Goal: Task Accomplishment & Management: Manage account settings

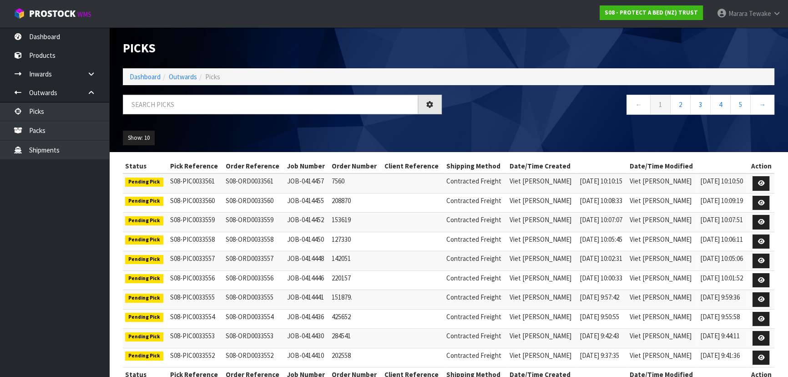
click at [141, 104] on input "text" at bounding box center [270, 105] width 295 height 20
type input "JOB-0414091"
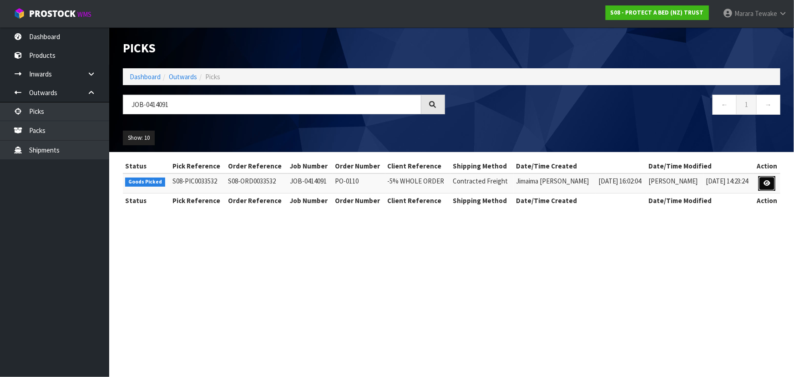
click at [768, 183] on icon at bounding box center [766, 183] width 7 height 6
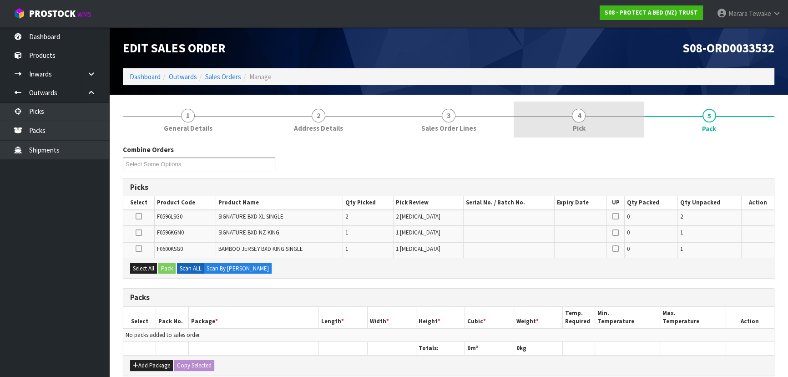
click at [578, 120] on span "4" at bounding box center [579, 116] width 14 height 14
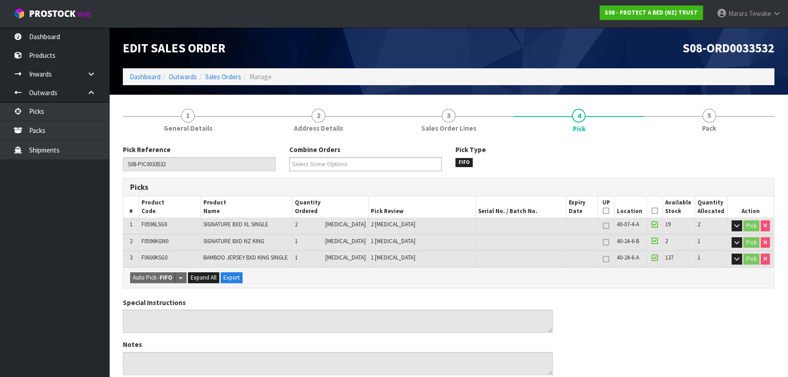
click at [651, 211] on icon at bounding box center [654, 211] width 6 height 0
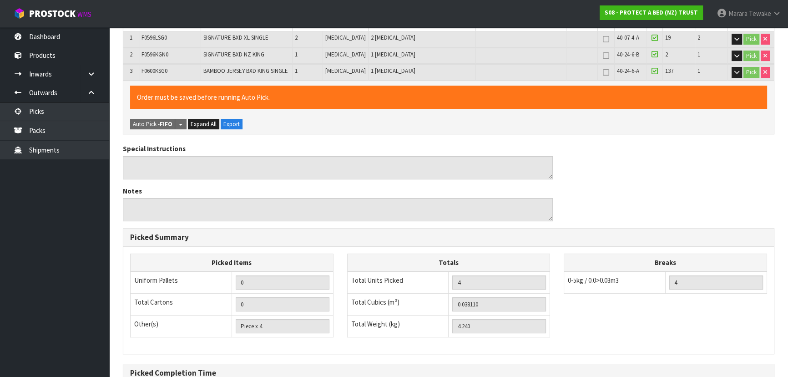
scroll to position [287, 0]
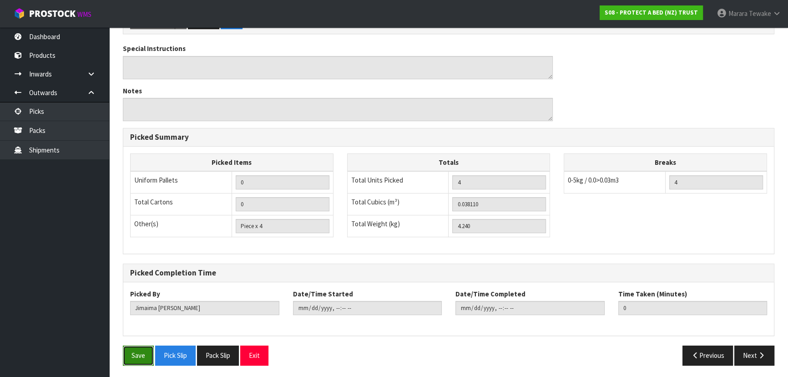
click at [136, 356] on button "Save" at bounding box center [138, 355] width 31 height 20
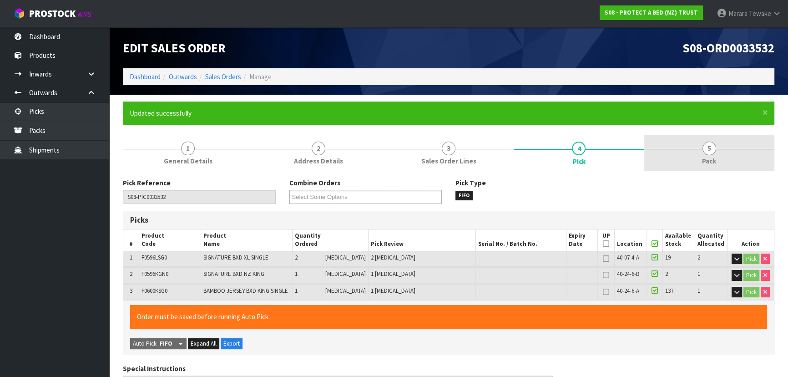
type input "Marara Tewake"
type input "2025-09-25T12:09:57"
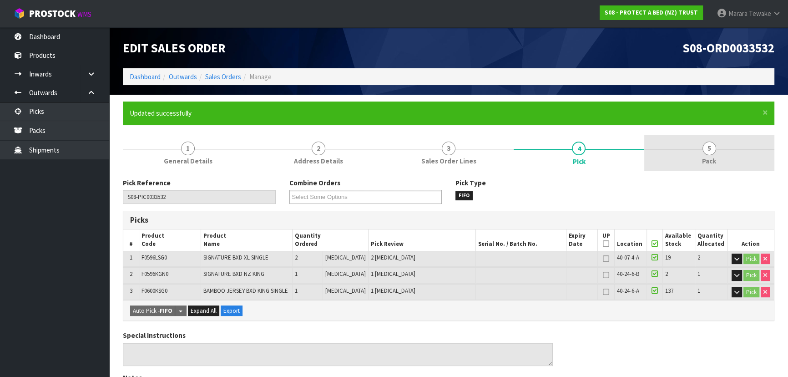
click at [706, 153] on span "5" at bounding box center [709, 148] width 14 height 14
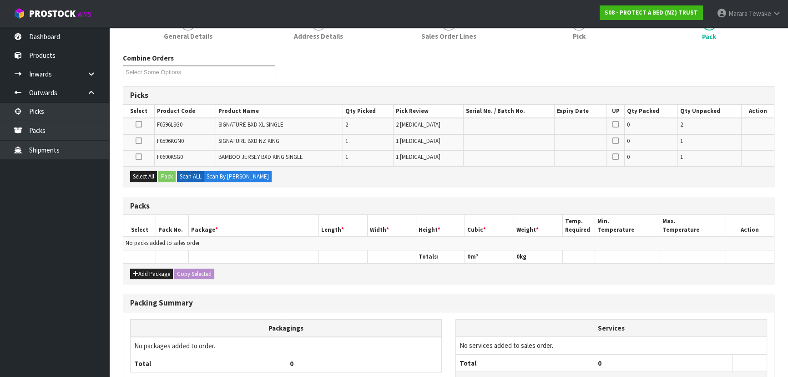
scroll to position [198, 0]
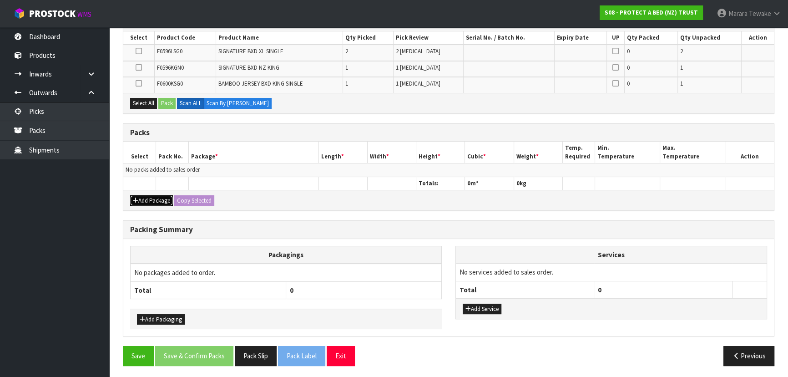
drag, startPoint x: 156, startPoint y: 201, endPoint x: 136, endPoint y: 189, distance: 23.0
click at [156, 200] on button "Add Package" at bounding box center [151, 200] width 43 height 11
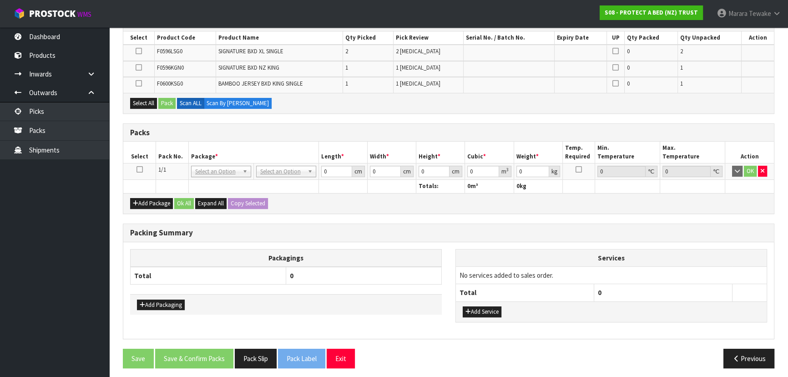
click at [139, 169] on icon at bounding box center [139, 169] width 6 height 0
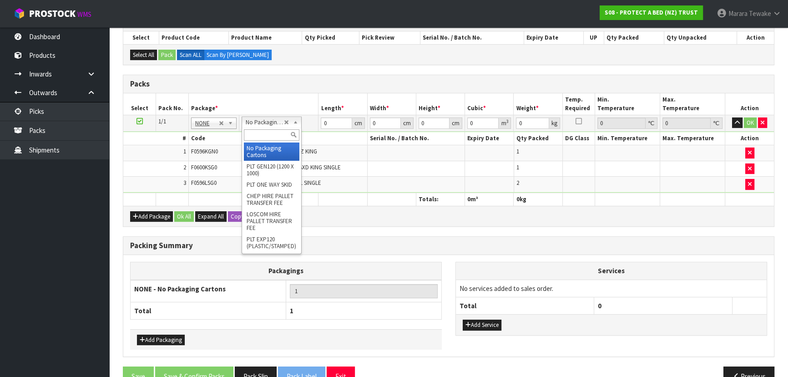
click at [267, 134] on input "text" at bounding box center [271, 134] width 55 height 11
type input "CTN6"
type input "45.5"
type input "30.5"
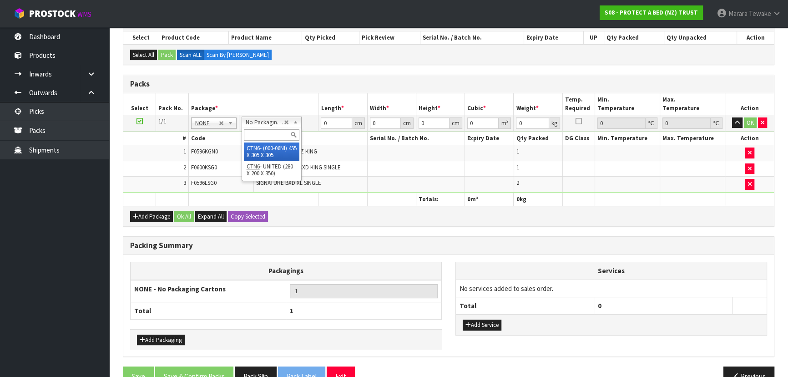
type input "0.042326"
type input "4.44"
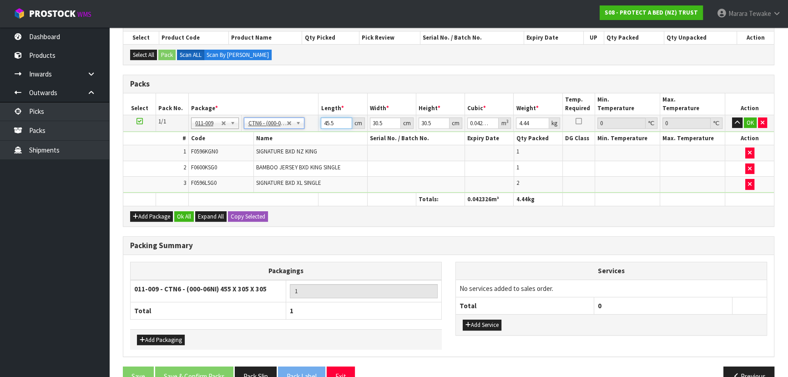
drag, startPoint x: 334, startPoint y: 122, endPoint x: 317, endPoint y: 107, distance: 22.5
click at [322, 117] on input "45.5" at bounding box center [336, 122] width 31 height 11
type input "4"
type input "0.003721"
type input "47"
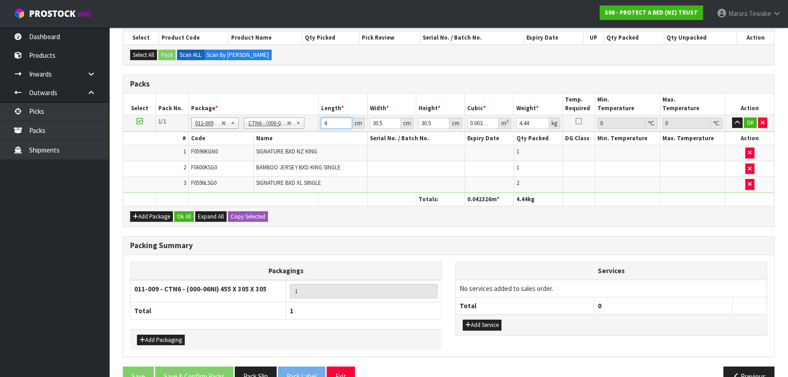
type input "0.043722"
type input "47"
type input "3"
type input "0.0043"
type input "32"
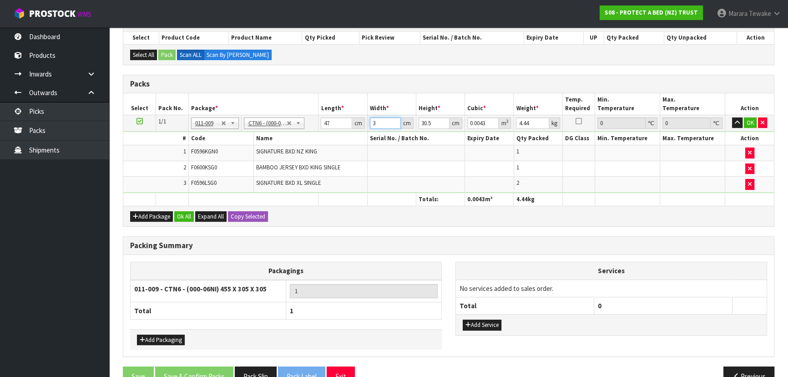
type input "0.045872"
type input "32"
type input "3"
type input "0.004512"
type input "33"
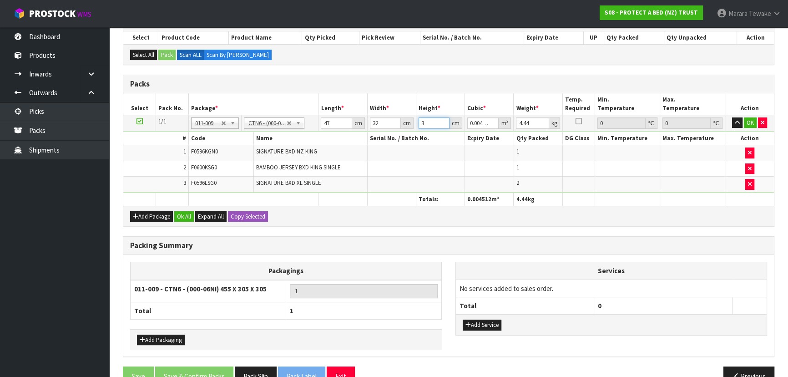
type input "0.049632"
type input "33"
type input "5"
click at [732, 117] on button "button" at bounding box center [737, 122] width 10 height 11
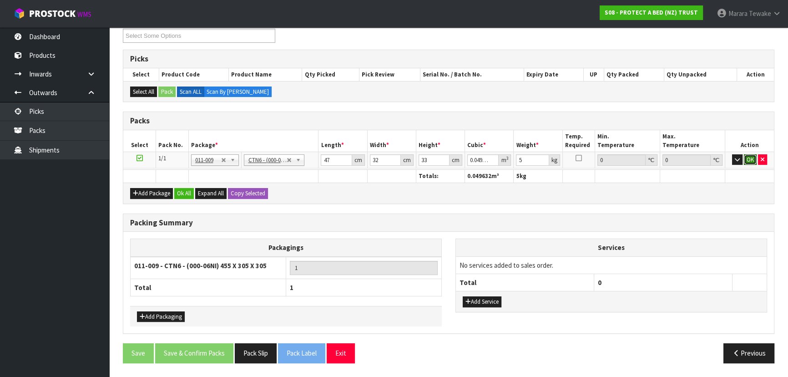
click button "OK" at bounding box center [750, 159] width 13 height 11
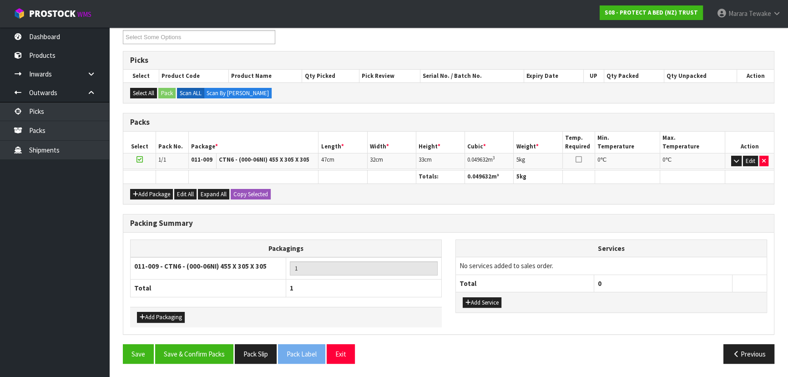
scroll to position [157, 0]
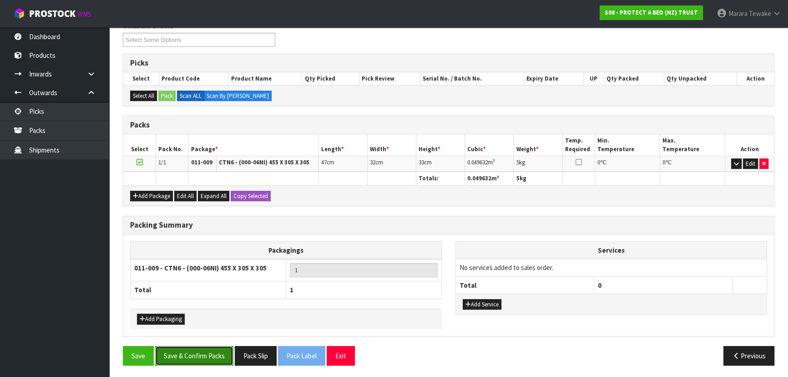
click at [197, 350] on button "Save & Confirm Packs" at bounding box center [194, 356] width 78 height 20
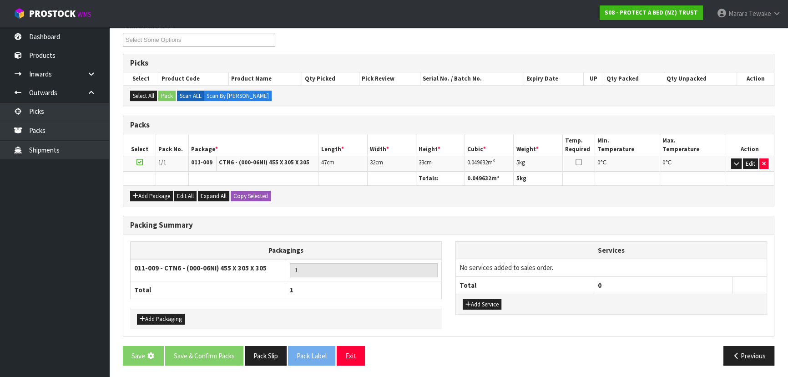
scroll to position [0, 0]
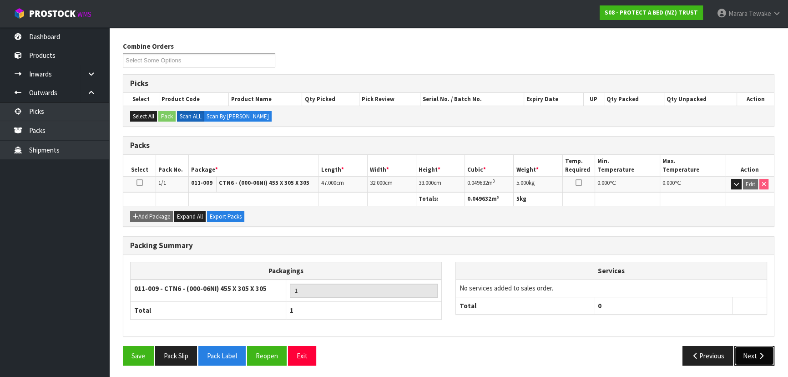
click at [751, 350] on button "Next" at bounding box center [754, 356] width 40 height 20
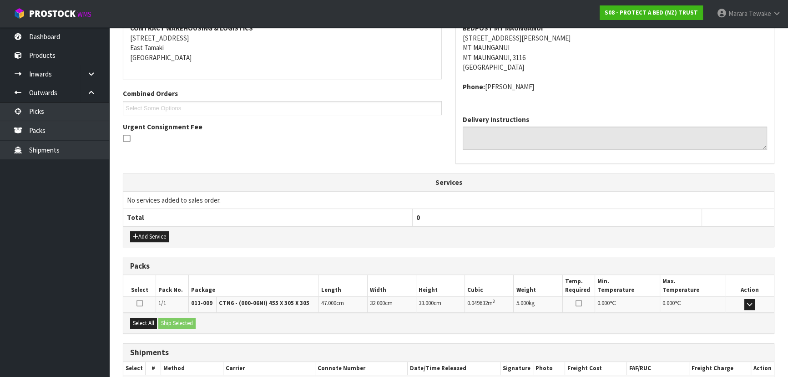
scroll to position [232, 0]
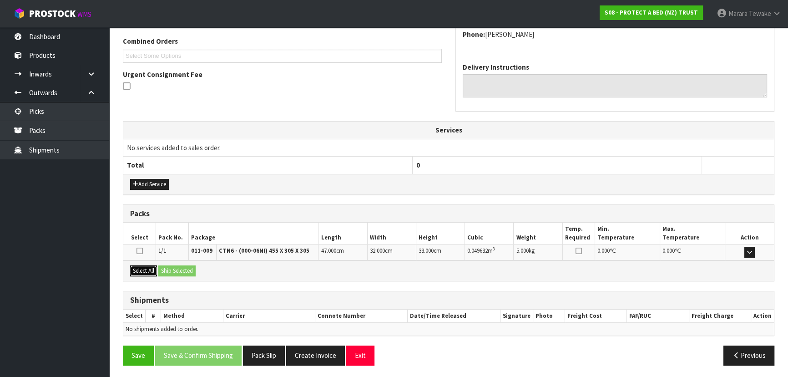
drag, startPoint x: 146, startPoint y: 267, endPoint x: 161, endPoint y: 267, distance: 15.5
click at [147, 267] on button "Select All" at bounding box center [143, 270] width 27 height 11
click at [166, 267] on button "Ship Selected" at bounding box center [176, 270] width 37 height 11
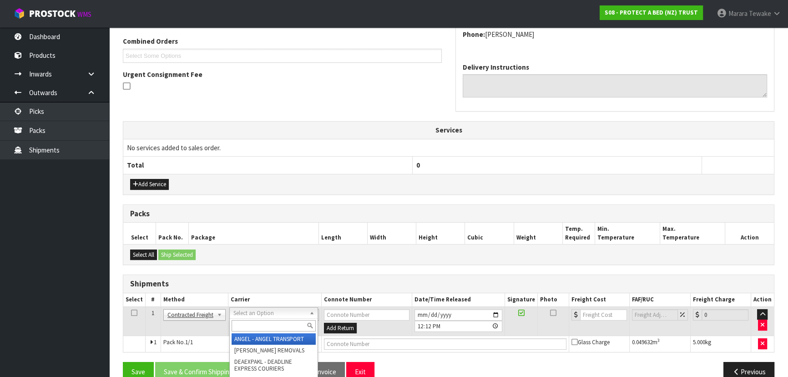
drag, startPoint x: 262, startPoint y: 313, endPoint x: 264, endPoint y: 329, distance: 16.4
click at [264, 329] on input "text" at bounding box center [274, 325] width 84 height 11
type input "O"
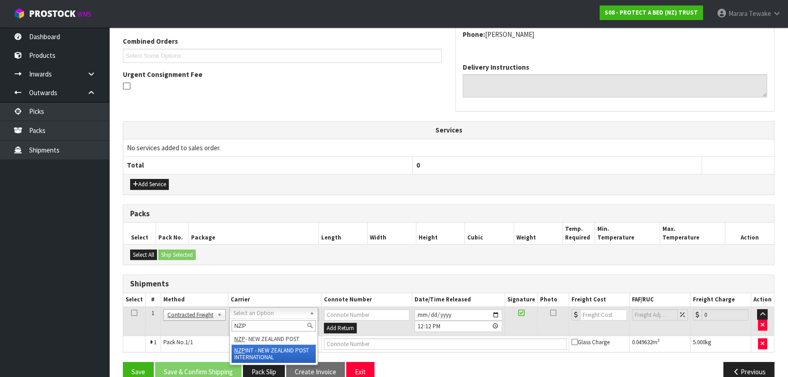
type input "NZP"
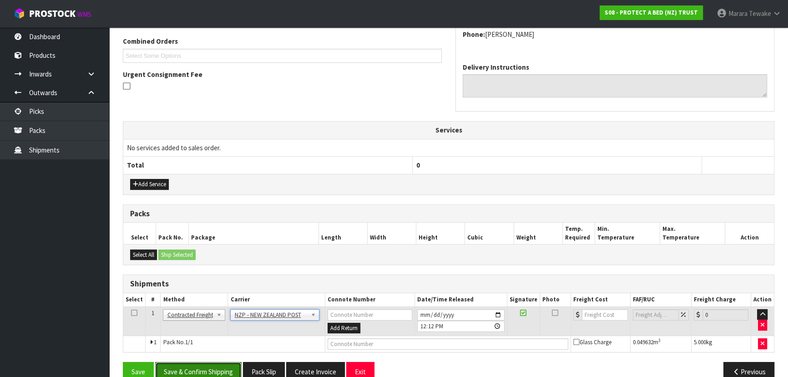
drag, startPoint x: 229, startPoint y: 371, endPoint x: 217, endPoint y: 364, distance: 13.4
click at [227, 368] on button "Save & Confirm Shipping" at bounding box center [198, 372] width 86 height 20
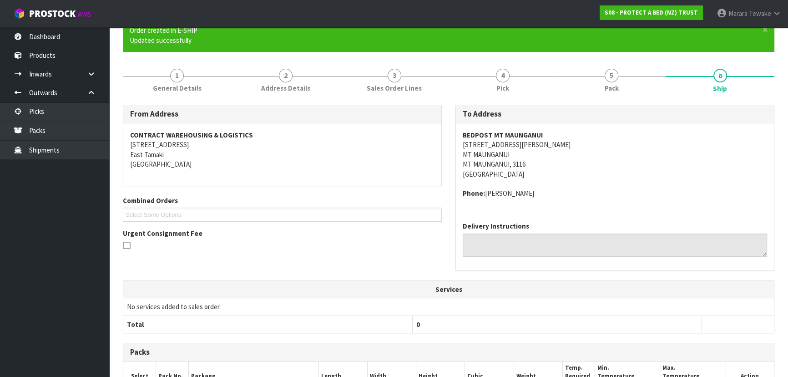
scroll to position [236, 0]
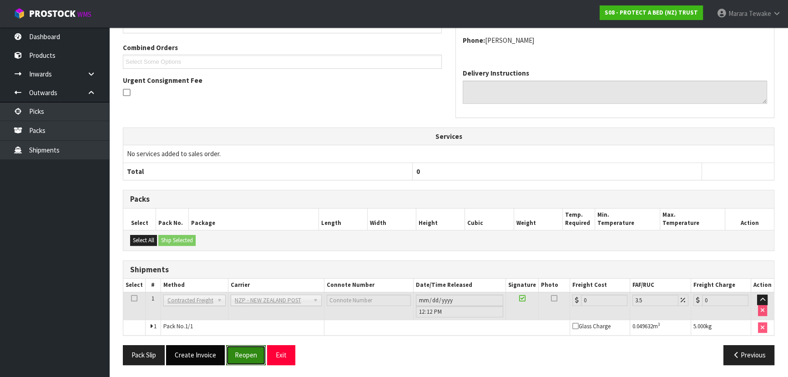
drag, startPoint x: 241, startPoint y: 354, endPoint x: 201, endPoint y: 350, distance: 40.2
click at [241, 354] on button "Reopen" at bounding box center [246, 355] width 40 height 20
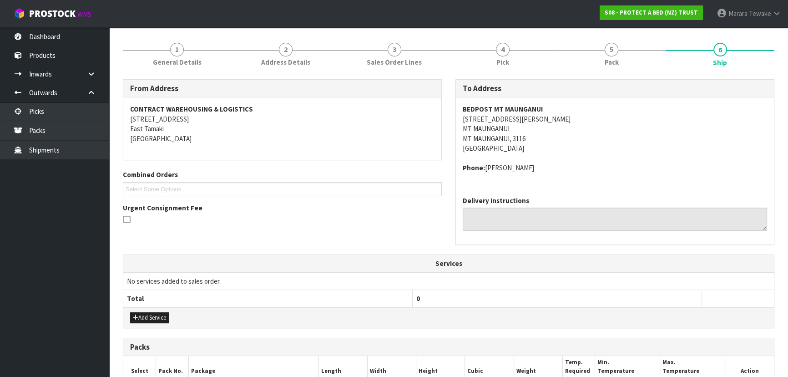
scroll to position [248, 0]
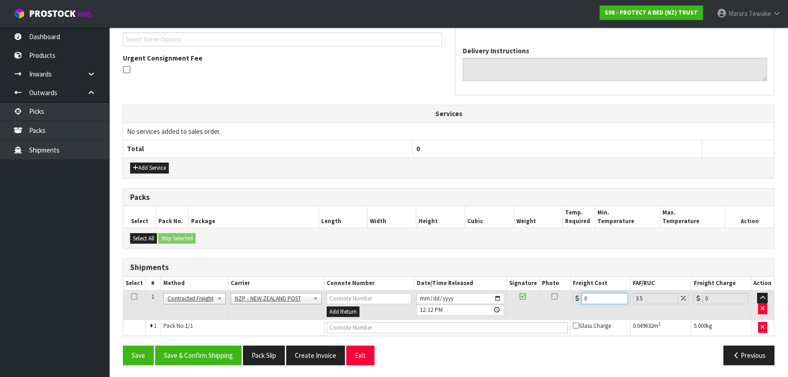
drag, startPoint x: 568, startPoint y: 288, endPoint x: 555, endPoint y: 283, distance: 14.0
click at [555, 283] on table "Select # Method Carrier Connote Number Date/Time Released Signature Photo Freig…" at bounding box center [448, 306] width 650 height 59
type input "8"
type input "8.28"
type input "8.4"
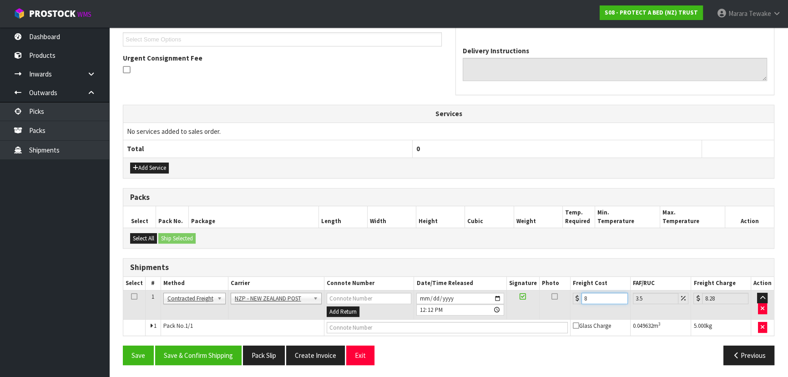
type input "8.69"
type input "8.45"
type input "8.75"
type input "8.45"
click at [203, 364] on div "Save Save & Confirm Shipping Pack Slip Create Invoice Exit Previous" at bounding box center [448, 358] width 665 height 26
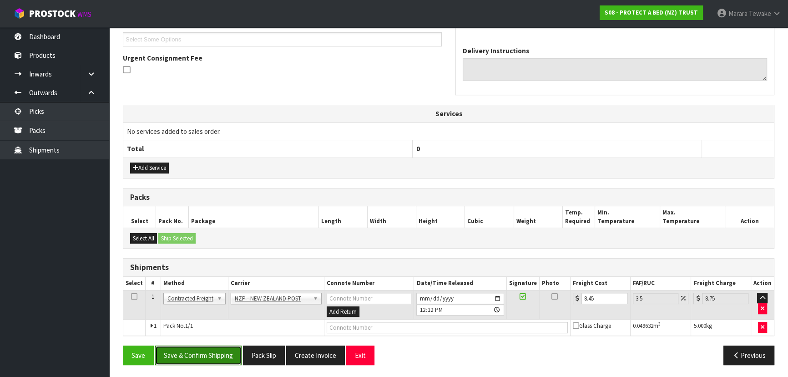
click at [201, 358] on button "Save & Confirm Shipping" at bounding box center [198, 355] width 86 height 20
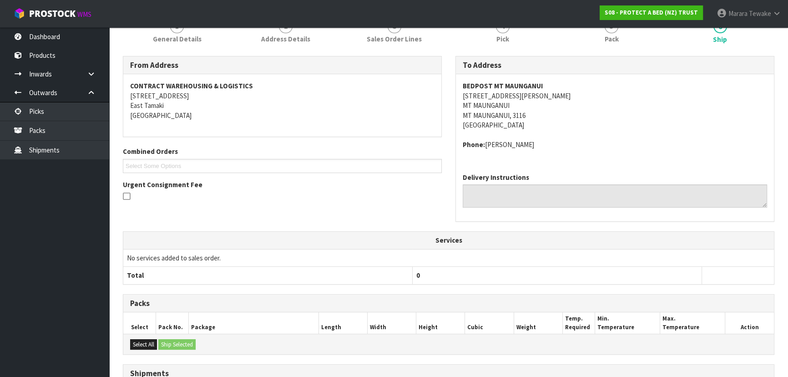
scroll to position [232, 0]
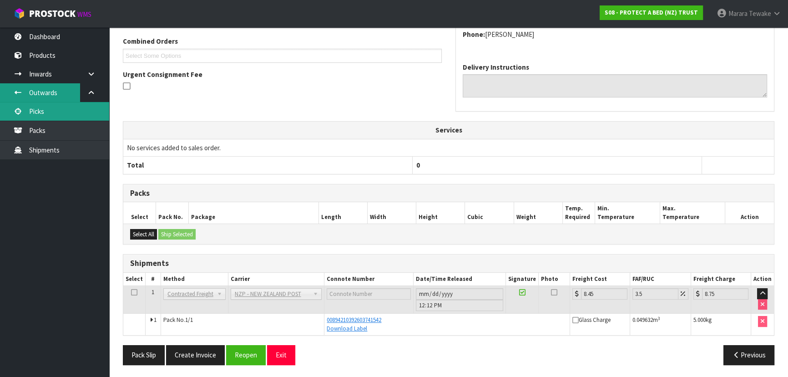
drag, startPoint x: 63, startPoint y: 99, endPoint x: 60, endPoint y: 107, distance: 8.2
click at [63, 100] on link "Outwards" at bounding box center [54, 92] width 109 height 19
click at [61, 111] on link "Picks" at bounding box center [54, 111] width 109 height 19
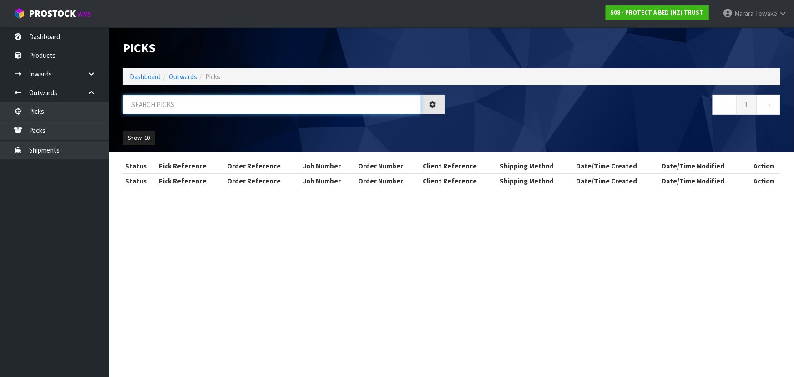
click at [176, 103] on input "text" at bounding box center [272, 105] width 298 height 20
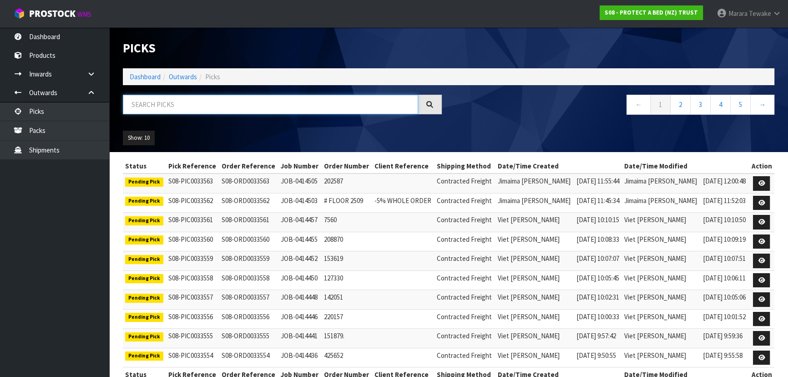
click at [250, 111] on input "text" at bounding box center [270, 105] width 295 height 20
type input "JOB-0414078"
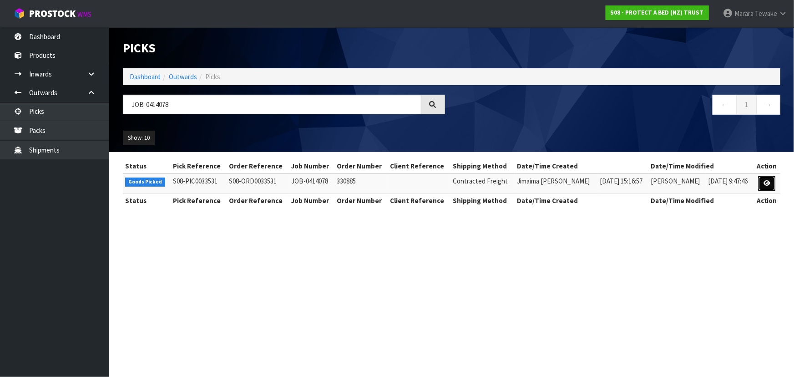
click at [767, 177] on link at bounding box center [766, 183] width 17 height 15
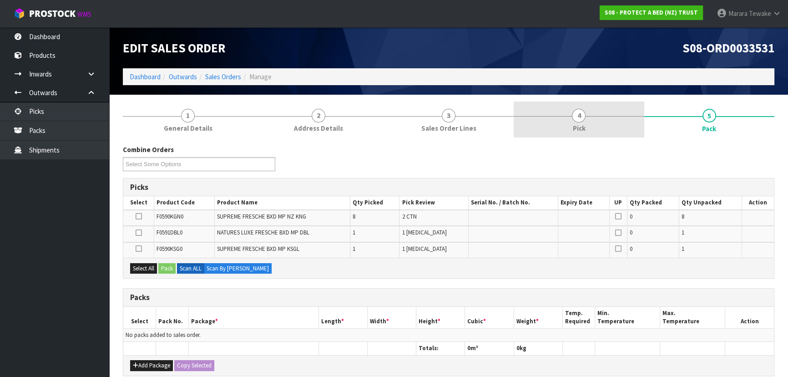
click at [610, 110] on link "4 Pick" at bounding box center [578, 119] width 130 height 36
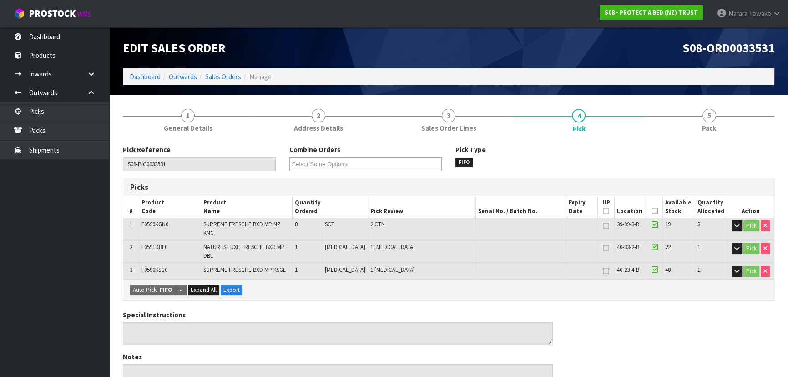
click at [651, 211] on icon at bounding box center [654, 211] width 6 height 0
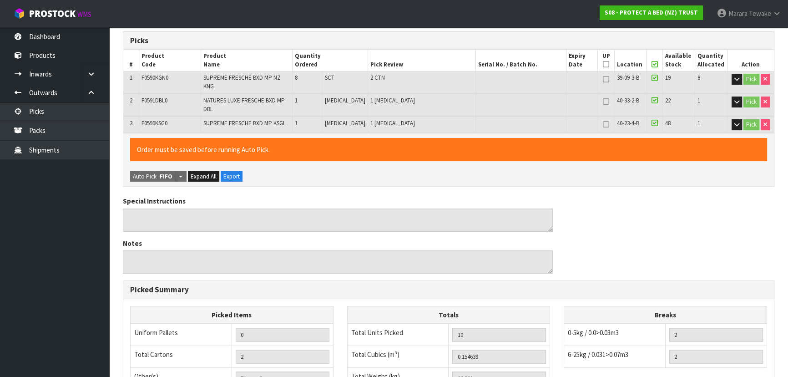
scroll to position [287, 0]
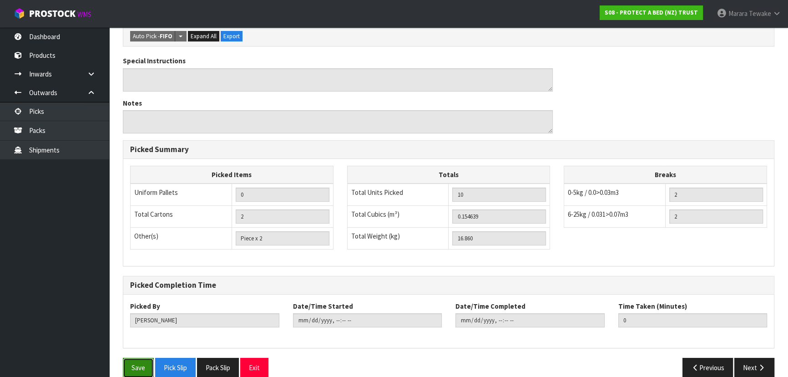
drag, startPoint x: 134, startPoint y: 357, endPoint x: 138, endPoint y: 355, distance: 4.7
click at [135, 357] on button "Save" at bounding box center [138, 367] width 31 height 20
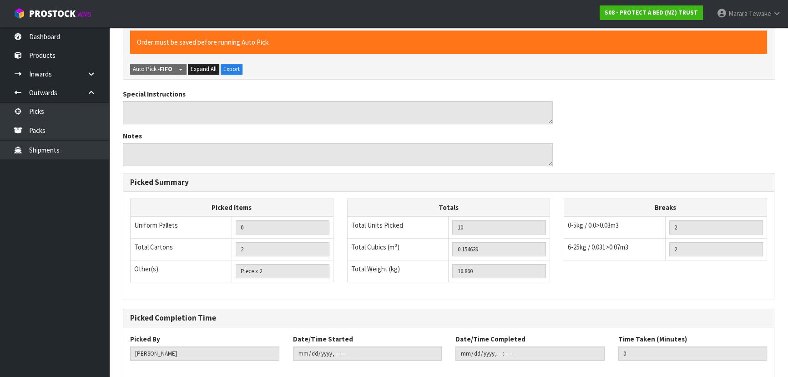
scroll to position [0, 0]
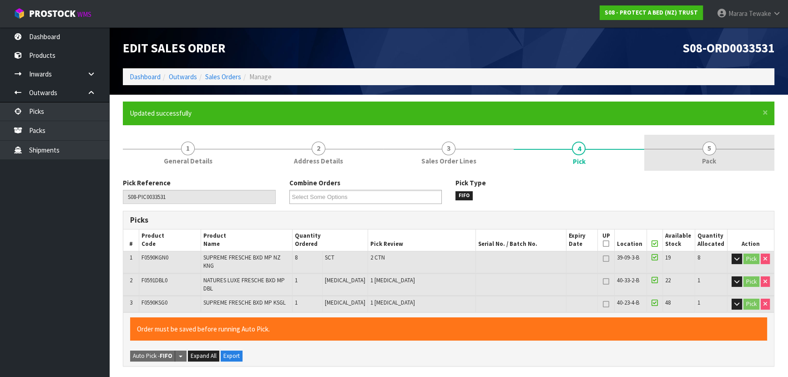
type input "Marara Tewake"
type input "2025-09-25T12:16:02"
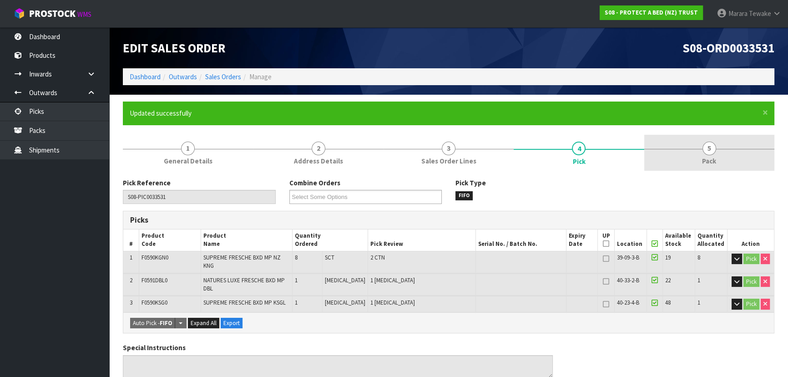
click at [718, 146] on link "5 Pack" at bounding box center [709, 153] width 130 height 36
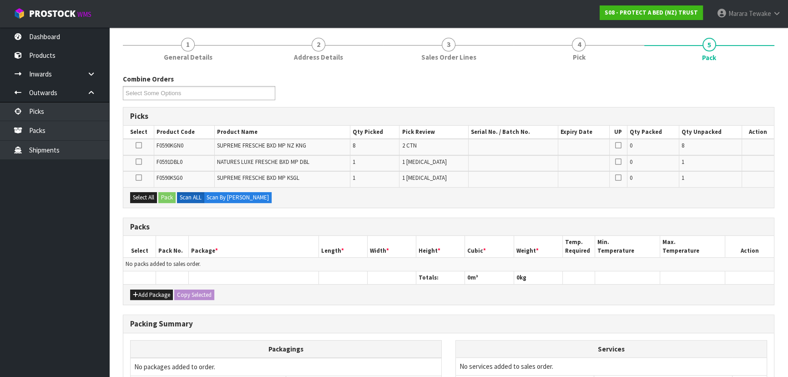
scroll to position [165, 0]
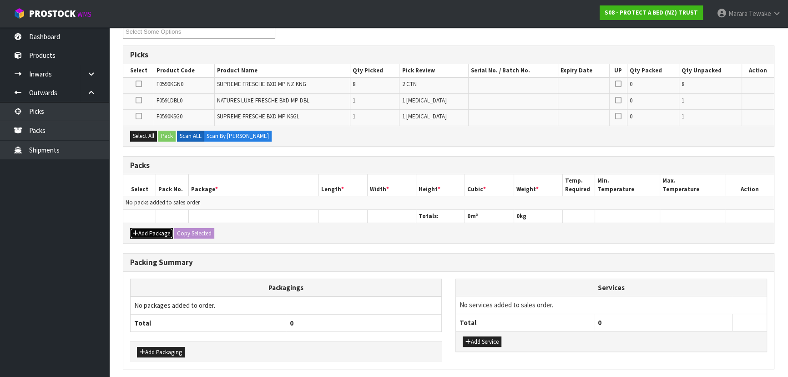
drag, startPoint x: 148, startPoint y: 232, endPoint x: 130, endPoint y: 212, distance: 27.4
click at [147, 231] on button "Add Package" at bounding box center [151, 233] width 43 height 11
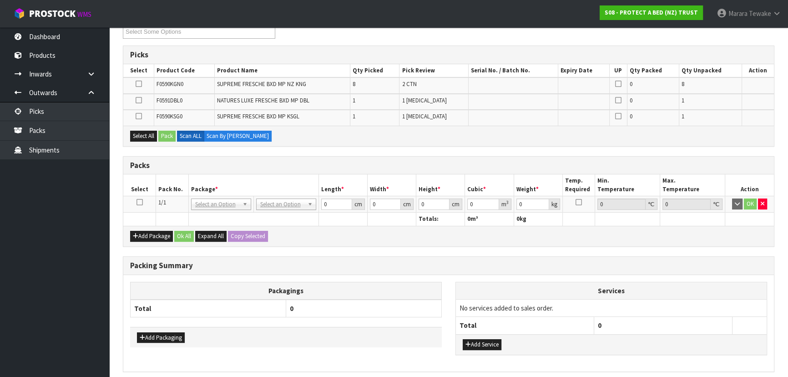
click at [139, 202] on icon at bounding box center [139, 202] width 6 height 0
click at [138, 84] on icon at bounding box center [139, 84] width 6 height 0
click at [0, 0] on input "checkbox" at bounding box center [0, 0] width 0 height 0
click at [171, 136] on button "Pack" at bounding box center [166, 136] width 17 height 11
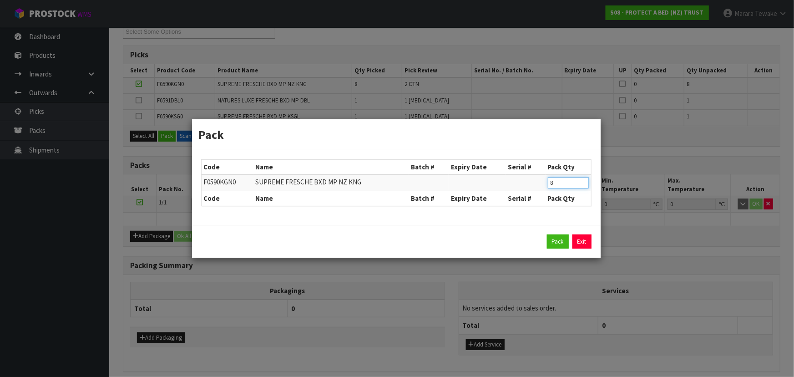
drag, startPoint x: 560, startPoint y: 179, endPoint x: 526, endPoint y: 177, distance: 34.1
click at [528, 177] on tr "F0590KGN0 SUPREME FRESCHE BXD MP NZ KNG 8" at bounding box center [395, 182] width 389 height 17
type input "4"
click button "Pack" at bounding box center [558, 241] width 22 height 15
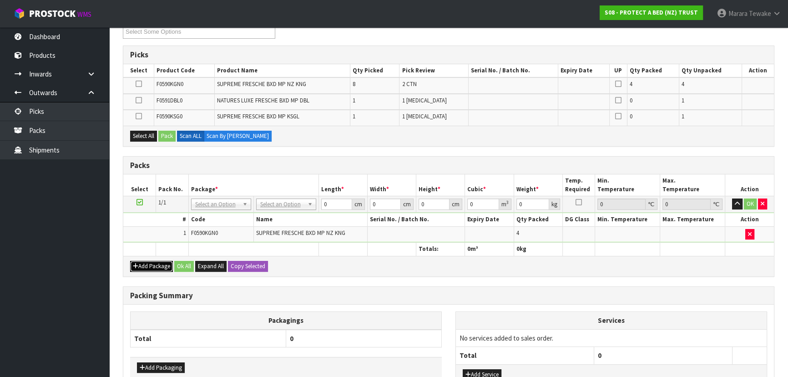
drag, startPoint x: 154, startPoint y: 265, endPoint x: 141, endPoint y: 259, distance: 14.0
click at [153, 265] on button "Add Package" at bounding box center [151, 266] width 43 height 11
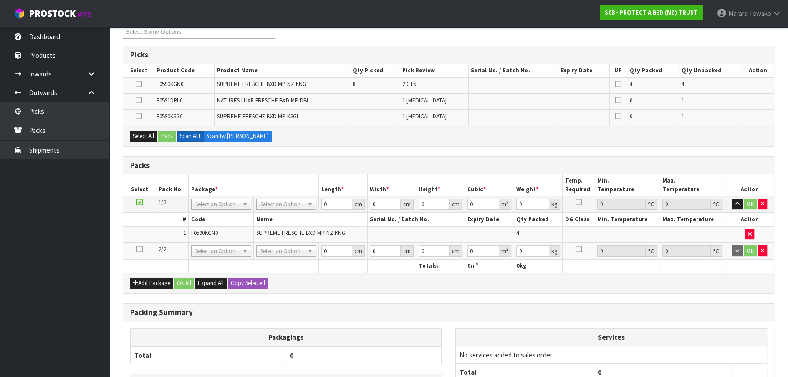
click at [140, 249] on icon at bounding box center [139, 249] width 6 height 0
click at [145, 136] on button "Select All" at bounding box center [143, 136] width 27 height 11
click at [138, 100] on icon at bounding box center [139, 100] width 6 height 0
click at [0, 0] on input "checkbox" at bounding box center [0, 0] width 0 height 0
click at [137, 116] on icon at bounding box center [139, 116] width 6 height 0
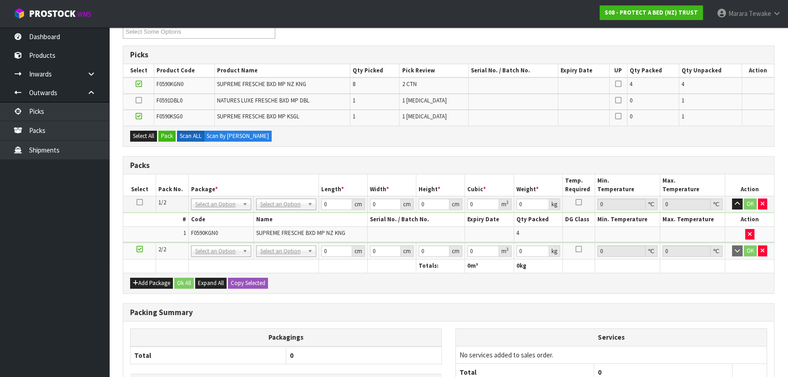
click at [0, 0] on input "checkbox" at bounding box center [0, 0] width 0 height 0
click at [168, 136] on button "Pack" at bounding box center [166, 136] width 17 height 11
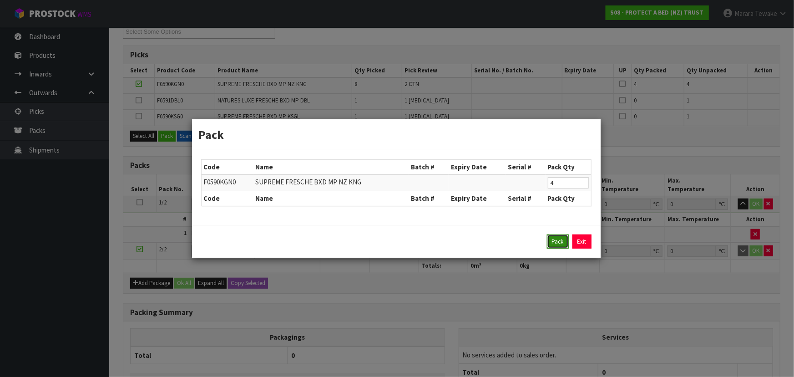
click at [560, 240] on button "Pack" at bounding box center [558, 241] width 22 height 15
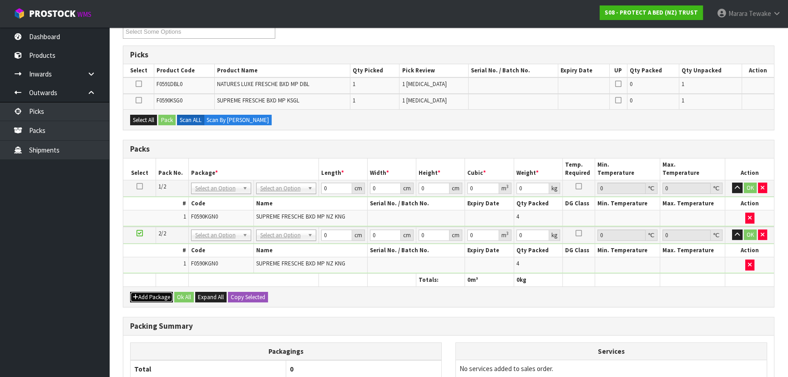
click at [148, 292] on button "Add Package" at bounding box center [151, 297] width 43 height 11
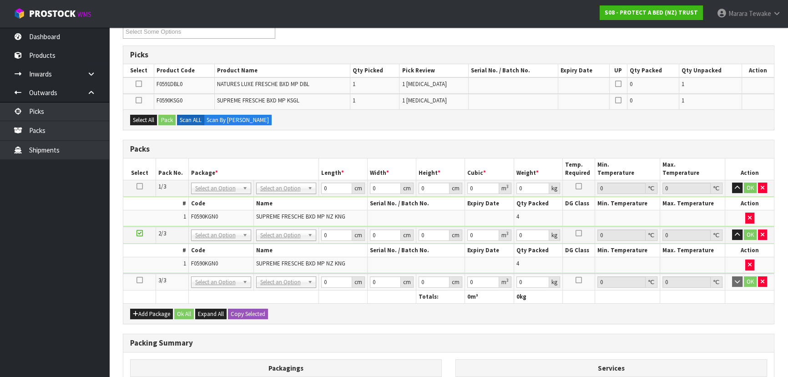
click at [141, 280] on icon at bounding box center [139, 280] width 6 height 0
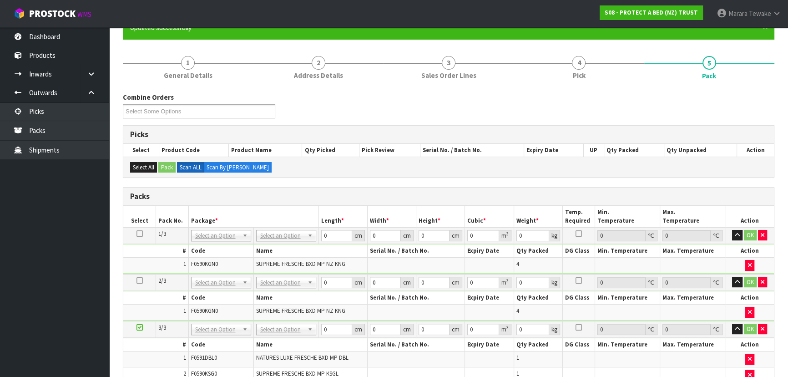
scroll to position [208, 0]
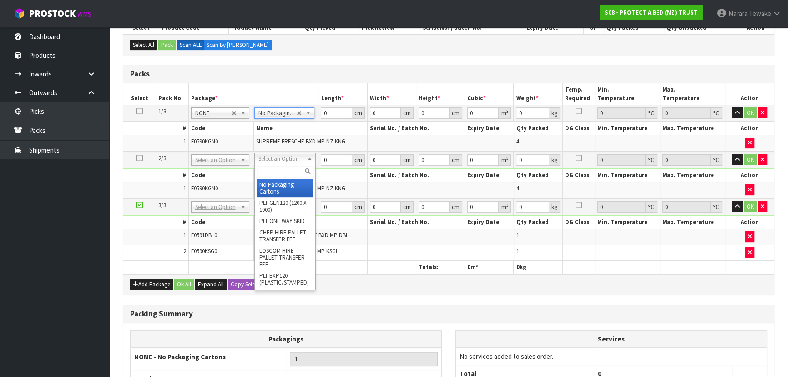
type input "2"
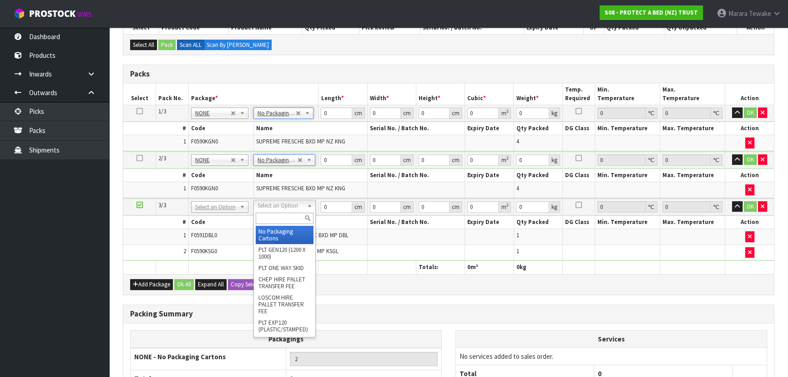
click at [286, 221] on input "text" at bounding box center [285, 217] width 58 height 11
type input "A4"
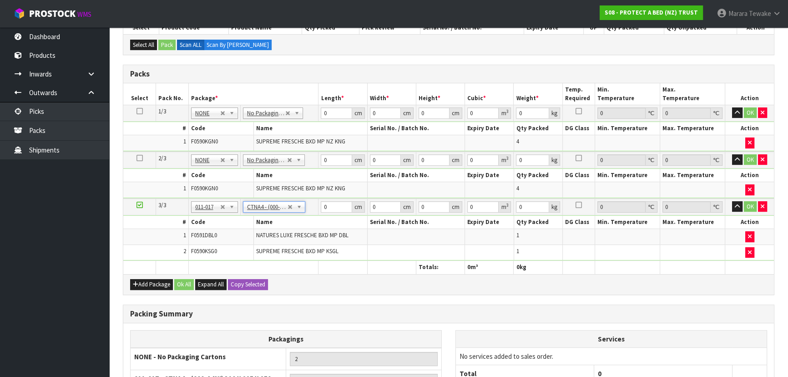
type input "31"
type input "22.5"
type input "25"
type input "0.017438"
type input "2.96"
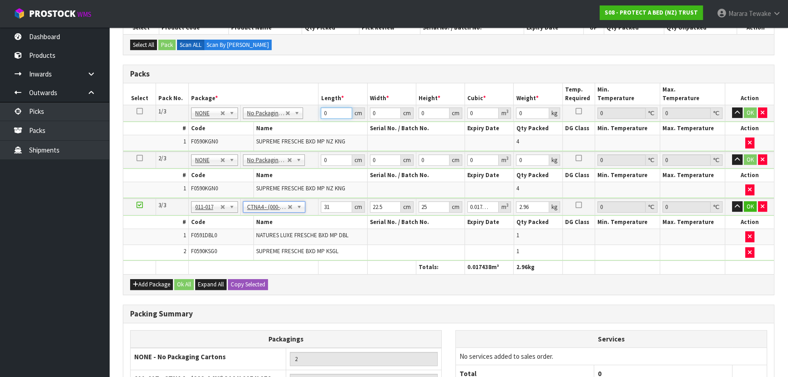
drag, startPoint x: 332, startPoint y: 111, endPoint x: 327, endPoint y: 97, distance: 14.1
click at [317, 103] on table "Select Pack No. Package * Length * Width * Height * Cubic * Weight * Temp. Requ…" at bounding box center [448, 178] width 650 height 191
type input "59"
type input "41"
type input "3"
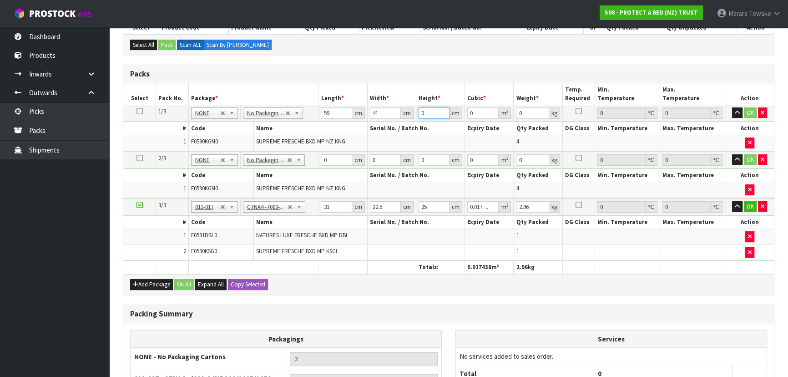
type input "0.007257"
type input "32"
type input "0.077408"
type input "32"
type input "8"
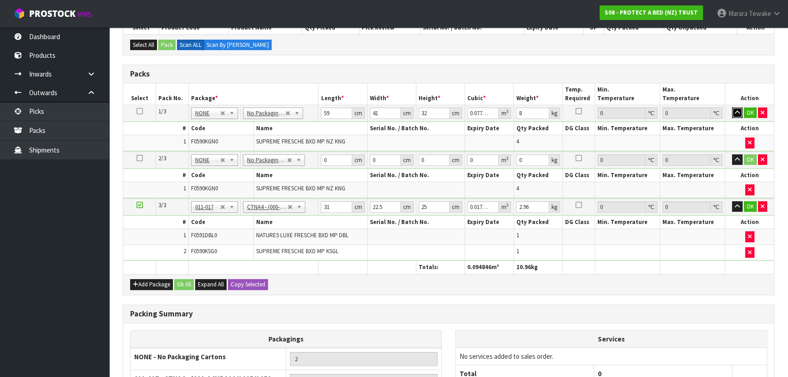
click at [732, 107] on button "button" at bounding box center [737, 112] width 10 height 11
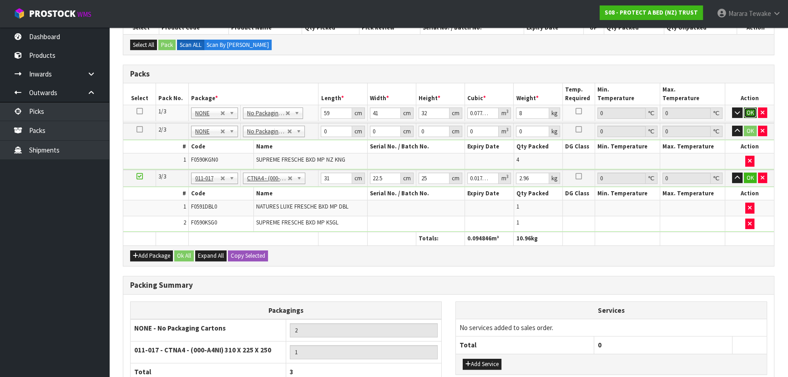
click button "OK" at bounding box center [750, 112] width 13 height 11
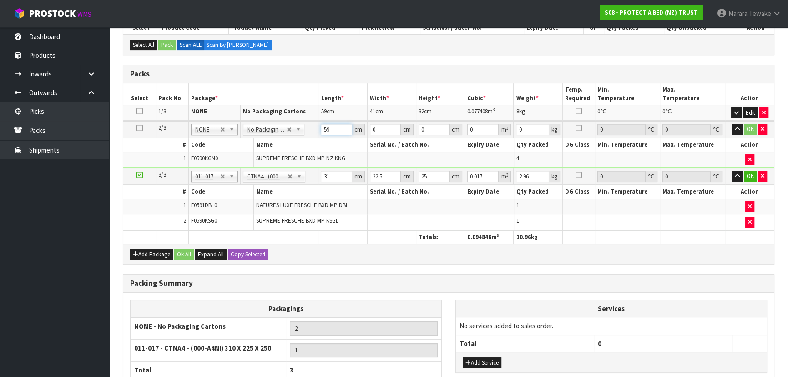
type input "59"
type input "41"
type input "3"
type input "0.007257"
type input "32"
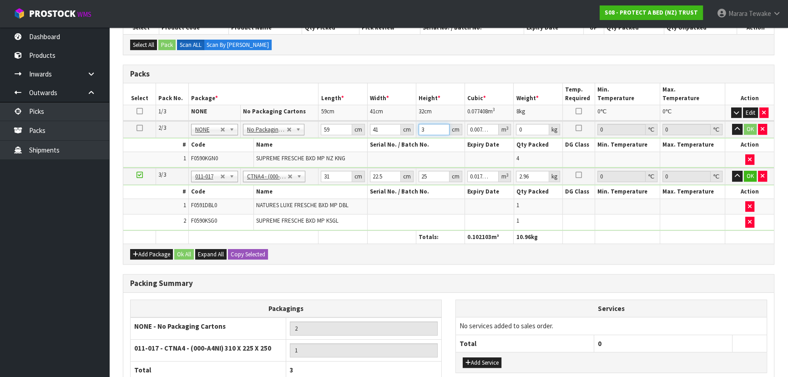
type input "0.077408"
type input "32"
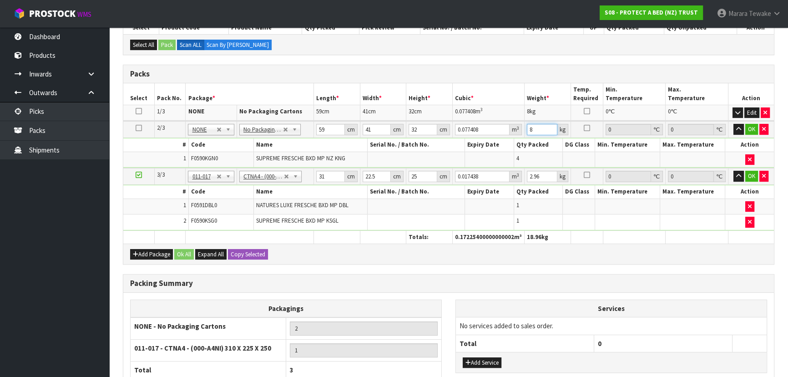
type input "8"
click at [733, 124] on button "button" at bounding box center [738, 129] width 10 height 11
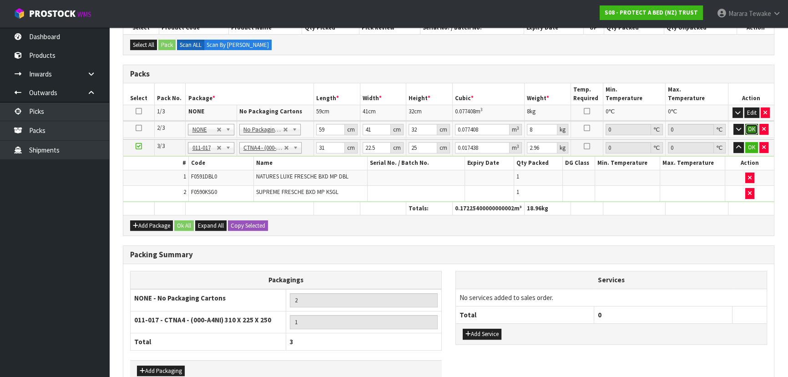
click button "OK" at bounding box center [751, 129] width 13 height 11
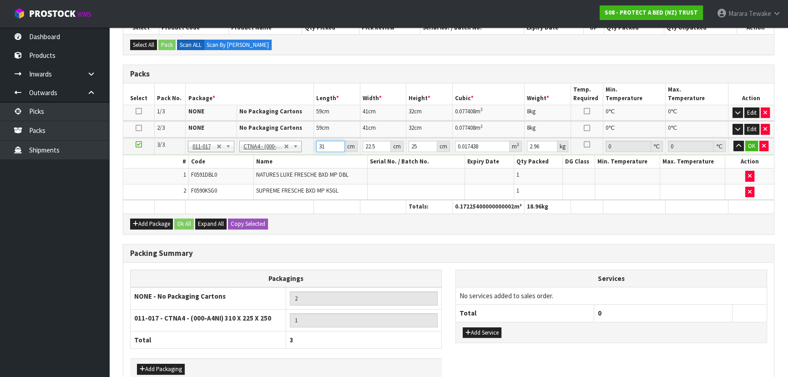
type input "3"
type input "0.001687"
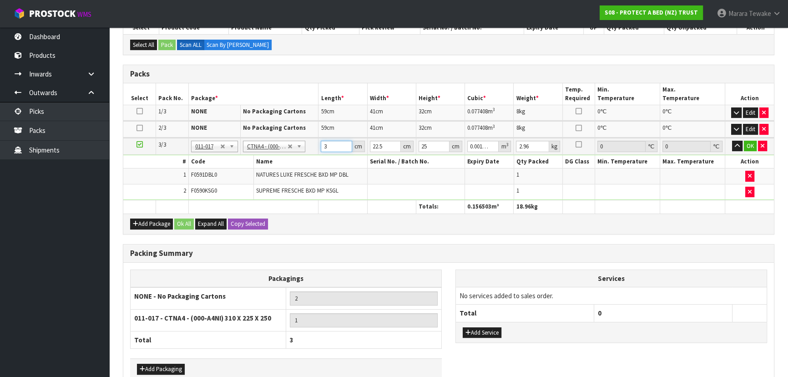
type input "30"
type input "0.016875"
type input "30"
type input "2"
type input "0.0015"
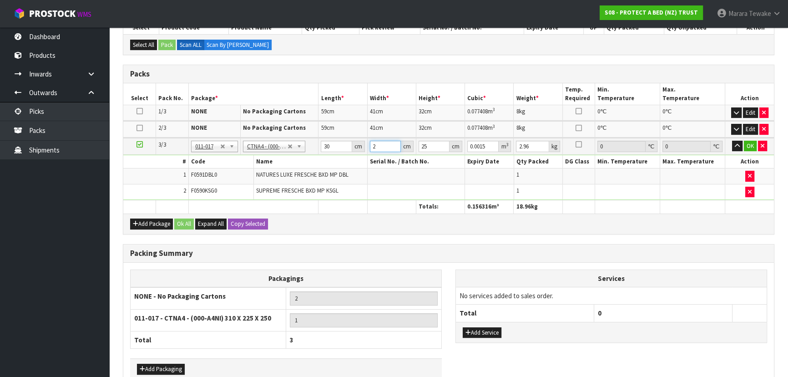
type input "26"
type input "0.0195"
type input "26"
type input "3"
type input "0.00234"
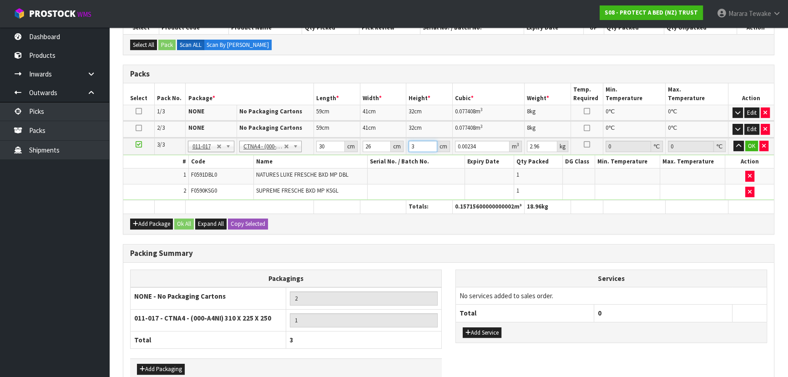
type input "33"
type input "0.02574"
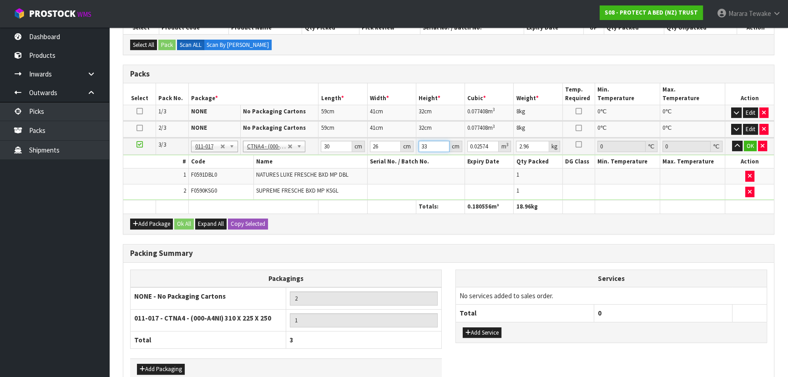
type input "33"
type input "3"
click at [732, 141] on button "button" at bounding box center [737, 146] width 10 height 11
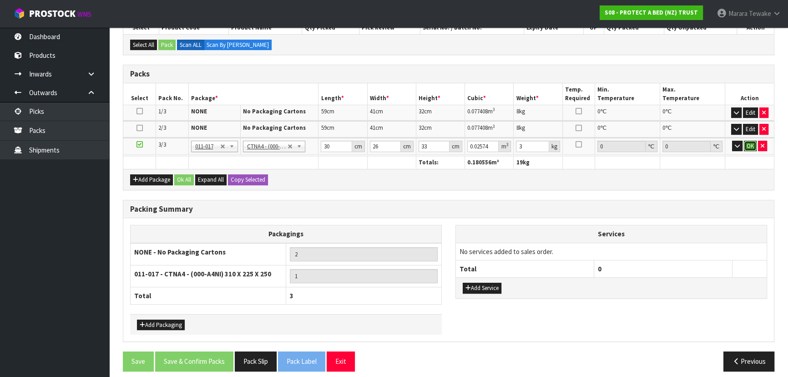
click button "OK" at bounding box center [750, 146] width 13 height 11
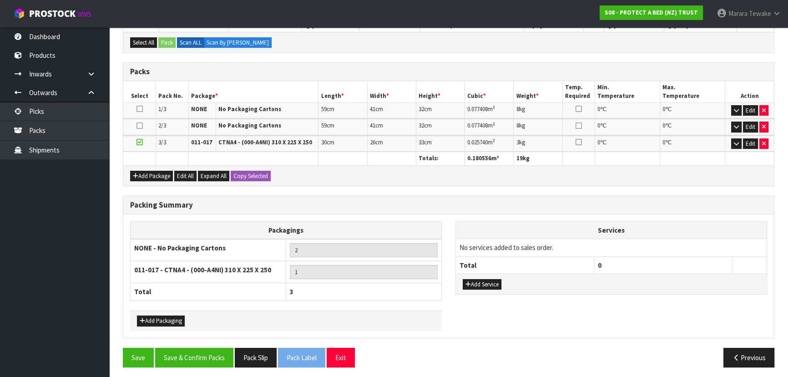
scroll to position [211, 0]
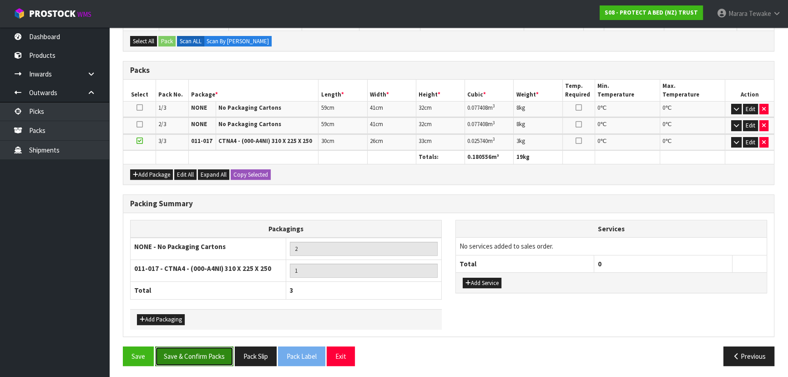
click at [212, 351] on button "Save & Confirm Packs" at bounding box center [194, 356] width 78 height 20
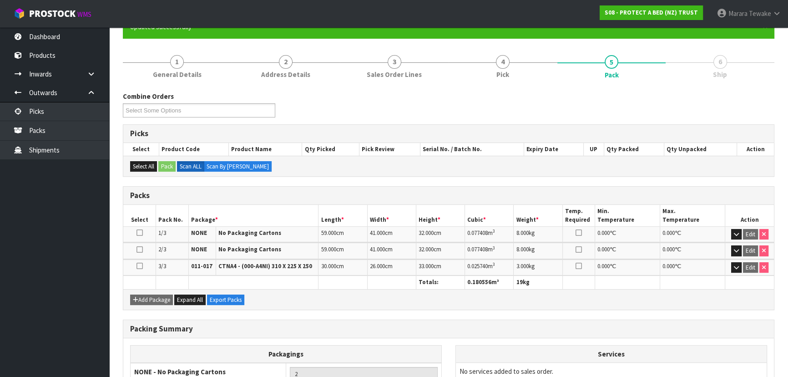
scroll to position [191, 0]
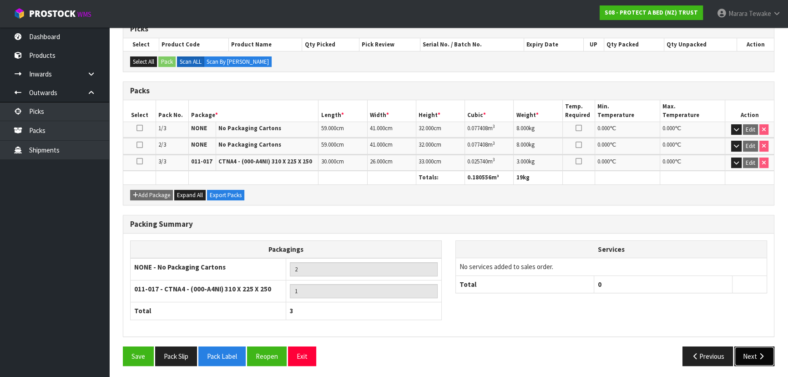
click at [757, 352] on icon "button" at bounding box center [761, 355] width 9 height 7
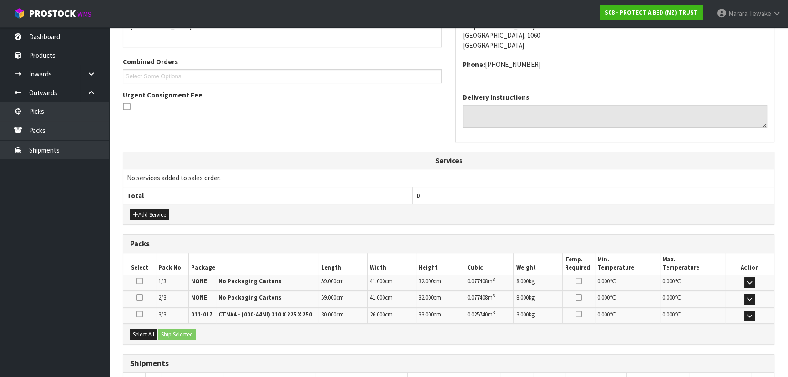
scroll to position [248, 0]
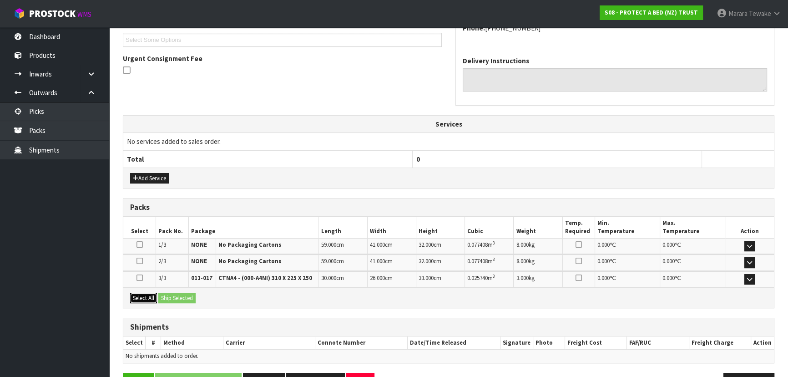
click at [141, 293] on button "Select All" at bounding box center [143, 297] width 27 height 11
click at [181, 290] on div "Select All Ship Selected" at bounding box center [448, 297] width 650 height 20
click at [183, 292] on button "Ship Selected" at bounding box center [176, 297] width 37 height 11
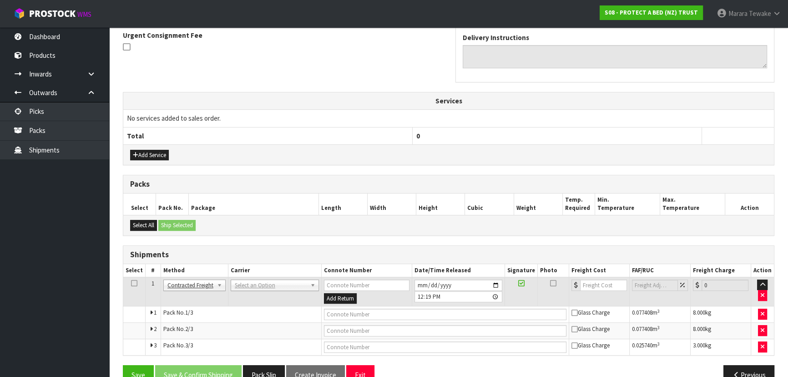
scroll to position [291, 0]
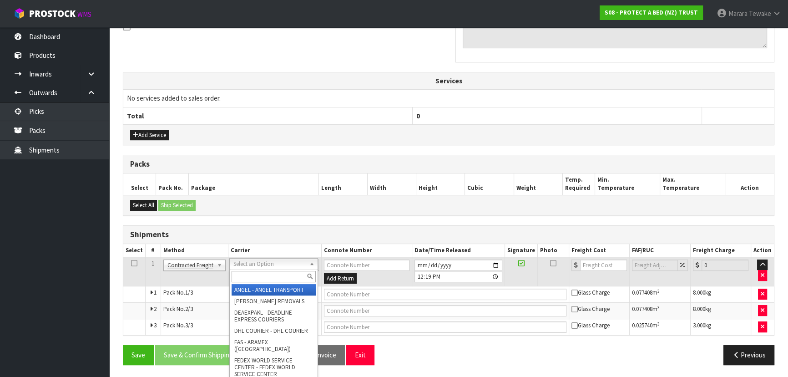
click at [254, 276] on input "text" at bounding box center [274, 276] width 84 height 11
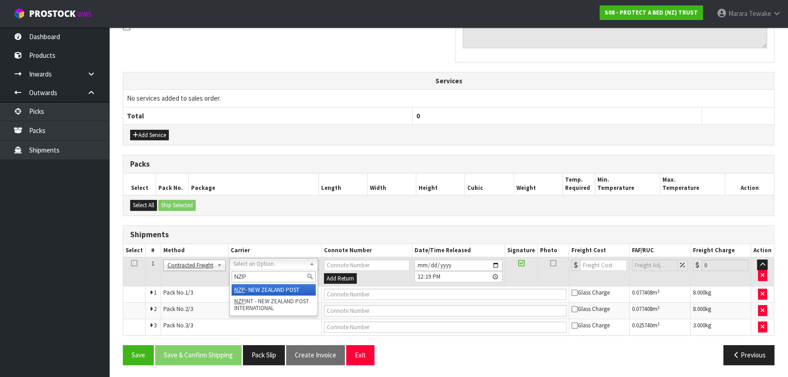
type input "NZP"
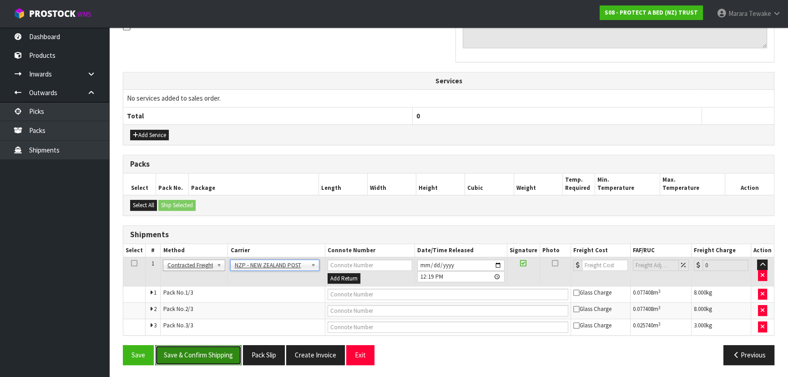
drag, startPoint x: 193, startPoint y: 348, endPoint x: 176, endPoint y: 348, distance: 16.8
click at [193, 348] on button "Save & Confirm Shipping" at bounding box center [198, 355] width 86 height 20
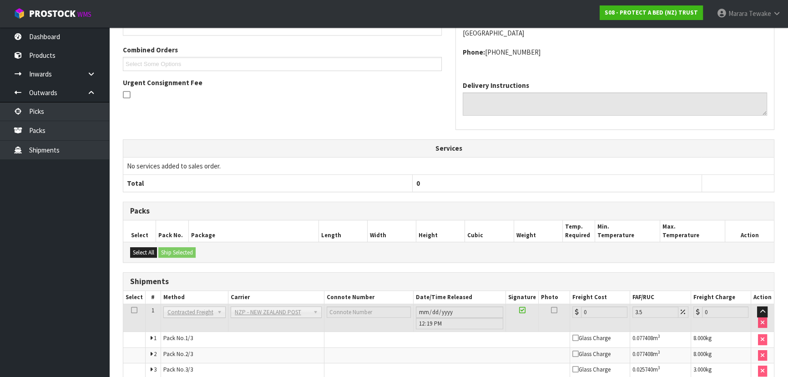
scroll to position [277, 0]
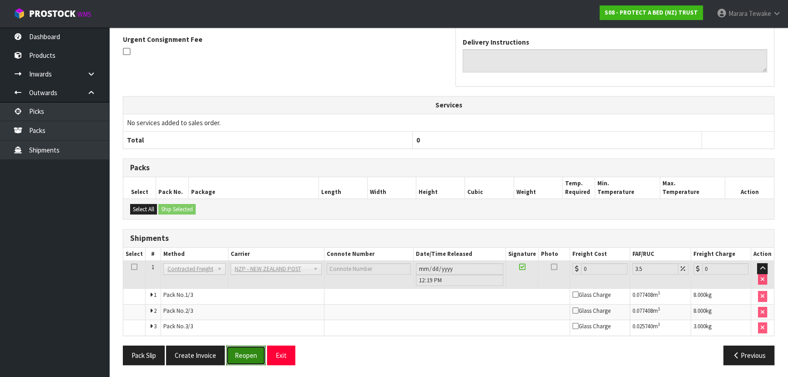
click at [240, 346] on button "Reopen" at bounding box center [246, 355] width 40 height 20
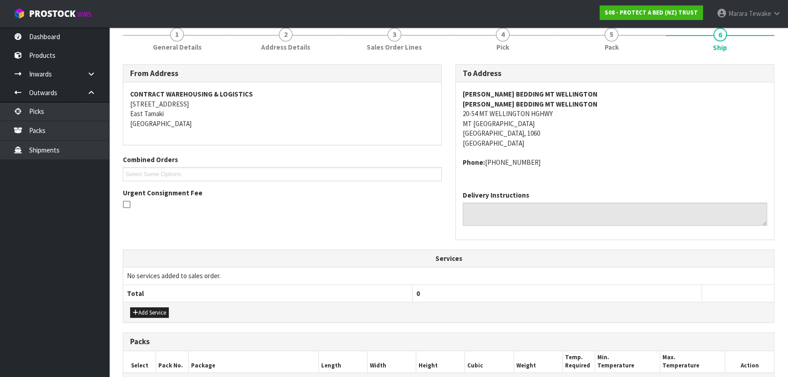
scroll to position [291, 0]
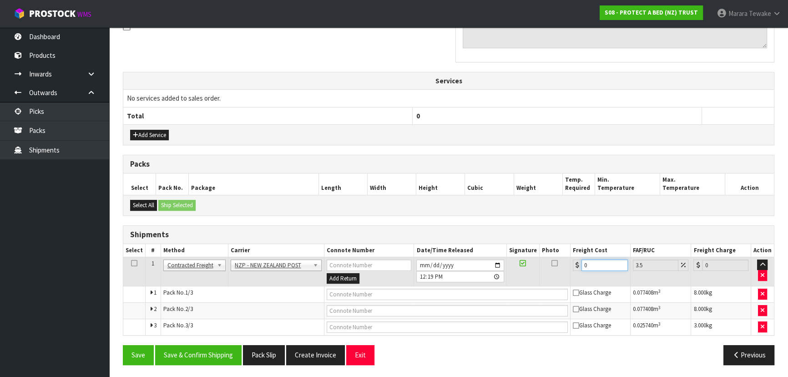
drag, startPoint x: 591, startPoint y: 265, endPoint x: 554, endPoint y: 252, distance: 39.8
click at [555, 257] on tr "1 Client Local Pickup Customer Local Pickup Company Freight Contracted Freight …" at bounding box center [448, 272] width 650 height 30
type input "1"
type input "1.03"
type input "12"
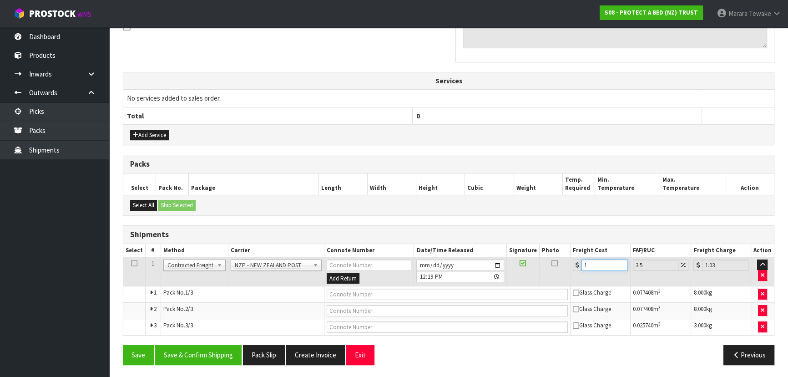
type input "12.42"
type input "12.9"
type input "13.35"
type input "12.99"
type input "13.44"
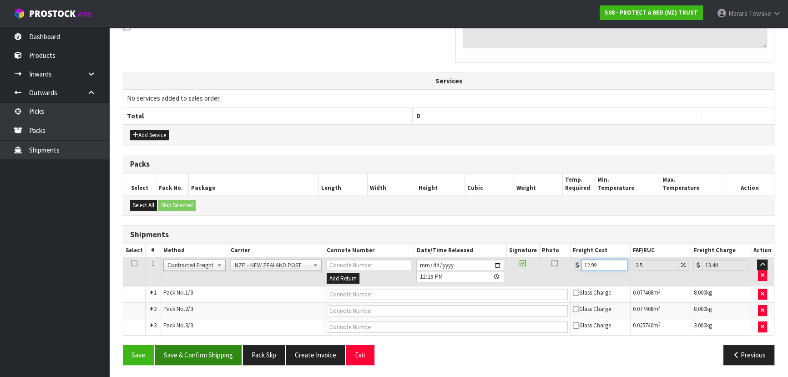
type input "12.99"
drag, startPoint x: 196, startPoint y: 351, endPoint x: 78, endPoint y: 298, distance: 129.5
click at [194, 351] on button "Save & Confirm Shipping" at bounding box center [198, 355] width 86 height 20
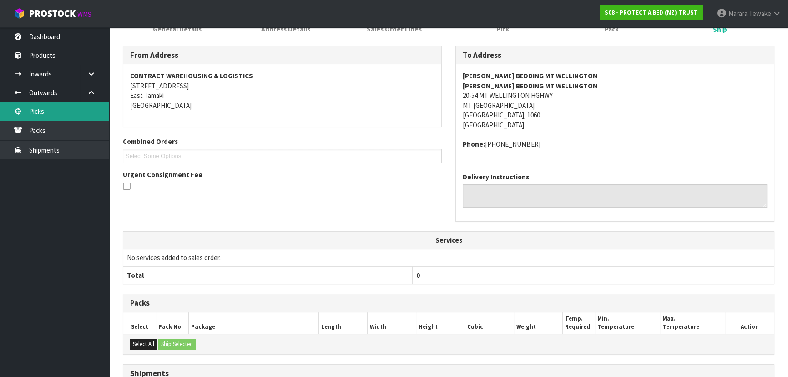
scroll to position [66, 0]
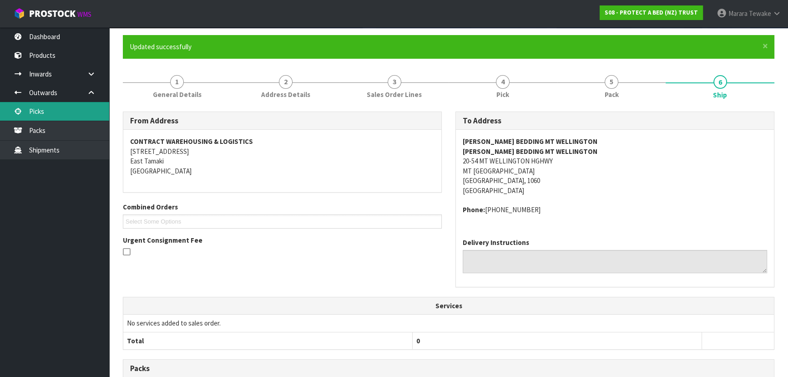
click at [76, 112] on link "Picks" at bounding box center [54, 111] width 109 height 19
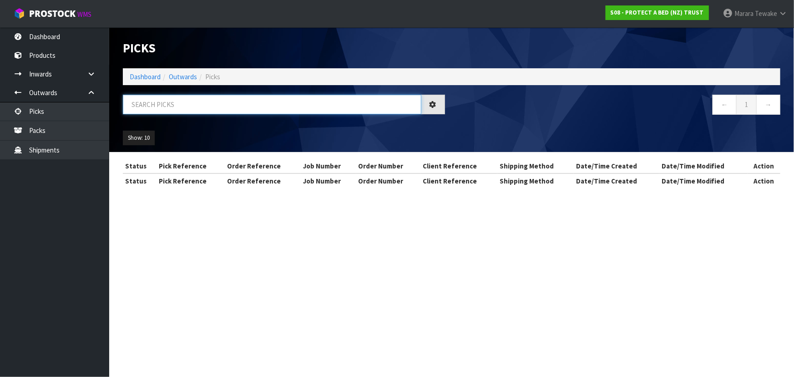
click at [182, 111] on input "text" at bounding box center [272, 105] width 298 height 20
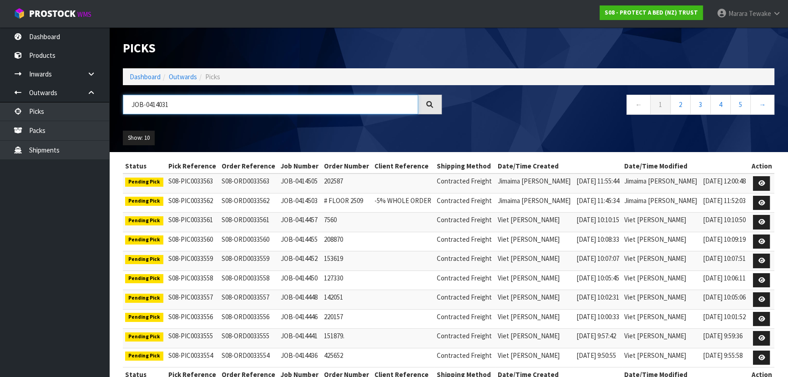
type input "JOB-0414031"
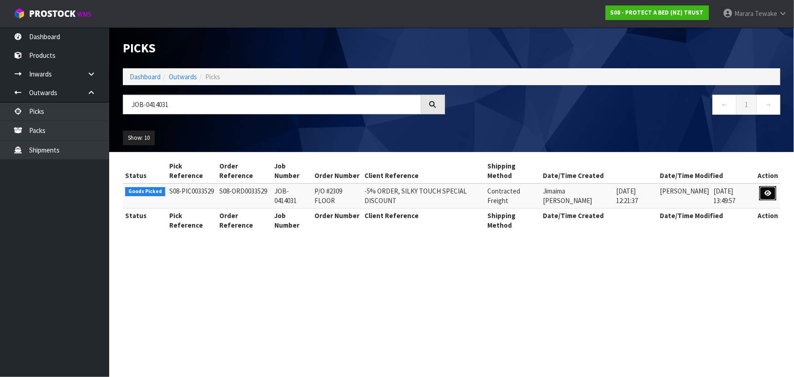
click at [767, 194] on icon at bounding box center [767, 193] width 7 height 6
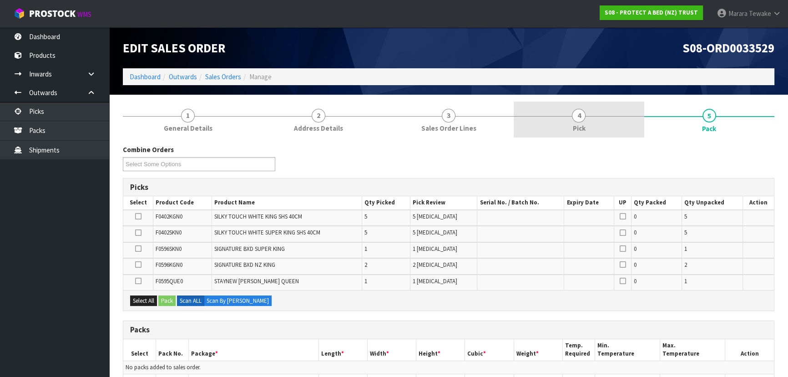
click at [569, 127] on link "4 Pick" at bounding box center [578, 119] width 130 height 36
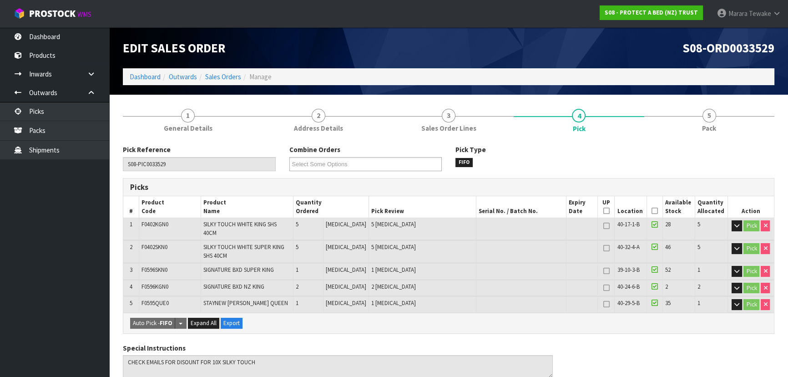
click at [652, 211] on icon at bounding box center [654, 211] width 6 height 0
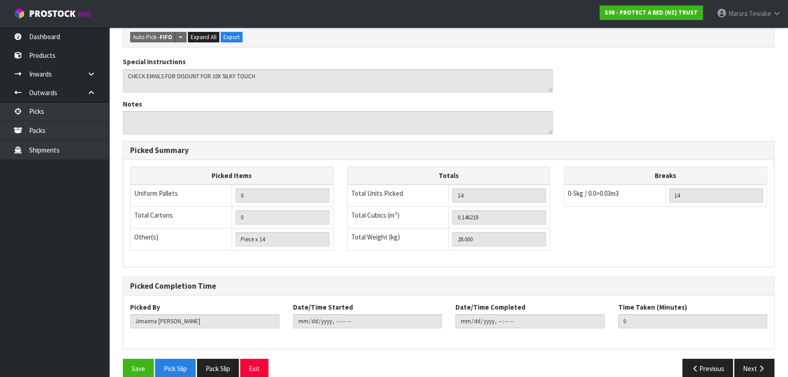
scroll to position [326, 0]
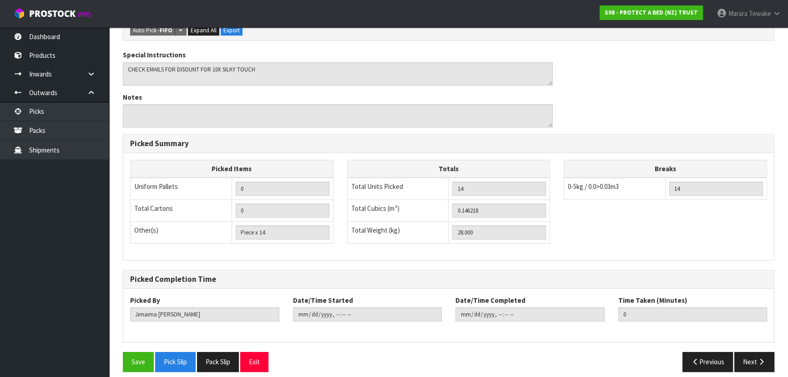
drag, startPoint x: 107, startPoint y: 356, endPoint x: 115, endPoint y: 355, distance: 7.8
click at [108, 356] on ul "Dashboard Products Categories Serial Numbers Kitsets Packagings Inwards Purchas…" at bounding box center [54, 201] width 109 height 349
click at [125, 352] on button "Save" at bounding box center [138, 362] width 31 height 20
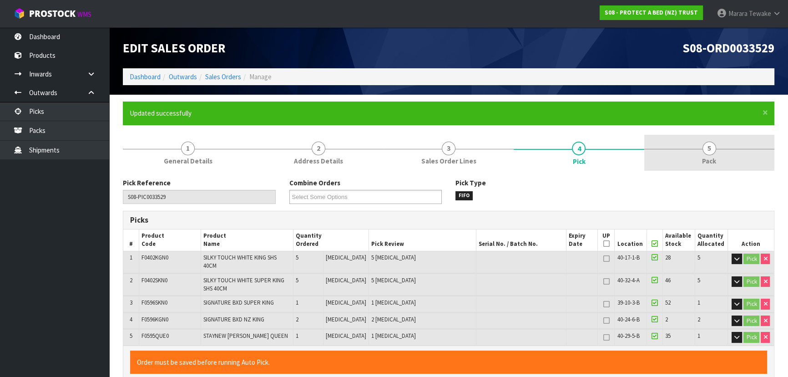
type input "Marara Tewake"
type input "2025-09-25T12:24:49"
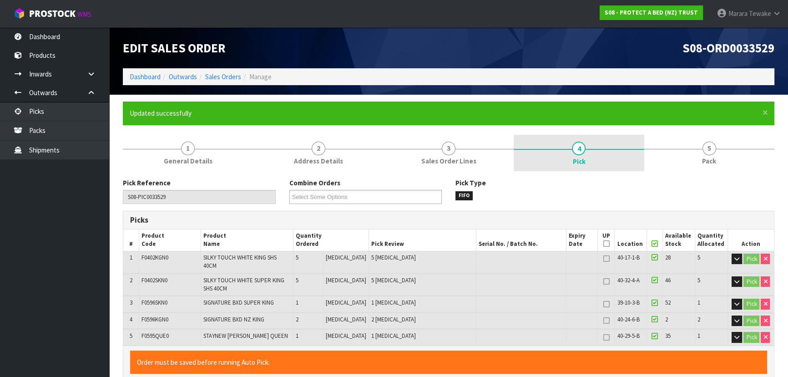
drag, startPoint x: 718, startPoint y: 148, endPoint x: 629, endPoint y: 166, distance: 90.9
click at [717, 148] on link "5 Pack" at bounding box center [709, 153] width 130 height 36
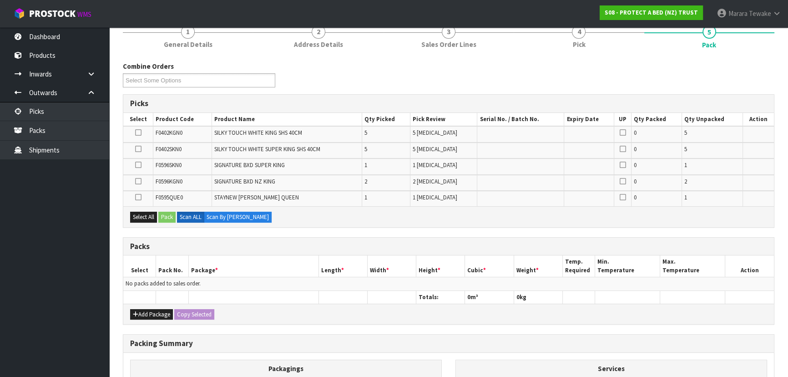
scroll to position [230, 0]
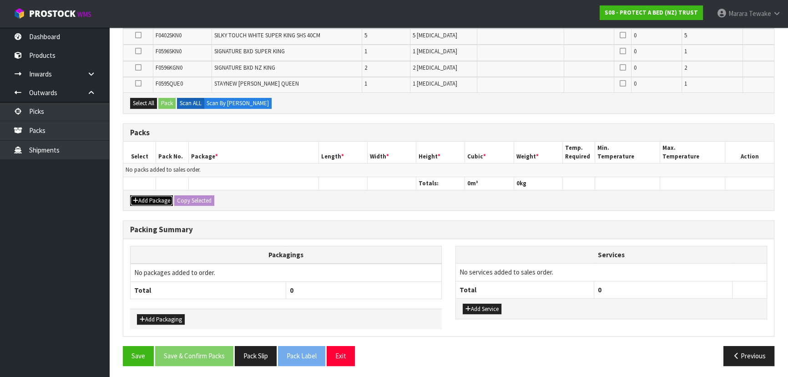
click at [144, 199] on button "Add Package" at bounding box center [151, 200] width 43 height 11
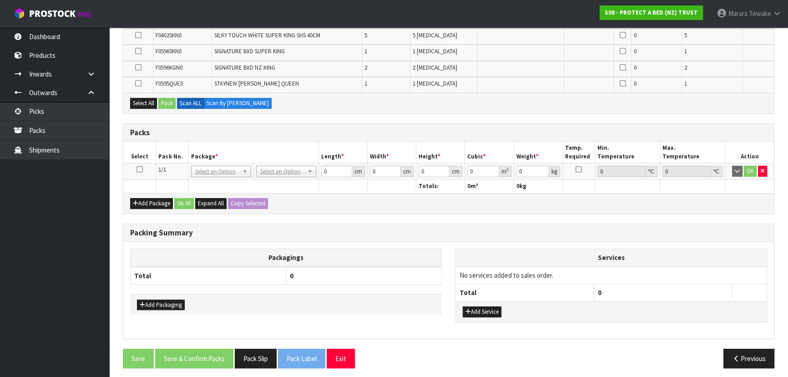
click at [140, 169] on icon at bounding box center [139, 169] width 6 height 0
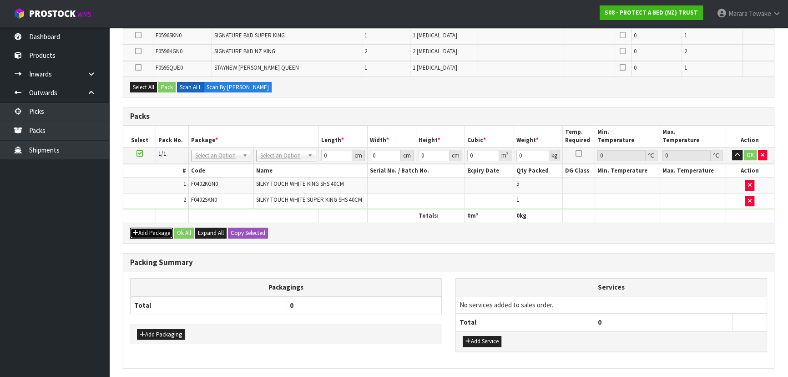
click at [148, 232] on button "Add Package" at bounding box center [151, 232] width 43 height 11
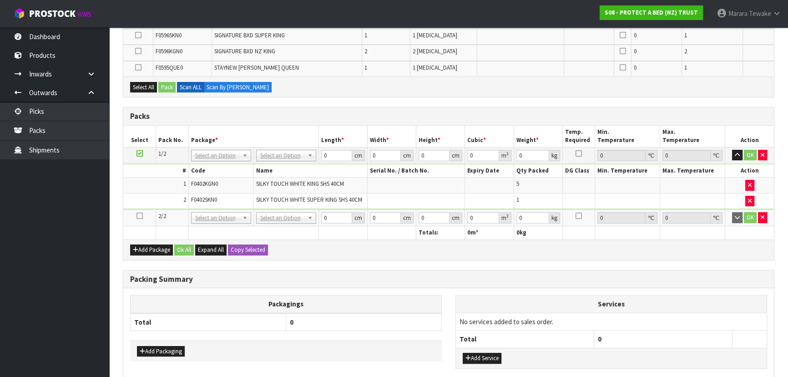
click at [137, 216] on icon at bounding box center [139, 216] width 6 height 0
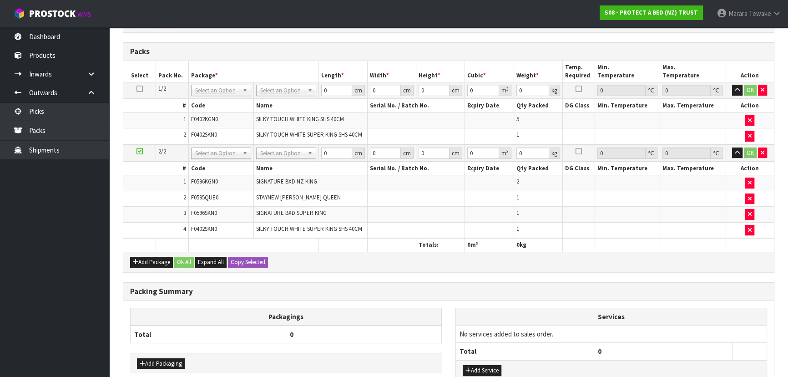
scroll to position [272, 0]
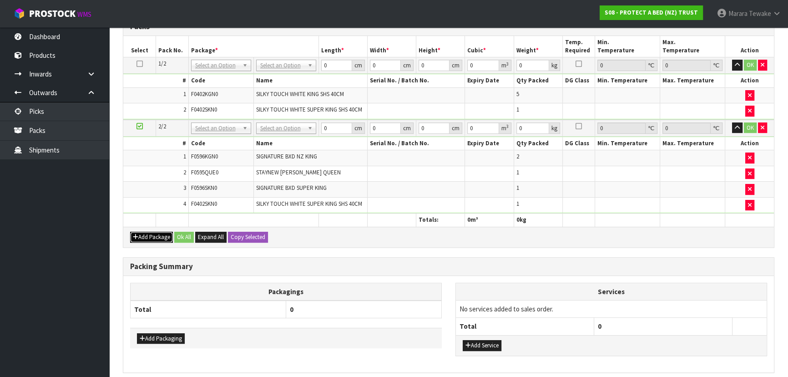
drag, startPoint x: 151, startPoint y: 233, endPoint x: 146, endPoint y: 228, distance: 6.5
click at [150, 233] on button "Add Package" at bounding box center [151, 237] width 43 height 11
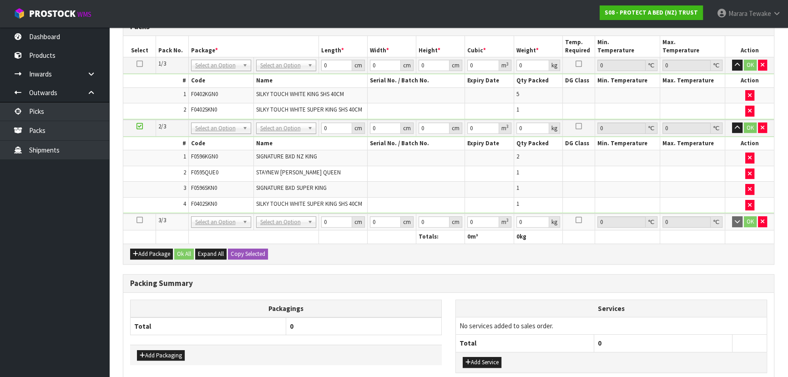
click at [139, 220] on icon at bounding box center [139, 220] width 6 height 0
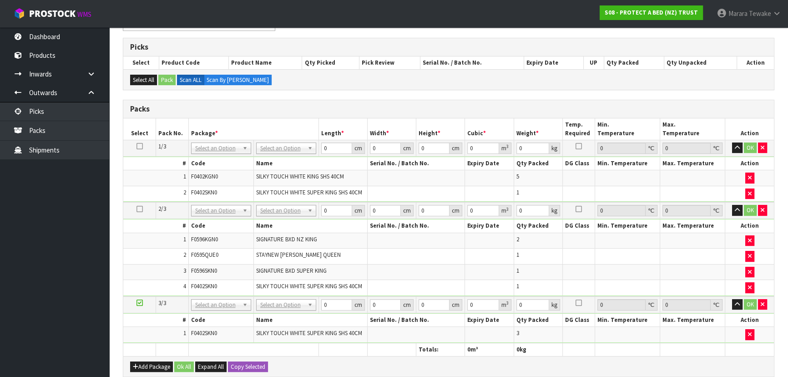
scroll to position [173, 0]
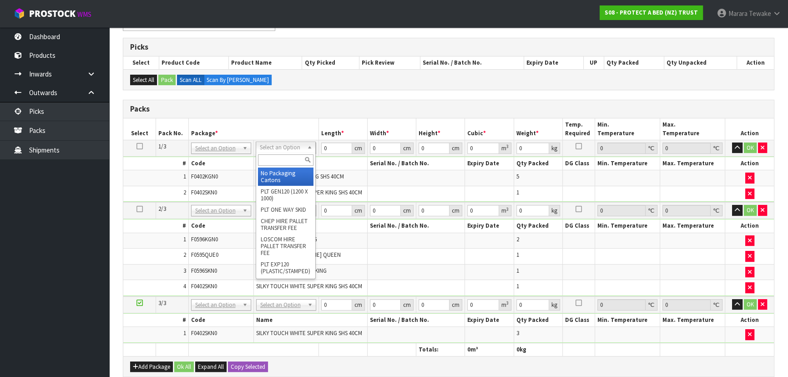
click at [285, 158] on input "text" at bounding box center [285, 159] width 55 height 11
type input "OC"
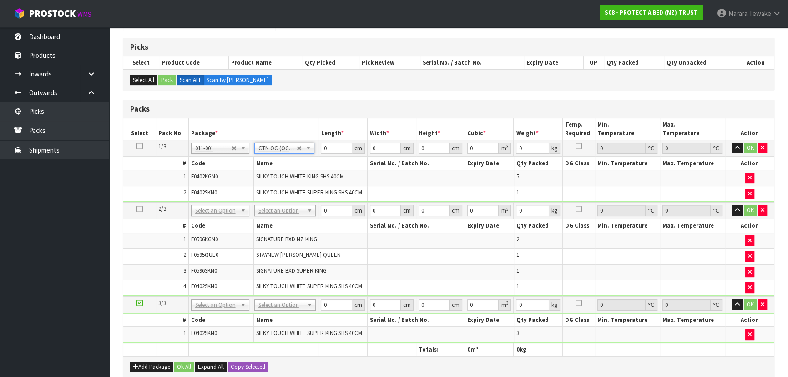
type input "12.5"
click at [294, 222] on input "text" at bounding box center [285, 221] width 57 height 11
type input "OC"
type input "2"
type input "8"
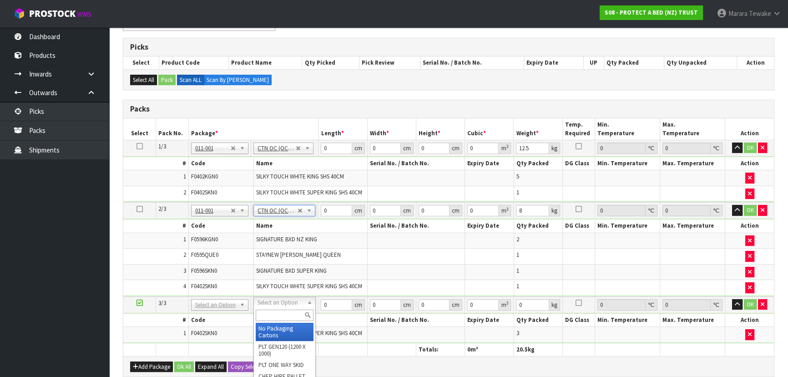
click at [277, 314] on input "text" at bounding box center [285, 314] width 58 height 11
type input "OC"
type input "3"
type input "7.5"
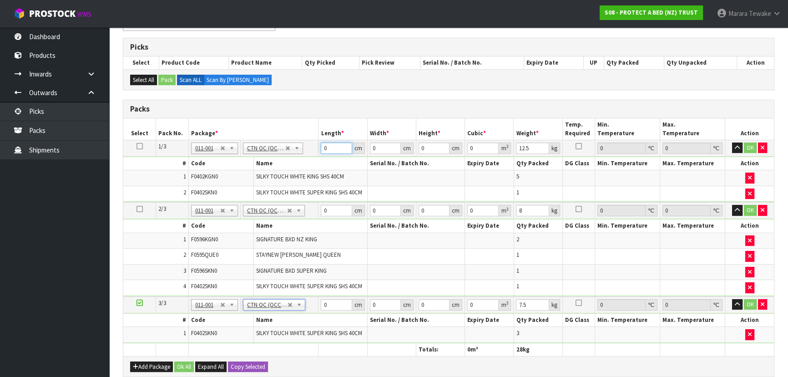
drag, startPoint x: 332, startPoint y: 149, endPoint x: 302, endPoint y: 127, distance: 37.0
click at [306, 132] on table "Select Pack No. Package * Length * Width * Height * Cubic * Weight * Temp. Requ…" at bounding box center [448, 236] width 650 height 237
type input "58"
type input "38"
type input "3"
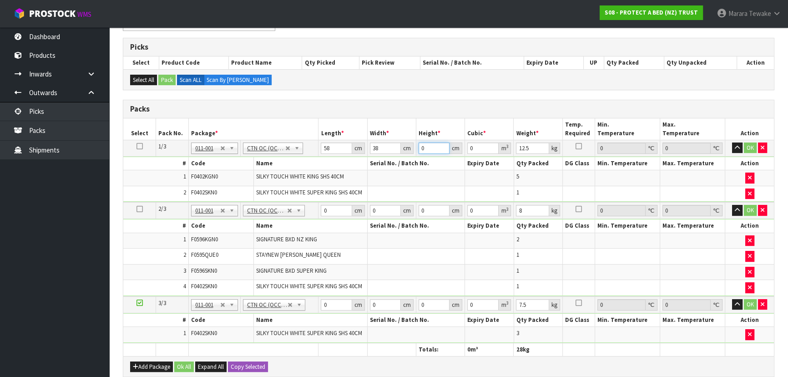
type input "0.006612"
type input "32"
type input "0.070528"
type input "32"
type input "15"
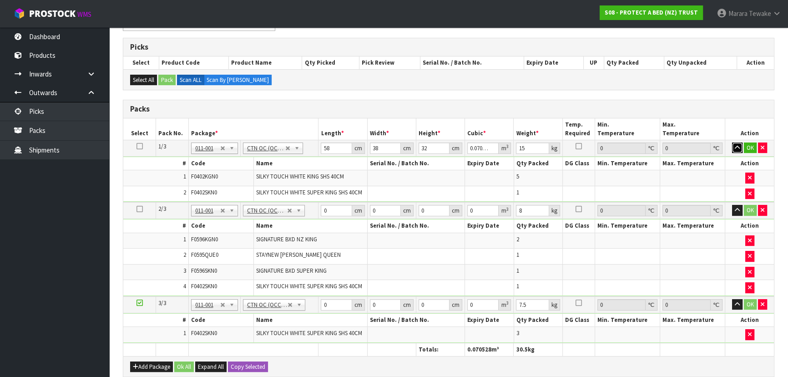
click at [732, 142] on button "button" at bounding box center [737, 147] width 10 height 11
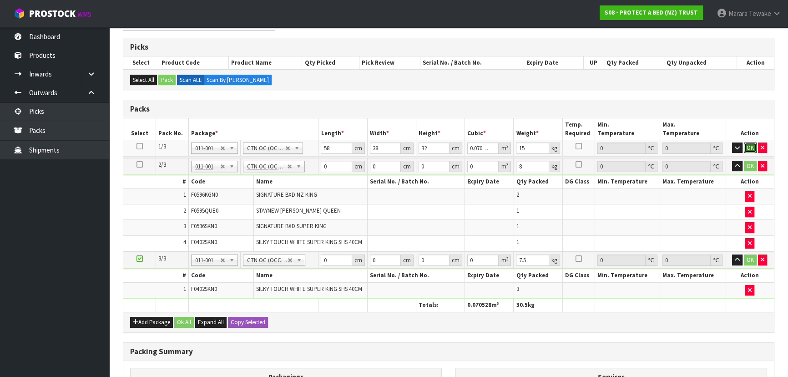
click button "OK" at bounding box center [750, 147] width 13 height 11
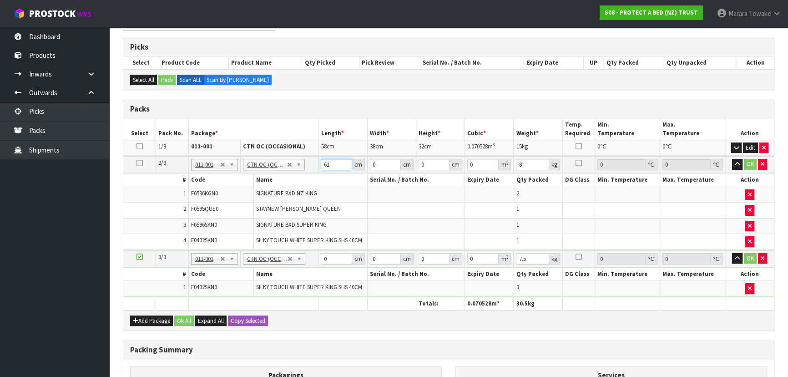
type input "61"
type input "42"
type input "3"
type input "0.007686"
type input "33"
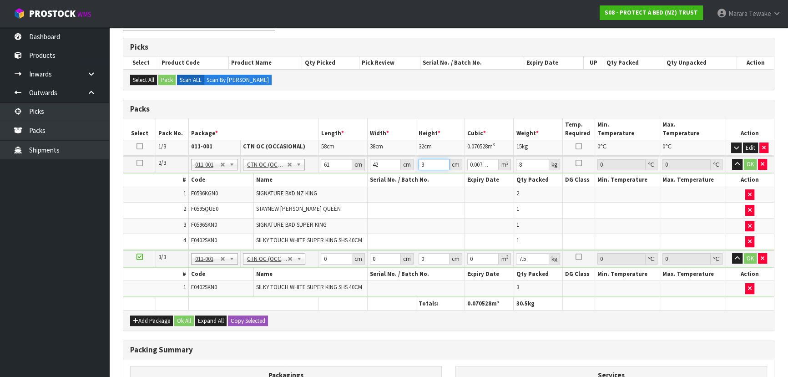
type input "0.084546"
type input "33"
type input "10"
click at [732, 159] on button "button" at bounding box center [737, 164] width 10 height 11
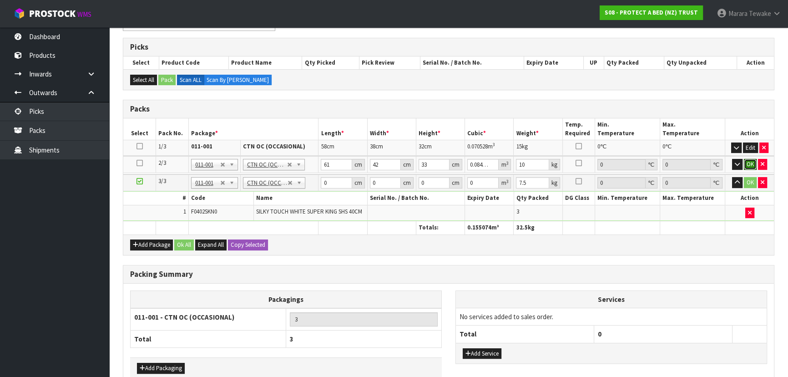
click button "OK" at bounding box center [750, 164] width 13 height 11
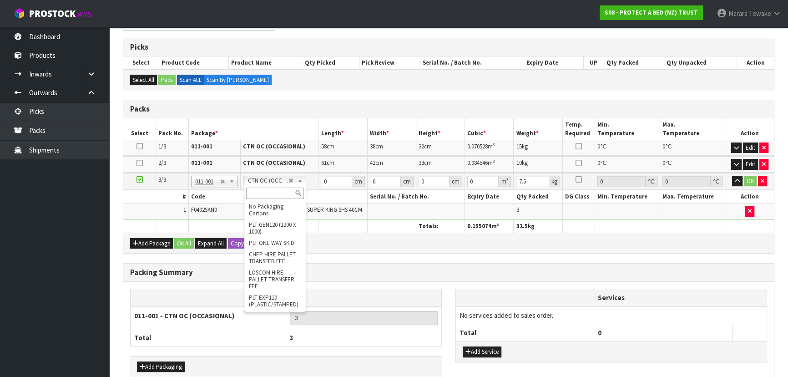
click at [272, 195] on input "text" at bounding box center [275, 192] width 58 height 11
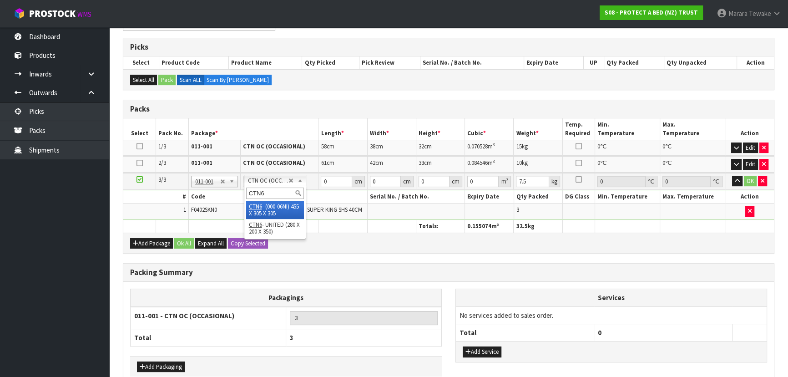
type input "CTN6"
type input "2"
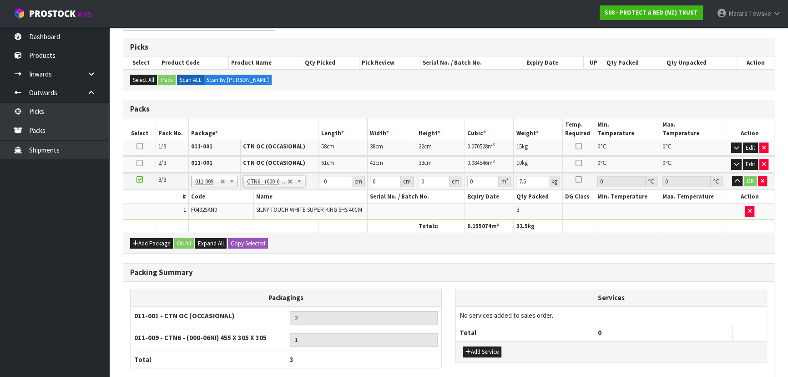
type input "45.5"
type input "30.5"
type input "0.042326"
type input "7.7"
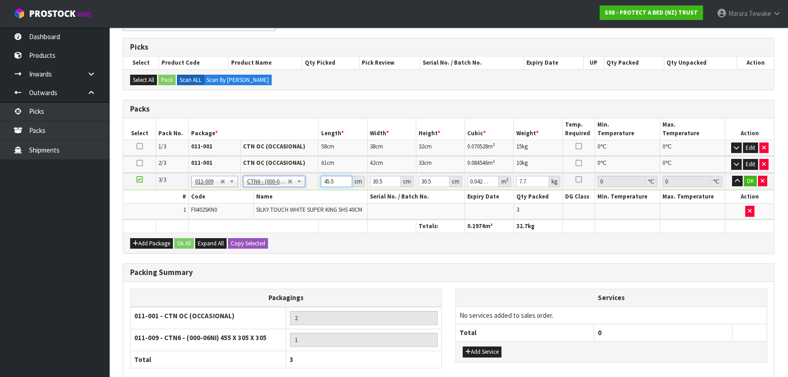
click at [310, 168] on table "Select Pack No. Package * Length * Width * Height * Cubic * Weight * Temp. Requ…" at bounding box center [448, 175] width 650 height 114
type input "4"
type input "0.003721"
type input "47"
type input "0.043722"
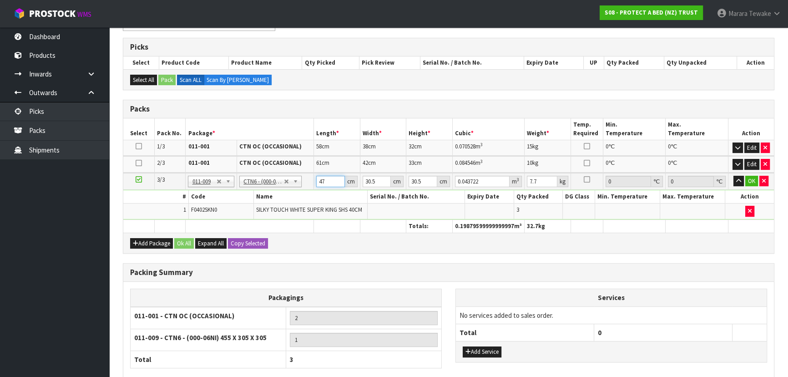
type input "47"
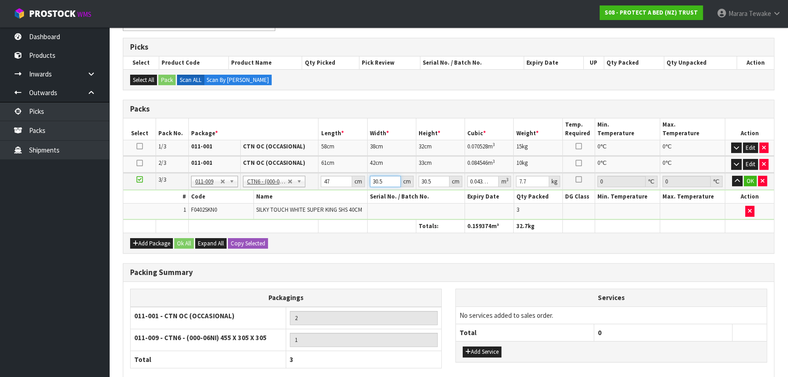
type input "3"
type input "0.0043"
type input "32"
type input "0.045872"
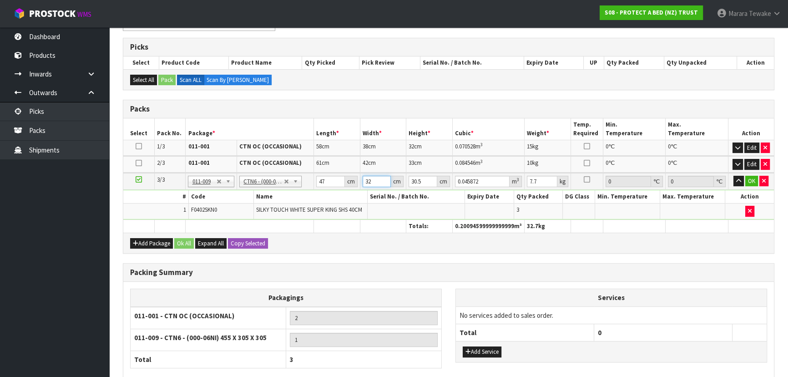
type input "32"
type input "3"
type input "0.004512"
type input "33"
type input "0.049632"
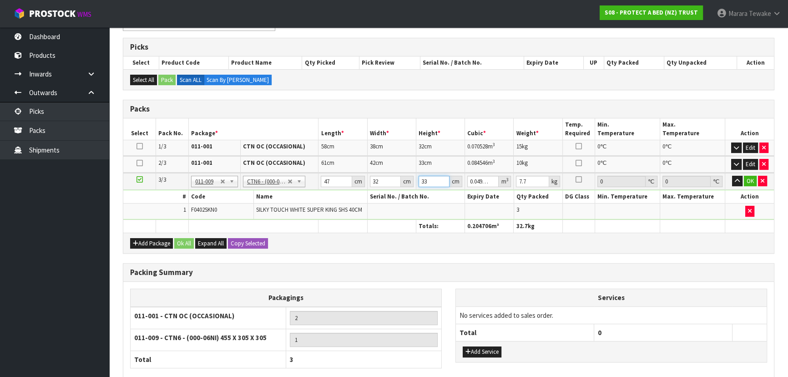
type input "33"
type input "8"
click at [732, 176] on button "button" at bounding box center [737, 181] width 10 height 11
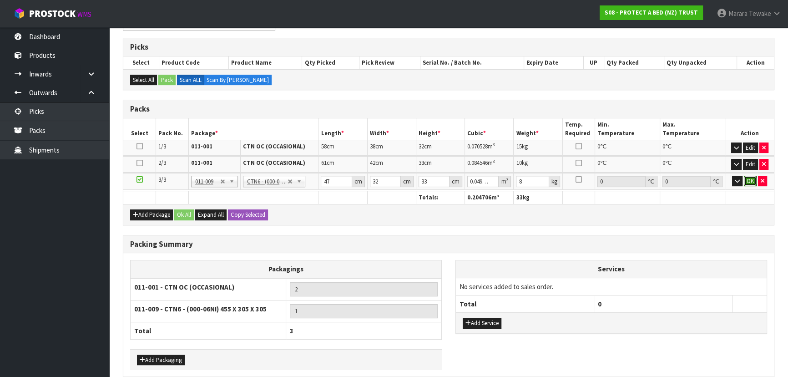
click button "OK" at bounding box center [750, 181] width 13 height 11
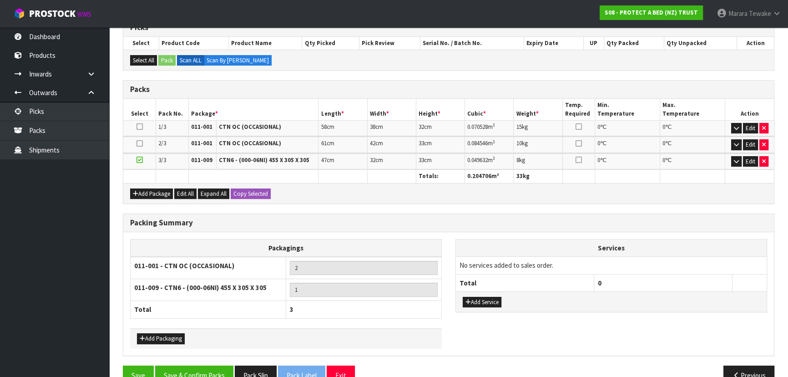
scroll to position [211, 0]
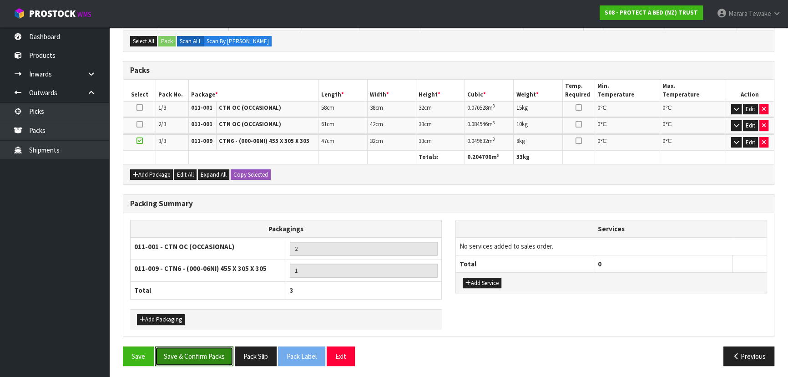
drag, startPoint x: 204, startPoint y: 355, endPoint x: 262, endPoint y: 332, distance: 62.7
click at [204, 355] on button "Save & Confirm Packs" at bounding box center [194, 356] width 78 height 20
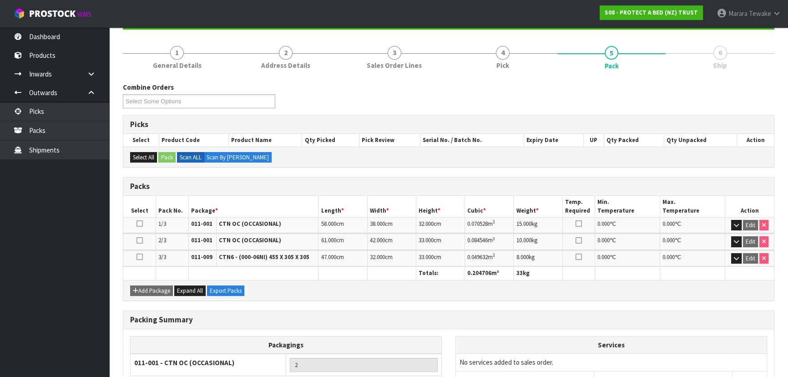
scroll to position [191, 0]
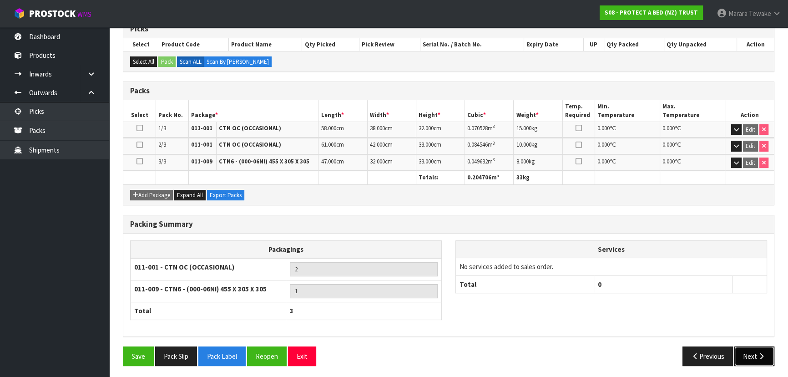
click at [742, 348] on button "Next" at bounding box center [754, 356] width 40 height 20
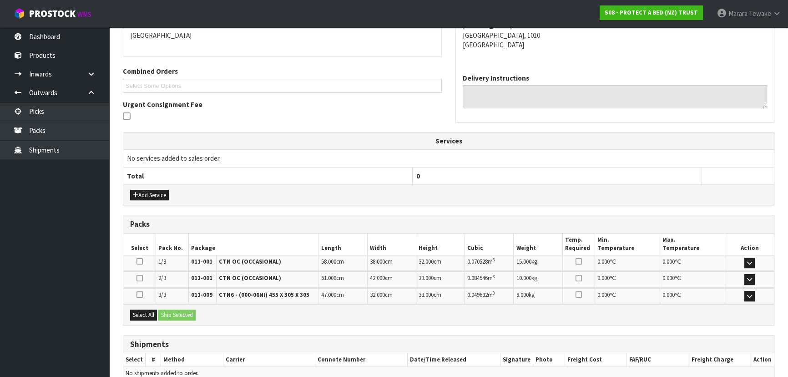
scroll to position [246, 0]
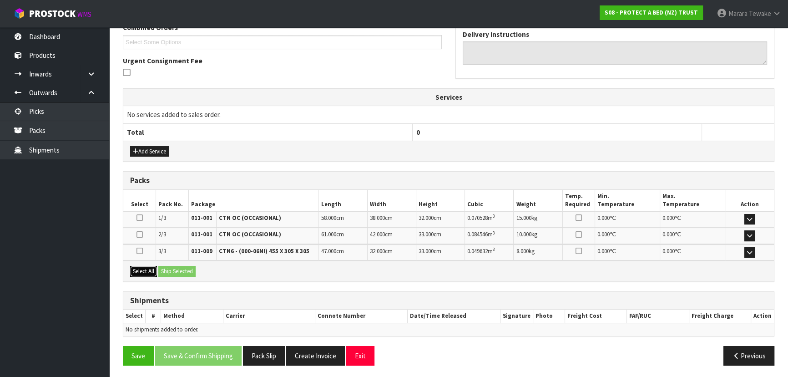
drag, startPoint x: 144, startPoint y: 267, endPoint x: 159, endPoint y: 267, distance: 15.0
click at [146, 267] on button "Select All" at bounding box center [143, 271] width 27 height 11
drag, startPoint x: 175, startPoint y: 267, endPoint x: 180, endPoint y: 268, distance: 5.3
click at [176, 267] on button "Ship Selected" at bounding box center [176, 271] width 37 height 11
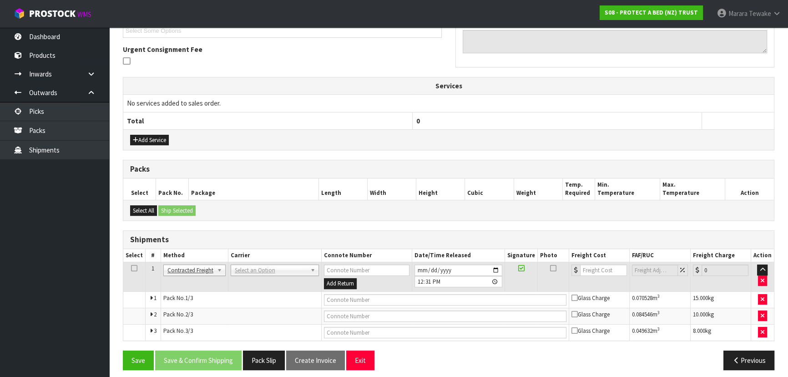
scroll to position [262, 0]
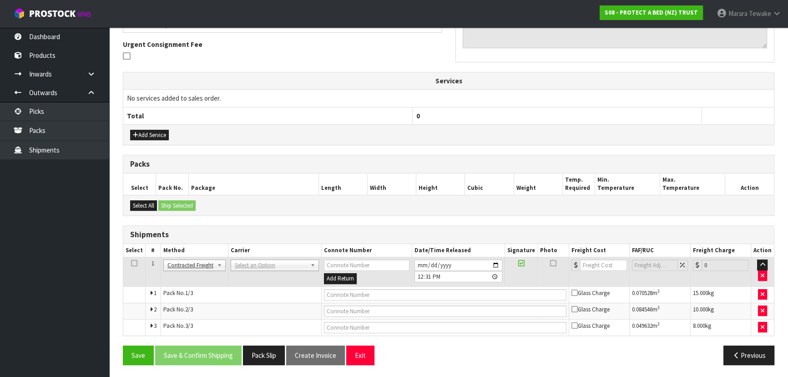
drag, startPoint x: 269, startPoint y: 262, endPoint x: 269, endPoint y: 271, distance: 8.6
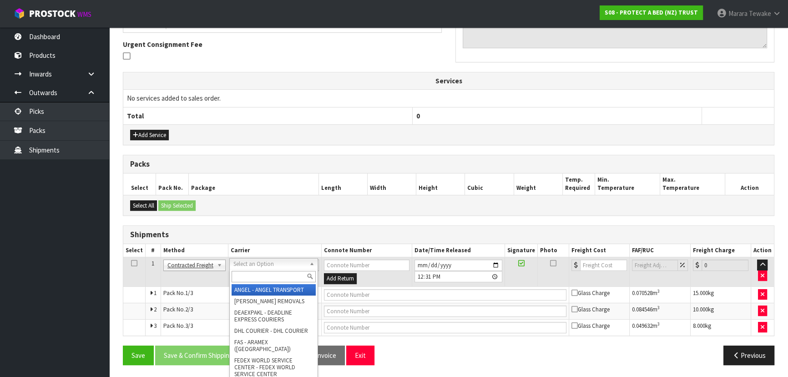
click at [269, 272] on input "text" at bounding box center [274, 276] width 84 height 11
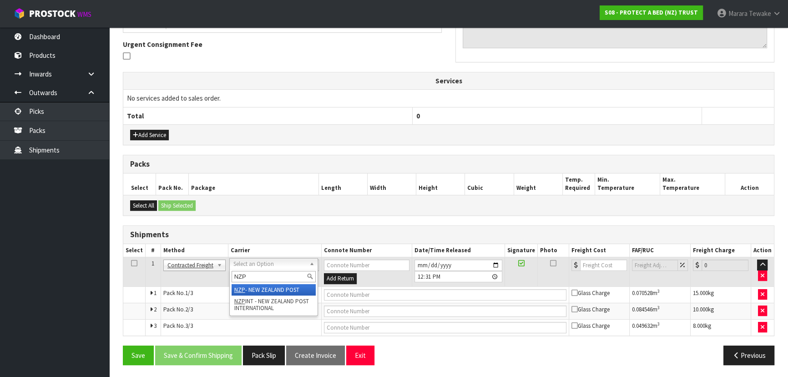
type input "NZP"
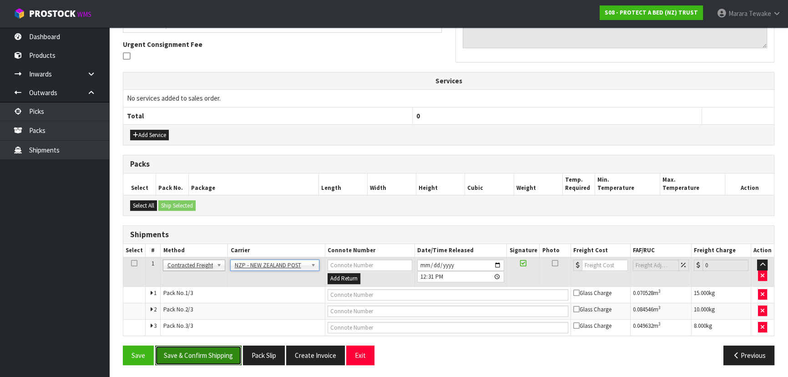
drag, startPoint x: 230, startPoint y: 350, endPoint x: 121, endPoint y: 336, distance: 109.6
click at [229, 350] on button "Save & Confirm Shipping" at bounding box center [198, 355] width 86 height 20
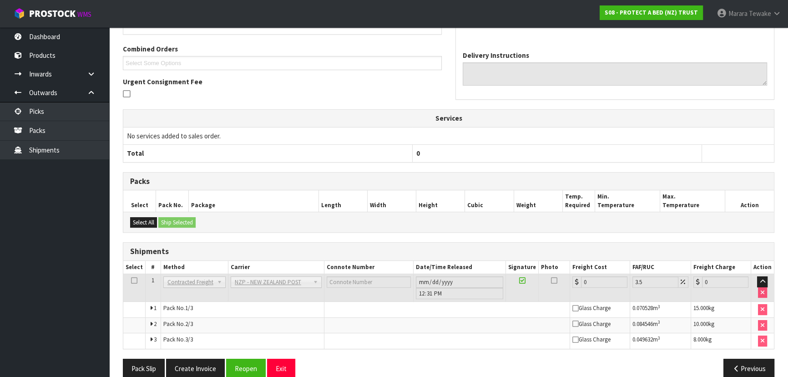
scroll to position [247, 0]
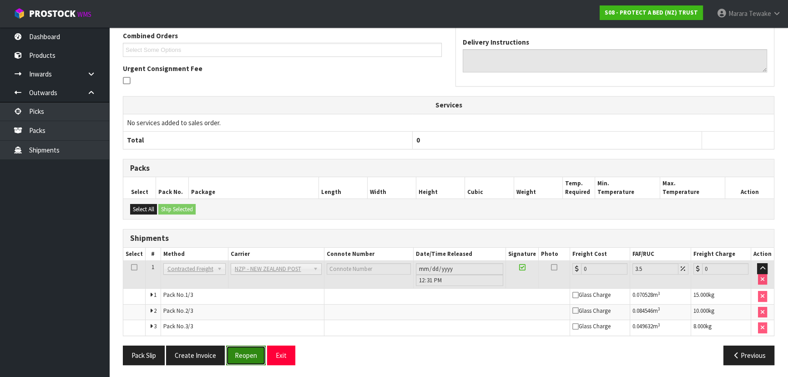
click at [257, 351] on button "Reopen" at bounding box center [246, 355] width 40 height 20
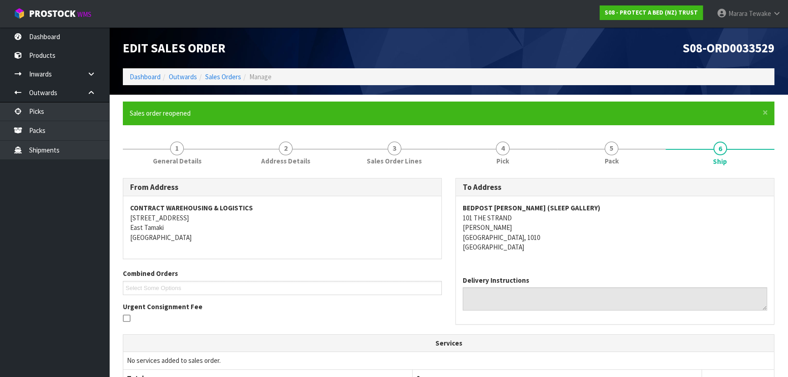
scroll to position [262, 0]
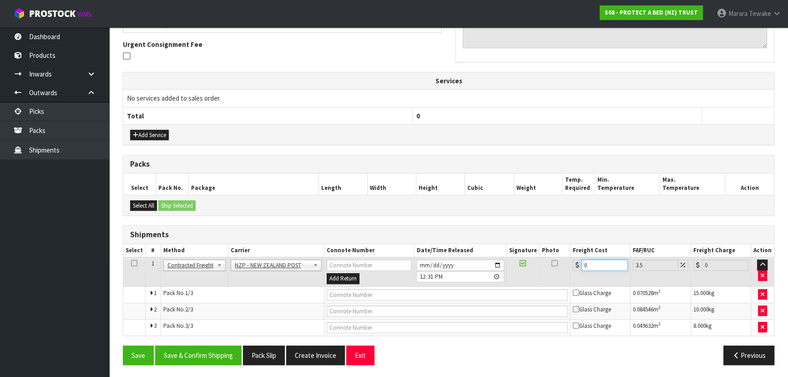
drag, startPoint x: 594, startPoint y: 267, endPoint x: 566, endPoint y: 247, distance: 33.9
click at [566, 247] on table "Select # Method Carrier Connote Number Date/Time Released Signature Photo Freig…" at bounding box center [448, 289] width 650 height 91
type input "1"
type input "1.03"
type input "12"
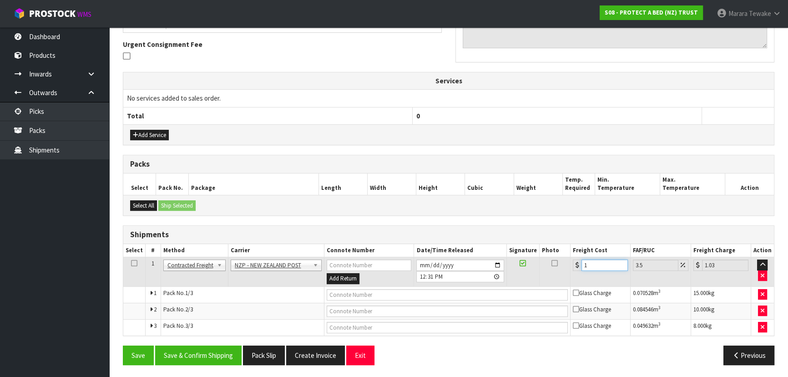
type input "12.42"
type input "12.9"
type input "13.35"
type input "12.99"
type input "13.44"
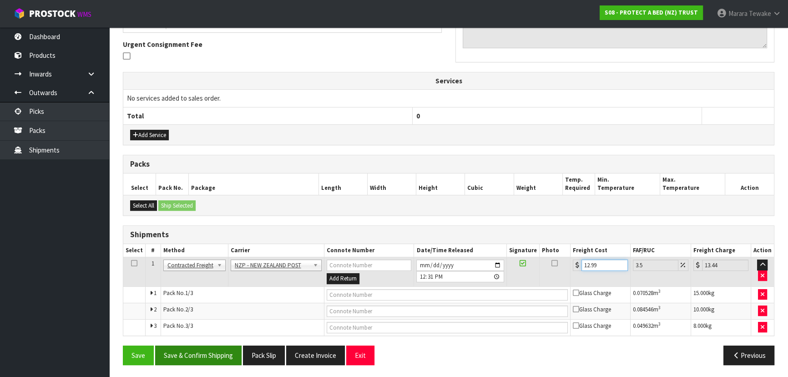
type input "12.99"
click at [211, 357] on button "Save & Confirm Shipping" at bounding box center [198, 355] width 86 height 20
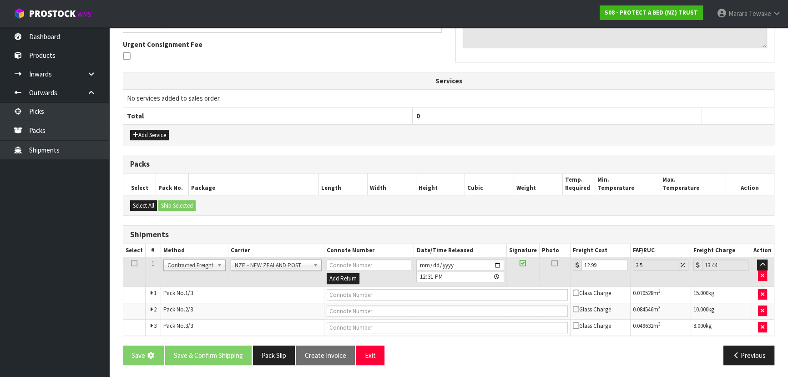
scroll to position [0, 0]
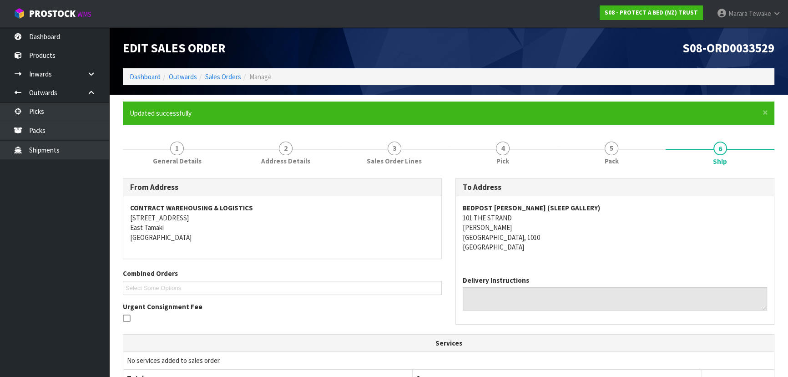
drag, startPoint x: 368, startPoint y: 52, endPoint x: 364, endPoint y: 66, distance: 14.8
click at [368, 52] on h1 "Edit Sales Order" at bounding box center [282, 48] width 319 height 14
click at [63, 38] on link "Dashboard" at bounding box center [54, 36] width 109 height 19
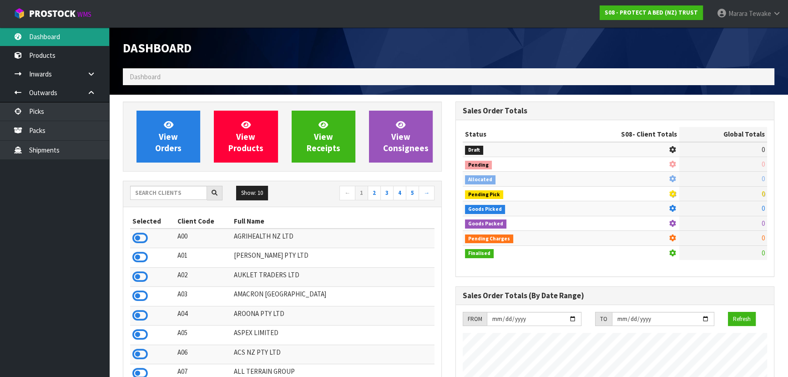
scroll to position [566, 332]
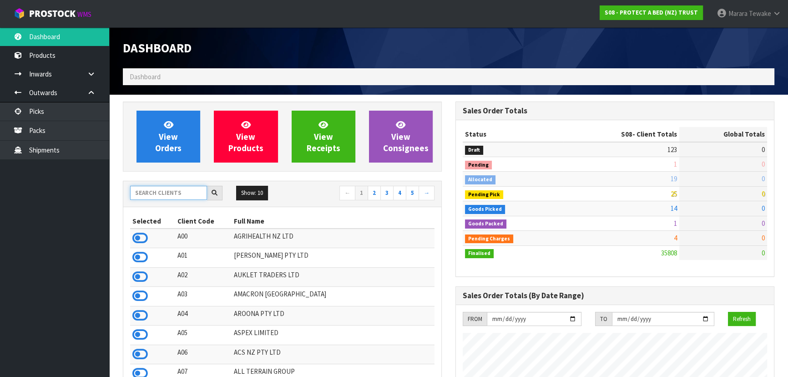
drag, startPoint x: 172, startPoint y: 194, endPoint x: 171, endPoint y: 182, distance: 11.4
click at [171, 193] on input "text" at bounding box center [168, 193] width 77 height 14
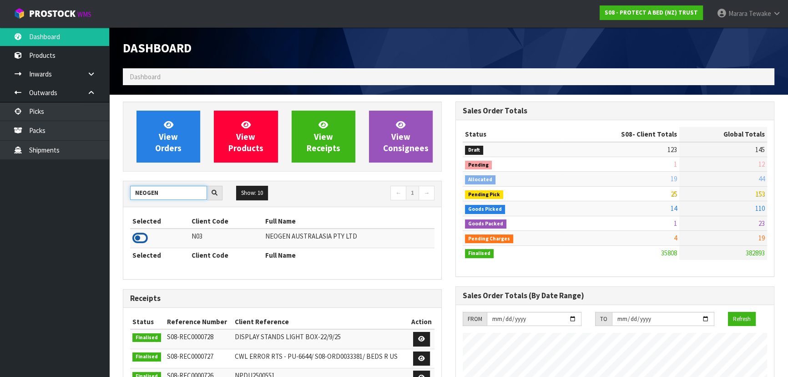
type input "NEOGEN"
click at [138, 237] on icon at bounding box center [139, 238] width 15 height 14
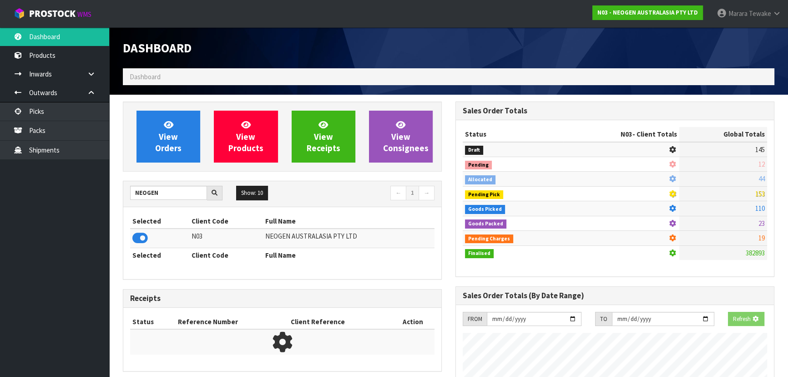
scroll to position [707, 332]
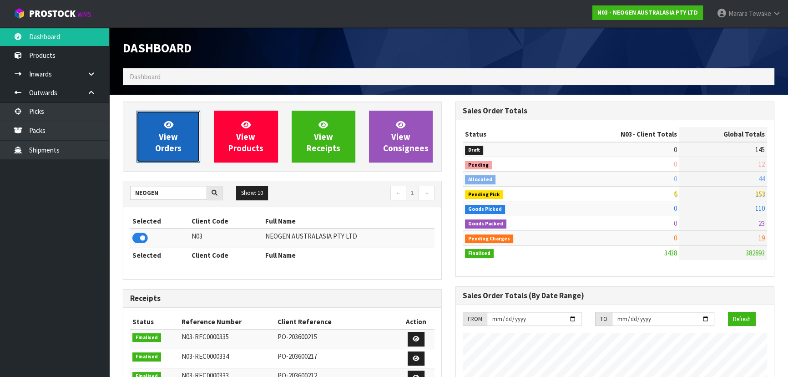
click at [160, 136] on span "View Orders" at bounding box center [168, 136] width 26 height 34
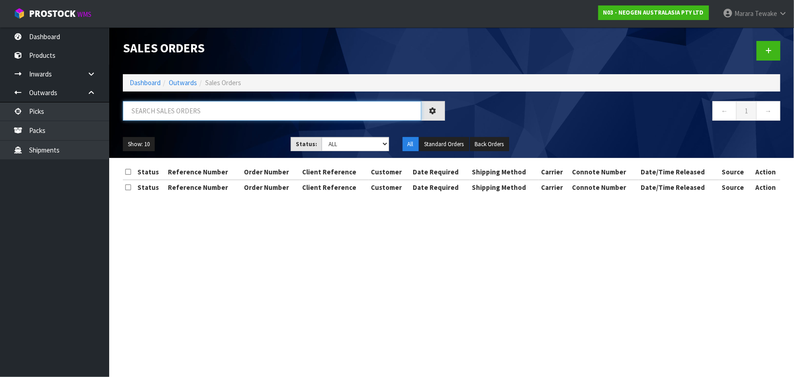
click at [151, 112] on input "text" at bounding box center [272, 111] width 298 height 20
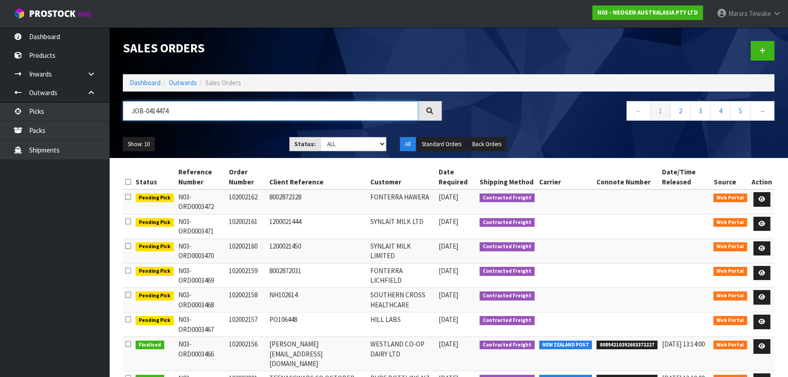
type input "JOB-0414474"
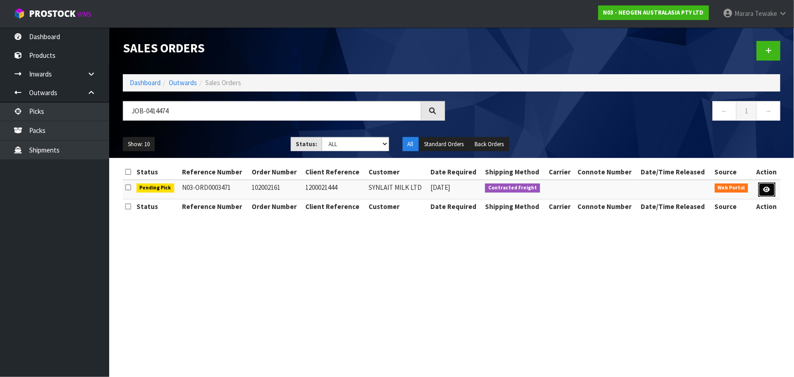
click at [772, 186] on link at bounding box center [766, 189] width 17 height 15
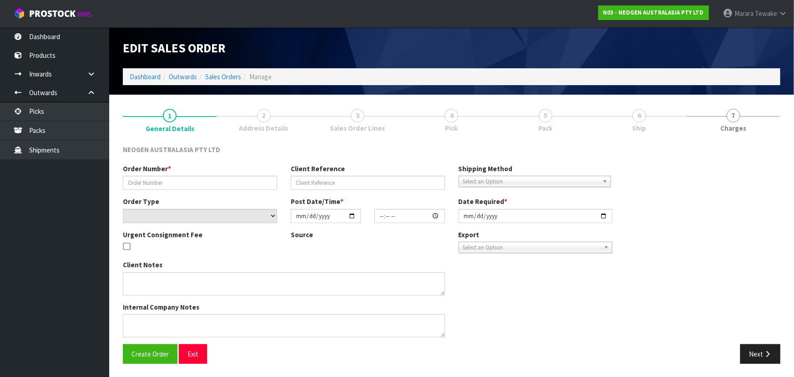
type input "102002161"
type input "1200021444"
select select "number:0"
type input "2025-09-25"
type input "10:22:00.000"
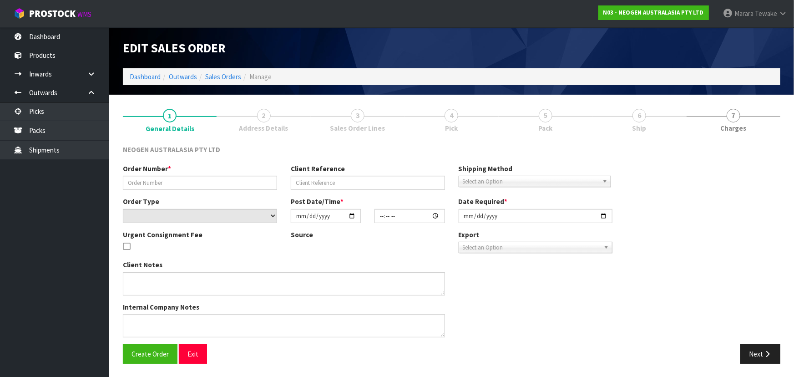
type input "2025-09-25"
type textarea "ATTN: JULIETH SANTA HERRERA"
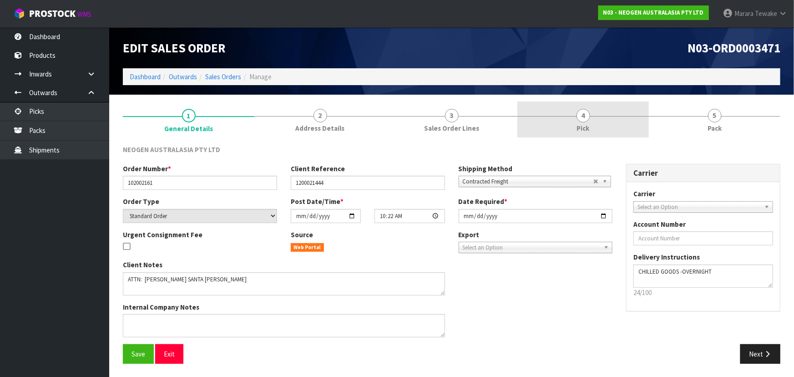
drag, startPoint x: 587, startPoint y: 123, endPoint x: 600, endPoint y: 135, distance: 18.0
click at [587, 121] on link "4 Pick" at bounding box center [582, 119] width 131 height 36
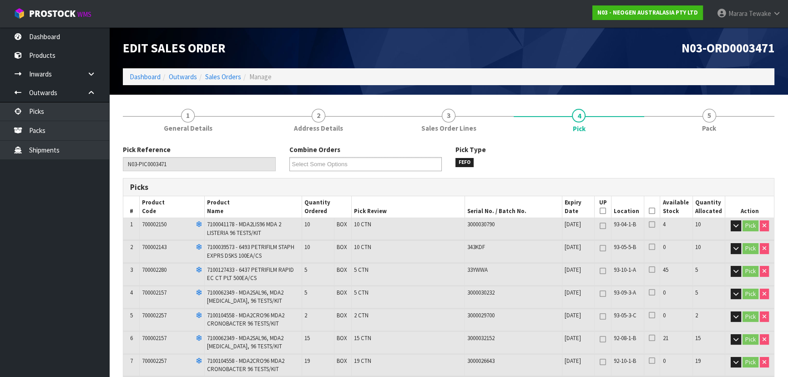
click at [651, 211] on icon at bounding box center [652, 211] width 6 height 0
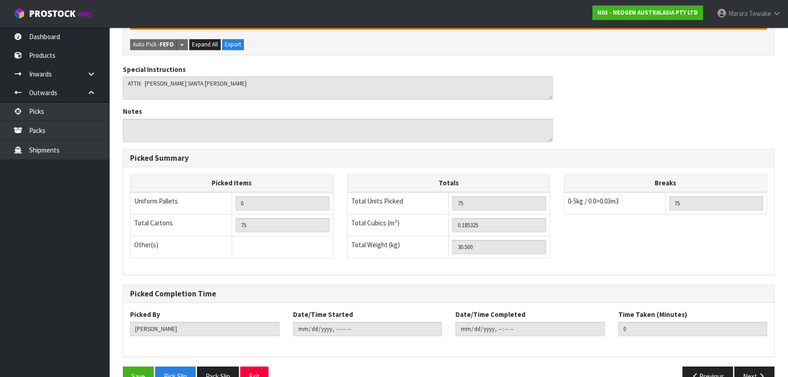
scroll to position [418, 0]
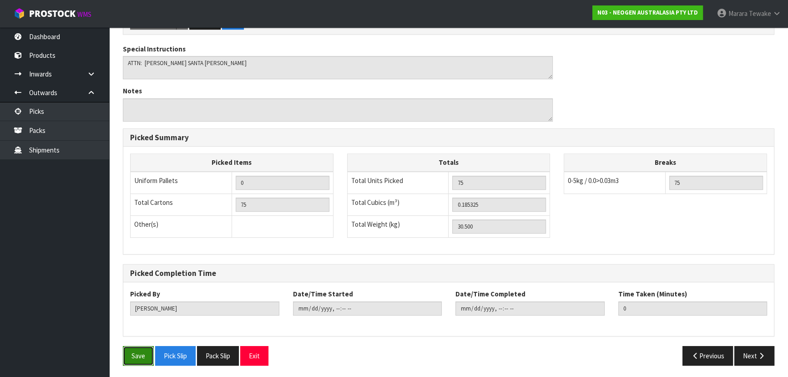
click at [127, 354] on button "Save" at bounding box center [138, 356] width 31 height 20
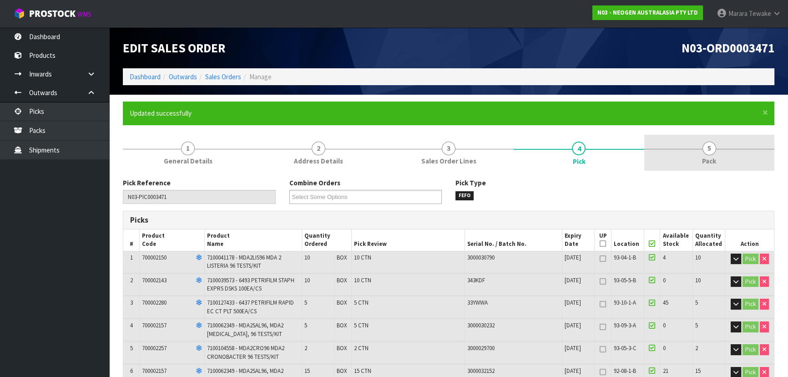
click at [692, 151] on link "5 Pack" at bounding box center [709, 153] width 130 height 36
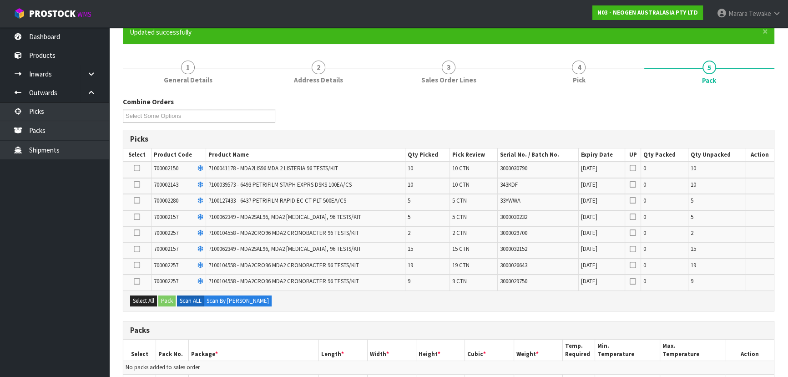
scroll to position [206, 0]
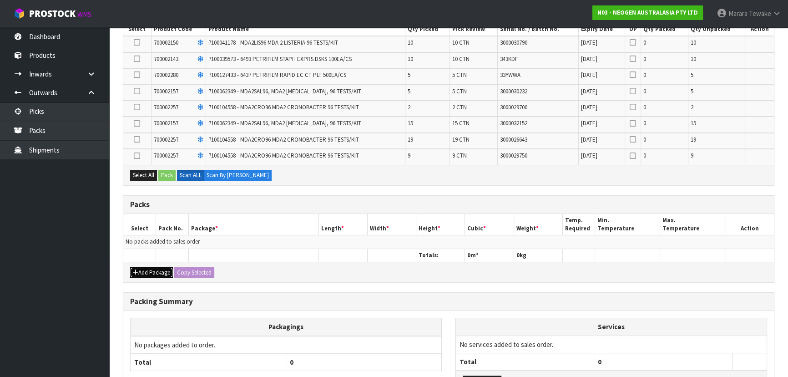
drag, startPoint x: 155, startPoint y: 271, endPoint x: 148, endPoint y: 270, distance: 6.9
click at [153, 271] on button "Add Package" at bounding box center [151, 272] width 43 height 11
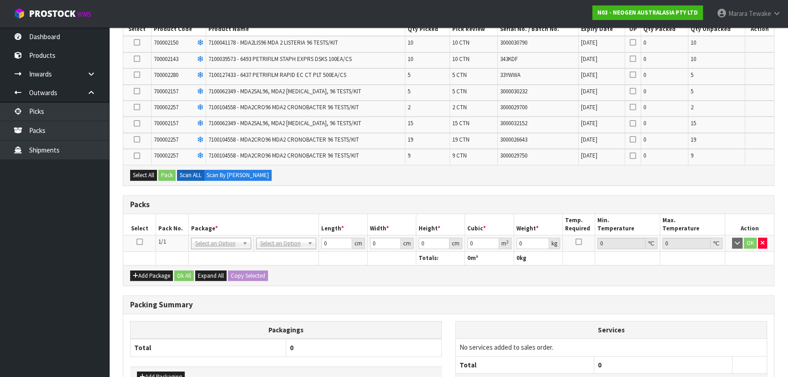
click at [136, 242] on icon at bounding box center [139, 242] width 6 height 0
click at [135, 123] on icon at bounding box center [137, 123] width 6 height 0
click at [0, 0] on input "checkbox" at bounding box center [0, 0] width 0 height 0
drag, startPoint x: 503, startPoint y: 120, endPoint x: 561, endPoint y: 123, distance: 58.3
click at [561, 123] on tr "700002157 7100062349 - MDA2SAL96, MDA2 SALMONELLA, 96 TESTS/KIT 15 15 CTN 30000…" at bounding box center [448, 124] width 650 height 16
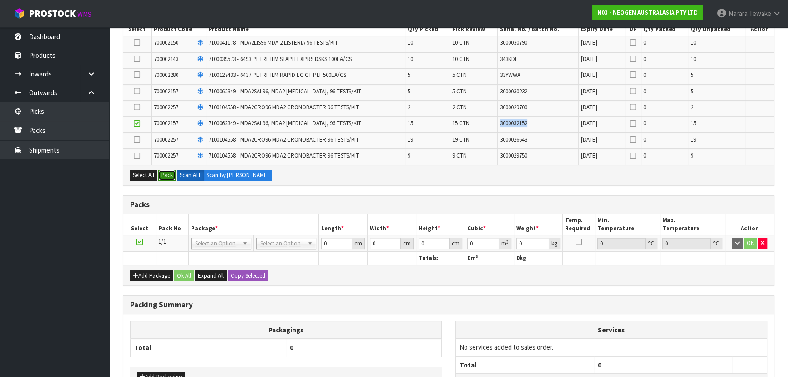
click at [170, 171] on button "Pack" at bounding box center [166, 175] width 17 height 11
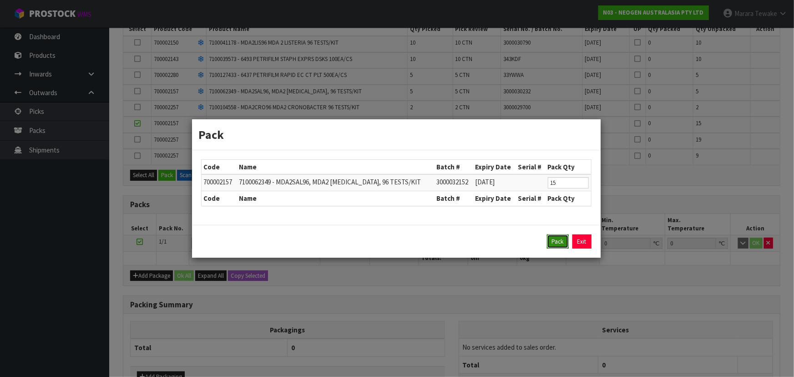
click at [562, 240] on button "Pack" at bounding box center [558, 241] width 22 height 15
type input "0.000"
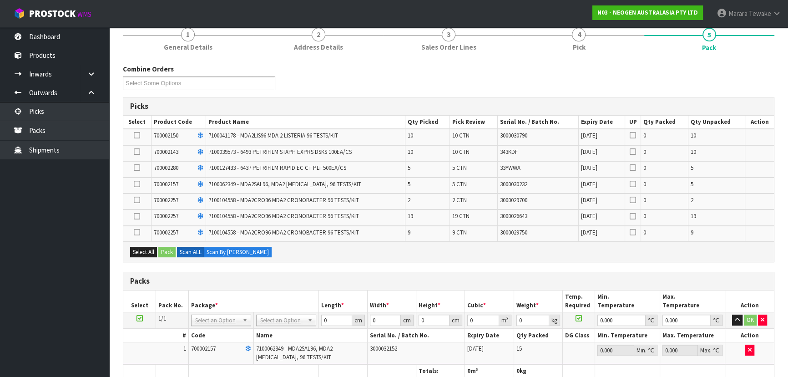
scroll to position [82, 0]
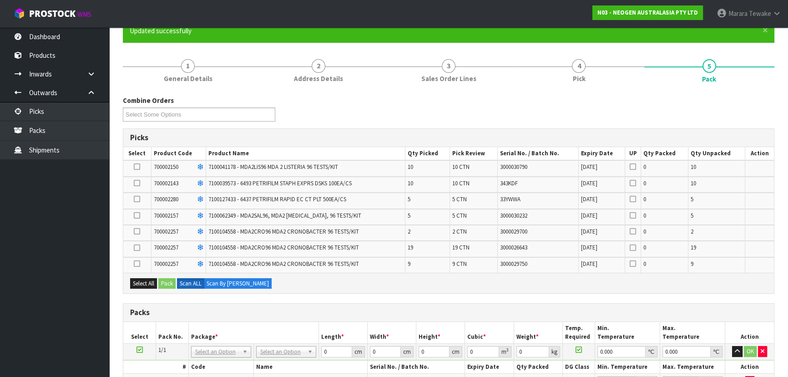
click at [698, 232] on td "2" at bounding box center [716, 233] width 57 height 16
click at [139, 231] on icon at bounding box center [137, 231] width 6 height 0
click at [0, 0] on input "checkbox" at bounding box center [0, 0] width 0 height 0
click at [168, 280] on button "Pack" at bounding box center [166, 283] width 17 height 11
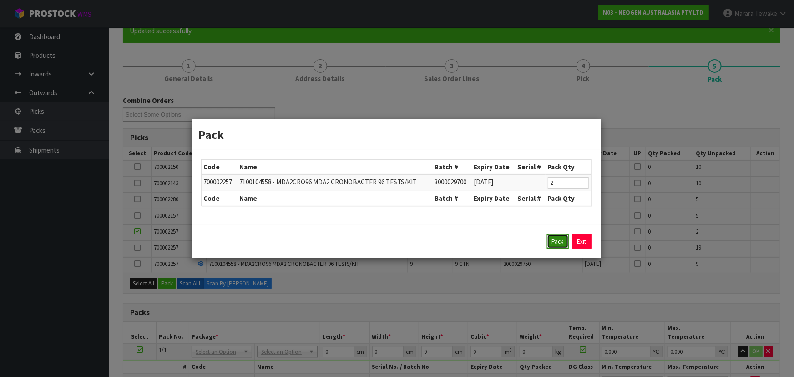
click at [548, 246] on button "Pack" at bounding box center [558, 241] width 22 height 15
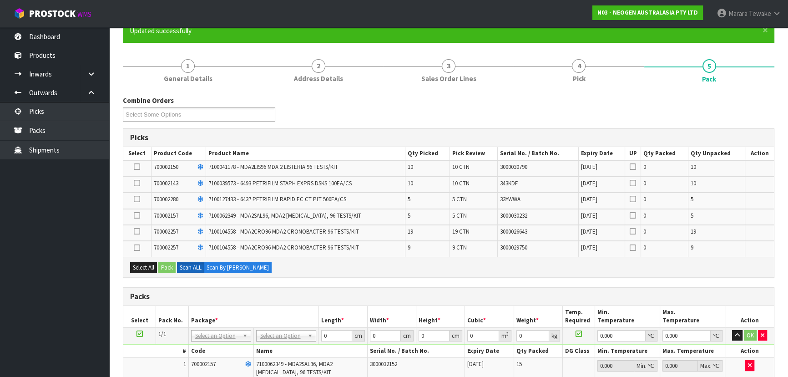
click at [136, 215] on icon at bounding box center [137, 215] width 6 height 0
click at [0, 0] on input "checkbox" at bounding box center [0, 0] width 0 height 0
click at [168, 265] on button "Pack" at bounding box center [166, 267] width 17 height 11
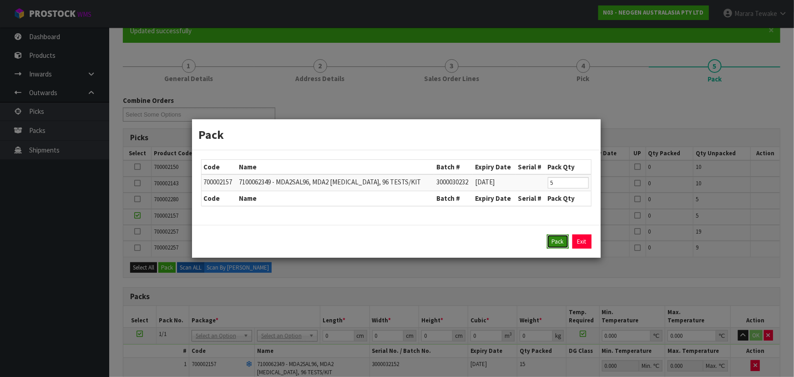
click at [559, 243] on button "Pack" at bounding box center [558, 241] width 22 height 15
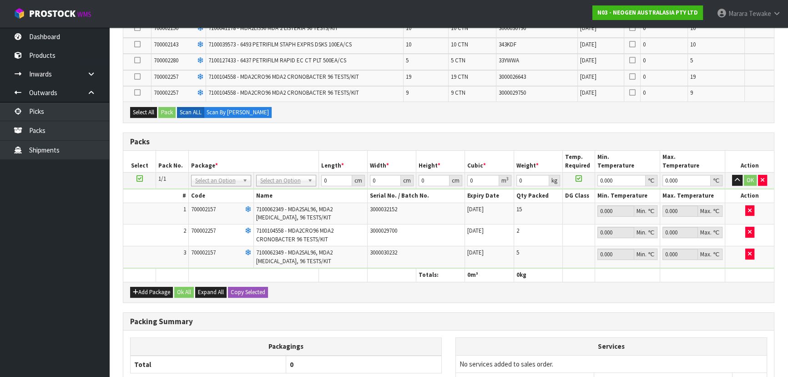
scroll to position [206, 0]
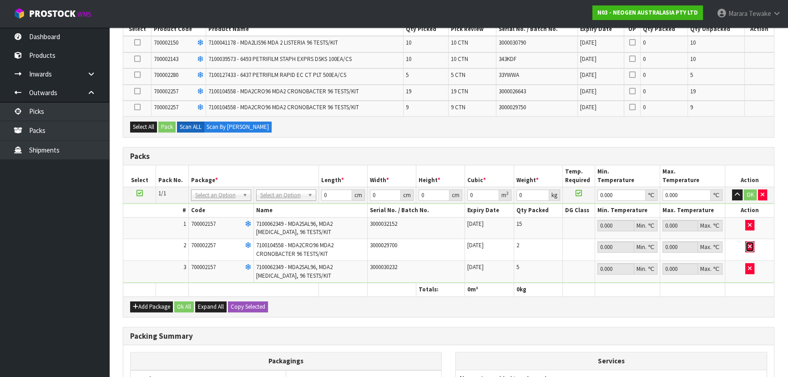
click at [750, 246] on icon "button" at bounding box center [750, 246] width 4 height 6
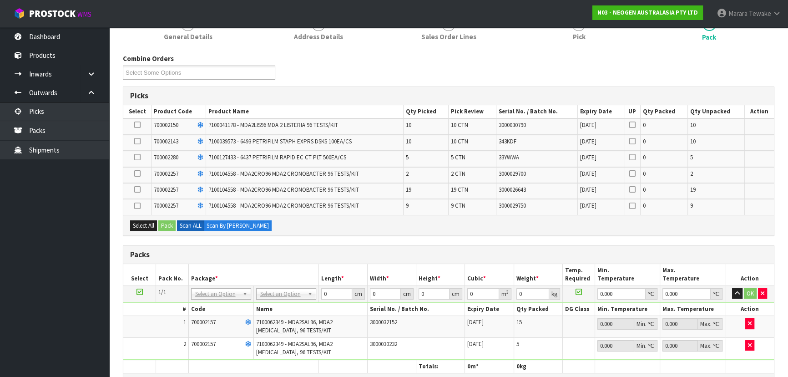
scroll to position [124, 0]
drag, startPoint x: 503, startPoint y: 174, endPoint x: 541, endPoint y: 177, distance: 38.3
click at [541, 177] on tr "700002257 7100104558 - MDA2CRO96 MDA2 CRONOBACTER 96 TESTS/KIT 2 2 CTN 30000297…" at bounding box center [448, 175] width 650 height 16
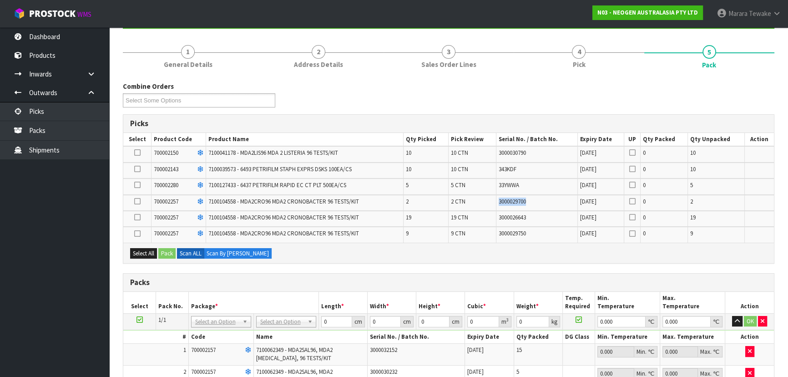
scroll to position [82, 0]
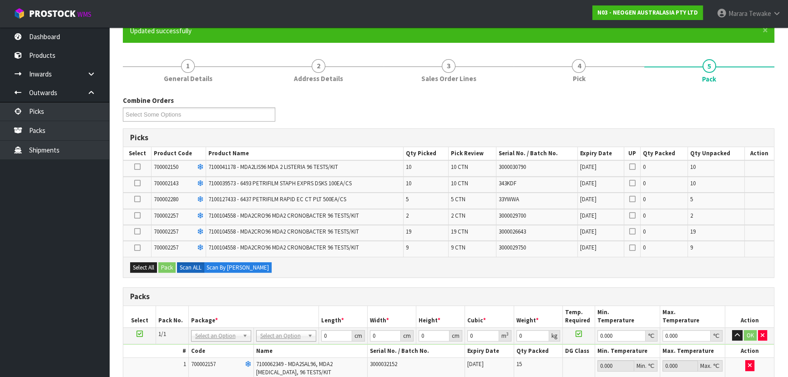
click at [137, 215] on icon at bounding box center [137, 215] width 6 height 0
click at [0, 0] on input "checkbox" at bounding box center [0, 0] width 0 height 0
click at [166, 272] on div "Select All Pack Scan ALL Scan By Quantity" at bounding box center [448, 267] width 650 height 20
click at [168, 267] on button "Pack" at bounding box center [166, 267] width 17 height 11
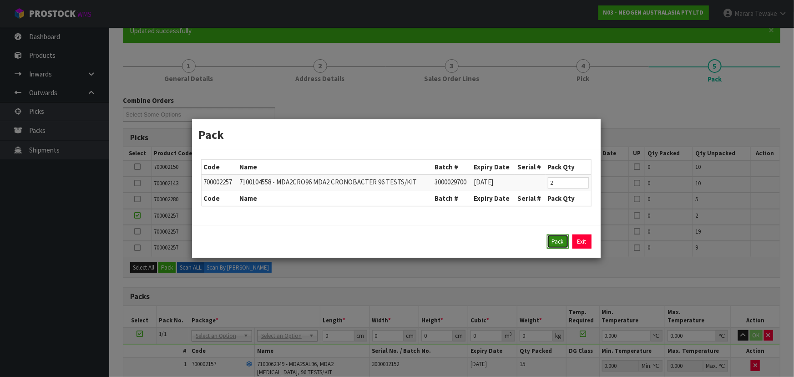
click at [555, 242] on button "Pack" at bounding box center [558, 241] width 22 height 15
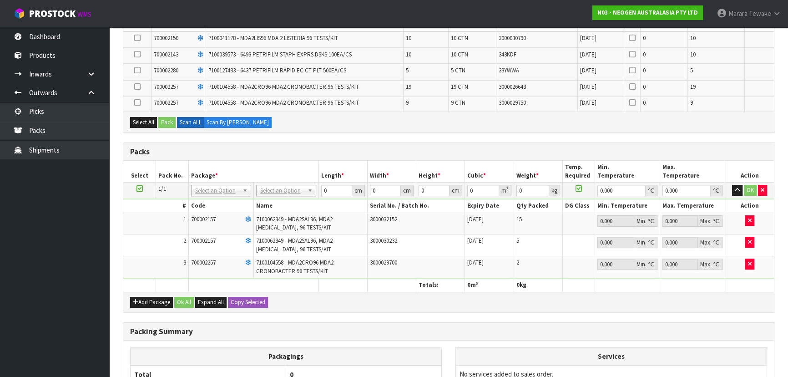
scroll to position [188, 0]
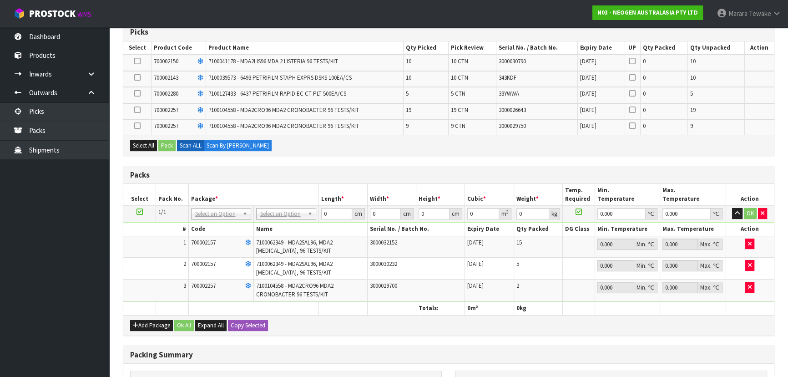
click at [137, 126] on icon at bounding box center [137, 126] width 6 height 0
click at [0, 0] on input "checkbox" at bounding box center [0, 0] width 0 height 0
click at [171, 145] on button "Pack" at bounding box center [166, 145] width 17 height 11
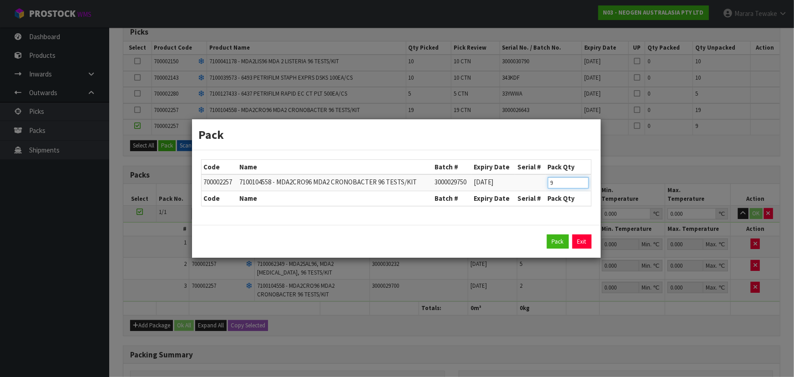
drag, startPoint x: 559, startPoint y: 180, endPoint x: 525, endPoint y: 167, distance: 35.8
click at [526, 170] on table "Code Name Batch # Expiry Date Serial # Pack Qty 700002257 7100104558 - MDA2CRO9…" at bounding box center [395, 183] width 389 height 46
type input "2"
click at [547, 234] on button "Pack" at bounding box center [558, 241] width 22 height 15
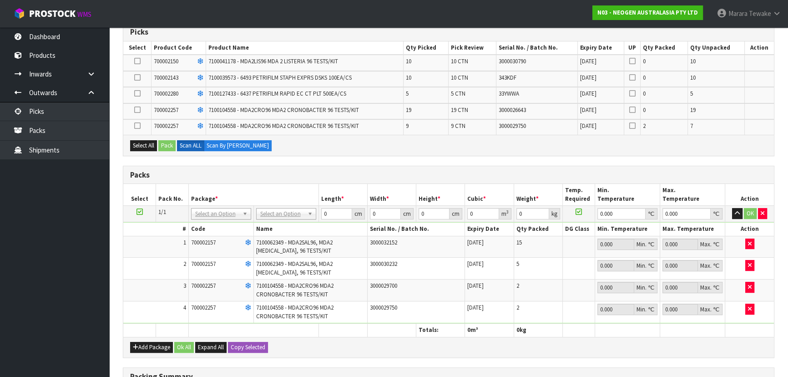
click at [136, 110] on icon at bounding box center [137, 110] width 6 height 0
click at [0, 0] on input "checkbox" at bounding box center [0, 0] width 0 height 0
click at [165, 146] on button "Pack" at bounding box center [166, 145] width 17 height 11
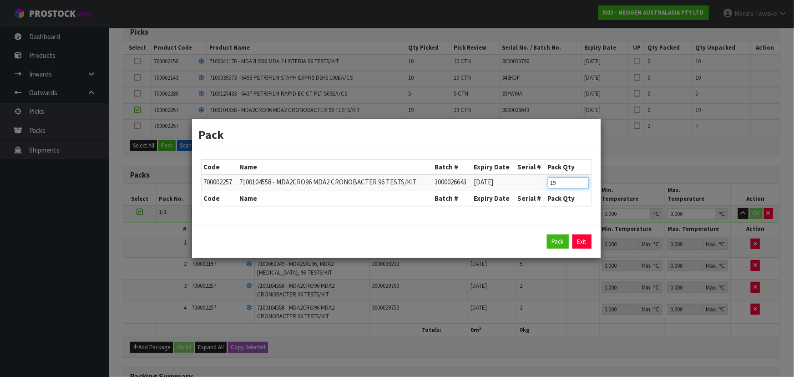
drag, startPoint x: 561, startPoint y: 184, endPoint x: 500, endPoint y: 165, distance: 63.7
click at [507, 171] on table "Code Name Batch # Expiry Date Serial # Pack Qty 700002257 7100104558 - MDA2CRO9…" at bounding box center [395, 183] width 389 height 46
type input "1"
click button "Pack" at bounding box center [558, 241] width 22 height 15
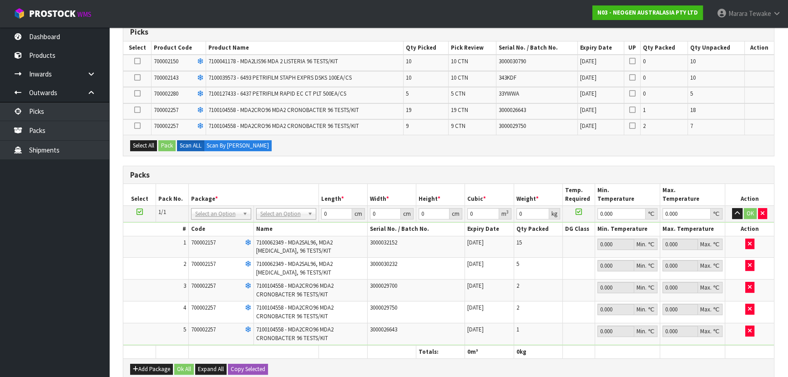
click at [137, 126] on icon at bounding box center [137, 126] width 6 height 0
click at [0, 0] on input "checkbox" at bounding box center [0, 0] width 0 height 0
click at [164, 146] on button "Pack" at bounding box center [166, 145] width 17 height 11
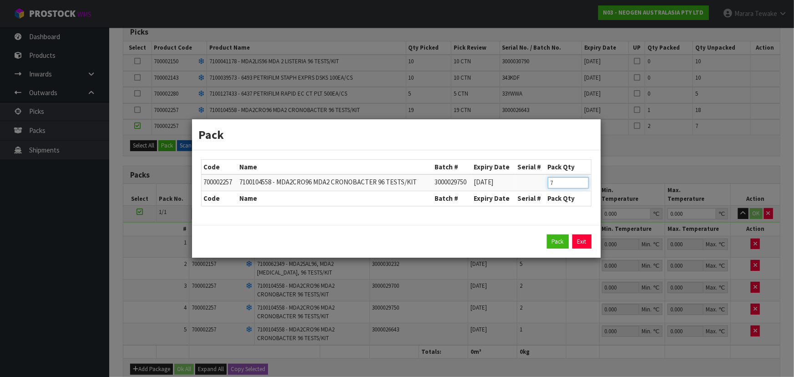
drag, startPoint x: 555, startPoint y: 183, endPoint x: 503, endPoint y: 169, distance: 53.7
click at [514, 173] on table "Code Name Batch # Expiry Date Serial # Pack Qty 700002257 7100104558 - MDA2CRO9…" at bounding box center [395, 183] width 389 height 46
type input "1"
click button "Pack" at bounding box center [558, 241] width 22 height 15
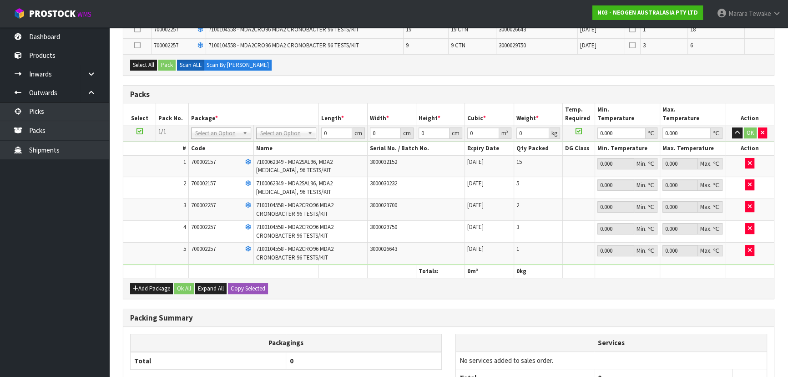
scroll to position [355, 0]
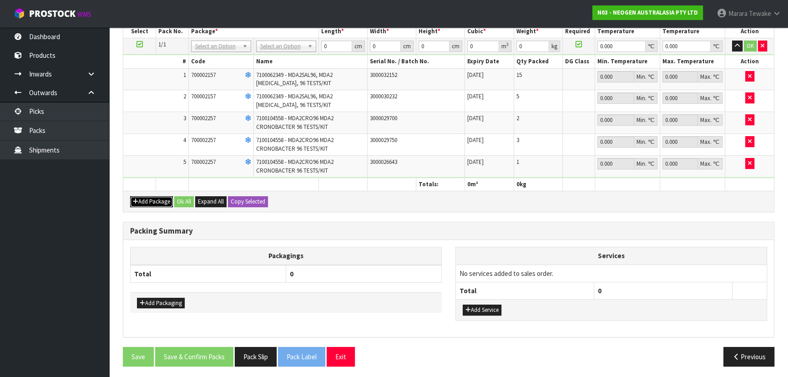
click at [144, 196] on button "Add Package" at bounding box center [151, 201] width 43 height 11
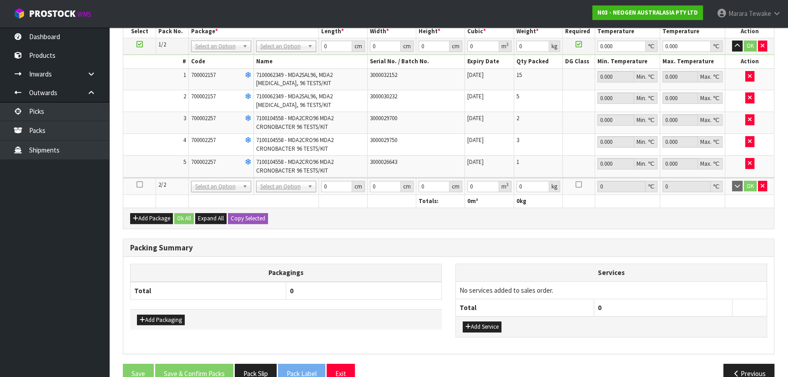
click at [139, 184] on icon at bounding box center [139, 184] width 6 height 0
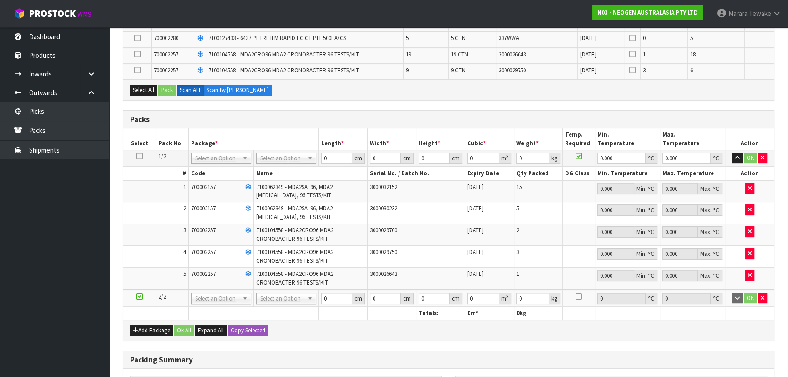
scroll to position [66, 0]
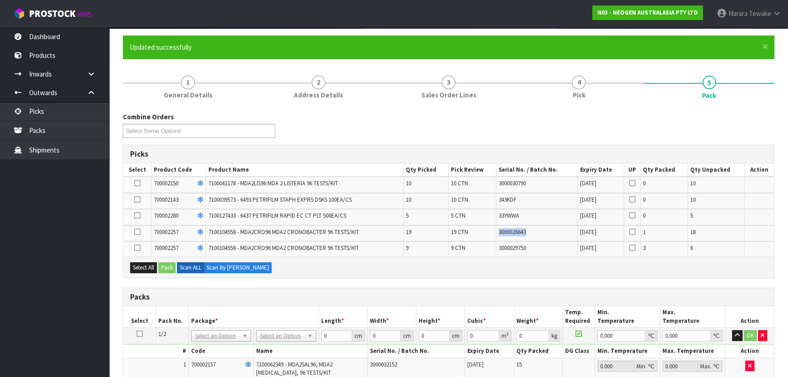
drag, startPoint x: 544, startPoint y: 232, endPoint x: 507, endPoint y: 234, distance: 36.9
click at [507, 234] on td "3000026643" at bounding box center [536, 233] width 81 height 16
click at [137, 232] on icon at bounding box center [137, 232] width 6 height 0
click at [0, 0] on input "checkbox" at bounding box center [0, 0] width 0 height 0
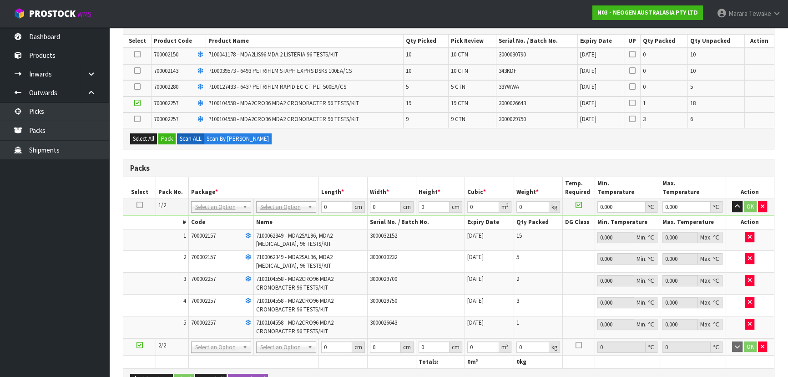
scroll to position [82, 0]
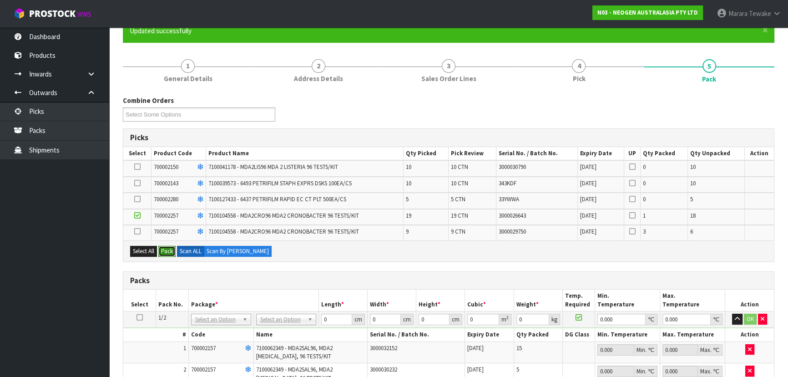
click at [165, 252] on button "Pack" at bounding box center [166, 251] width 17 height 11
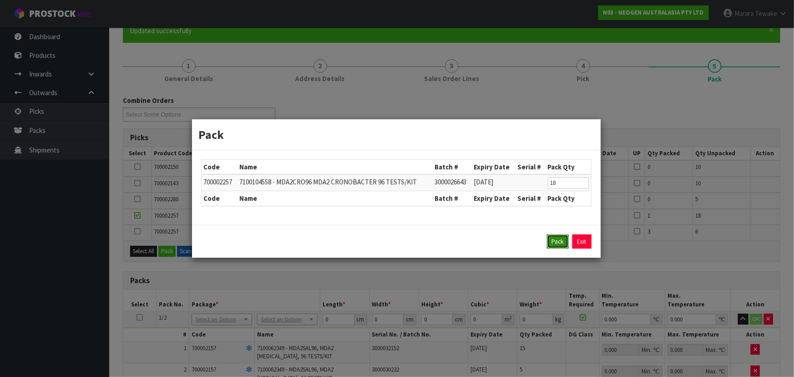
click at [559, 243] on button "Pack" at bounding box center [558, 241] width 22 height 15
type input "0.000"
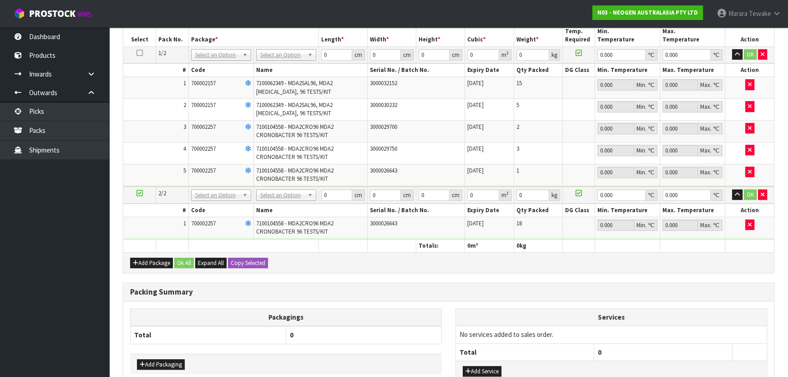
scroll to position [41, 0]
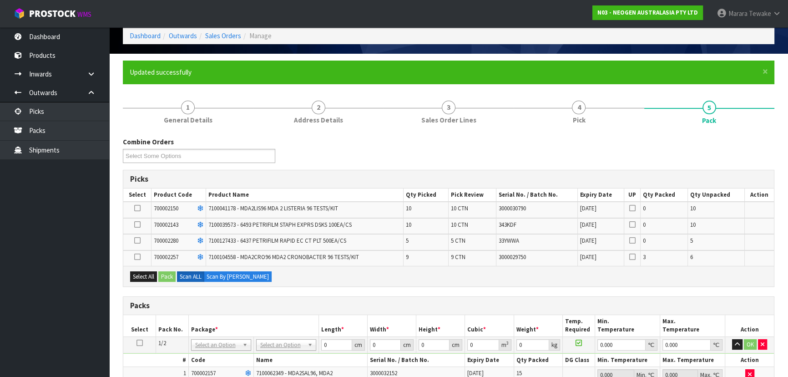
click at [136, 257] on icon at bounding box center [137, 257] width 6 height 0
click at [0, 0] on input "checkbox" at bounding box center [0, 0] width 0 height 0
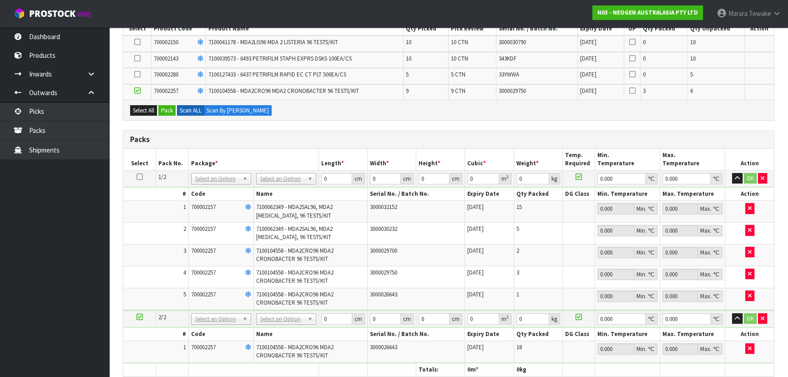
scroll to position [20, 0]
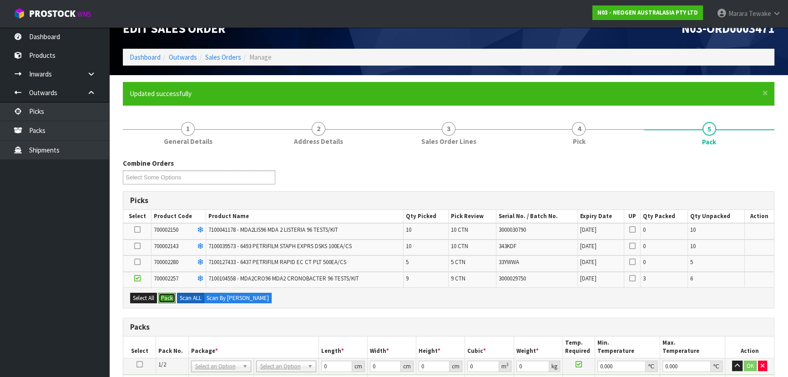
click at [163, 295] on button "Pack" at bounding box center [166, 297] width 17 height 11
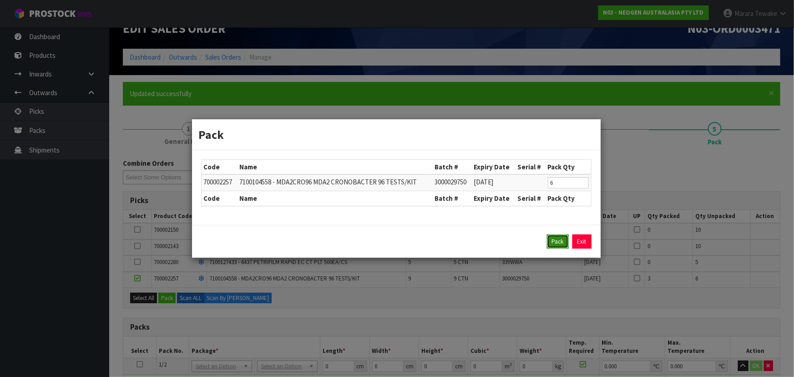
click at [555, 237] on button "Pack" at bounding box center [558, 241] width 22 height 15
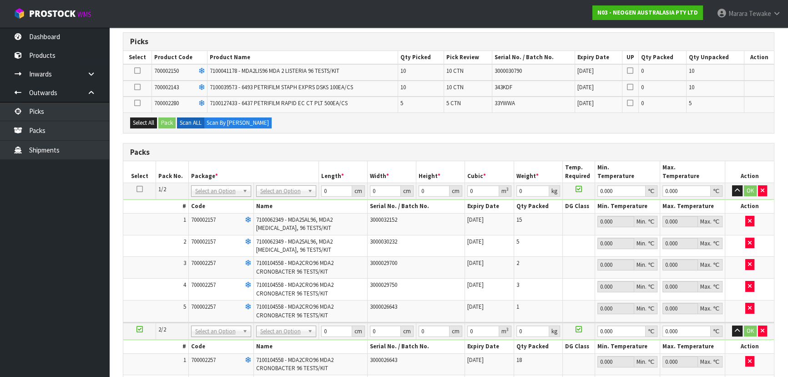
scroll to position [392, 0]
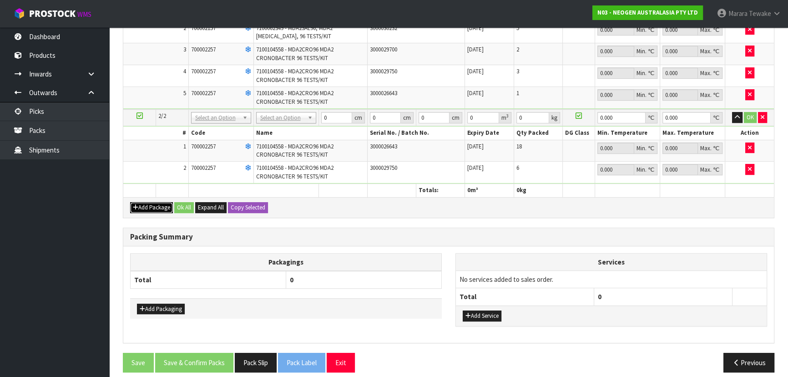
click at [150, 205] on button "Add Package" at bounding box center [151, 207] width 43 height 11
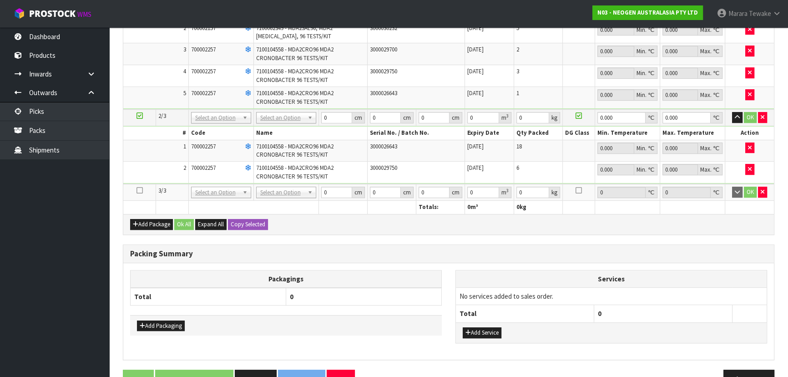
click at [139, 190] on icon at bounding box center [139, 190] width 6 height 0
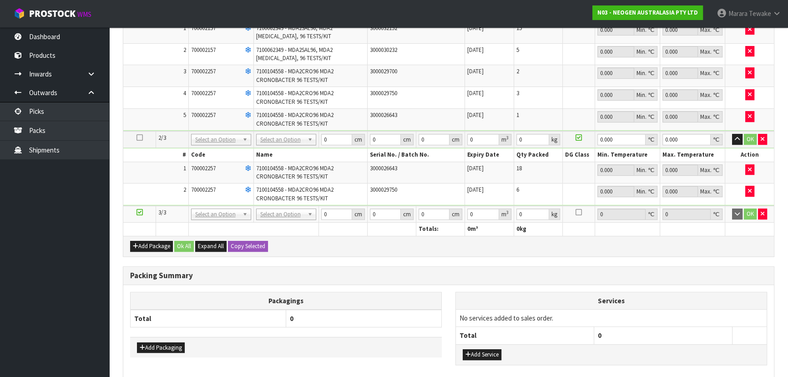
scroll to position [372, 0]
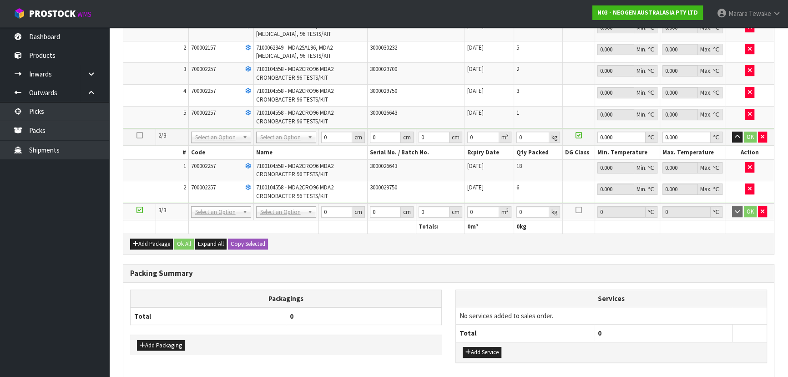
click at [141, 135] on icon at bounding box center [139, 135] width 6 height 0
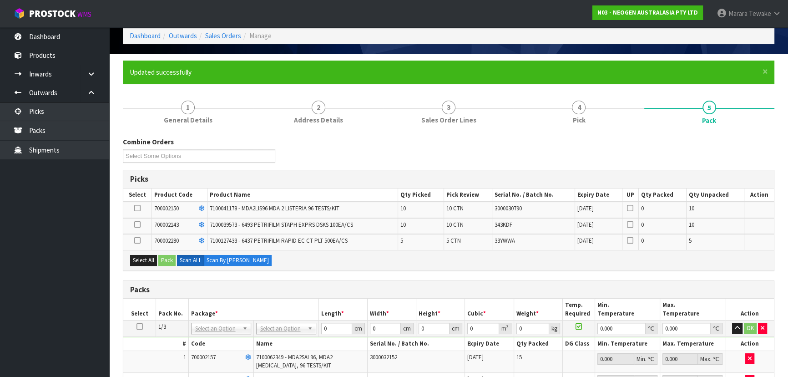
click at [134, 206] on label at bounding box center [137, 208] width 6 height 8
click at [0, 0] on input "checkbox" at bounding box center [0, 0] width 0 height 0
click at [169, 260] on button "Pack" at bounding box center [166, 260] width 17 height 11
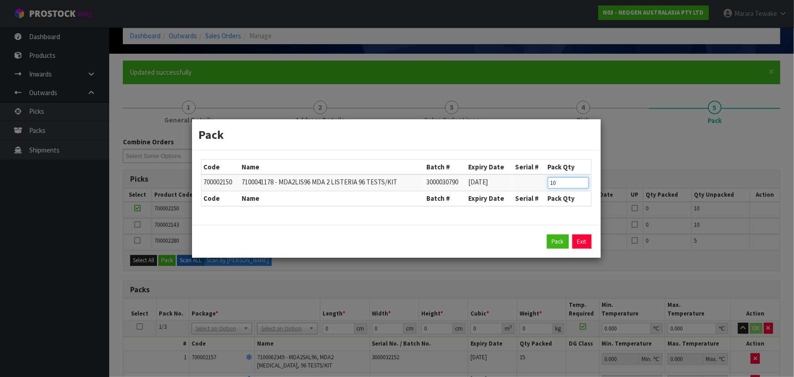
drag, startPoint x: 550, startPoint y: 186, endPoint x: 534, endPoint y: 177, distance: 18.7
click at [539, 181] on tr "700002150 7100041178 - MDA2LIS96 MDA 2 LISTERIA 96 TESTS/KIT 3000030790 16/10/2…" at bounding box center [395, 182] width 389 height 17
type input "2"
click button "Pack" at bounding box center [558, 241] width 22 height 15
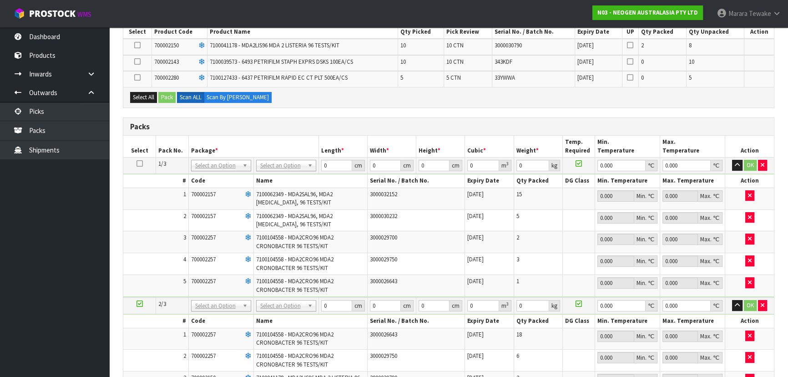
scroll to position [331, 0]
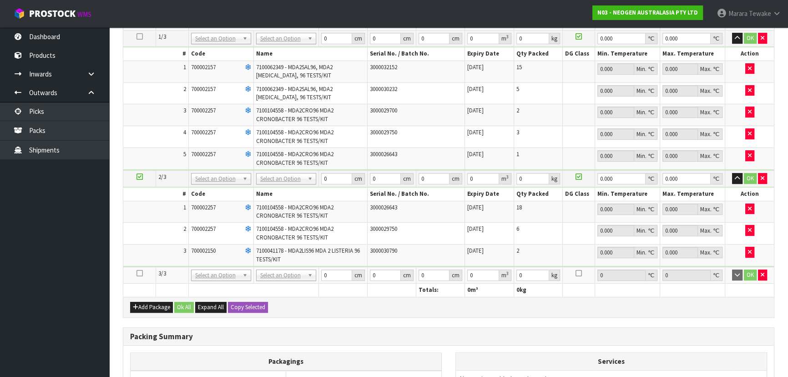
click at [138, 273] on icon at bounding box center [139, 273] width 6 height 0
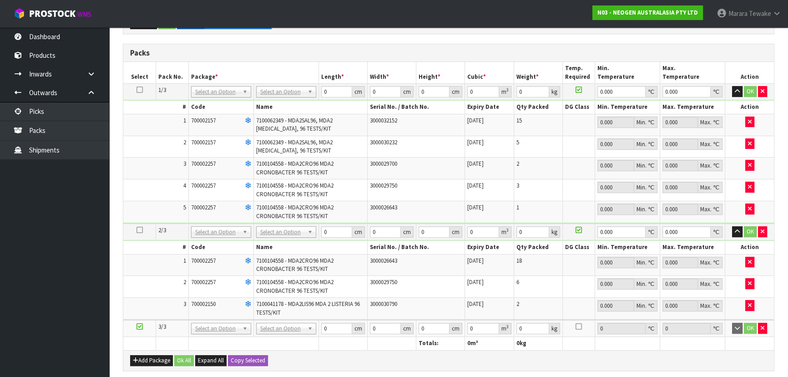
scroll to position [105, 0]
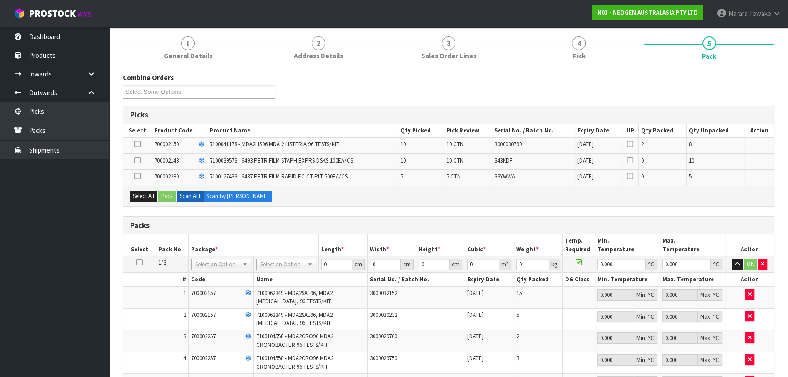
click at [138, 144] on icon at bounding box center [137, 144] width 6 height 0
click at [0, 0] on input "checkbox" at bounding box center [0, 0] width 0 height 0
click at [167, 194] on button "Pack" at bounding box center [166, 196] width 17 height 11
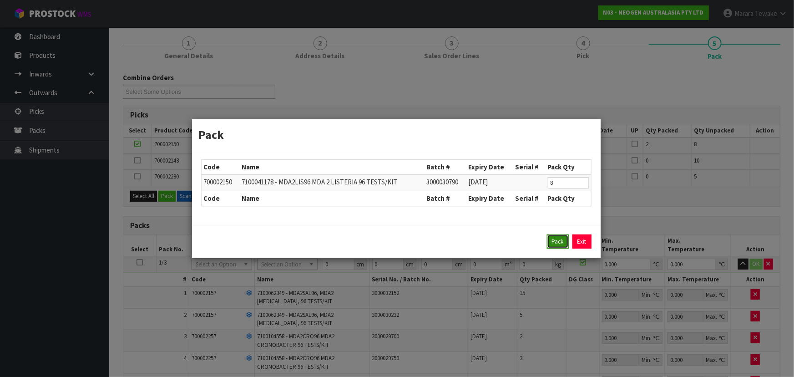
click at [555, 235] on button "Pack" at bounding box center [558, 241] width 22 height 15
type input "0.000"
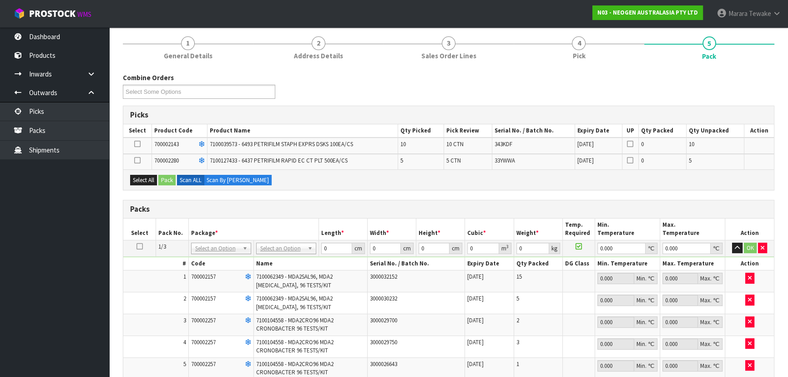
click at [139, 144] on icon at bounding box center [137, 144] width 6 height 0
click at [0, 0] on input "checkbox" at bounding box center [0, 0] width 0 height 0
click at [171, 177] on button "Pack" at bounding box center [166, 180] width 17 height 11
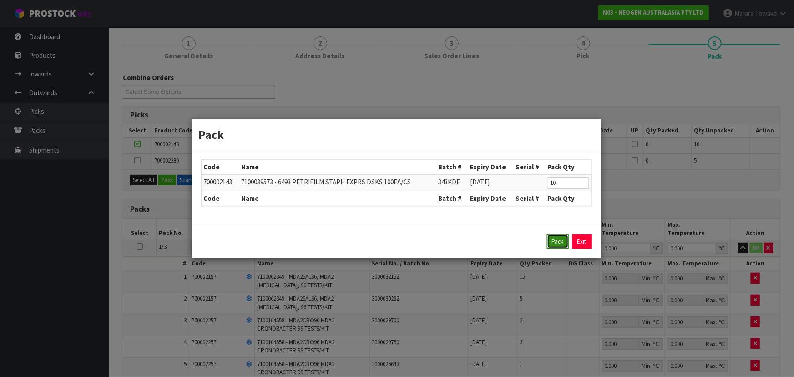
click at [556, 240] on button "Pack" at bounding box center [558, 241] width 22 height 15
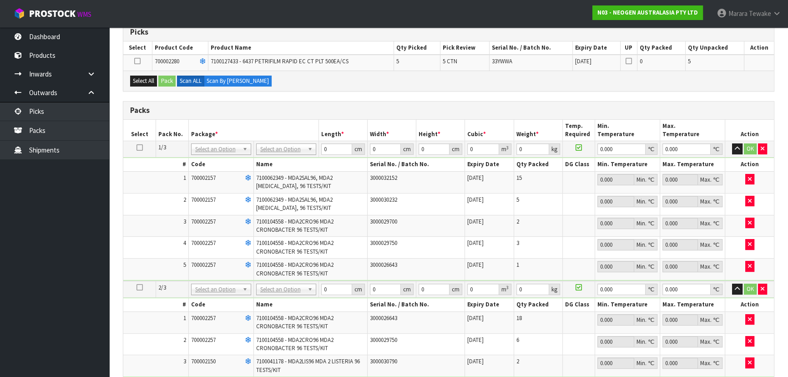
scroll to position [64, 0]
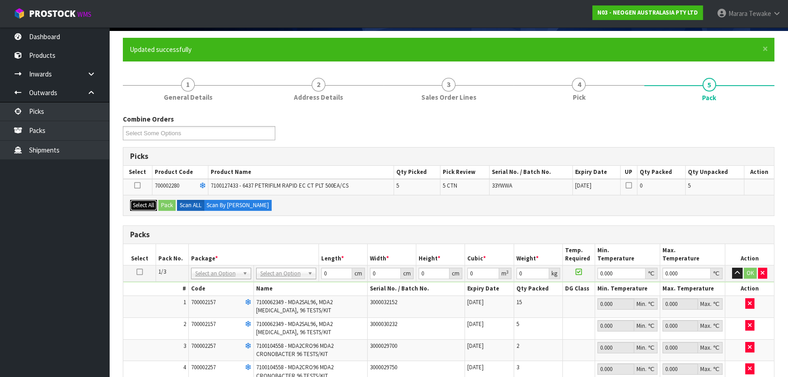
click at [143, 205] on button "Select All" at bounding box center [143, 205] width 27 height 11
click at [164, 204] on button "Pack" at bounding box center [166, 205] width 17 height 11
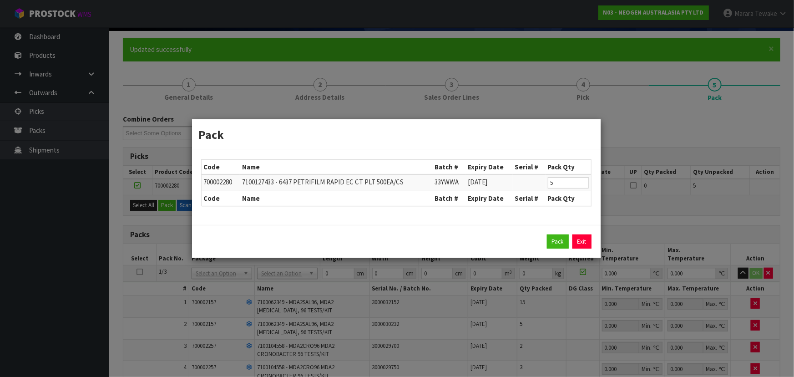
click at [582, 232] on div "Pack Exit" at bounding box center [396, 241] width 408 height 33
click at [578, 239] on link "Exit" at bounding box center [581, 241] width 19 height 15
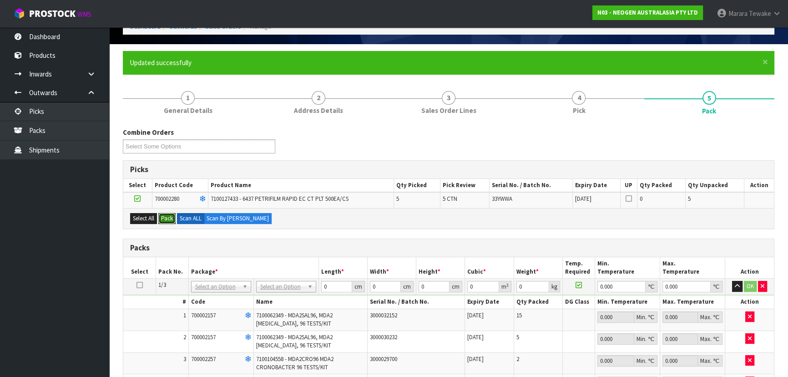
scroll to position [0, 0]
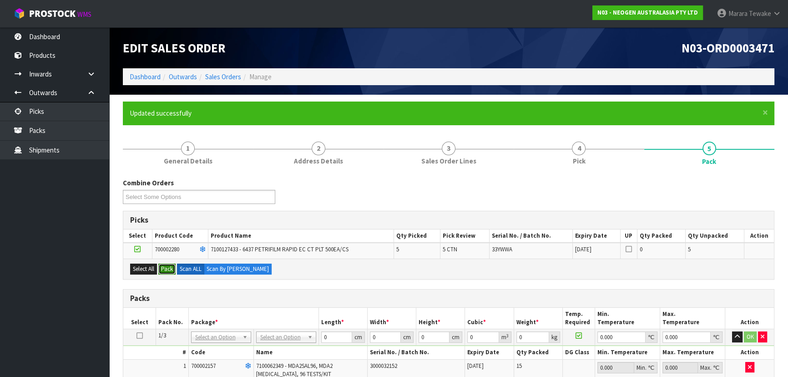
click at [166, 266] on button "Pack" at bounding box center [166, 268] width 17 height 11
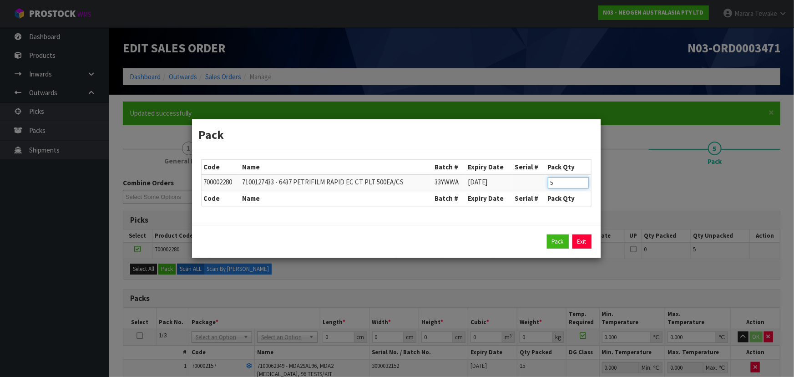
drag, startPoint x: 552, startPoint y: 177, endPoint x: 522, endPoint y: 161, distance: 34.0
click at [525, 164] on table "Code Name Batch # Expiry Date Serial # Pack Qty 700002280 7100127433 - 6437 PET…" at bounding box center [395, 183] width 389 height 46
type input "2"
click button "Pack" at bounding box center [558, 241] width 22 height 15
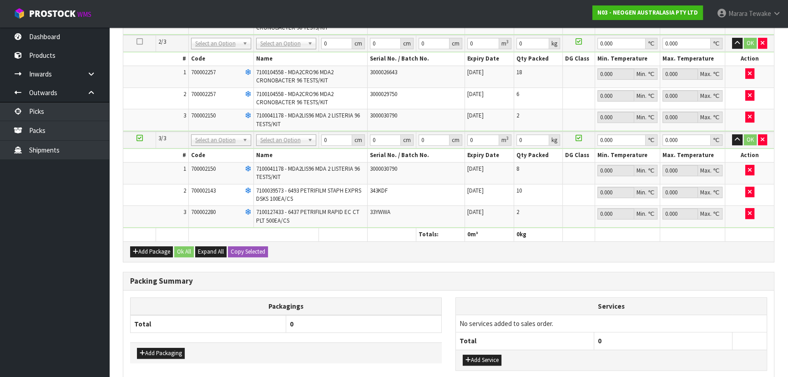
scroll to position [483, 0]
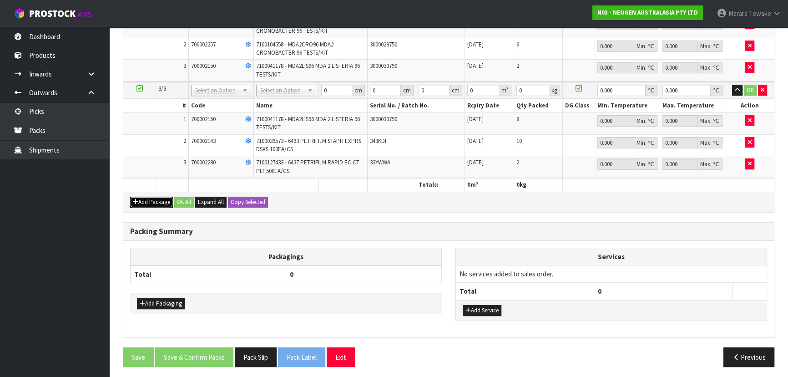
click at [150, 196] on button "Add Package" at bounding box center [151, 201] width 43 height 11
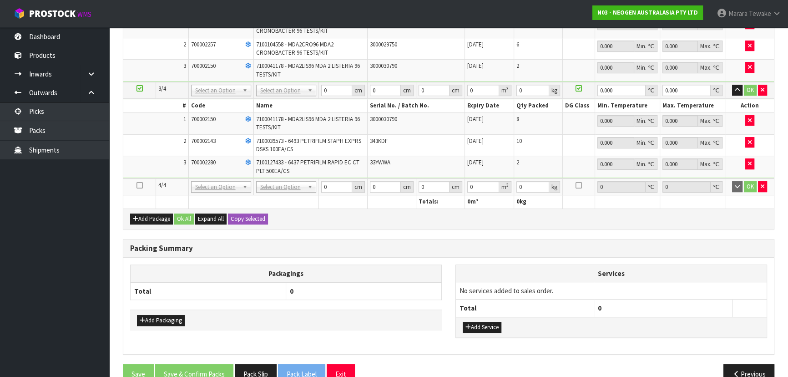
click at [139, 185] on icon at bounding box center [139, 185] width 6 height 0
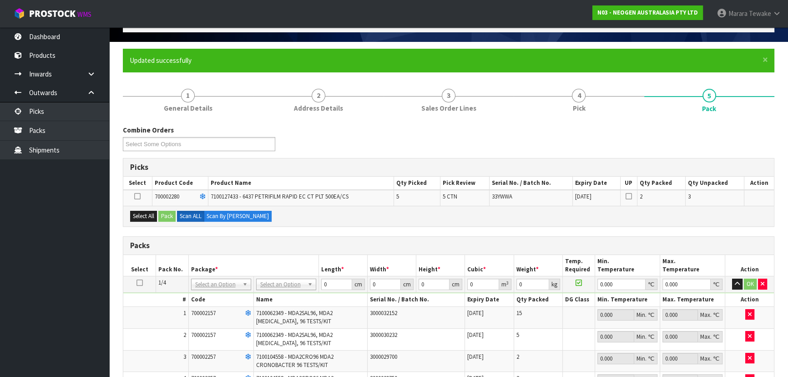
scroll to position [4, 0]
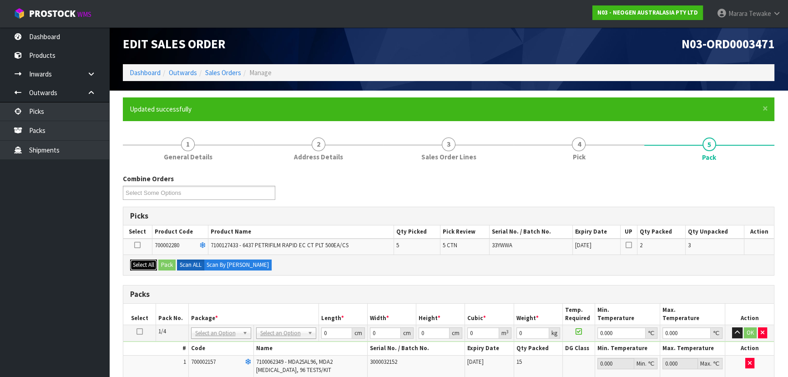
drag, startPoint x: 145, startPoint y: 262, endPoint x: 162, endPoint y: 261, distance: 17.8
click at [149, 261] on button "Select All" at bounding box center [143, 264] width 27 height 11
click at [168, 260] on button "Pack" at bounding box center [166, 264] width 17 height 11
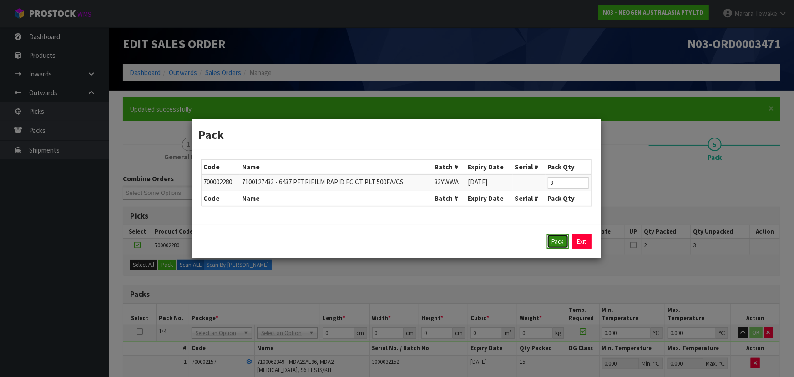
drag, startPoint x: 564, startPoint y: 240, endPoint x: 571, endPoint y: 234, distance: 9.4
click at [564, 238] on button "Pack" at bounding box center [558, 241] width 22 height 15
type input "0.000"
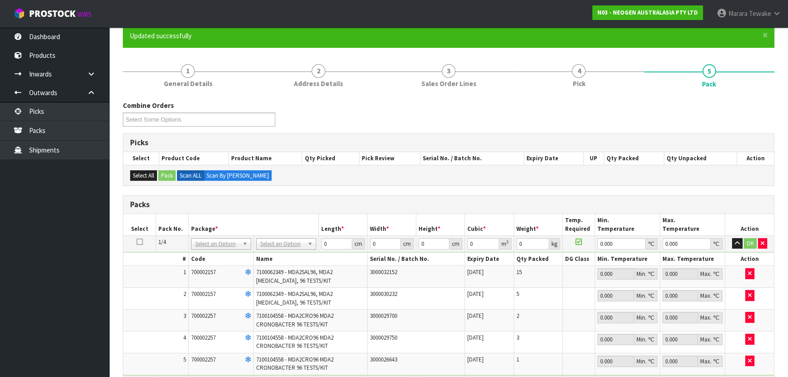
scroll to position [128, 0]
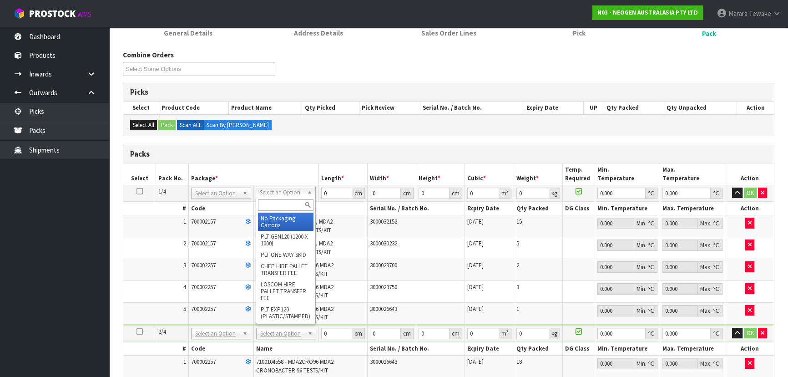
drag, startPoint x: 277, startPoint y: 191, endPoint x: 279, endPoint y: 207, distance: 16.0
click at [279, 204] on input "text" at bounding box center [285, 204] width 55 height 11
type input "CTN7"
drag, startPoint x: 280, startPoint y: 221, endPoint x: 195, endPoint y: 211, distance: 85.2
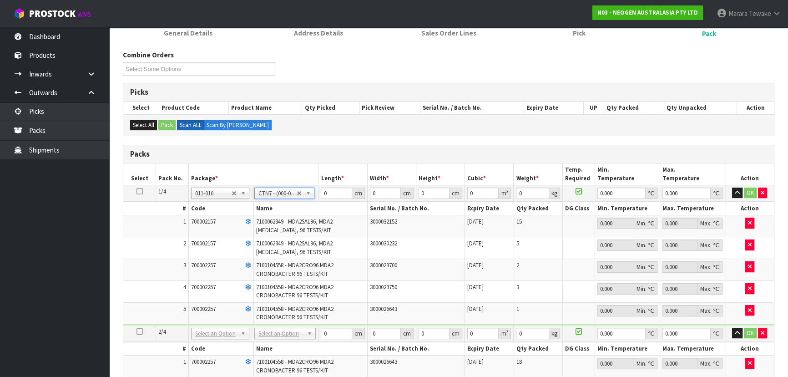
type input "45.5"
type input "35"
type input "0.072459"
type input "8.24"
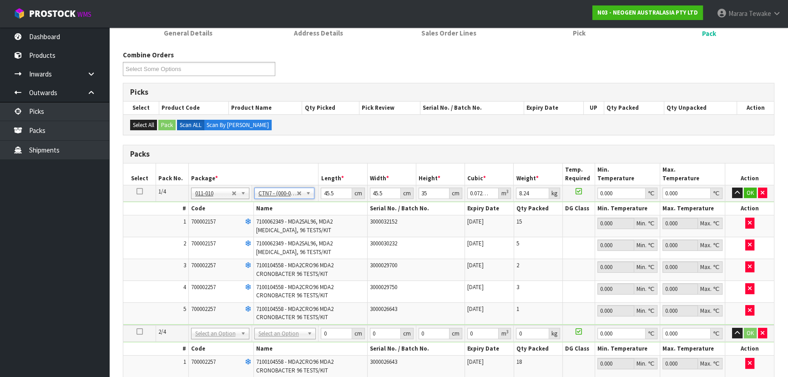
click at [137, 191] on icon at bounding box center [139, 191] width 6 height 0
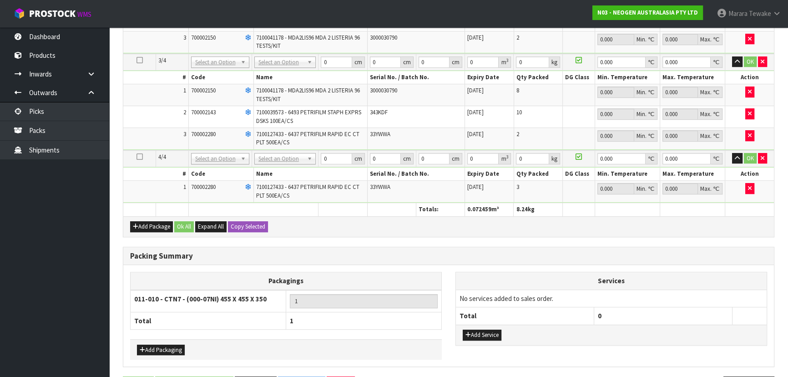
scroll to position [525, 0]
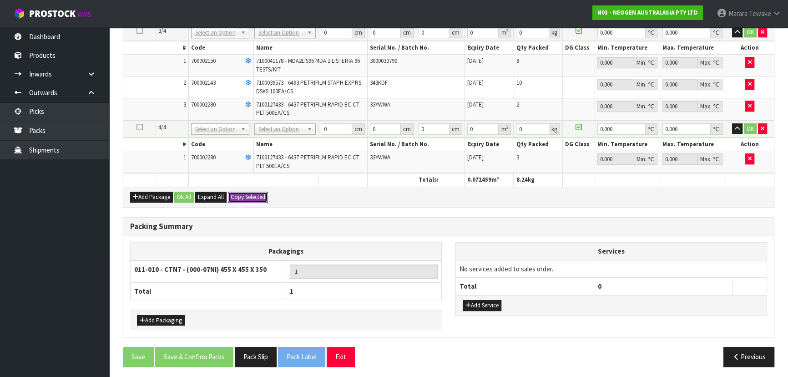
click at [245, 195] on button "Copy Selected" at bounding box center [248, 196] width 40 height 11
click at [245, 195] on span "Confirm" at bounding box center [241, 197] width 20 height 8
type input "45.5"
type input "35"
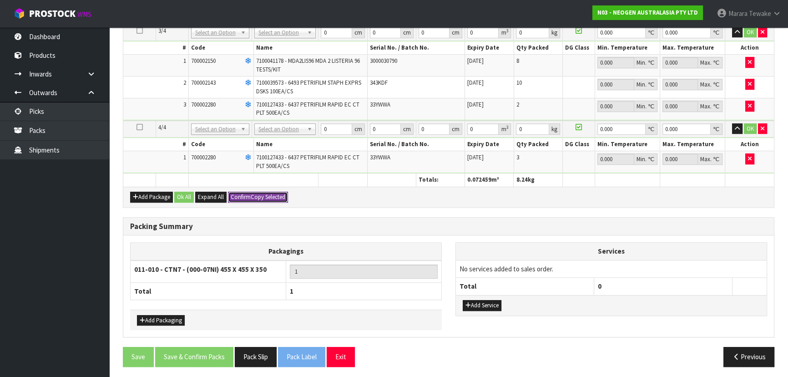
type input "0.072459"
type input "8.24"
type input "45.5"
type input "35"
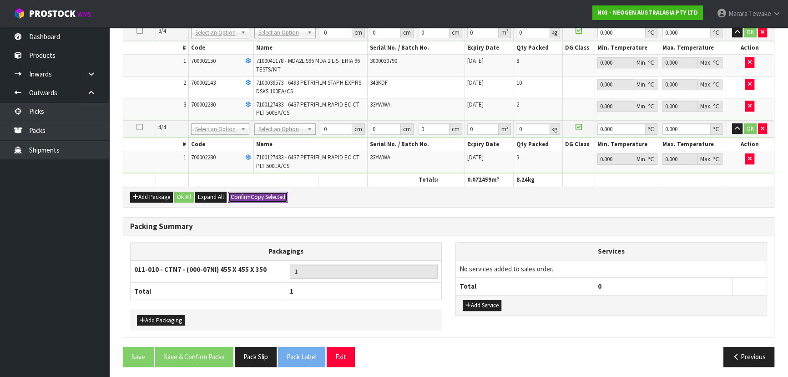
type input "0.072459"
type input "8.24"
type input "45.5"
type input "35"
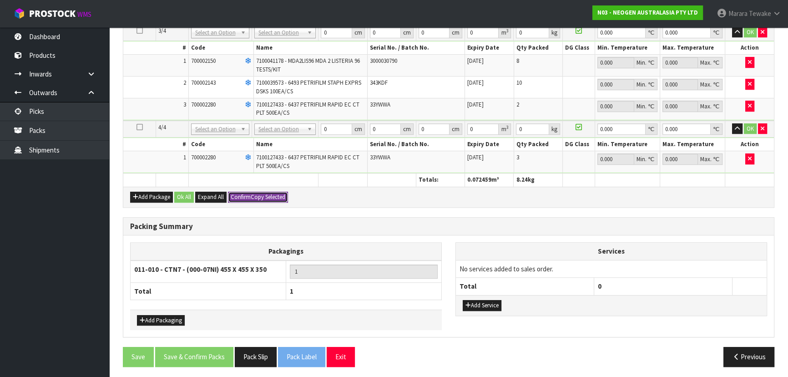
type input "0.072459"
type input "8.24"
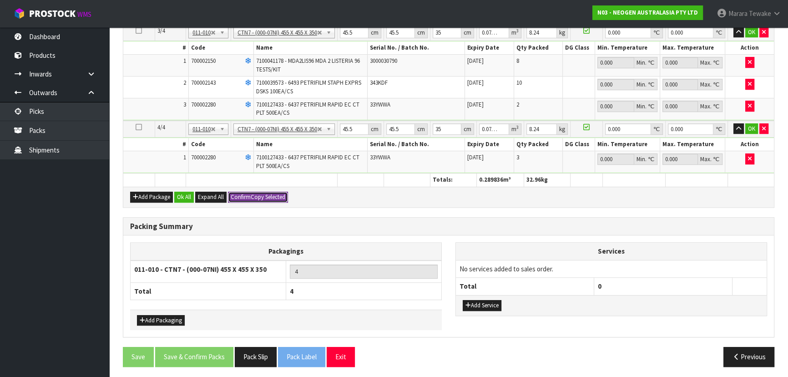
click at [251, 196] on button "Confirm Copy Selected" at bounding box center [258, 196] width 60 height 11
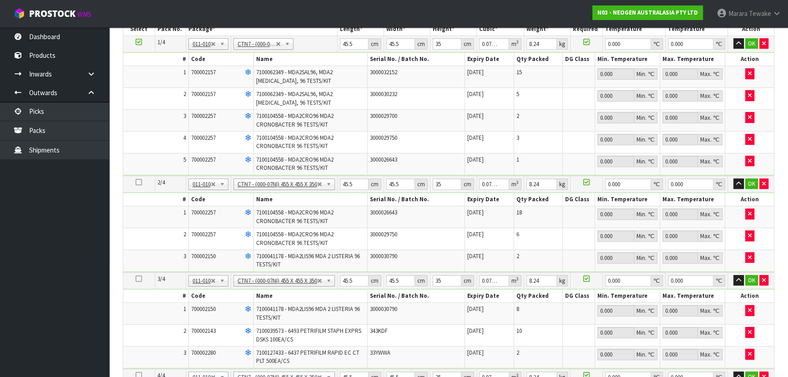
scroll to position [111, 0]
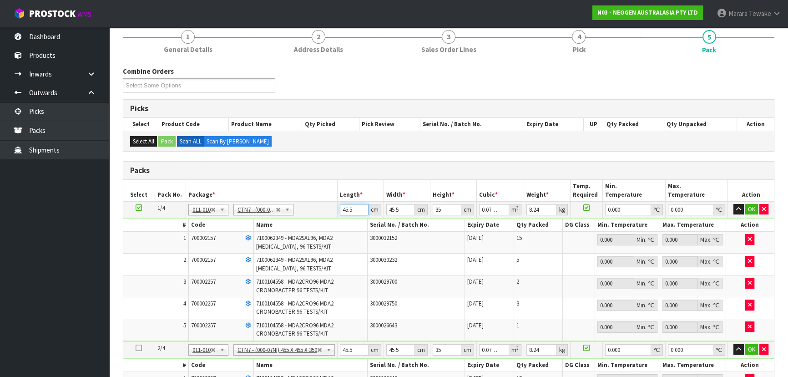
drag, startPoint x: 357, startPoint y: 206, endPoint x: 319, endPoint y: 168, distance: 53.7
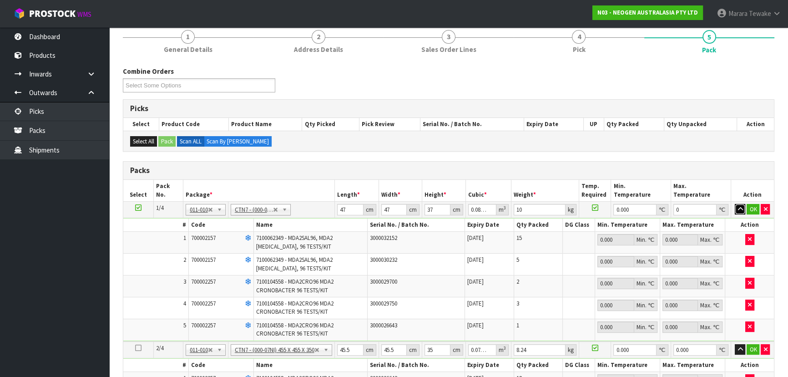
click at [735, 204] on button "button" at bounding box center [740, 209] width 10 height 11
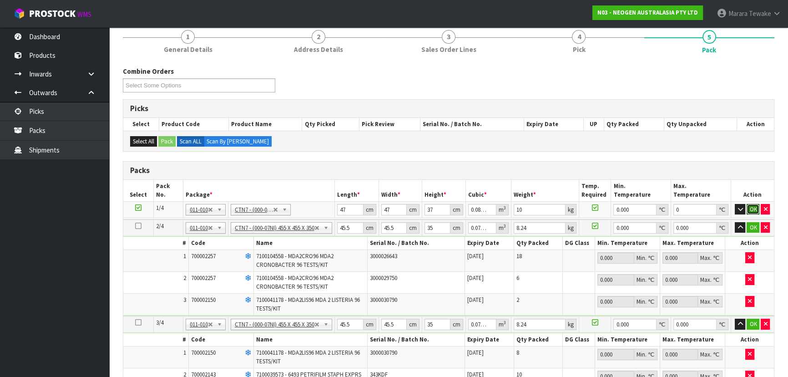
click button "OK" at bounding box center [752, 209] width 13 height 11
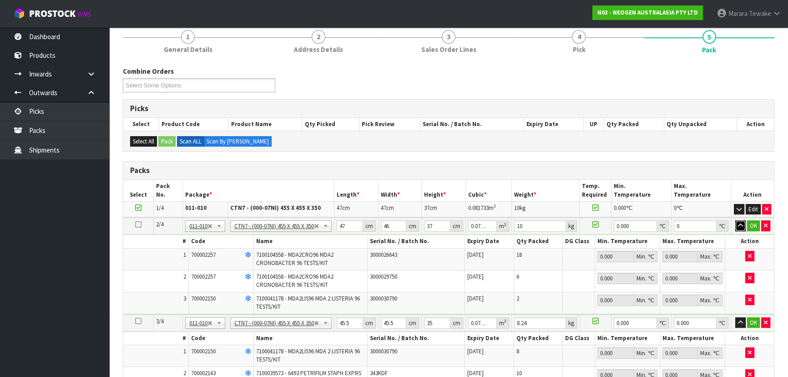
click at [735, 220] on button "button" at bounding box center [740, 225] width 10 height 11
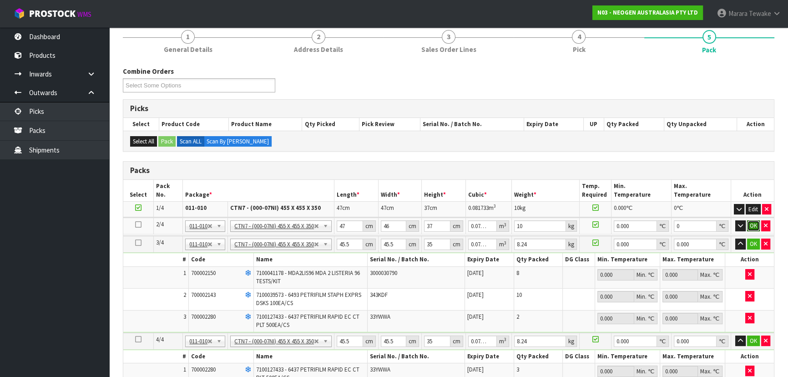
click button "OK" at bounding box center [753, 225] width 13 height 11
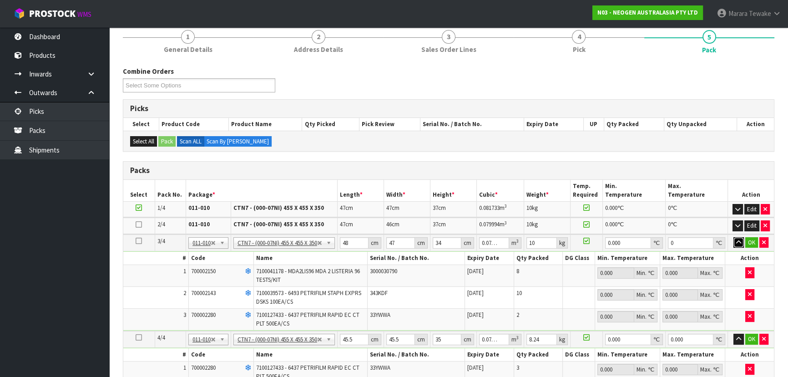
click at [733, 237] on button "button" at bounding box center [738, 242] width 10 height 11
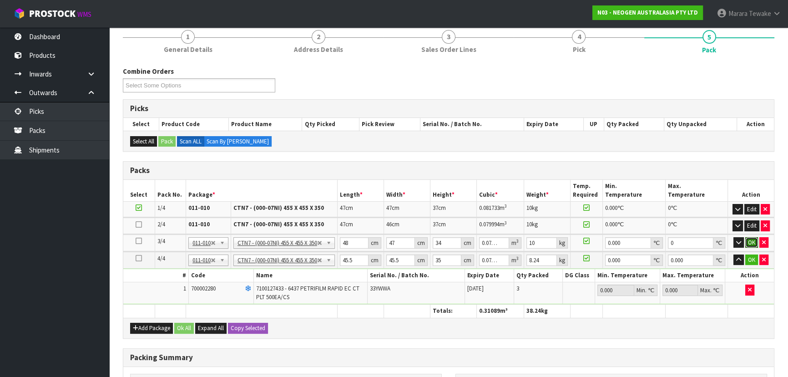
click button "OK" at bounding box center [751, 242] width 13 height 11
click at [733, 253] on button "button" at bounding box center [738, 258] width 10 height 11
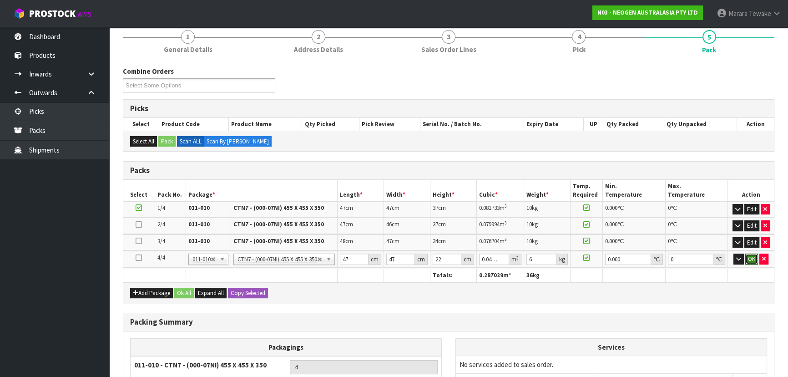
click button "OK" at bounding box center [751, 258] width 13 height 11
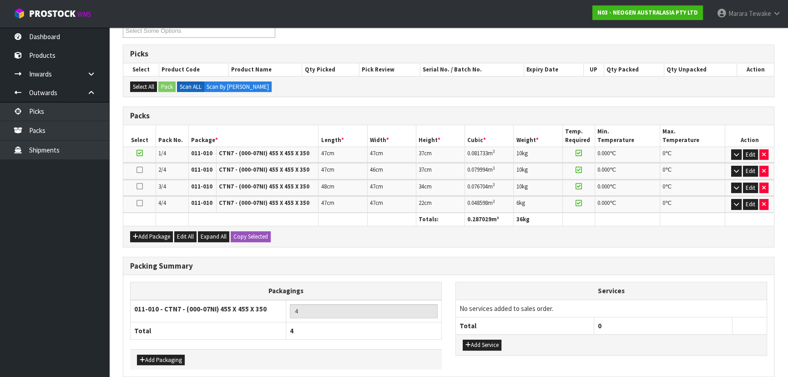
scroll to position [206, 0]
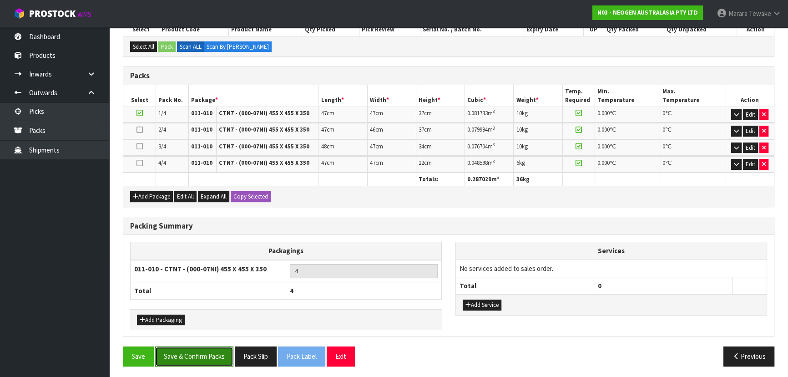
click at [196, 355] on button "Save & Confirm Packs" at bounding box center [194, 356] width 78 height 20
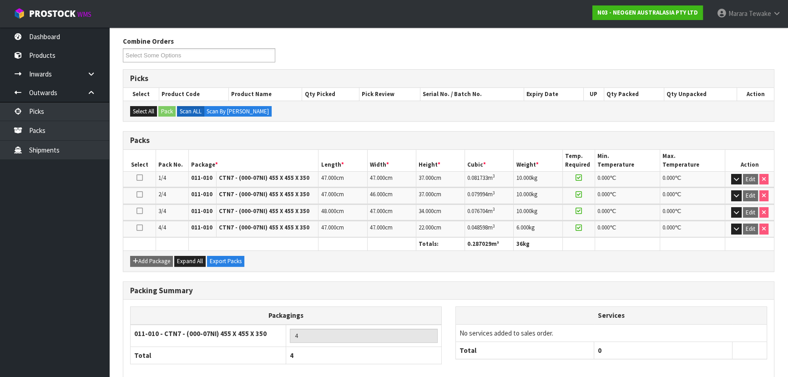
scroll to position [186, 0]
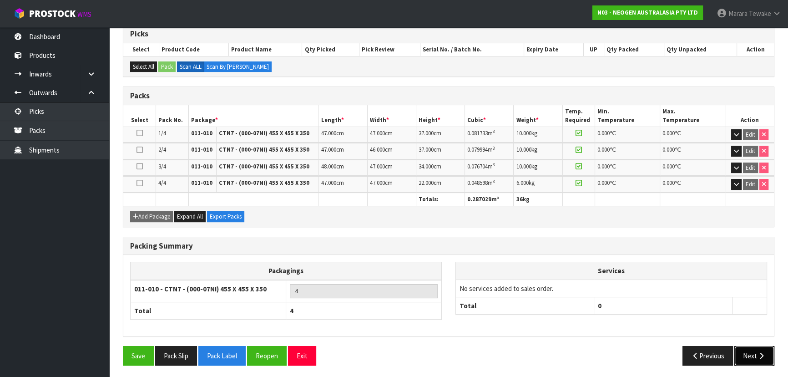
click at [750, 351] on button "Next" at bounding box center [754, 356] width 40 height 20
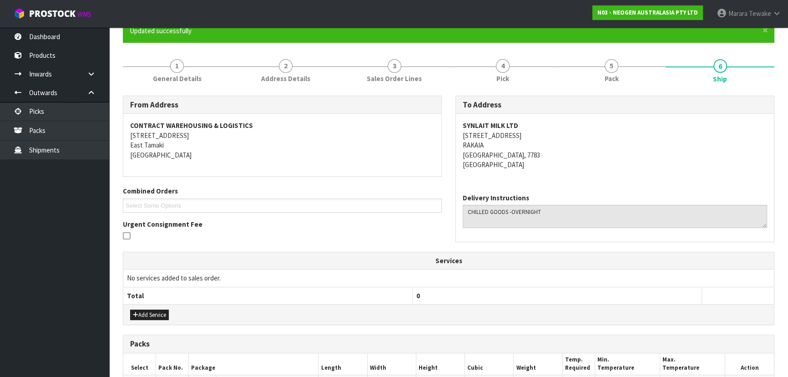
scroll to position [262, 0]
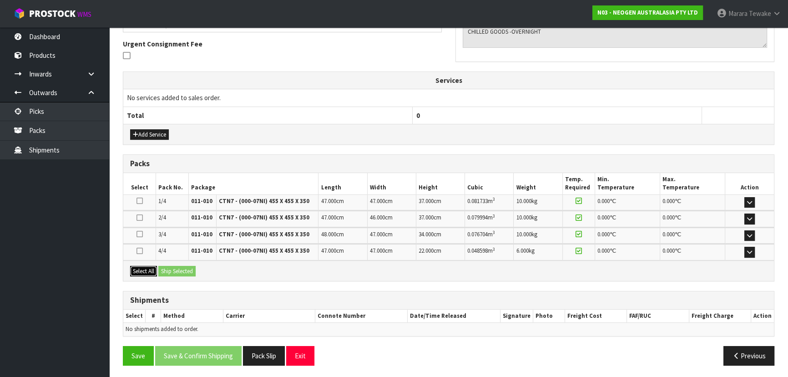
click at [148, 266] on button "Select All" at bounding box center [143, 271] width 27 height 11
click at [172, 266] on button "Ship Selected" at bounding box center [176, 271] width 37 height 11
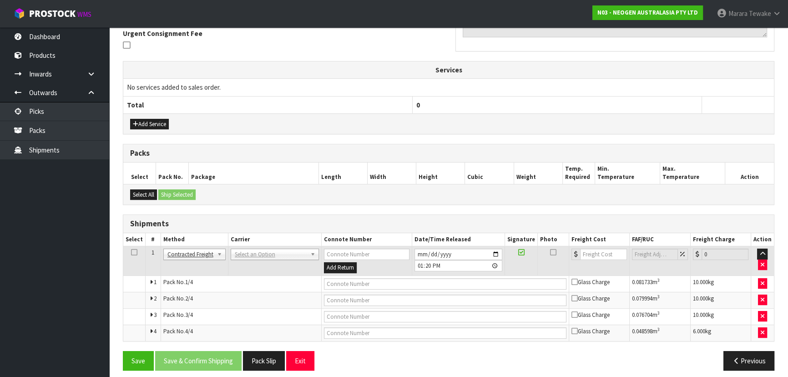
scroll to position [278, 0]
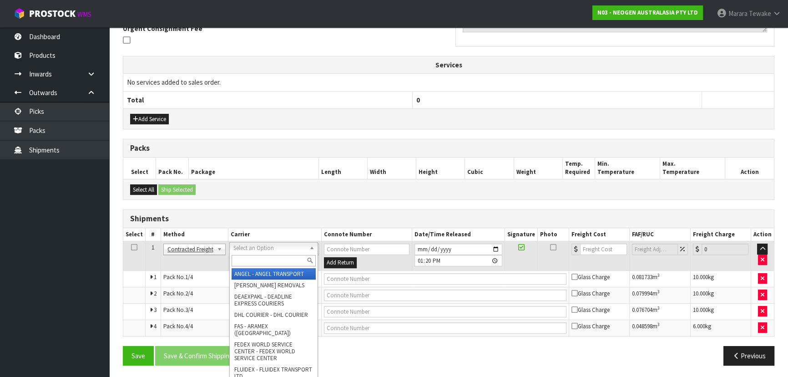
click at [250, 261] on input "text" at bounding box center [274, 260] width 84 height 11
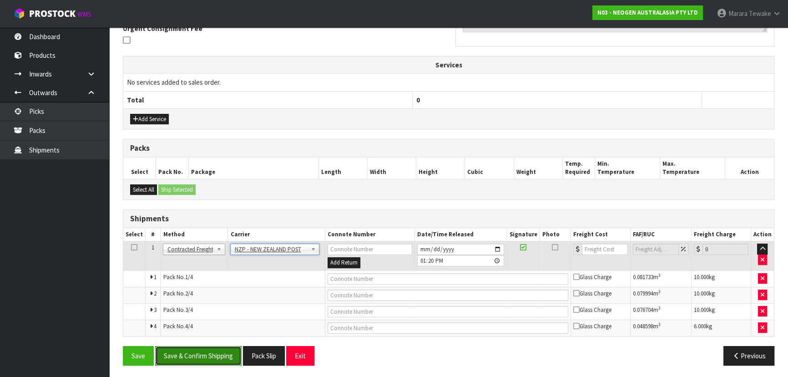
click at [203, 361] on button "Save & Confirm Shipping" at bounding box center [198, 356] width 86 height 20
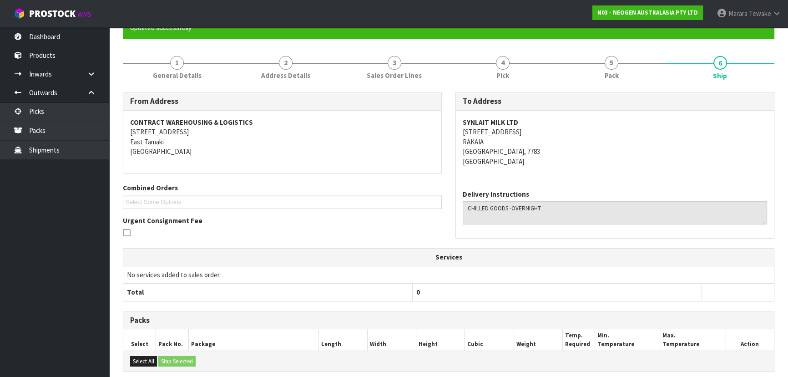
scroll to position [263, 0]
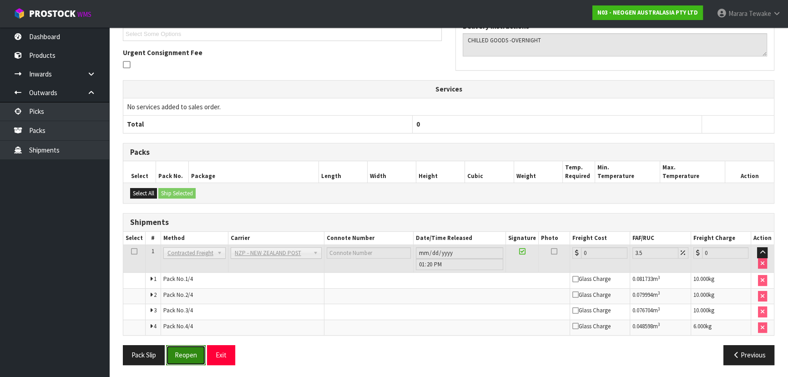
drag, startPoint x: 197, startPoint y: 348, endPoint x: 171, endPoint y: 347, distance: 25.5
click at [196, 348] on button "Reopen" at bounding box center [186, 355] width 40 height 20
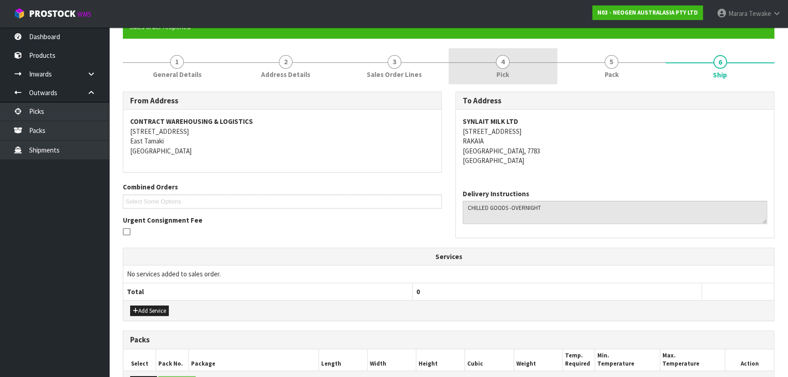
scroll to position [278, 0]
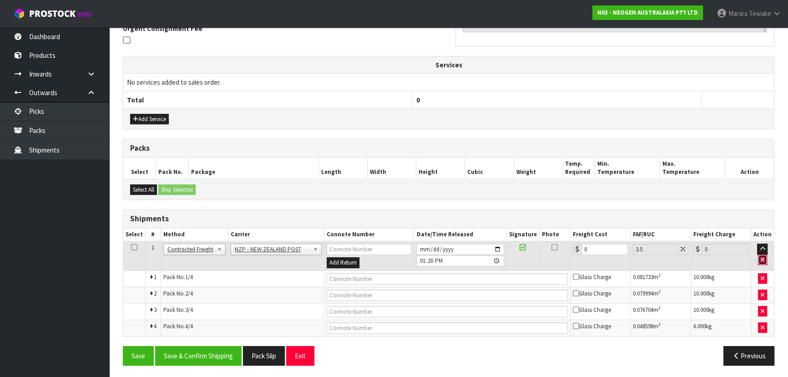
click at [762, 259] on icon "button" at bounding box center [762, 260] width 4 height 6
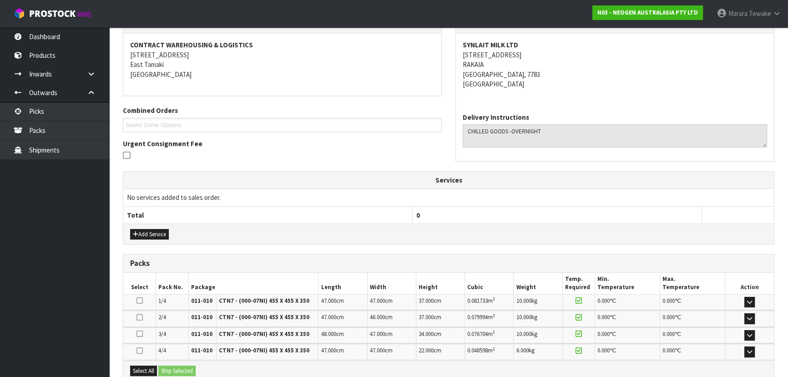
scroll to position [138, 0]
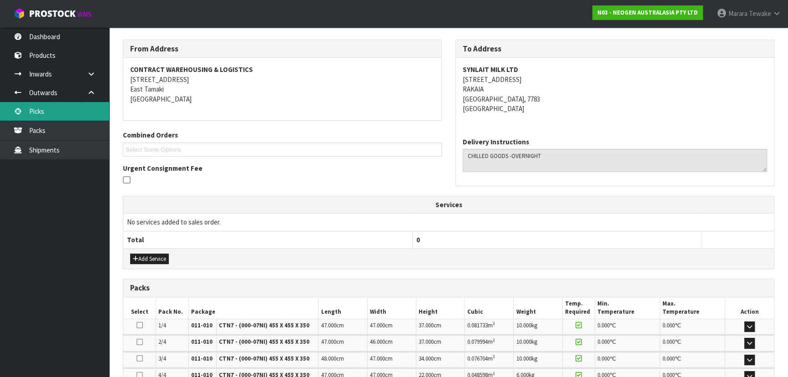
click at [64, 115] on link "Picks" at bounding box center [54, 111] width 109 height 19
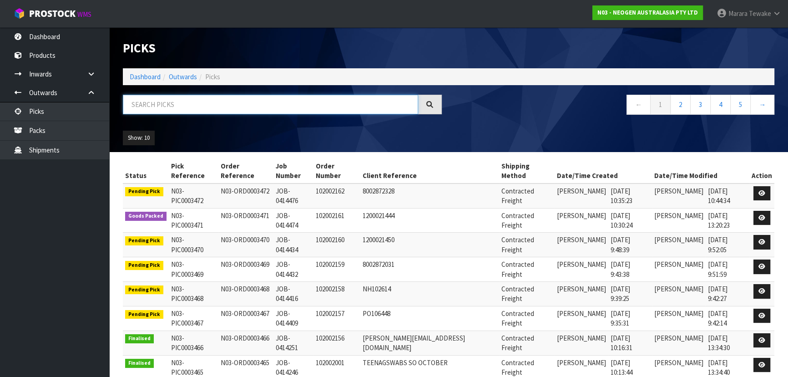
click at [201, 100] on input "text" at bounding box center [270, 105] width 295 height 20
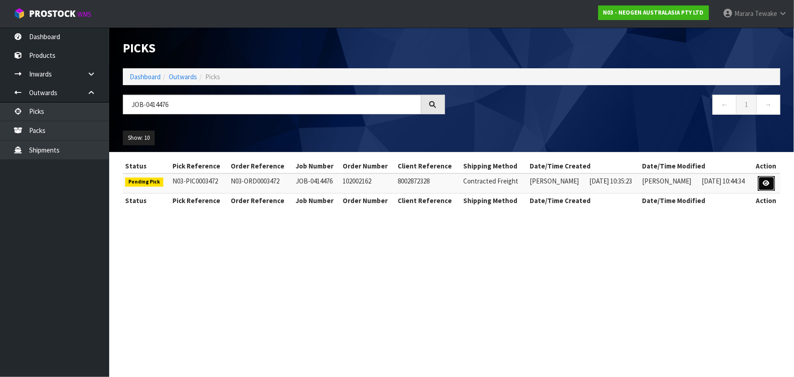
click at [768, 182] on icon at bounding box center [766, 183] width 7 height 6
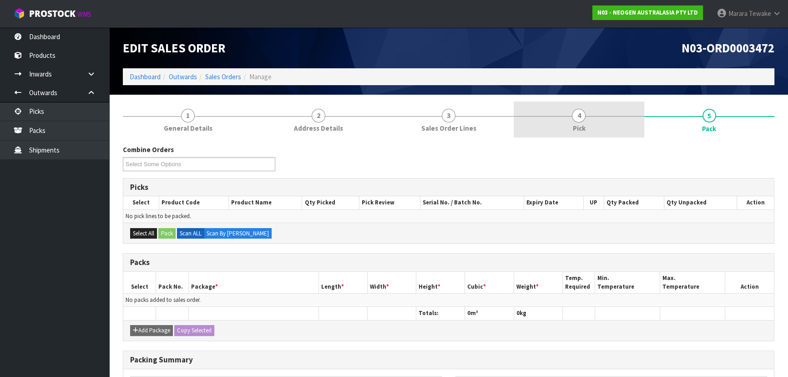
click at [611, 125] on link "4 Pick" at bounding box center [578, 119] width 130 height 36
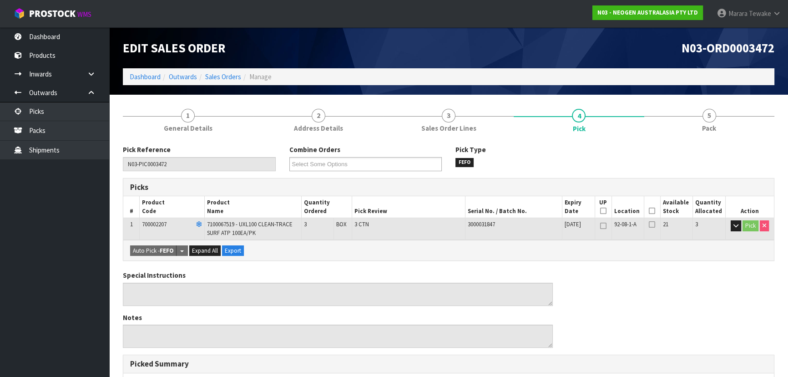
click at [651, 211] on icon at bounding box center [652, 211] width 6 height 0
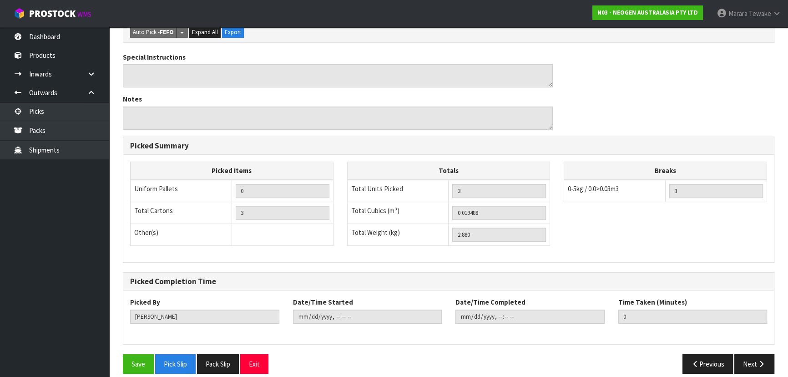
scroll to position [260, 0]
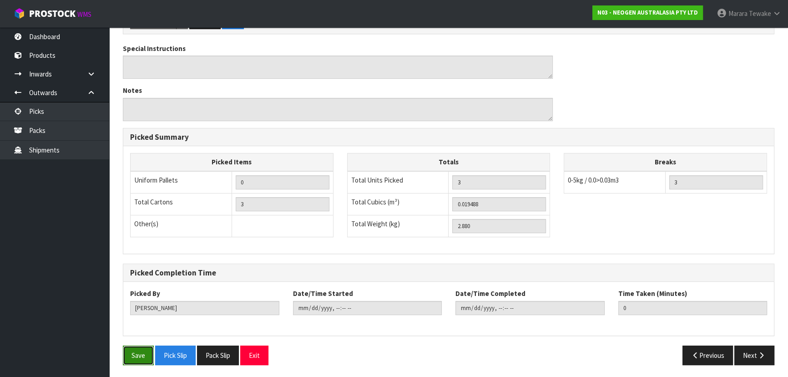
click at [128, 353] on button "Save" at bounding box center [138, 355] width 31 height 20
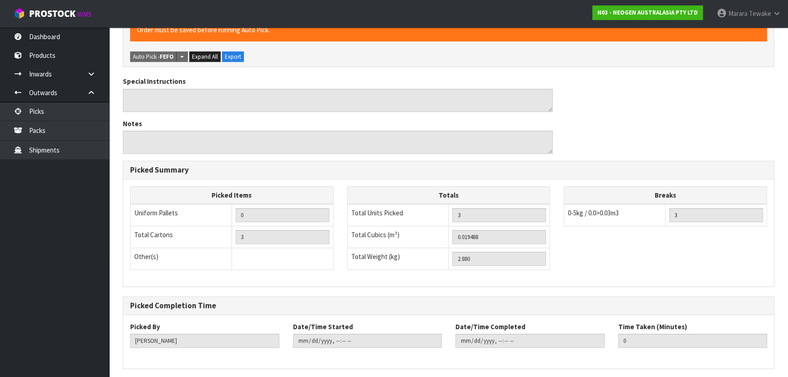
scroll to position [0, 0]
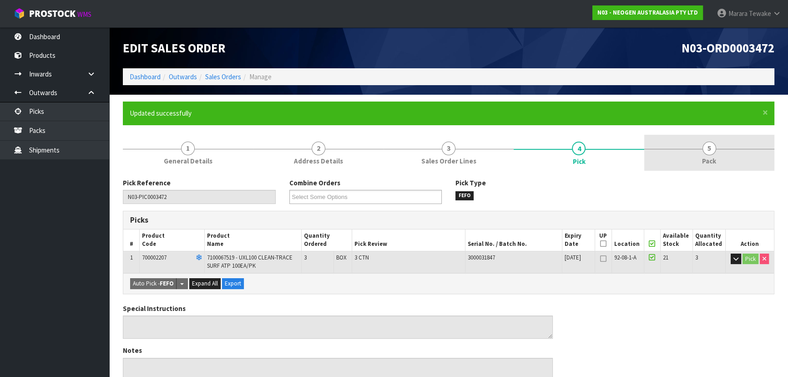
click at [735, 154] on link "5 Pack" at bounding box center [709, 153] width 130 height 36
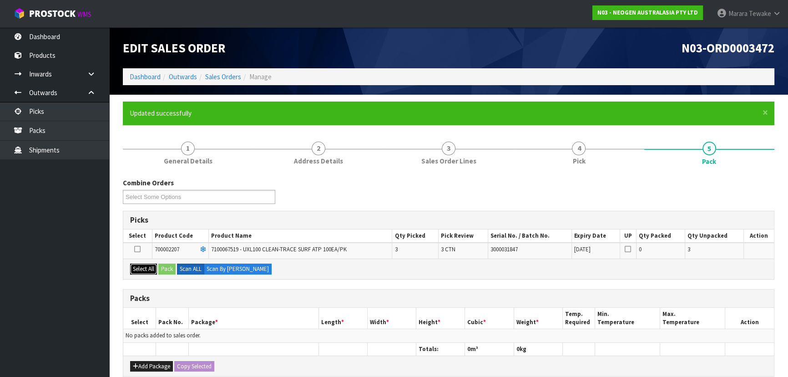
click at [137, 267] on button "Select All" at bounding box center [143, 268] width 27 height 11
click at [171, 267] on button "Pack" at bounding box center [166, 268] width 17 height 11
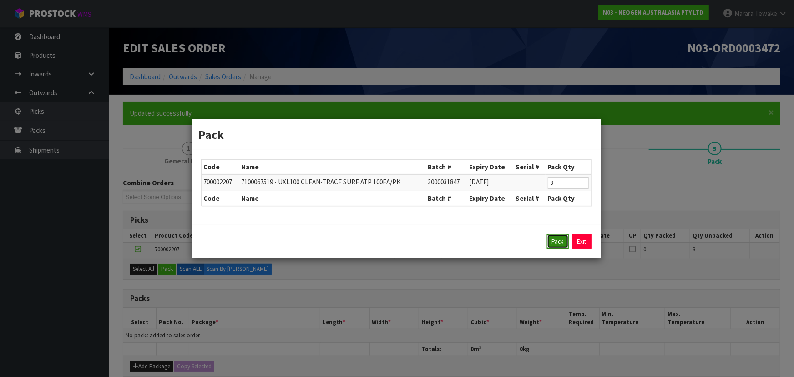
click at [556, 239] on button "Pack" at bounding box center [558, 241] width 22 height 15
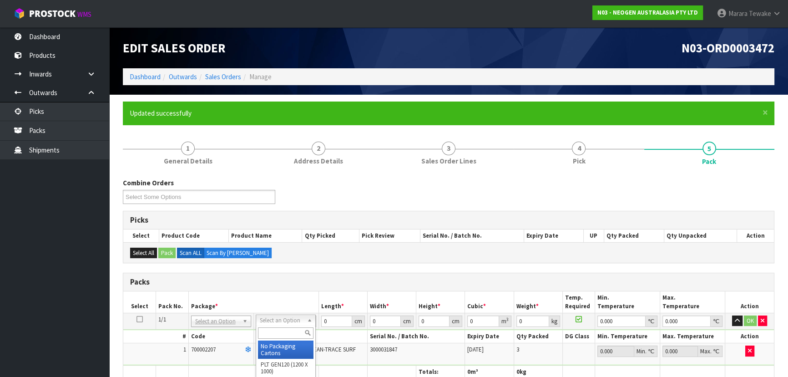
click at [288, 329] on input "text" at bounding box center [285, 332] width 55 height 11
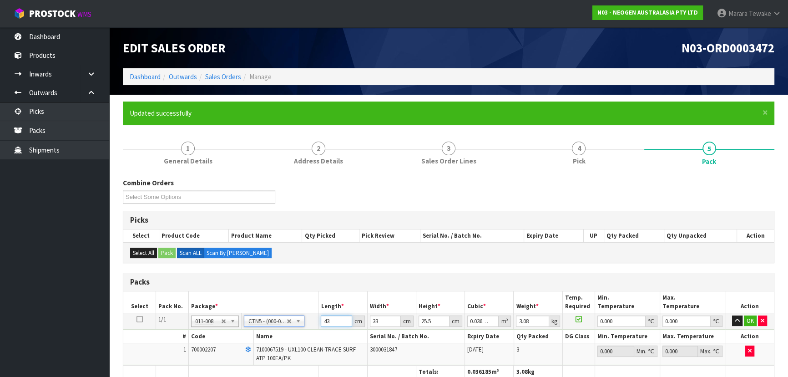
drag, startPoint x: 334, startPoint y: 321, endPoint x: 318, endPoint y: 299, distance: 26.9
click at [318, 307] on table "Select Pack No. Package * Length * Width * Height * Cubic * Weight * Temp. Requ…" at bounding box center [448, 334] width 650 height 87
click at [732, 315] on button "button" at bounding box center [737, 320] width 10 height 11
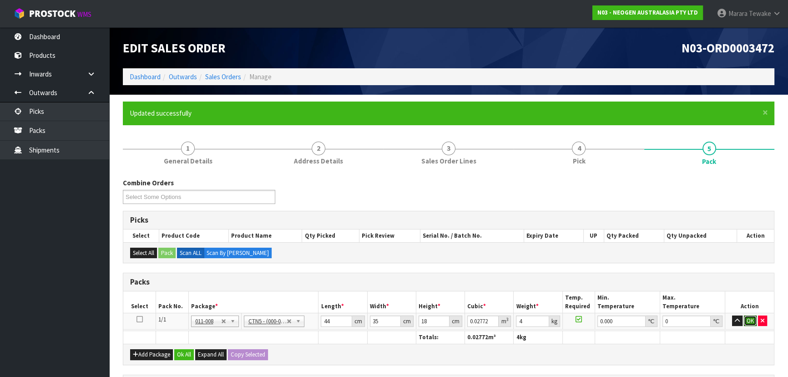
click button "OK" at bounding box center [750, 320] width 13 height 11
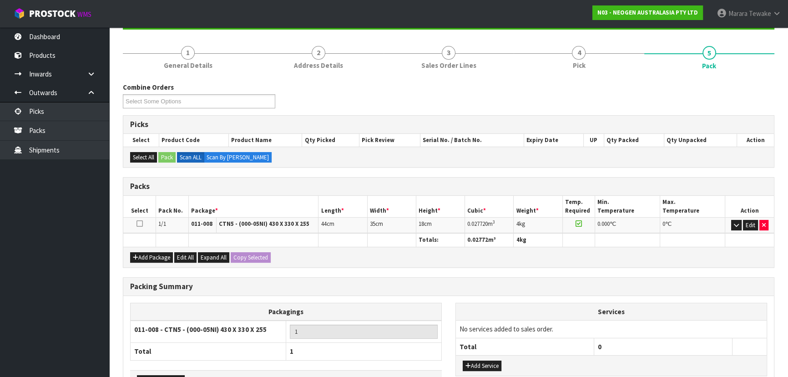
scroll to position [157, 0]
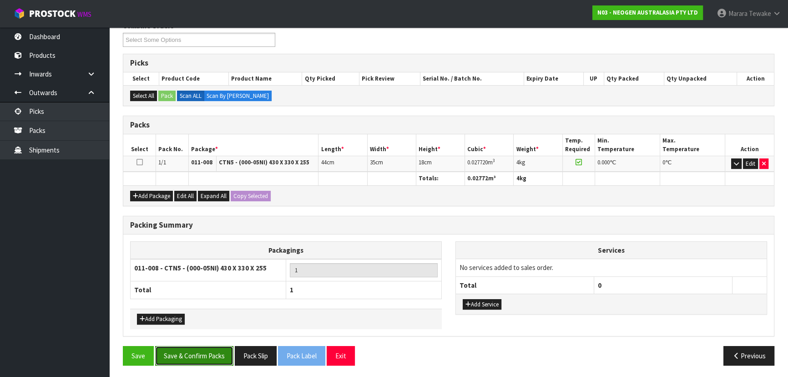
click at [218, 346] on button "Save & Confirm Packs" at bounding box center [194, 356] width 78 height 20
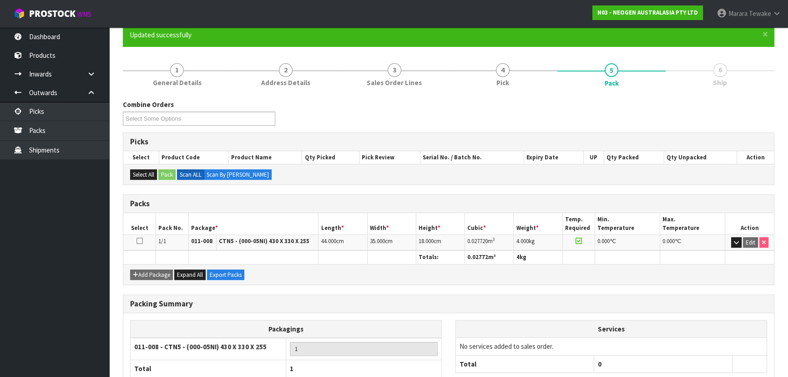
scroll to position [136, 0]
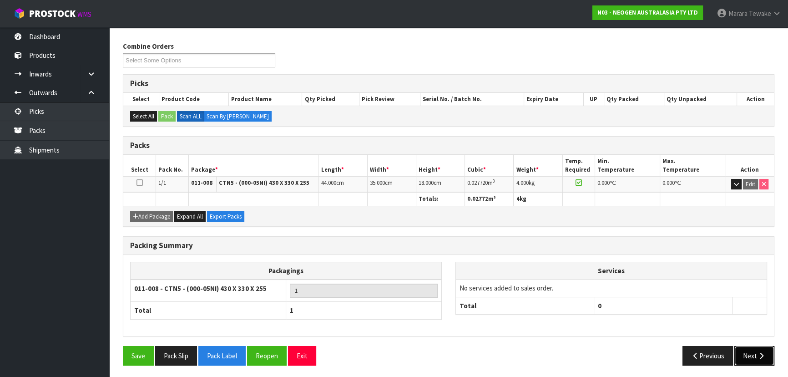
click at [746, 348] on button "Next" at bounding box center [754, 356] width 40 height 20
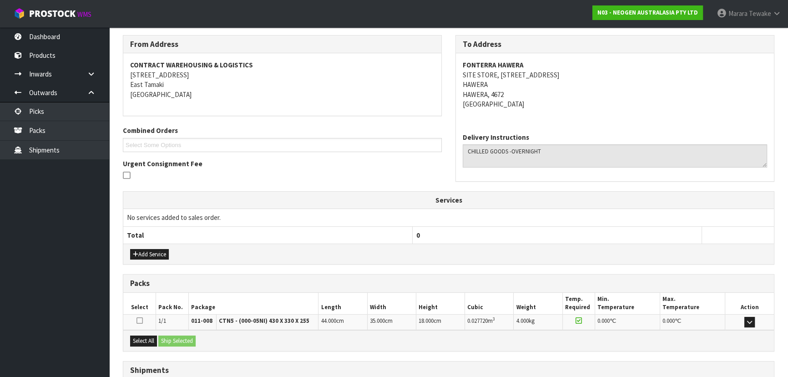
scroll to position [213, 0]
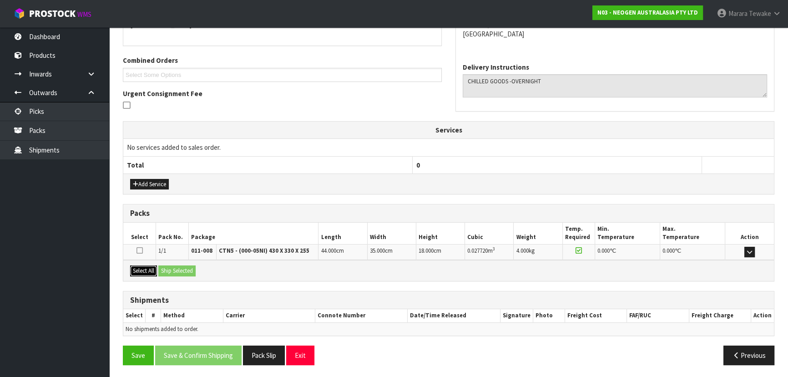
drag, startPoint x: 149, startPoint y: 271, endPoint x: 166, endPoint y: 268, distance: 17.0
click at [150, 270] on button "Select All" at bounding box center [143, 270] width 27 height 11
click at [170, 268] on button "Ship Selected" at bounding box center [176, 270] width 37 height 11
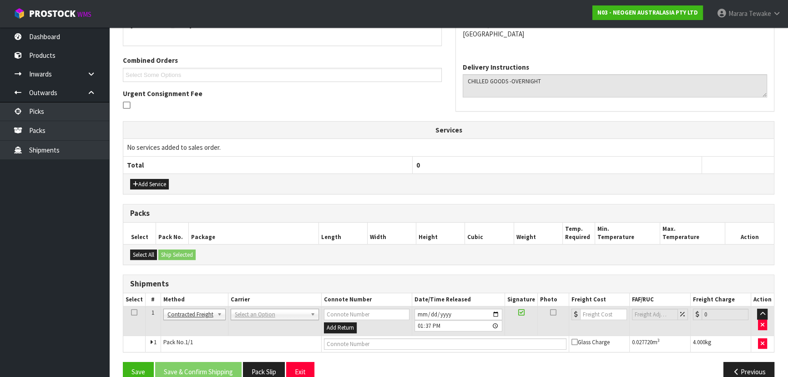
scroll to position [229, 0]
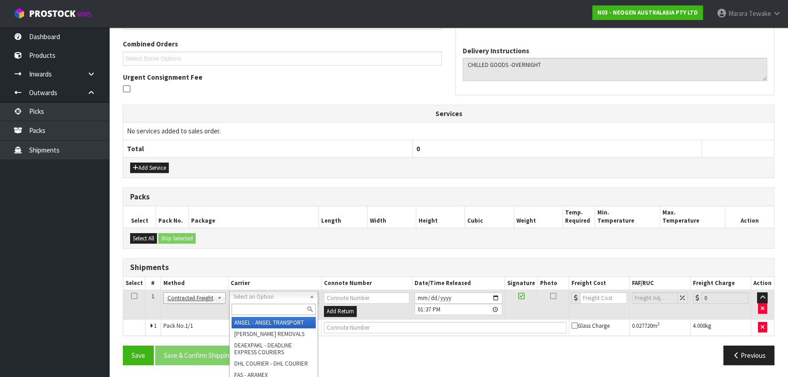
click at [258, 307] on input "text" at bounding box center [274, 308] width 84 height 11
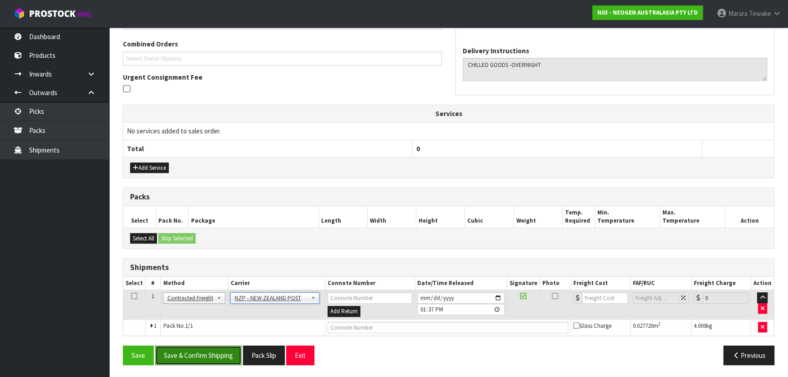
click at [209, 358] on button "Save & Confirm Shipping" at bounding box center [198, 355] width 86 height 20
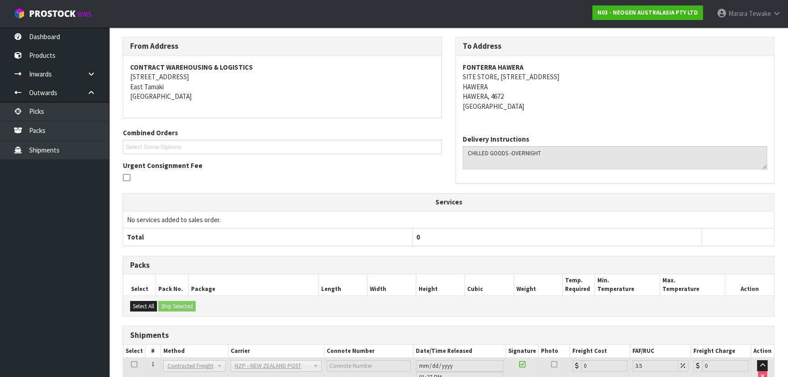
scroll to position [216, 0]
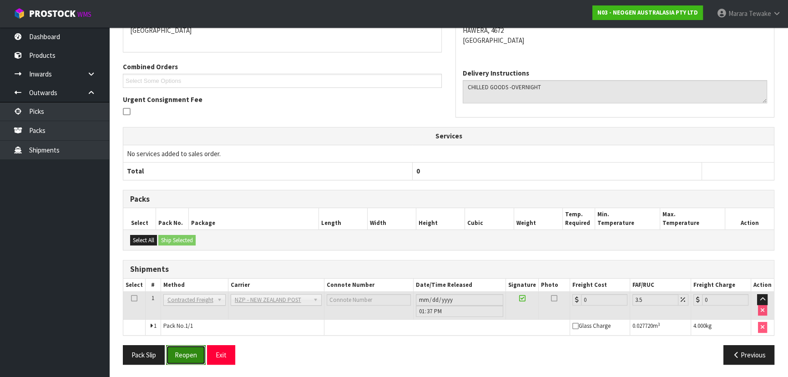
drag, startPoint x: 189, startPoint y: 354, endPoint x: 182, endPoint y: 357, distance: 8.1
click at [190, 354] on button "Reopen" at bounding box center [186, 355] width 40 height 20
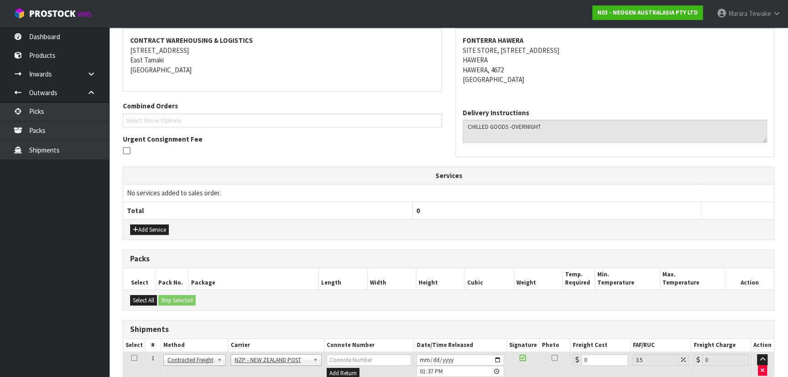
scroll to position [229, 0]
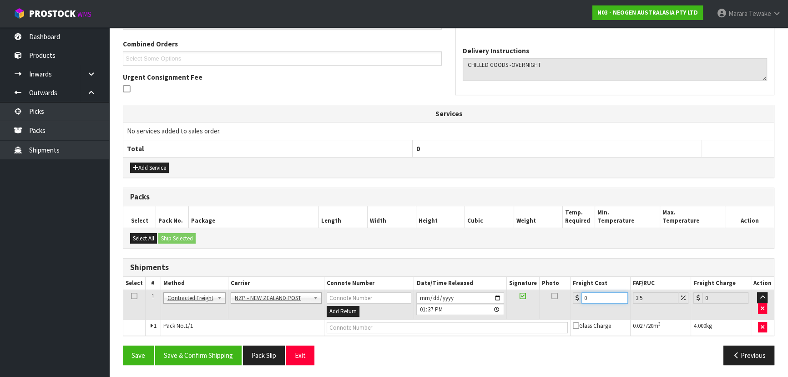
drag, startPoint x: 605, startPoint y: 299, endPoint x: 559, endPoint y: 280, distance: 49.9
click at [559, 285] on table "Select # Method Carrier Connote Number Date/Time Released Signature Photo Freig…" at bounding box center [448, 306] width 650 height 59
drag, startPoint x: 197, startPoint y: 347, endPoint x: 121, endPoint y: 237, distance: 134.2
click at [196, 347] on button "Save & Confirm Shipping" at bounding box center [198, 355] width 86 height 20
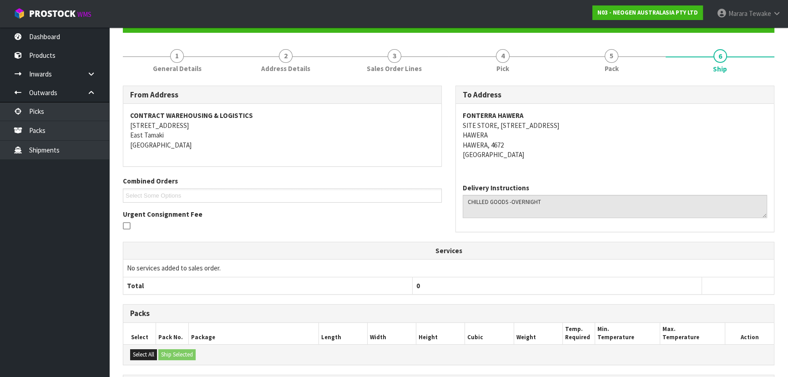
scroll to position [213, 0]
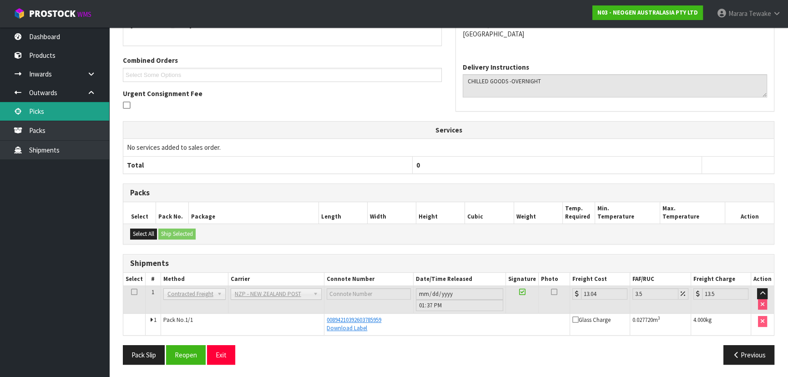
click at [74, 114] on link "Picks" at bounding box center [54, 111] width 109 height 19
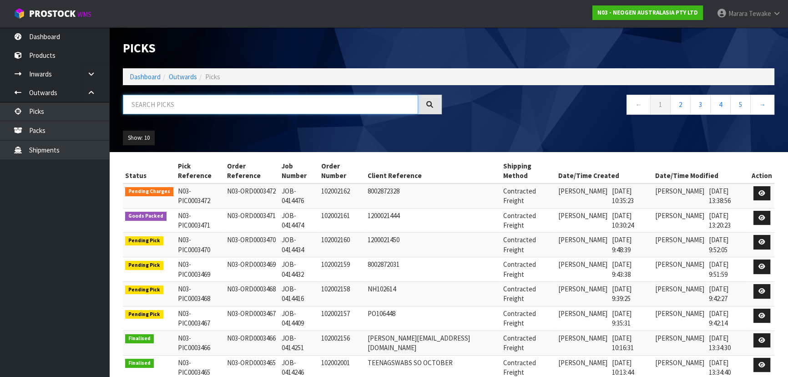
click at [154, 104] on input "text" at bounding box center [270, 105] width 295 height 20
click at [220, 91] on div "Picks Dashboard Outwards Picks ← 1 2 3 4 5 → Show: 10 5 10 25 50" at bounding box center [448, 89] width 665 height 125
click at [257, 104] on input "text" at bounding box center [270, 105] width 295 height 20
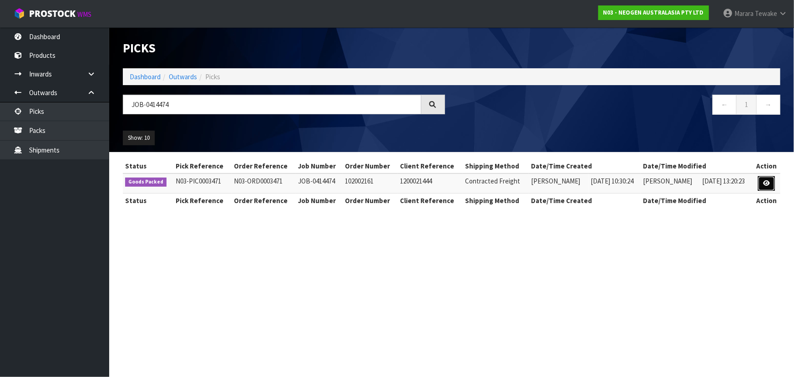
click at [768, 186] on link at bounding box center [766, 183] width 17 height 15
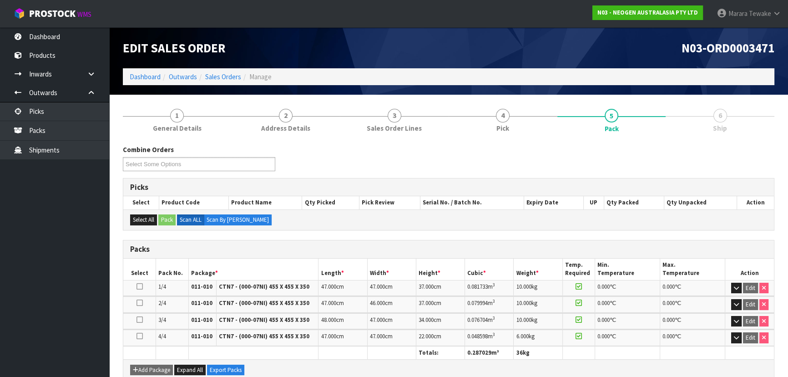
scroll to position [153, 0]
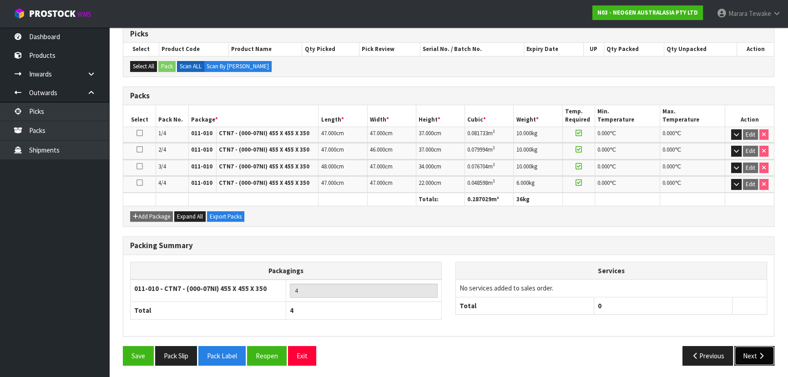
click at [754, 351] on button "Next" at bounding box center [754, 356] width 40 height 20
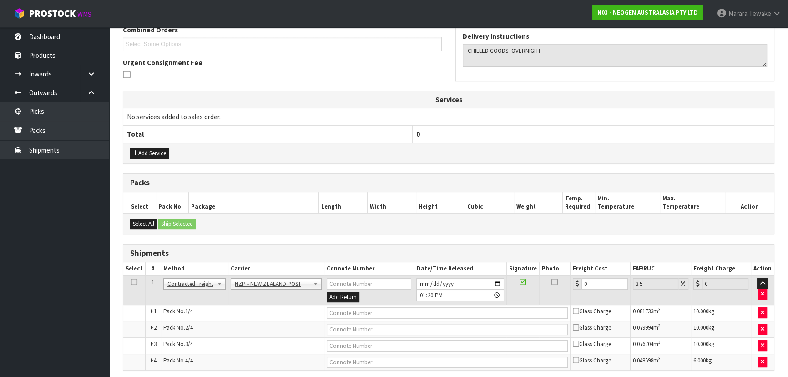
scroll to position [245, 0]
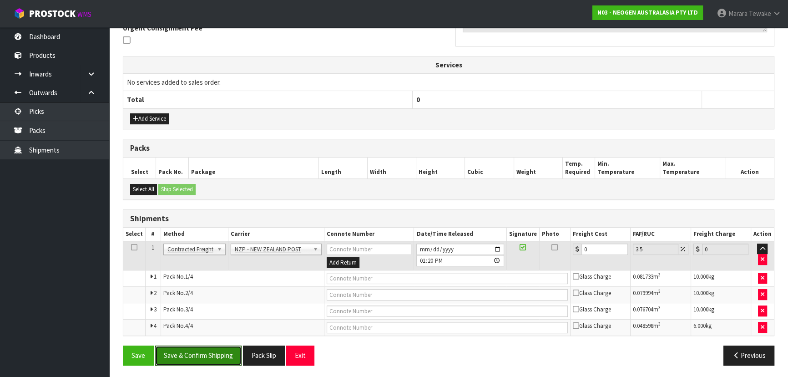
drag, startPoint x: 234, startPoint y: 352, endPoint x: 9, endPoint y: 272, distance: 238.9
click at [233, 352] on button "Save & Confirm Shipping" at bounding box center [198, 355] width 86 height 20
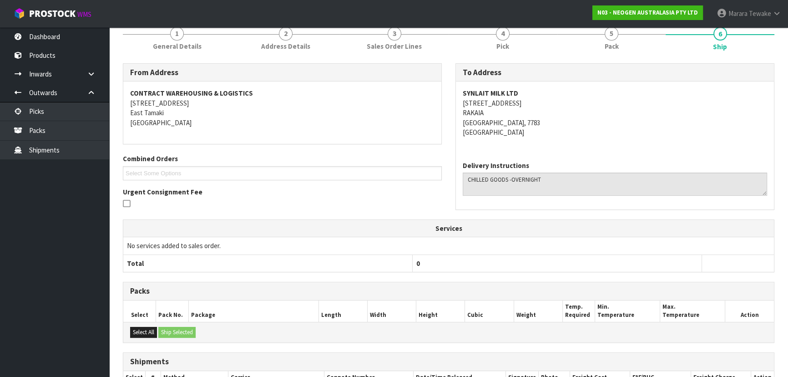
scroll to position [253, 0]
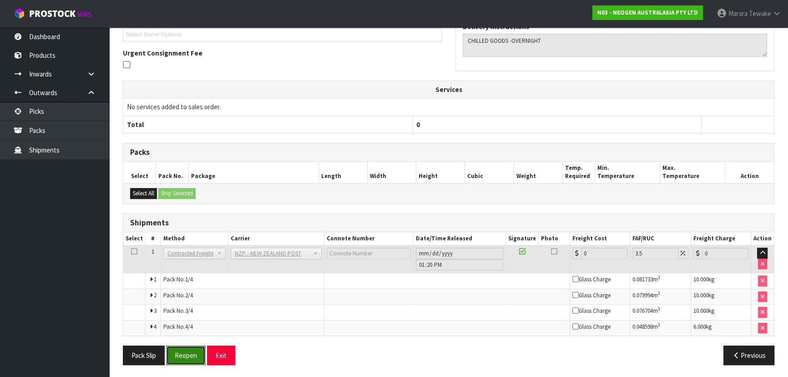
drag, startPoint x: 187, startPoint y: 350, endPoint x: 170, endPoint y: 349, distance: 16.9
click at [187, 350] on button "Reopen" at bounding box center [186, 355] width 40 height 20
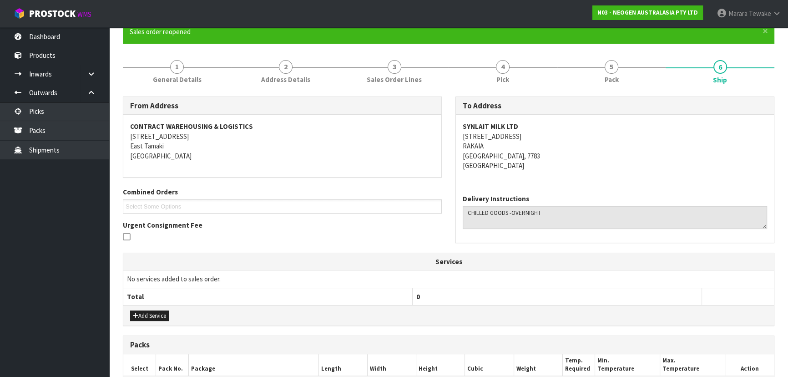
scroll to position [278, 0]
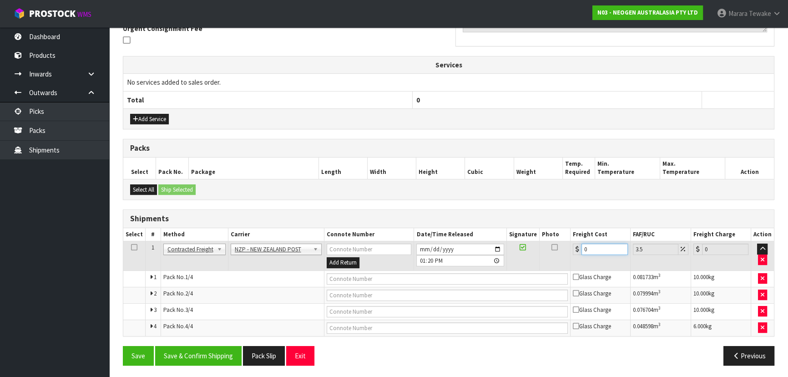
drag, startPoint x: 603, startPoint y: 249, endPoint x: 559, endPoint y: 223, distance: 51.8
click at [559, 225] on div "Shipments Select # Method Carrier Connote Number Date/Time Released Signature P…" at bounding box center [448, 272] width 651 height 127
click at [219, 353] on button "Save & Confirm Shipping" at bounding box center [198, 356] width 86 height 20
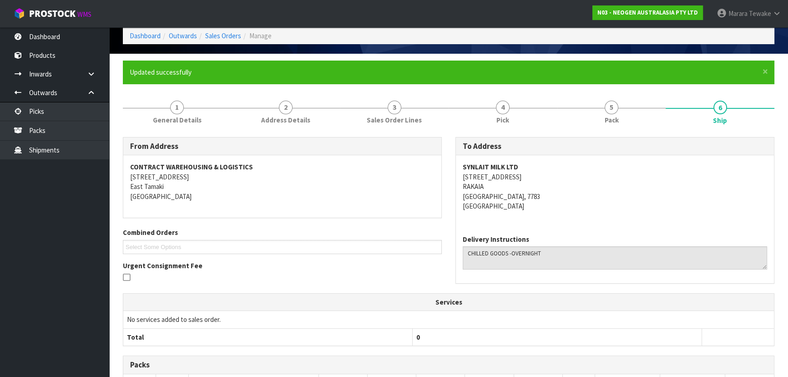
scroll to position [248, 0]
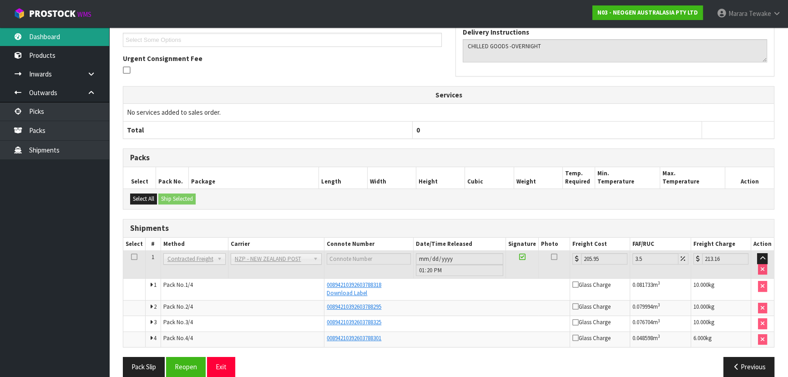
click at [45, 34] on link "Dashboard" at bounding box center [54, 36] width 109 height 19
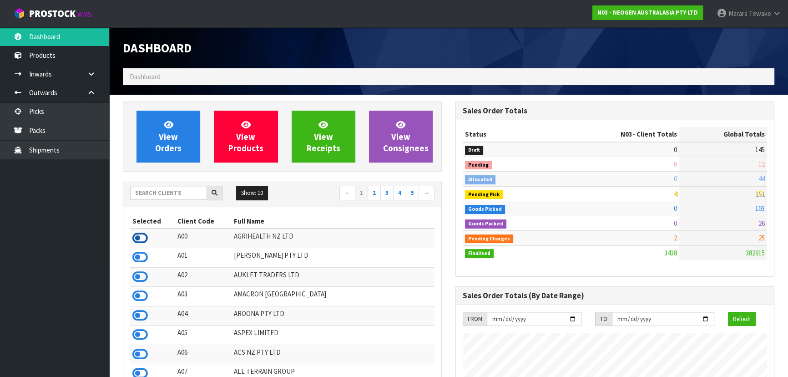
click at [136, 237] on icon at bounding box center [139, 238] width 15 height 14
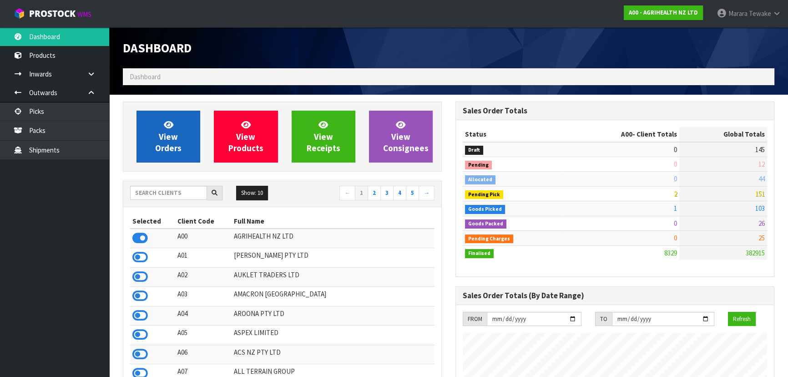
scroll to position [688, 332]
click at [164, 140] on span "View Orders" at bounding box center [168, 136] width 26 height 34
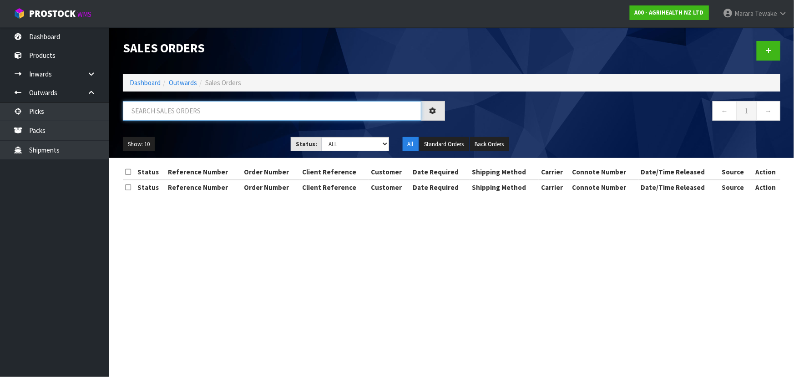
click at [167, 113] on input "text" at bounding box center [272, 111] width 298 height 20
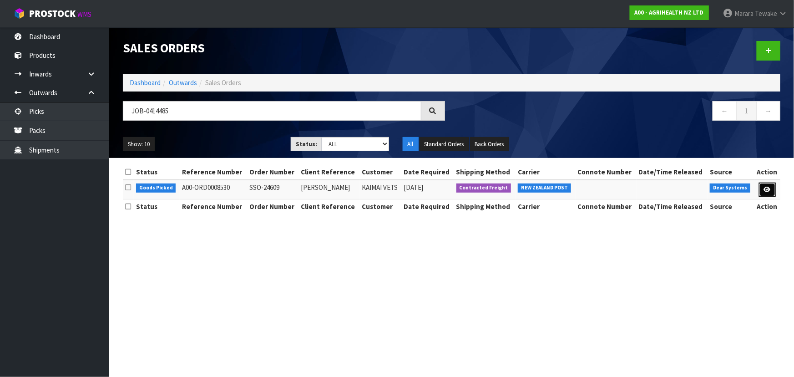
click at [766, 190] on icon at bounding box center [767, 189] width 7 height 6
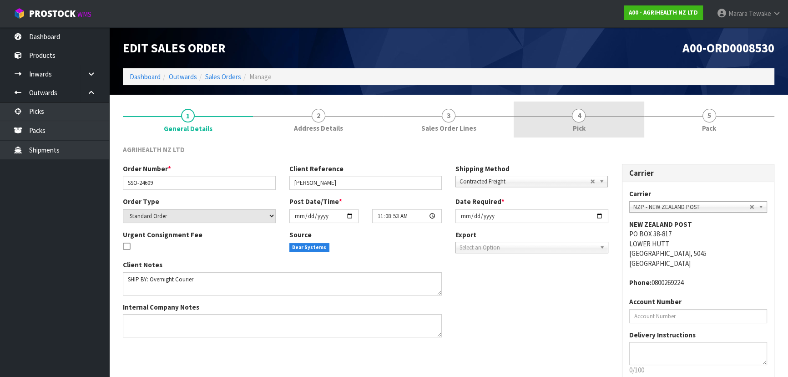
click at [598, 116] on div at bounding box center [578, 116] width 130 height 0
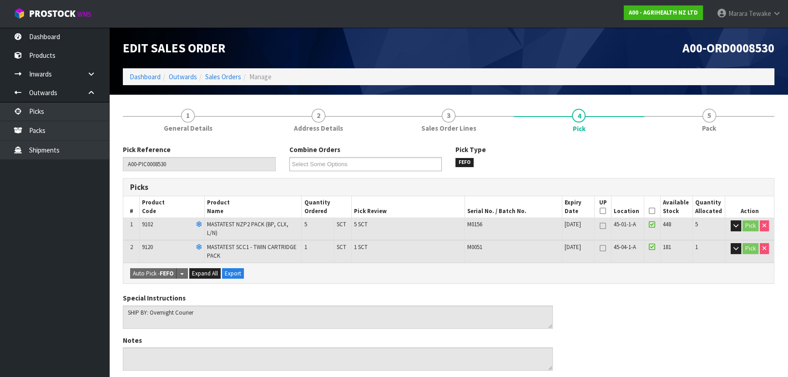
click at [653, 211] on icon at bounding box center [652, 211] width 6 height 0
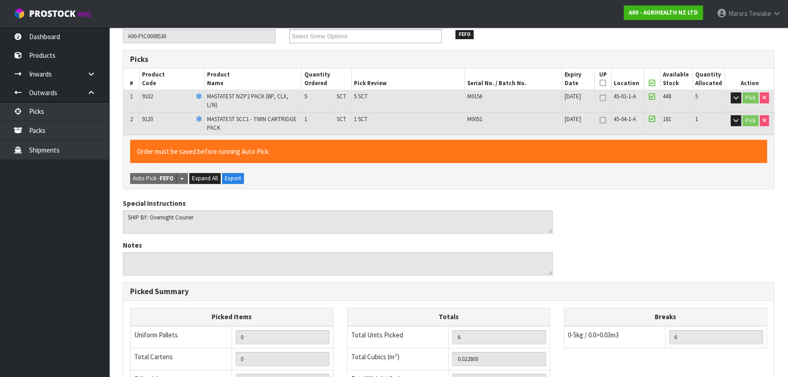
scroll to position [277, 0]
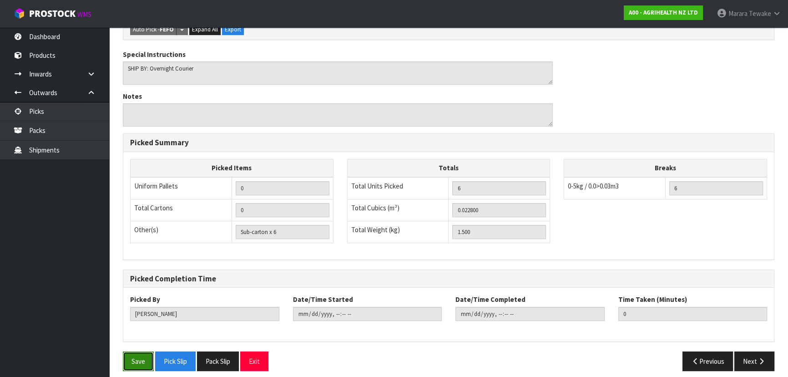
click at [138, 357] on button "Save" at bounding box center [138, 361] width 31 height 20
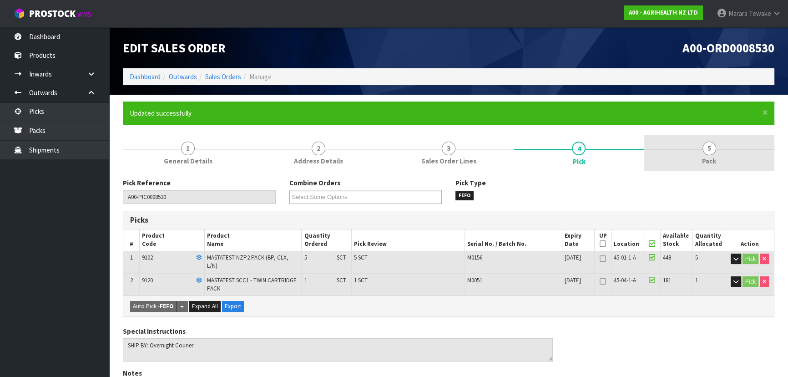
click at [722, 147] on link "5 Pack" at bounding box center [709, 153] width 130 height 36
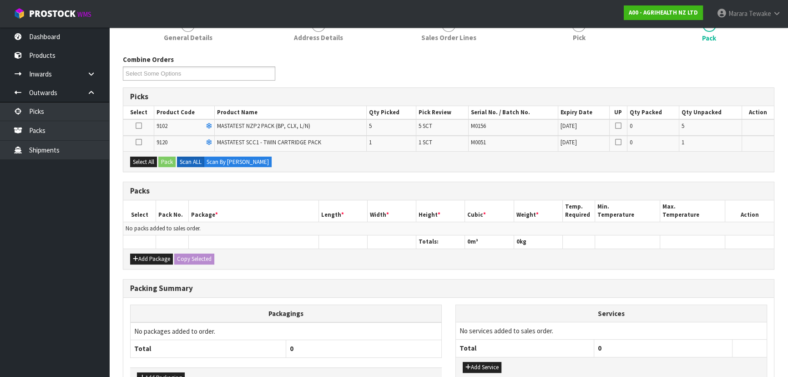
scroll to position [124, 0]
click at [147, 261] on button "Add Package" at bounding box center [151, 258] width 43 height 11
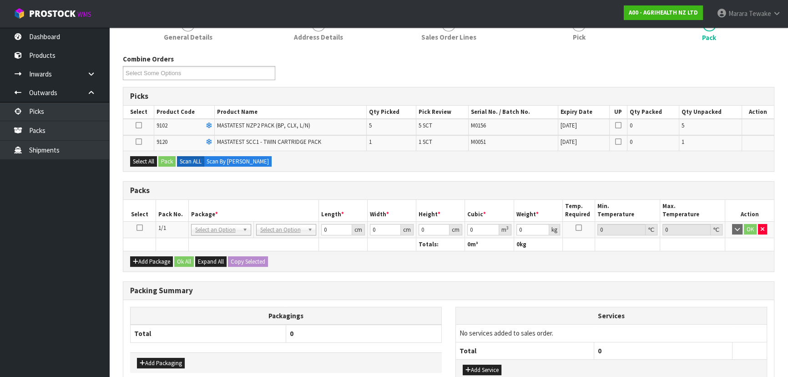
click at [139, 227] on icon at bounding box center [139, 227] width 6 height 0
drag, startPoint x: 148, startPoint y: 157, endPoint x: 163, endPoint y: 159, distance: 15.2
click at [148, 158] on button "Select All" at bounding box center [143, 161] width 27 height 11
click at [171, 163] on button "Pack" at bounding box center [166, 161] width 17 height 11
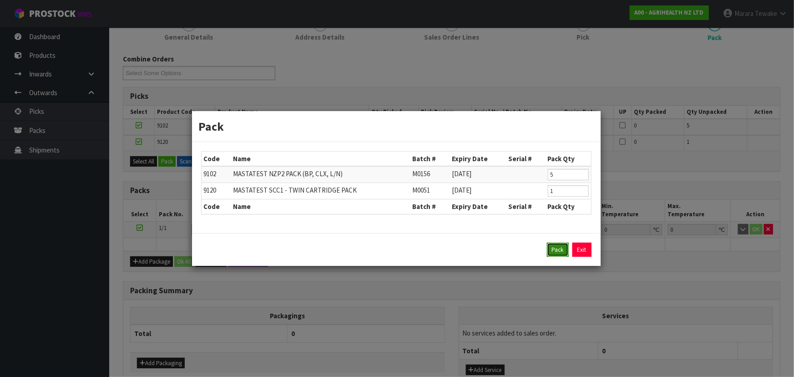
click at [554, 250] on button "Pack" at bounding box center [558, 249] width 22 height 15
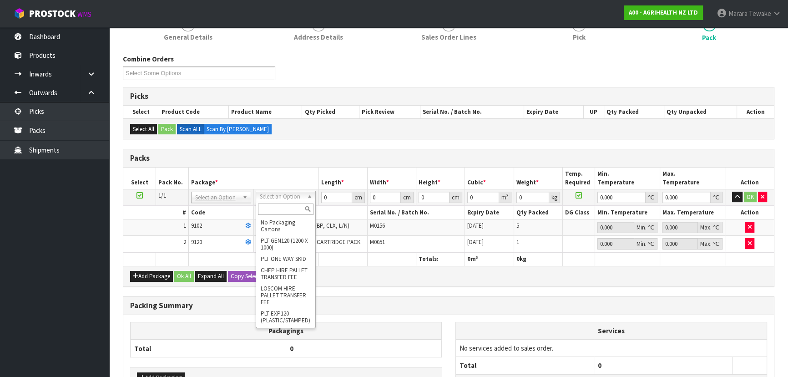
click at [287, 205] on input "text" at bounding box center [285, 208] width 55 height 11
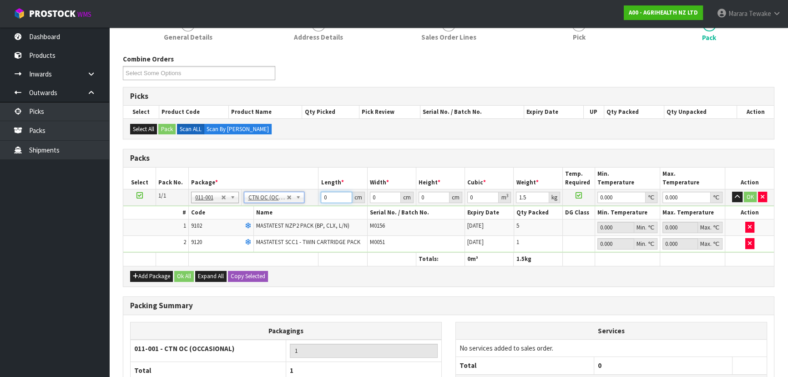
drag, startPoint x: 335, startPoint y: 193, endPoint x: 300, endPoint y: 183, distance: 36.4
click at [305, 186] on table "Select Pack No. Package * Length * Width * Height * Cubic * Weight * Temp. Requ…" at bounding box center [448, 216] width 650 height 98
click at [732, 191] on button "button" at bounding box center [737, 196] width 10 height 11
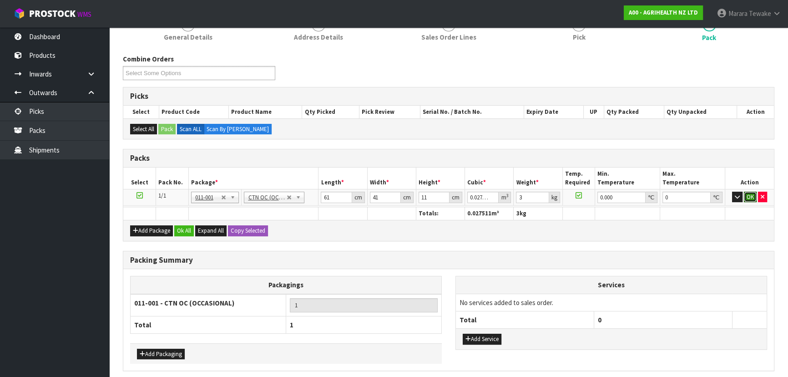
click button "OK" at bounding box center [750, 196] width 13 height 11
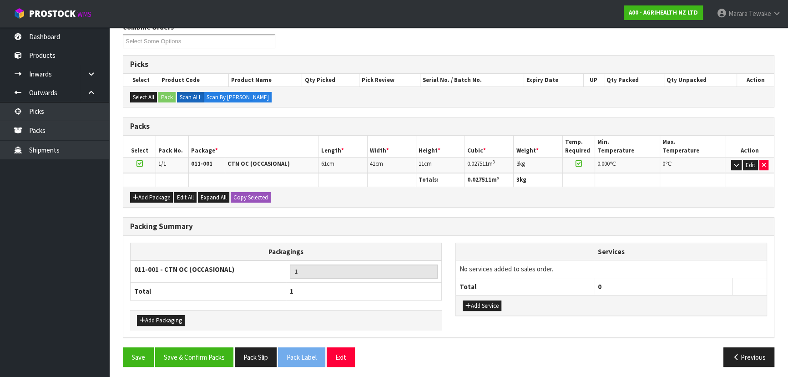
scroll to position [157, 0]
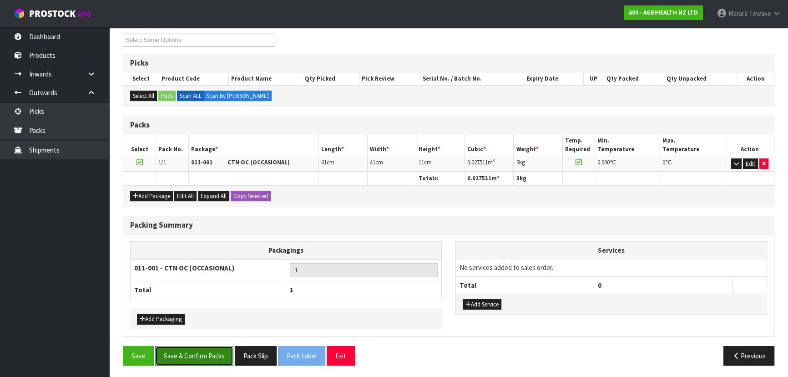
click at [217, 357] on button "Save & Confirm Packs" at bounding box center [194, 356] width 78 height 20
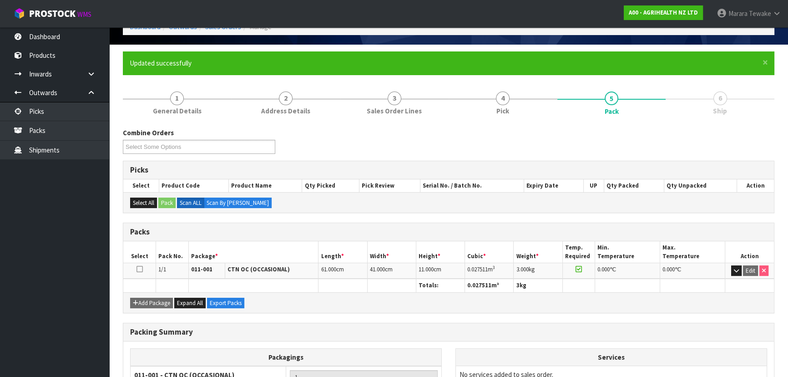
scroll to position [136, 0]
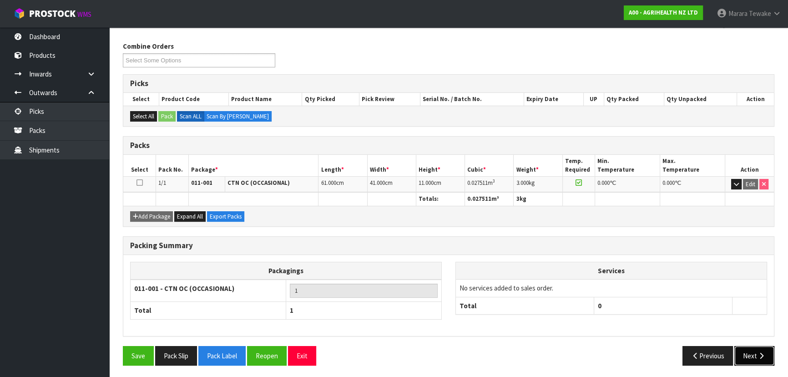
click at [761, 356] on icon "button" at bounding box center [761, 355] width 9 height 7
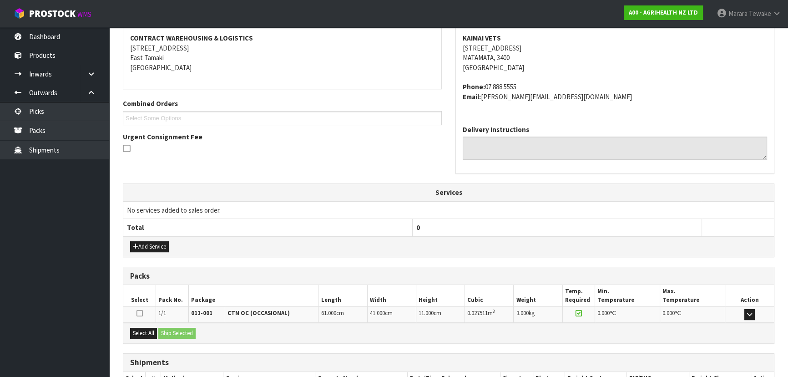
scroll to position [232, 0]
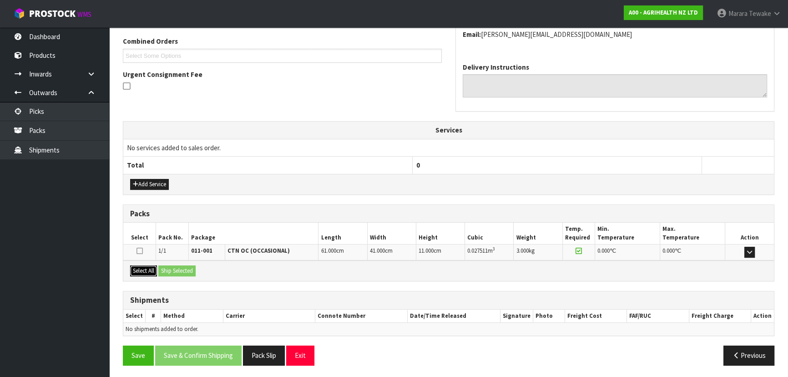
click at [146, 272] on button "Select All" at bounding box center [143, 270] width 27 height 11
click at [173, 272] on button "Ship Selected" at bounding box center [176, 270] width 37 height 11
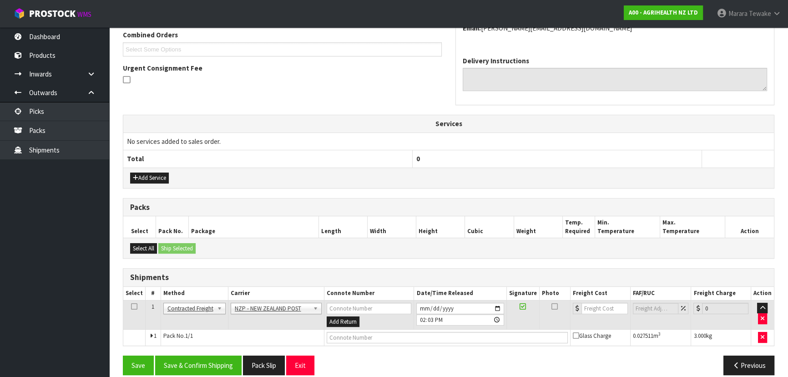
scroll to position [248, 0]
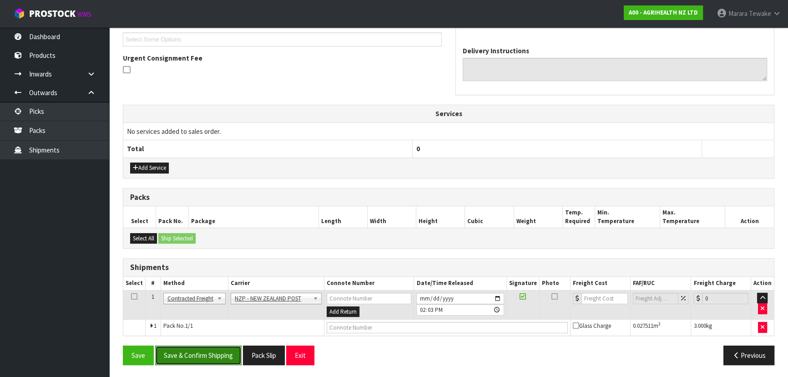
click at [202, 346] on button "Save & Confirm Shipping" at bounding box center [198, 355] width 86 height 20
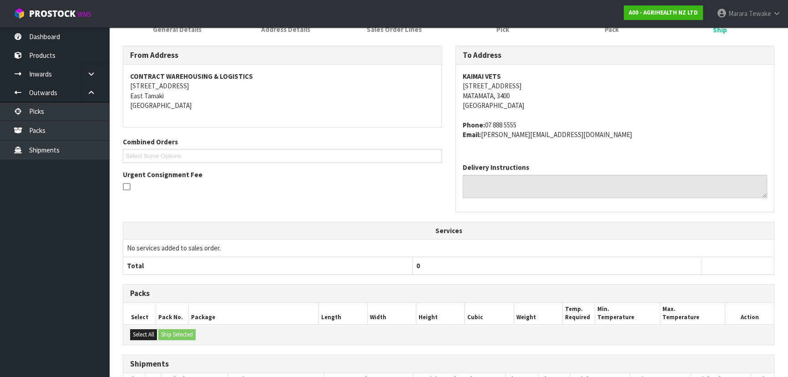
scroll to position [236, 0]
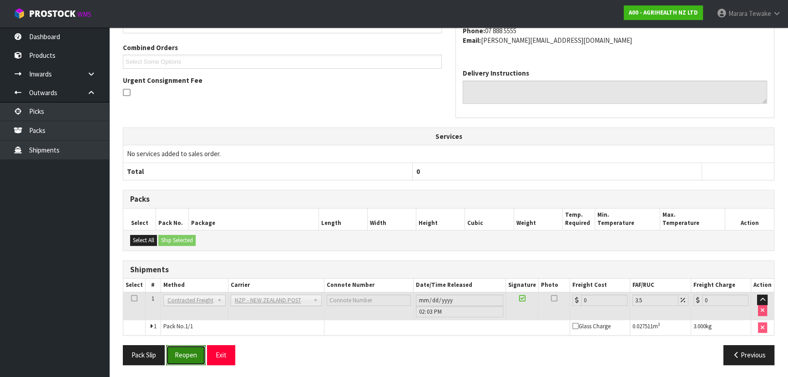
click at [182, 346] on button "Reopen" at bounding box center [186, 355] width 40 height 20
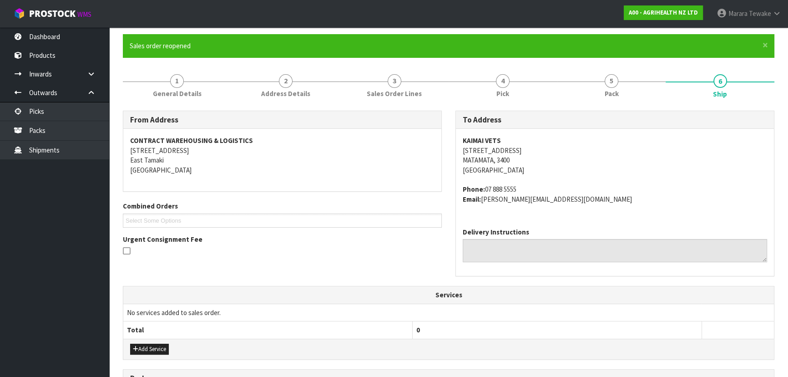
scroll to position [248, 0]
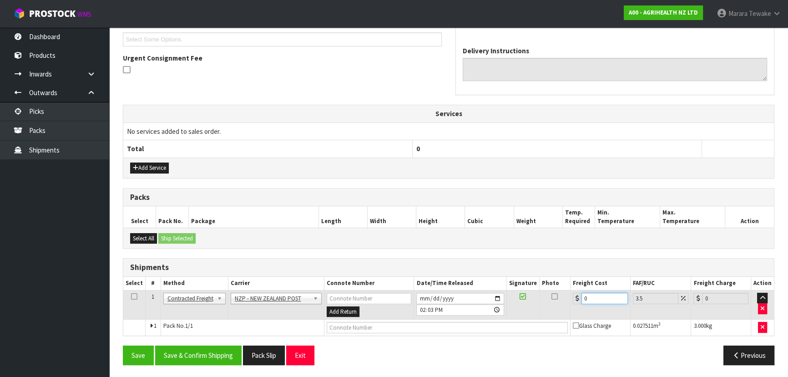
drag, startPoint x: 545, startPoint y: 277, endPoint x: 536, endPoint y: 247, distance: 31.5
click at [536, 270] on div "Shipments Select # Method Carrier Connote Number Date/Time Released Signature P…" at bounding box center [448, 297] width 651 height 78
click at [200, 353] on button "Save & Confirm Shipping" at bounding box center [198, 355] width 86 height 20
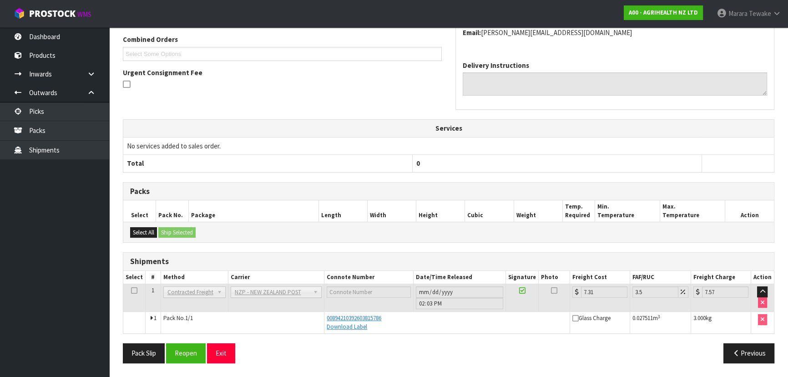
scroll to position [232, 0]
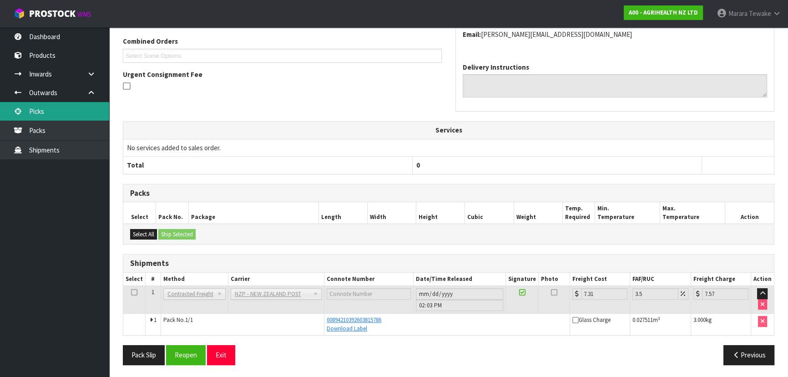
click at [50, 107] on link "Picks" at bounding box center [54, 111] width 109 height 19
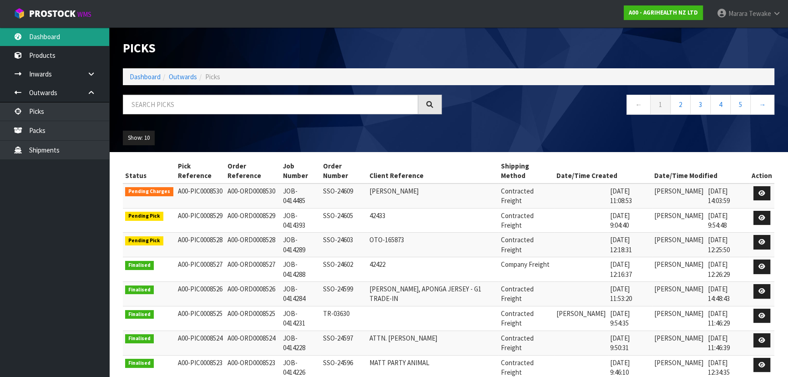
click at [63, 43] on link "Dashboard" at bounding box center [54, 36] width 109 height 19
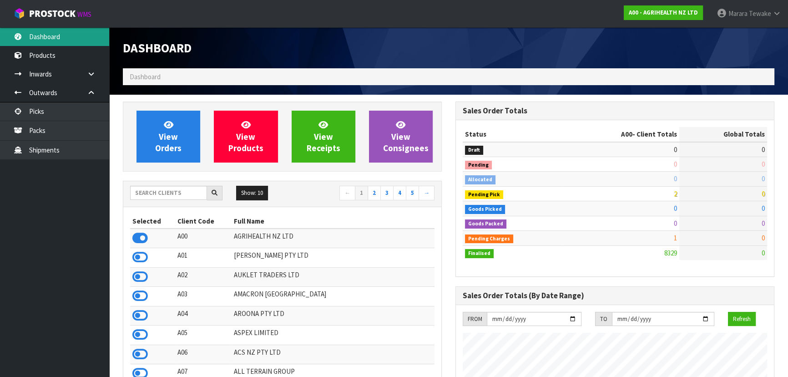
scroll to position [688, 332]
click at [152, 195] on input "text" at bounding box center [168, 193] width 77 height 14
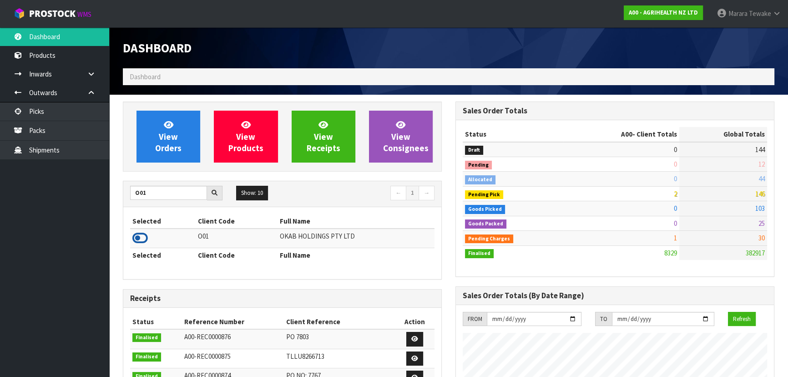
click at [144, 235] on icon at bounding box center [139, 238] width 15 height 14
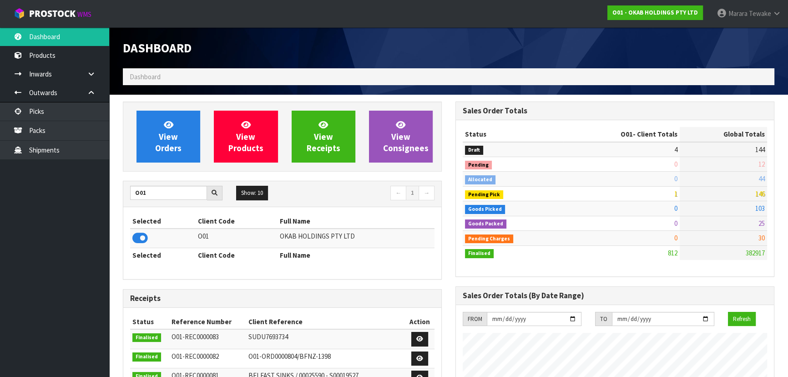
scroll to position [765, 332]
click at [169, 155] on link "View Orders" at bounding box center [168, 137] width 64 height 52
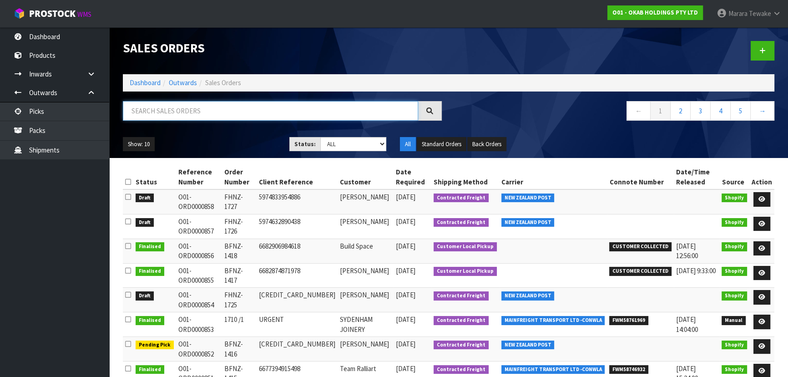
click at [185, 106] on input "text" at bounding box center [270, 111] width 295 height 20
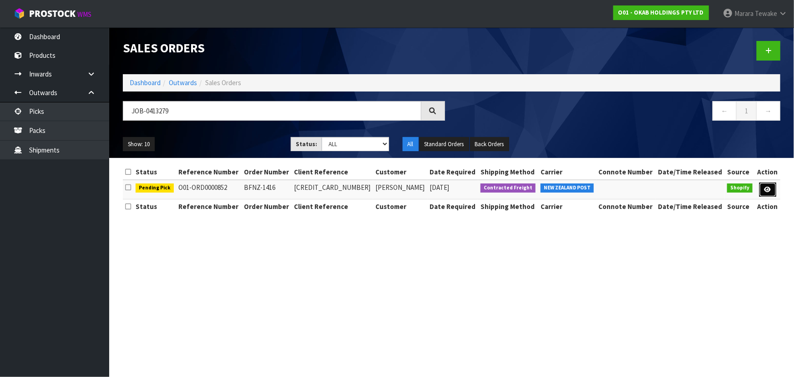
click at [766, 186] on icon at bounding box center [767, 189] width 7 height 6
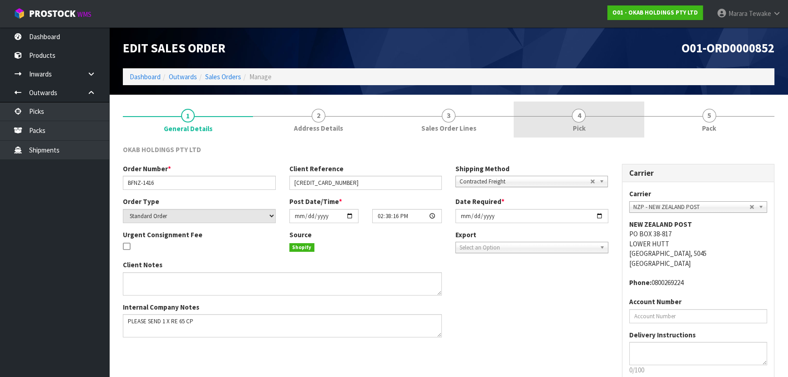
click at [586, 127] on link "4 Pick" at bounding box center [578, 119] width 130 height 36
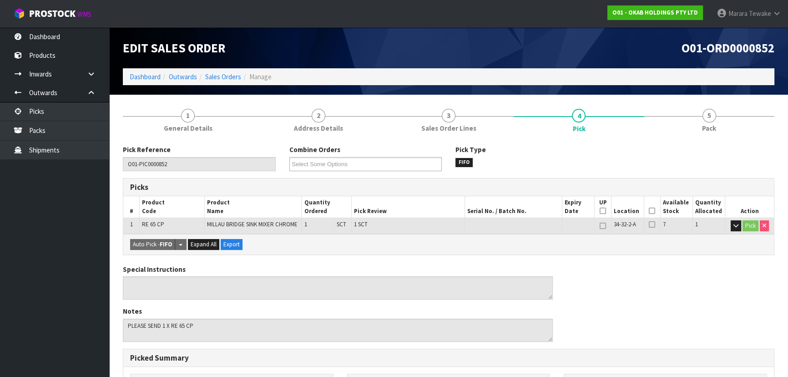
click at [650, 211] on icon at bounding box center [652, 211] width 6 height 0
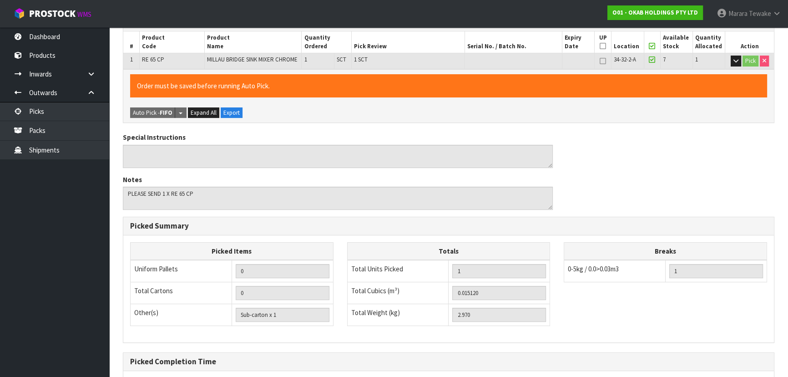
scroll to position [254, 0]
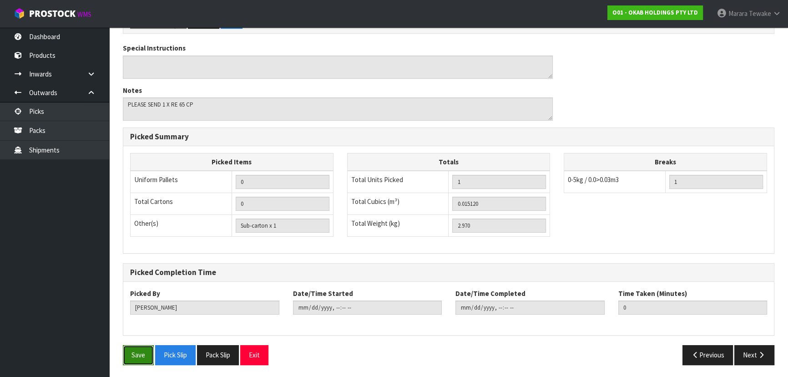
click at [143, 350] on button "Save" at bounding box center [138, 355] width 31 height 20
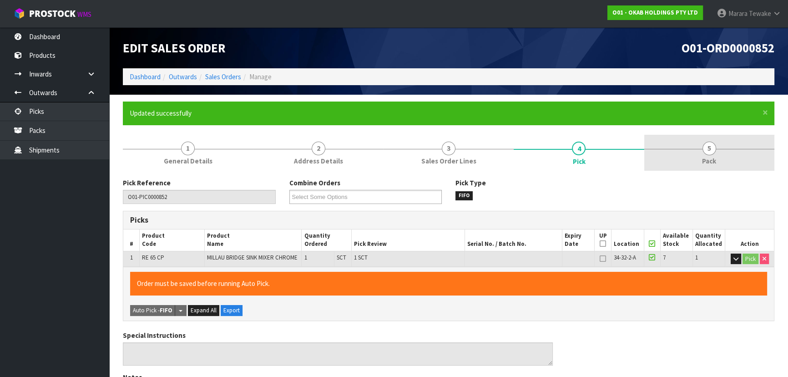
click at [705, 150] on span "5" at bounding box center [709, 148] width 14 height 14
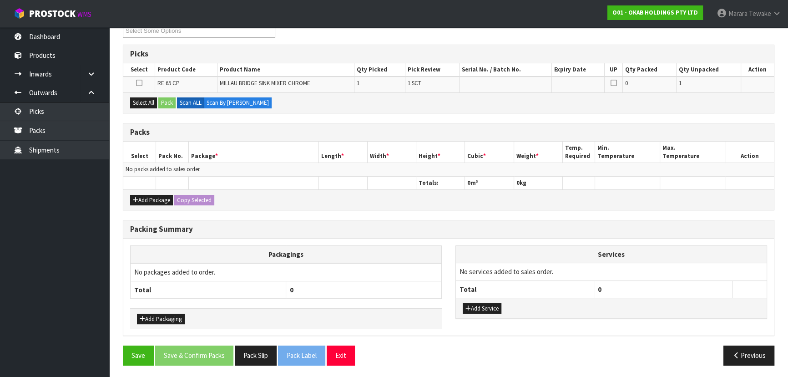
scroll to position [0, 0]
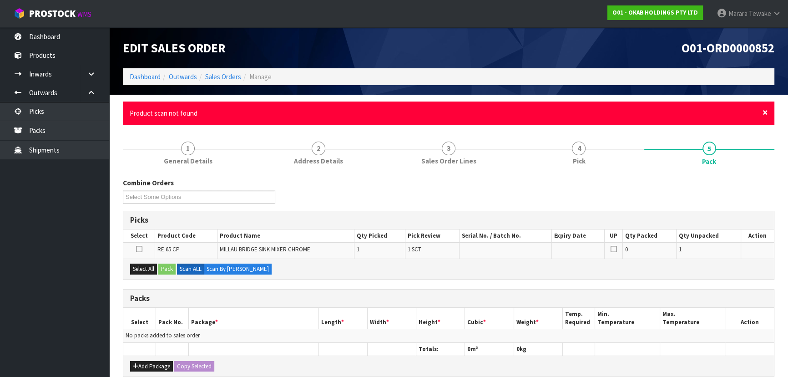
click at [765, 113] on span "×" at bounding box center [764, 112] width 5 height 13
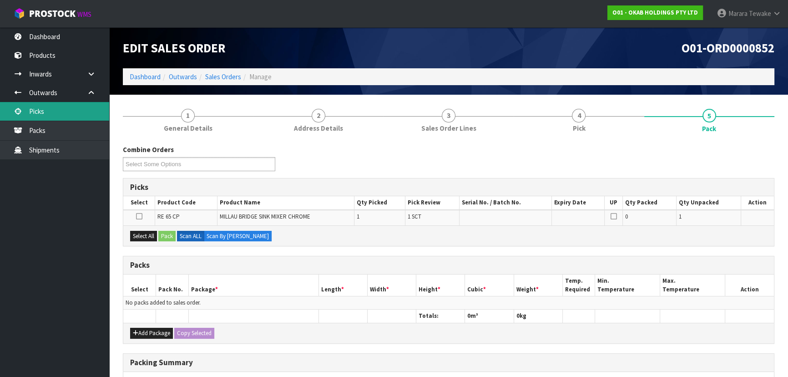
click at [94, 108] on link "Picks" at bounding box center [54, 111] width 109 height 19
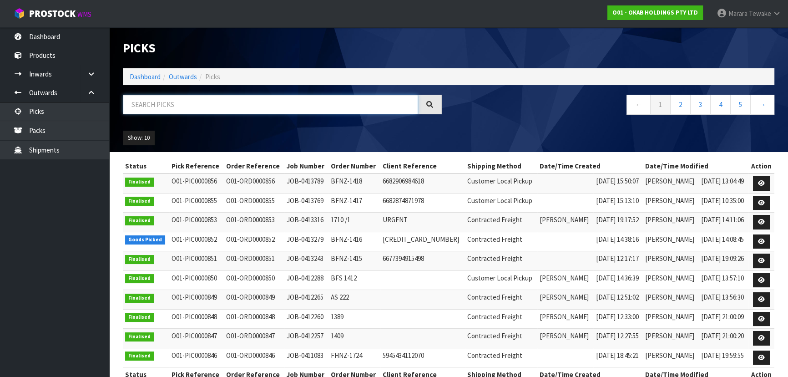
click at [135, 105] on input "text" at bounding box center [270, 105] width 295 height 20
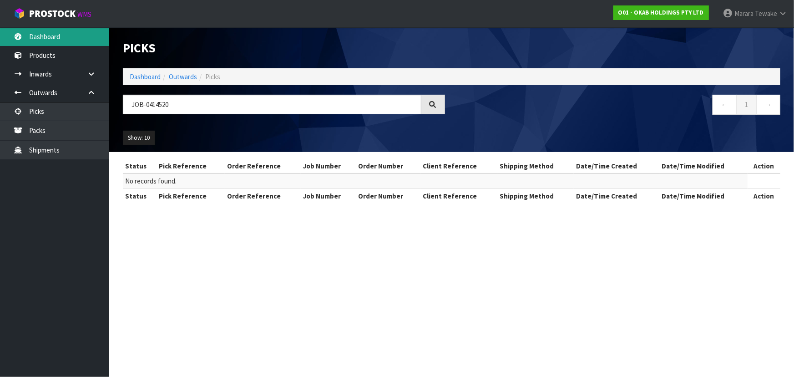
click at [76, 38] on link "Dashboard" at bounding box center [54, 36] width 109 height 19
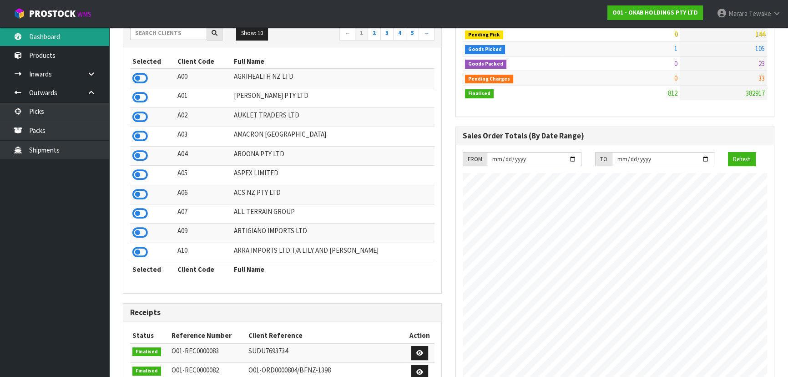
scroll to position [165, 0]
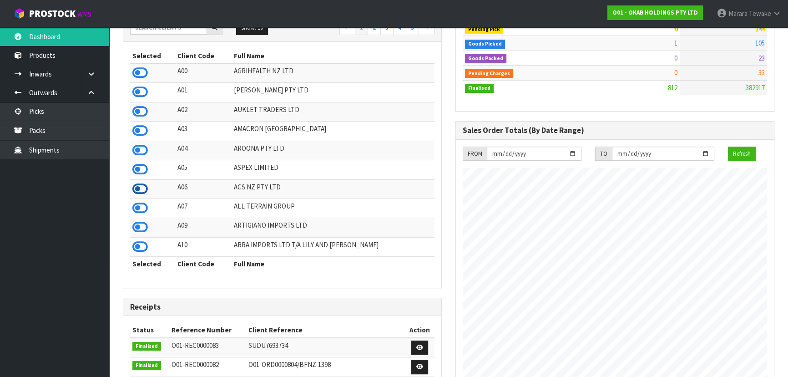
click at [141, 191] on icon at bounding box center [139, 189] width 15 height 14
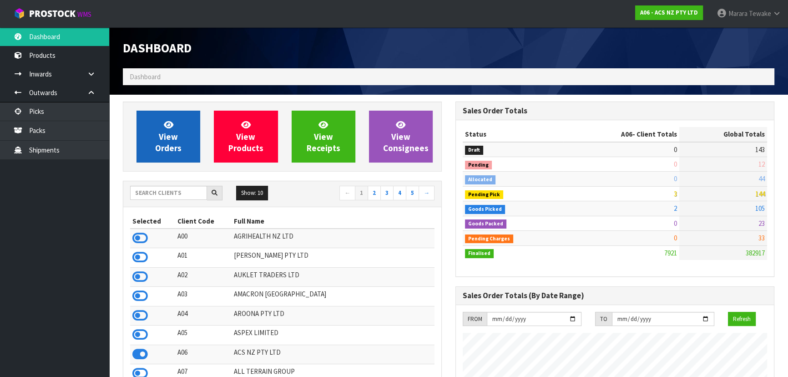
scroll to position [688, 332]
click at [178, 151] on span "View Orders" at bounding box center [168, 136] width 26 height 34
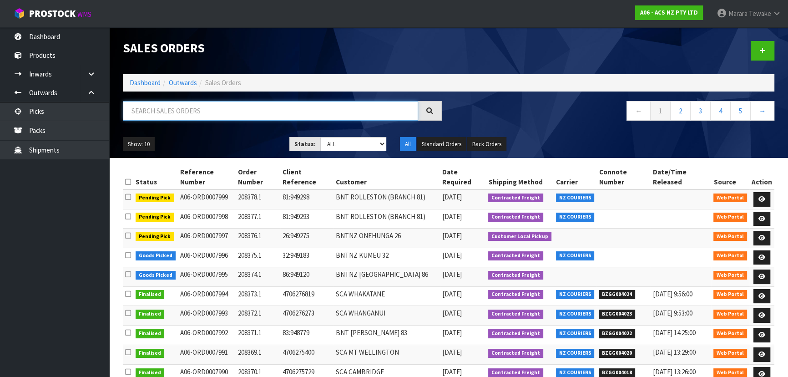
click at [193, 116] on input "text" at bounding box center [270, 111] width 295 height 20
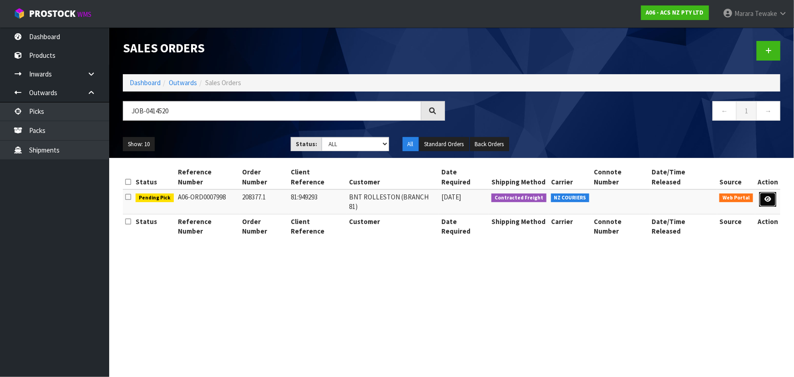
click at [769, 196] on icon at bounding box center [767, 199] width 7 height 6
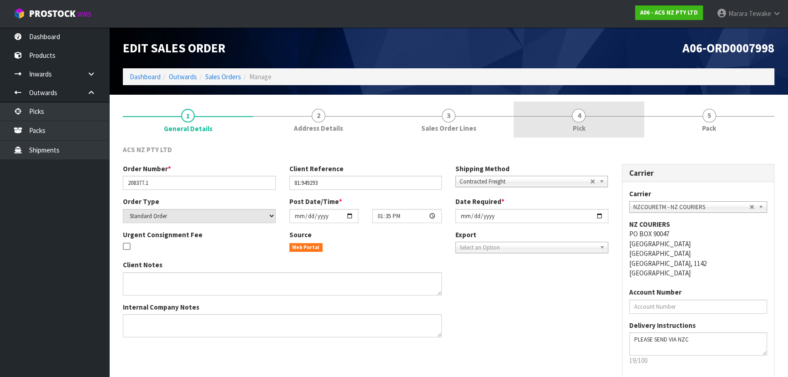
click at [591, 123] on link "4 Pick" at bounding box center [578, 119] width 130 height 36
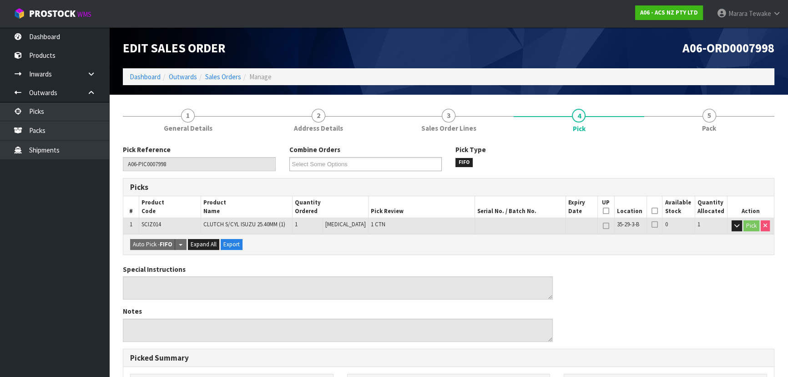
click at [652, 211] on icon at bounding box center [654, 211] width 6 height 0
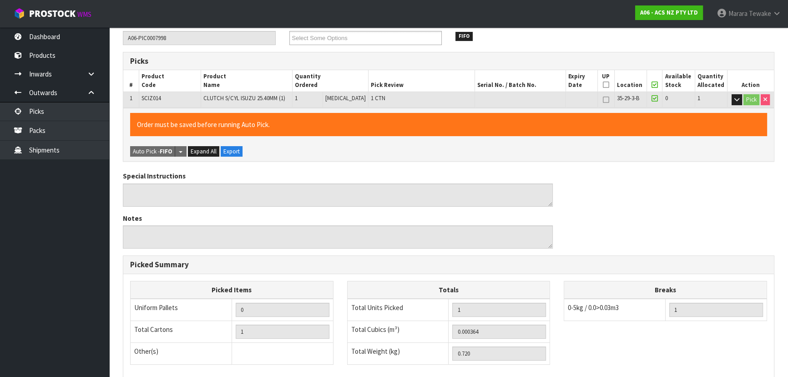
scroll to position [254, 0]
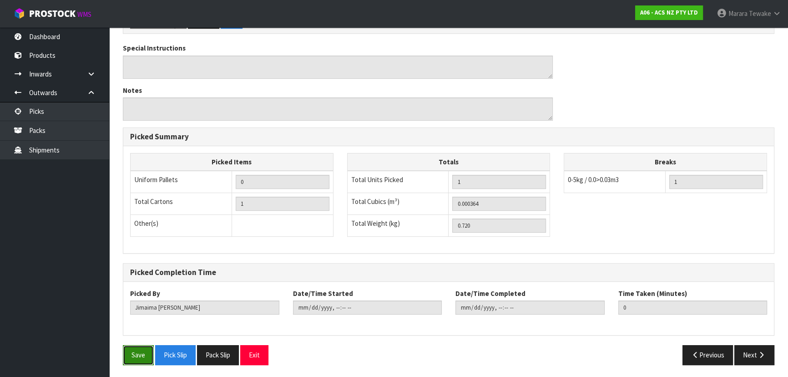
click at [141, 347] on button "Save" at bounding box center [138, 355] width 31 height 20
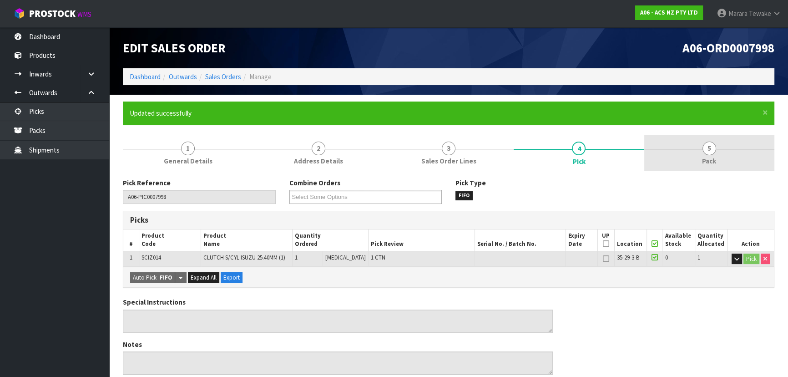
click at [671, 151] on link "5 Pack" at bounding box center [709, 153] width 130 height 36
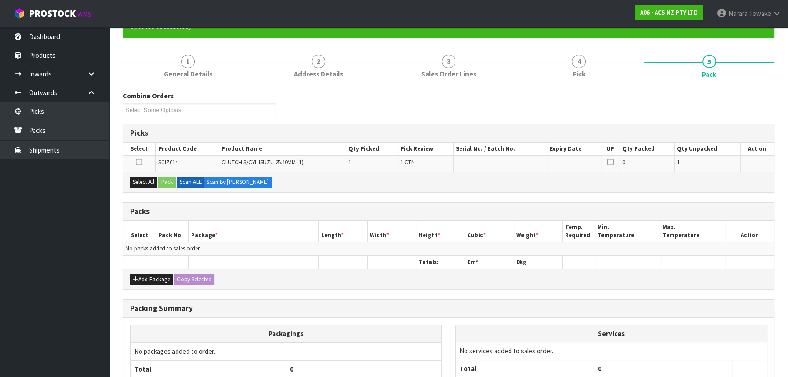
scroll to position [166, 0]
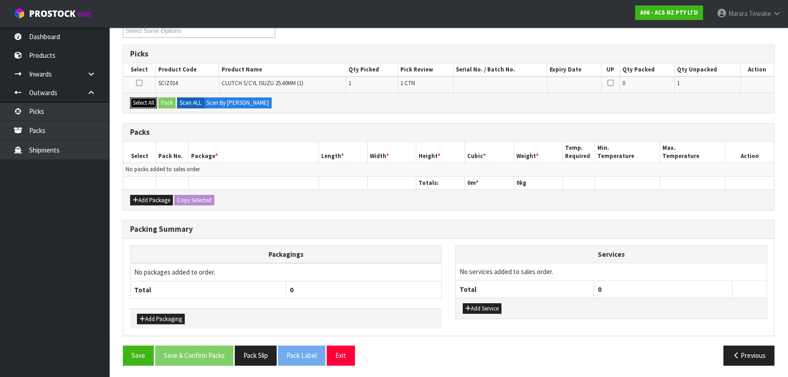
drag, startPoint x: 146, startPoint y: 103, endPoint x: 164, endPoint y: 102, distance: 17.3
click at [147, 103] on button "Select All" at bounding box center [143, 102] width 27 height 11
click at [168, 103] on button "Pack" at bounding box center [166, 102] width 17 height 11
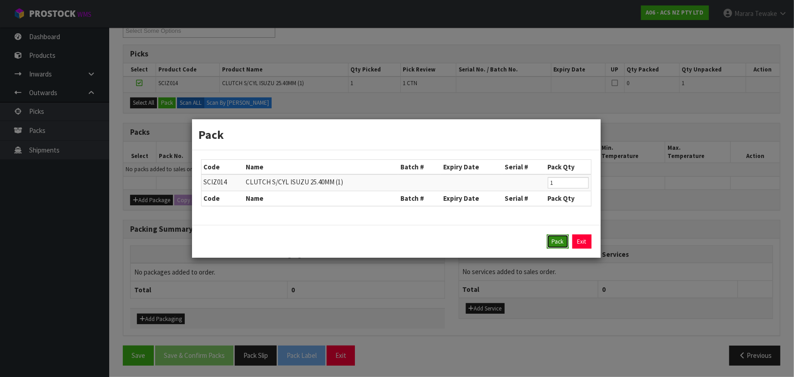
drag, startPoint x: 559, startPoint y: 238, endPoint x: 519, endPoint y: 231, distance: 41.1
click at [559, 237] on button "Pack" at bounding box center [558, 241] width 22 height 15
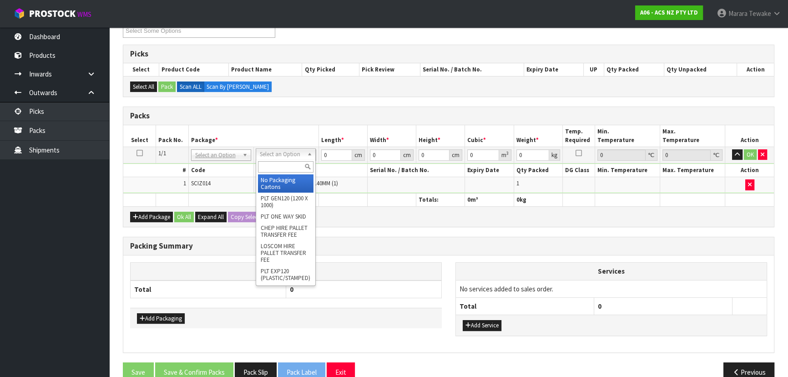
click at [286, 164] on input "text" at bounding box center [285, 166] width 55 height 11
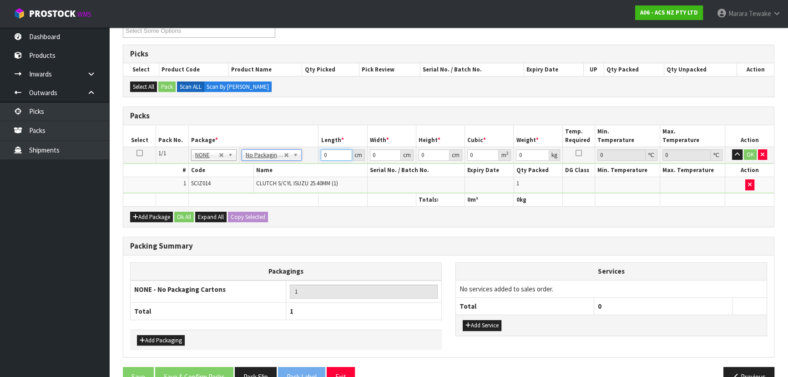
drag, startPoint x: 325, startPoint y: 152, endPoint x: 314, endPoint y: 141, distance: 15.4
click at [319, 148] on td "0 cm" at bounding box center [342, 154] width 49 height 16
drag, startPoint x: 747, startPoint y: 151, endPoint x: 631, endPoint y: 181, distance: 119.6
click at [745, 151] on button "OK" at bounding box center [750, 154] width 13 height 11
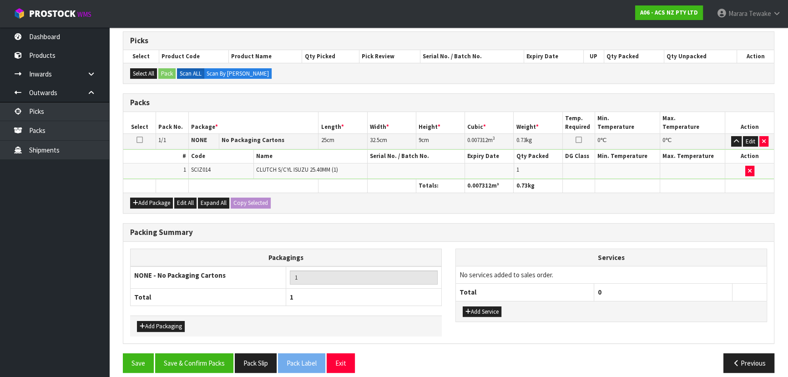
scroll to position [186, 0]
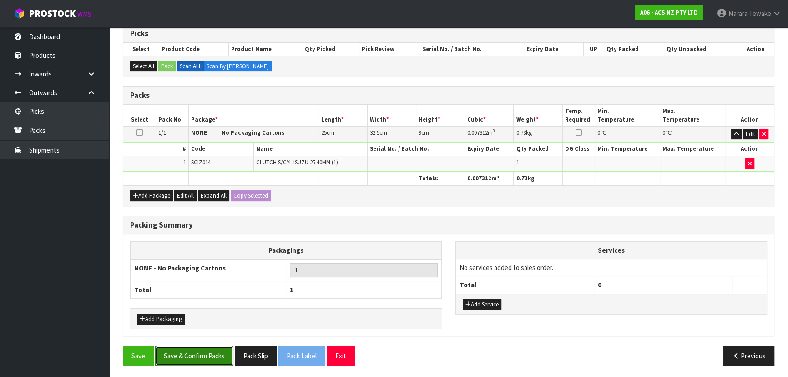
click at [203, 350] on button "Save & Confirm Packs" at bounding box center [194, 356] width 78 height 20
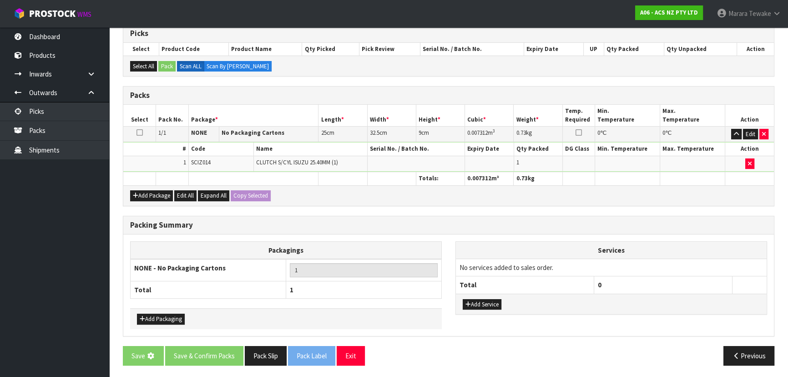
scroll to position [0, 0]
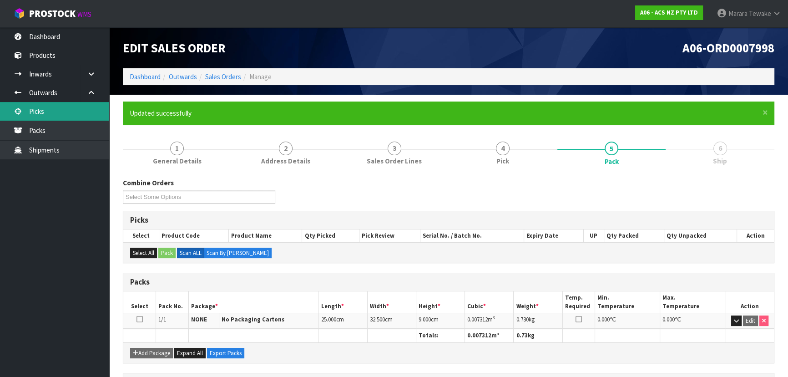
click at [56, 108] on link "Picks" at bounding box center [54, 111] width 109 height 19
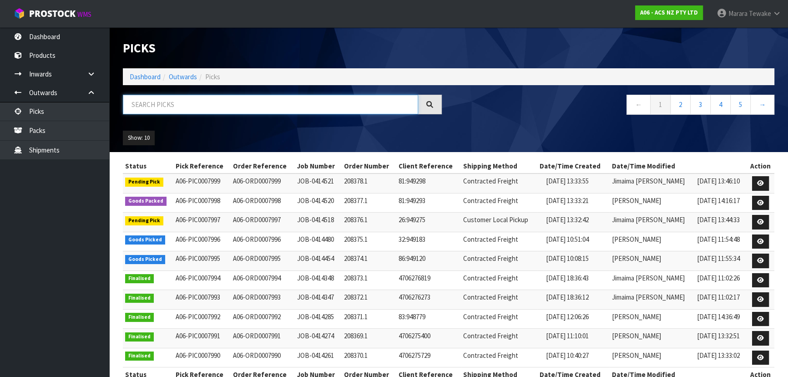
click at [159, 106] on input "text" at bounding box center [270, 105] width 295 height 20
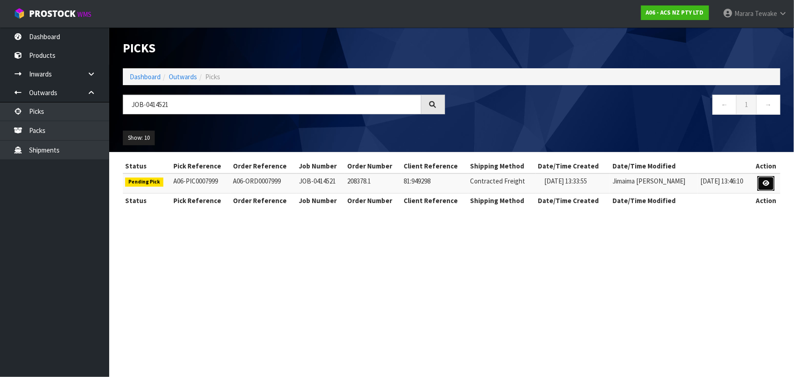
click at [765, 177] on link at bounding box center [765, 183] width 17 height 15
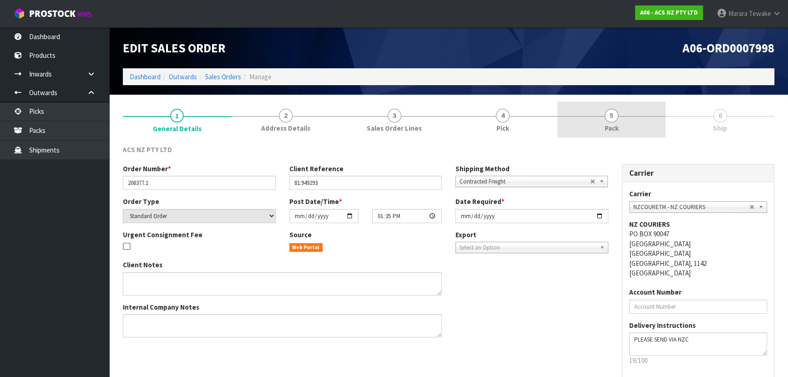
click at [620, 119] on link "5 Pack" at bounding box center [611, 119] width 109 height 36
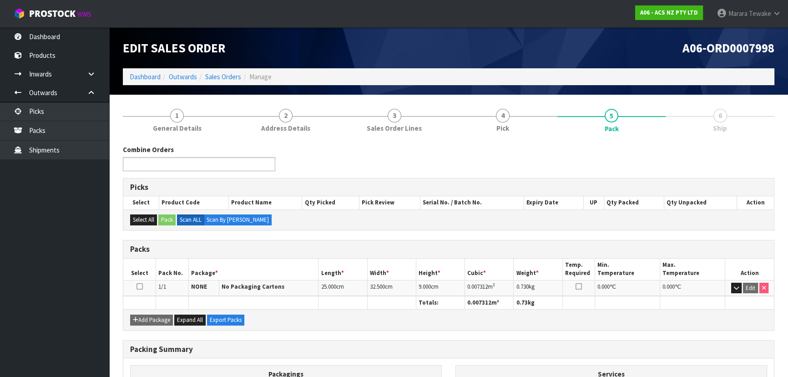
click at [195, 166] on ul at bounding box center [199, 164] width 152 height 14
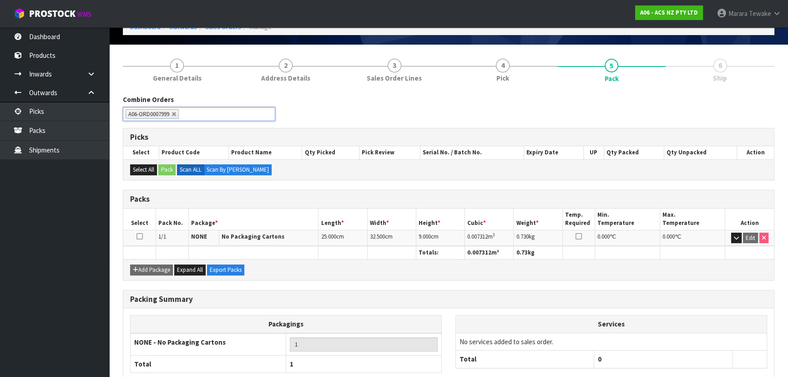
scroll to position [104, 0]
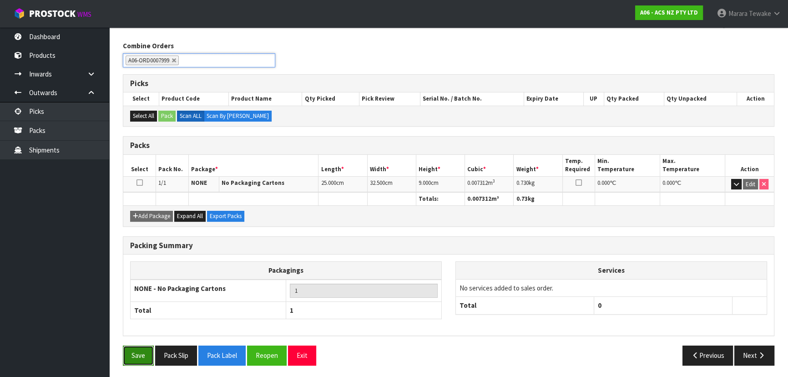
click at [137, 355] on button "Save" at bounding box center [138, 355] width 31 height 20
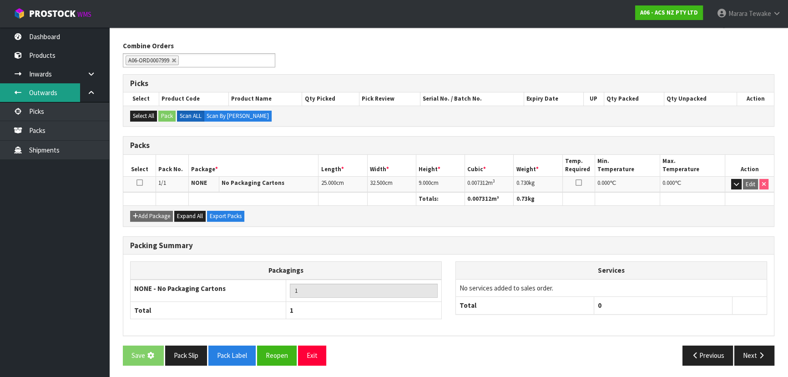
scroll to position [0, 0]
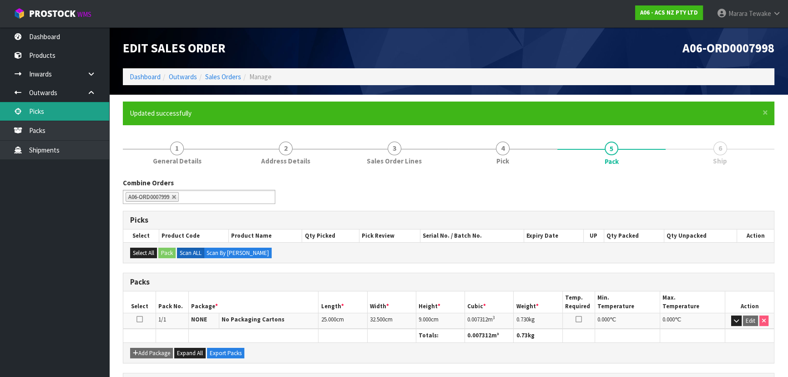
click at [49, 113] on link "Picks" at bounding box center [54, 111] width 109 height 19
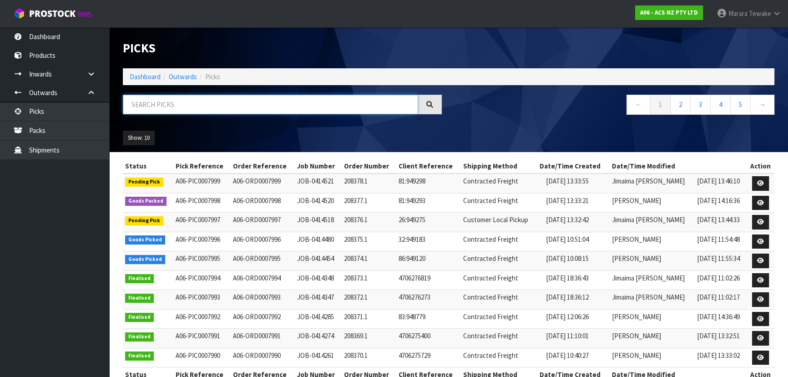
click at [134, 102] on input "text" at bounding box center [270, 105] width 295 height 20
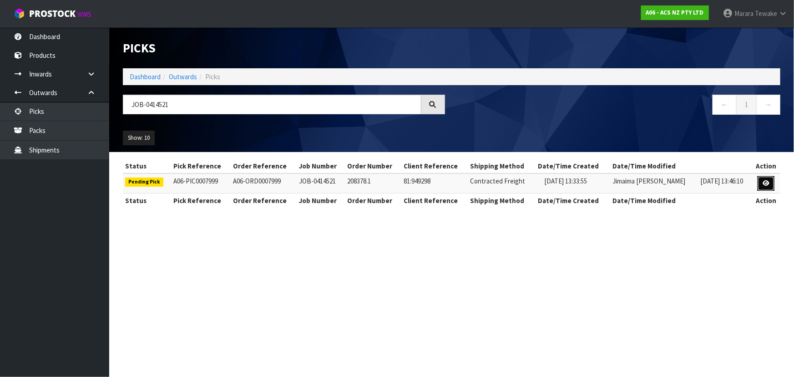
click at [765, 186] on link at bounding box center [765, 183] width 17 height 15
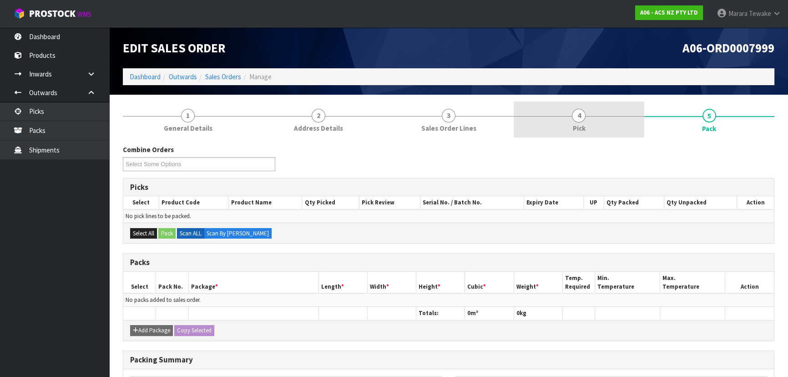
click at [590, 113] on link "4 Pick" at bounding box center [578, 119] width 130 height 36
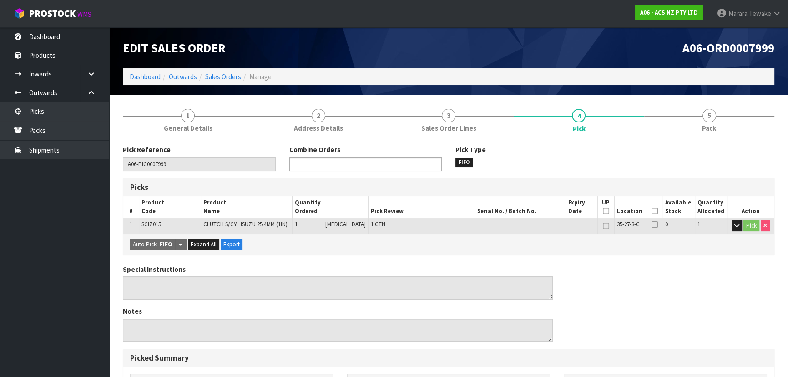
click at [423, 166] on ul at bounding box center [365, 164] width 152 height 14
click at [427, 177] on li "A06-ORD000 7998" at bounding box center [365, 176] width 151 height 11
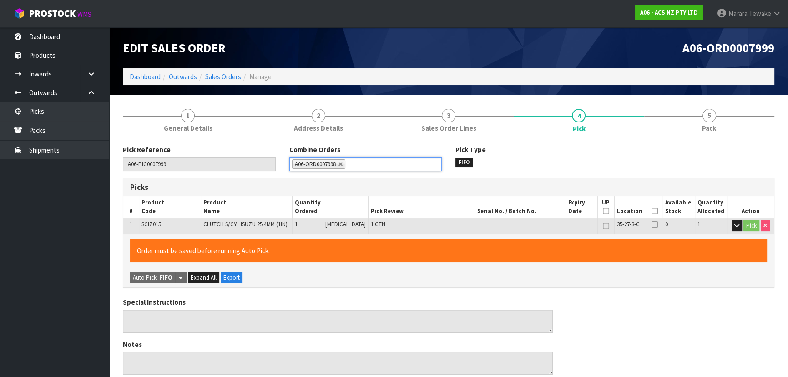
click at [651, 211] on icon at bounding box center [654, 211] width 6 height 0
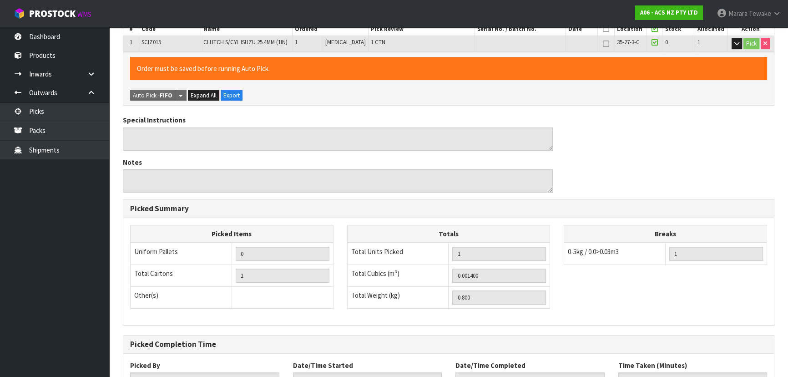
scroll to position [254, 0]
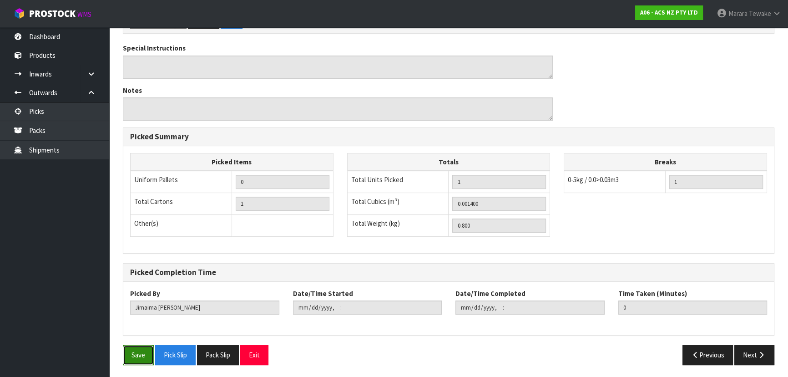
click at [141, 355] on button "Save" at bounding box center [138, 355] width 31 height 20
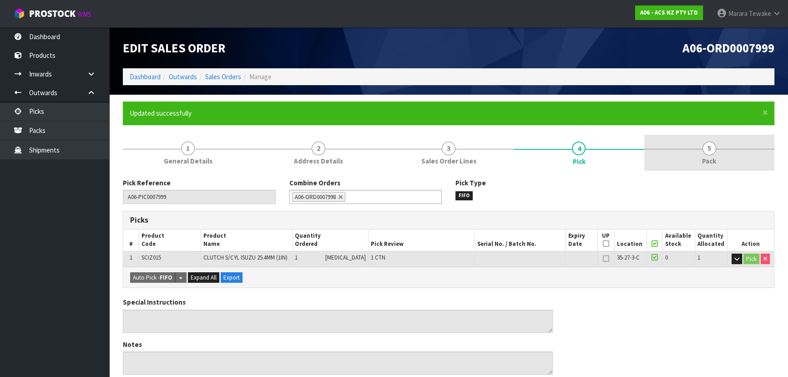
click at [713, 153] on span "5" at bounding box center [709, 148] width 14 height 14
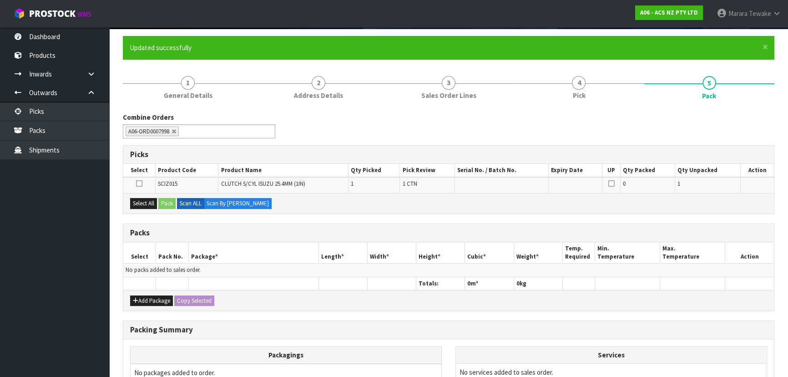
scroll to position [165, 0]
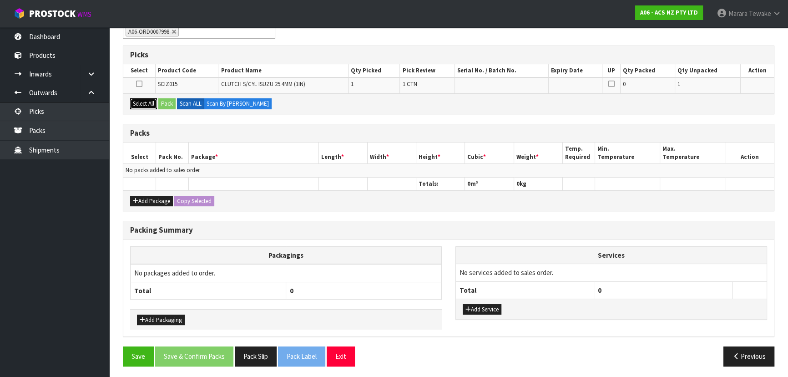
drag, startPoint x: 145, startPoint y: 100, endPoint x: 165, endPoint y: 101, distance: 20.5
click at [154, 100] on button "Select All" at bounding box center [143, 103] width 27 height 11
click at [174, 104] on button "Pack" at bounding box center [166, 103] width 17 height 11
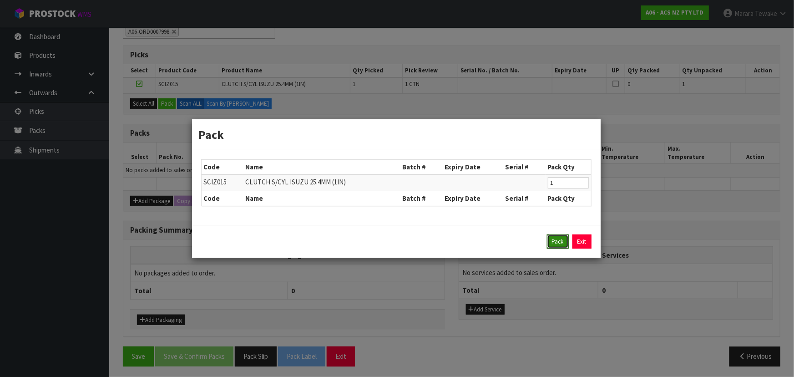
click at [554, 244] on button "Pack" at bounding box center [558, 241] width 22 height 15
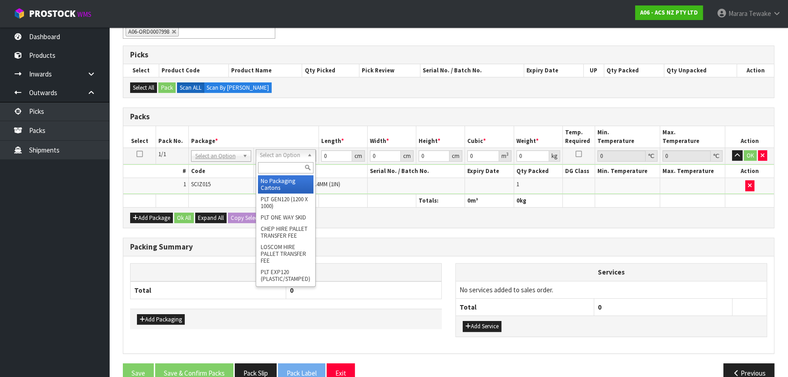
click at [287, 167] on input "text" at bounding box center [285, 167] width 55 height 11
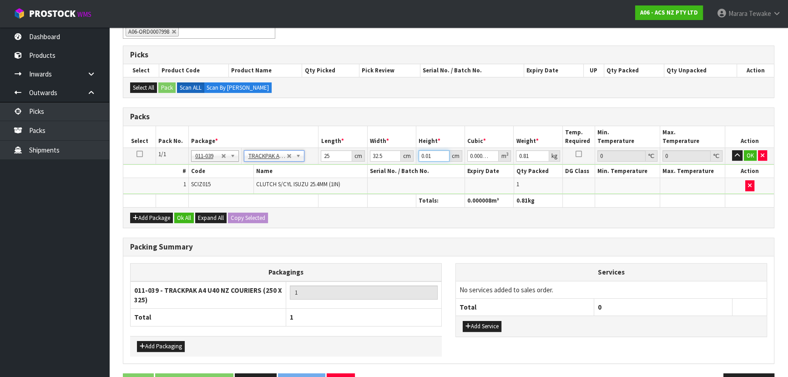
drag, startPoint x: 417, startPoint y: 146, endPoint x: 410, endPoint y: 141, distance: 8.1
click at [413, 143] on table "Select Pack No. Package * Length * Width * Height * Cubic * Weight * Temp. Requ…" at bounding box center [448, 166] width 650 height 81
drag, startPoint x: 752, startPoint y: 151, endPoint x: 714, endPoint y: 171, distance: 42.9
click at [750, 151] on button "OK" at bounding box center [750, 155] width 13 height 11
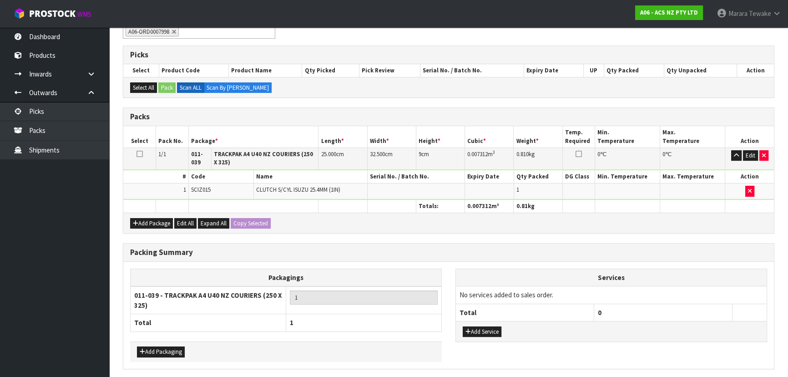
scroll to position [198, 0]
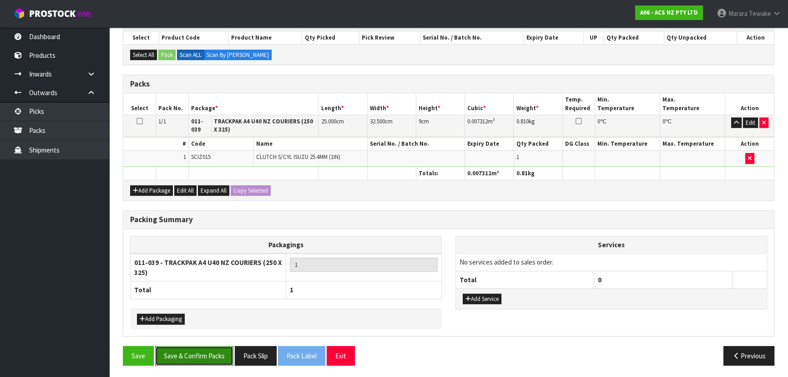
click at [199, 352] on button "Save & Confirm Packs" at bounding box center [194, 356] width 78 height 20
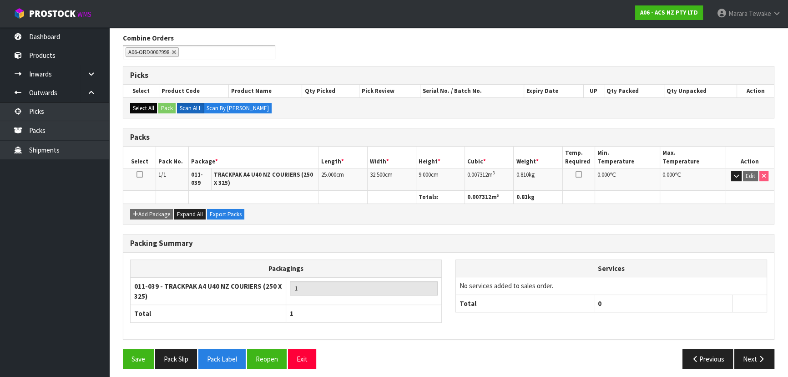
scroll to position [148, 0]
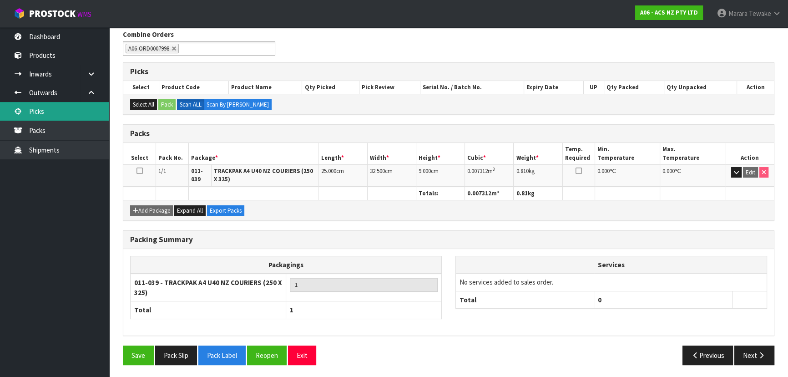
drag, startPoint x: 50, startPoint y: 112, endPoint x: 66, endPoint y: 115, distance: 17.1
click at [50, 112] on link "Picks" at bounding box center [54, 111] width 109 height 19
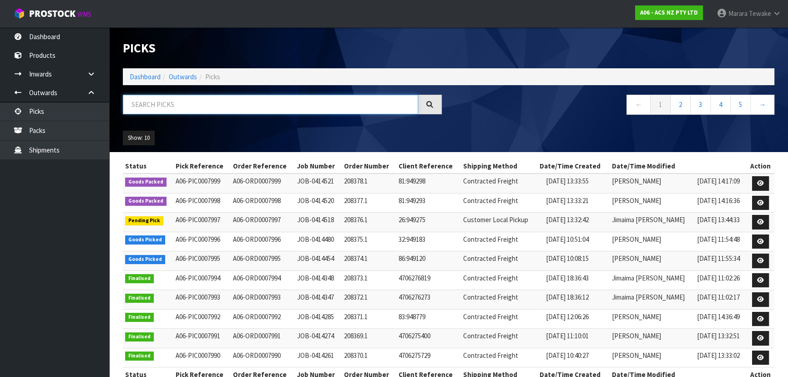
click at [319, 112] on input "text" at bounding box center [270, 105] width 295 height 20
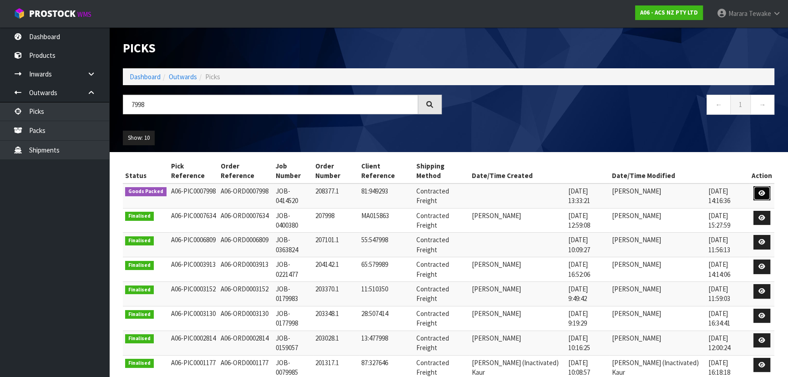
click at [761, 187] on link at bounding box center [761, 193] width 17 height 15
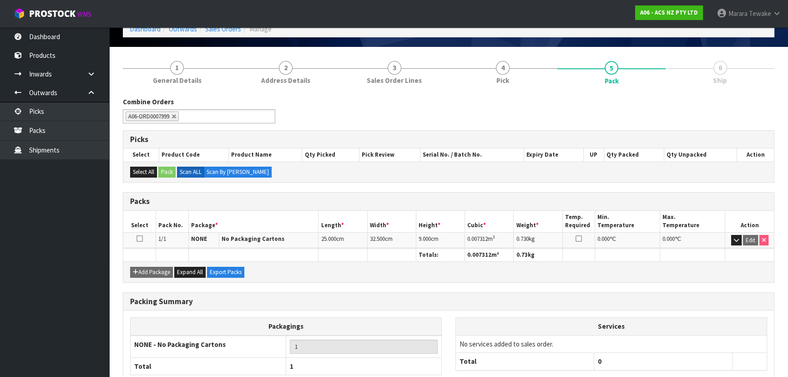
scroll to position [104, 0]
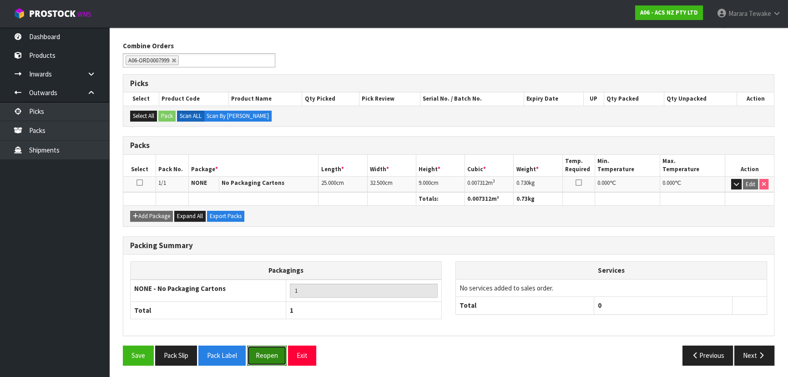
click at [256, 354] on button "Reopen" at bounding box center [267, 355] width 40 height 20
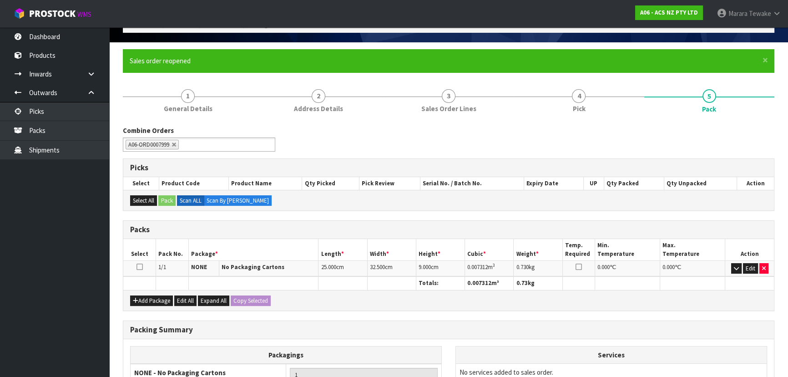
scroll to position [157, 0]
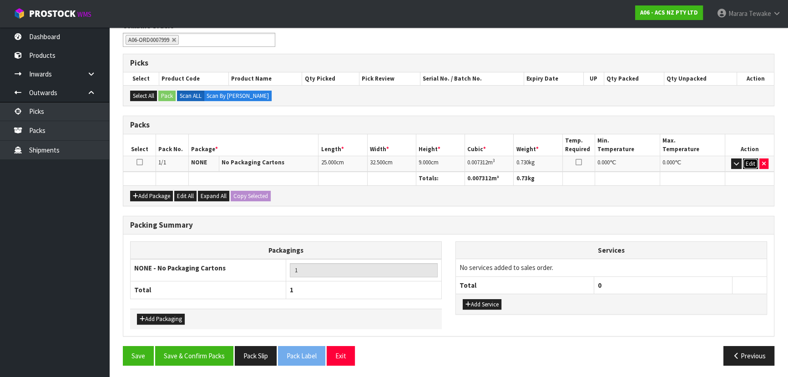
click at [749, 162] on button "Edit" at bounding box center [750, 163] width 15 height 11
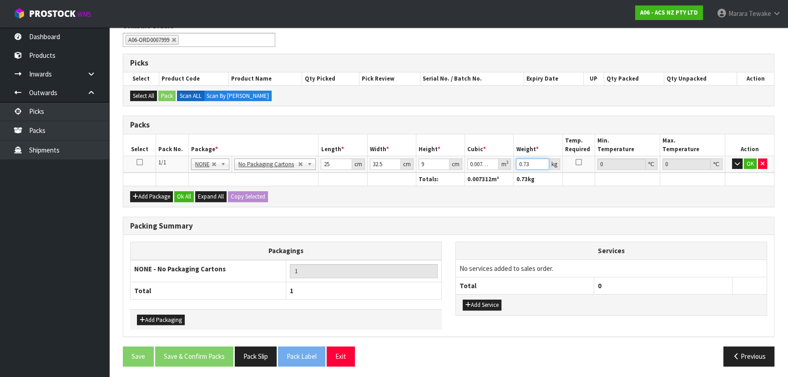
drag, startPoint x: 533, startPoint y: 163, endPoint x: 505, endPoint y: 146, distance: 32.8
click at [506, 150] on table "Select Pack No. Package * Length * Width * Height * Cubic * Weight * Temp. Requ…" at bounding box center [448, 159] width 650 height 51
drag, startPoint x: 753, startPoint y: 163, endPoint x: 632, endPoint y: 222, distance: 134.5
click at [752, 163] on button "OK" at bounding box center [750, 163] width 13 height 11
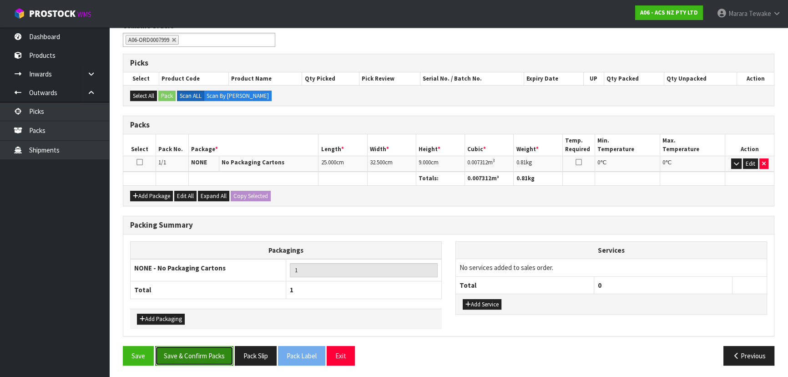
click at [186, 352] on button "Save & Confirm Packs" at bounding box center [194, 356] width 78 height 20
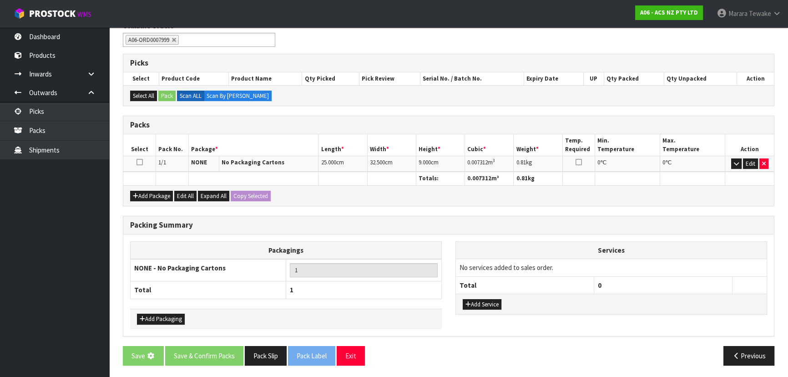
scroll to position [0, 0]
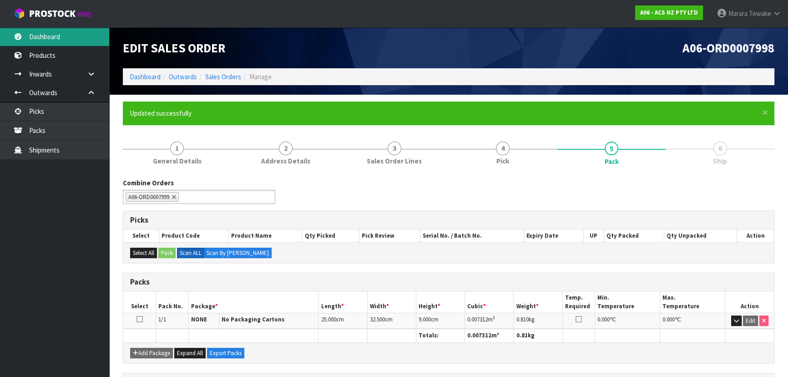
click at [74, 35] on link "Dashboard" at bounding box center [54, 36] width 109 height 19
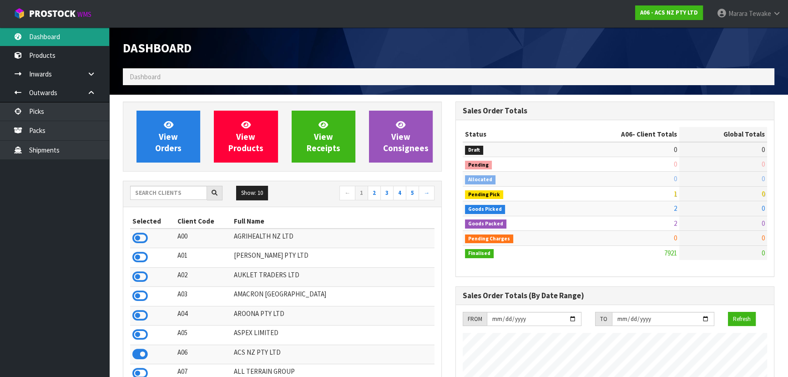
scroll to position [688, 332]
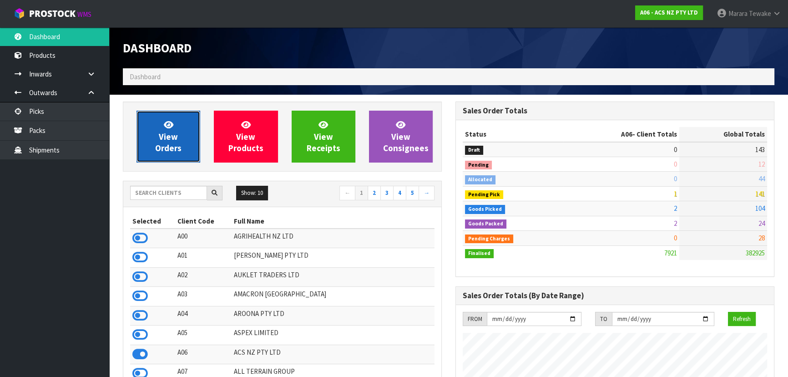
click at [163, 130] on link "View Orders" at bounding box center [168, 137] width 64 height 52
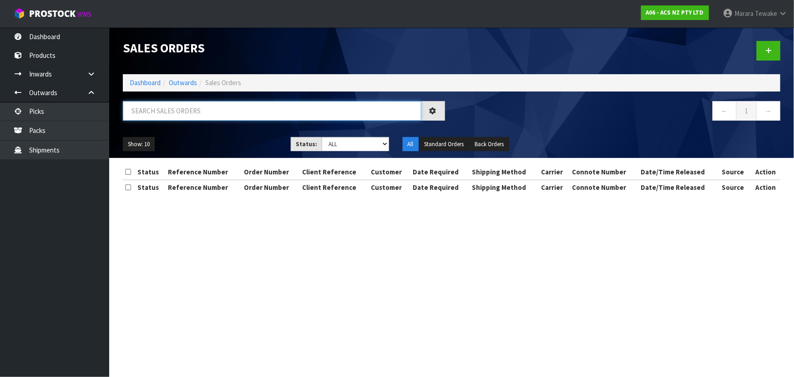
click at [189, 106] on input "text" at bounding box center [272, 111] width 298 height 20
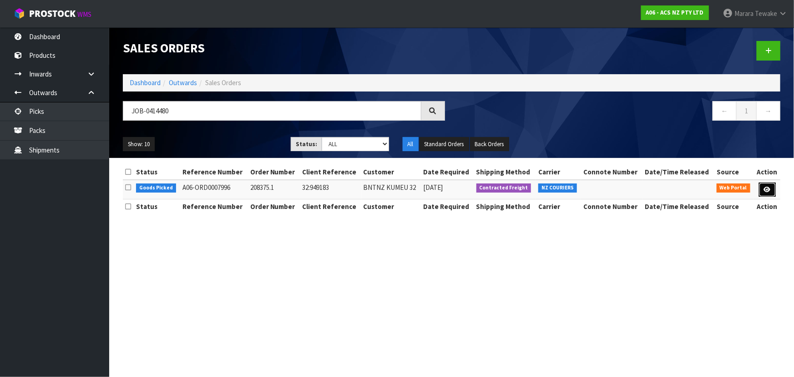
click at [771, 184] on link at bounding box center [767, 189] width 17 height 15
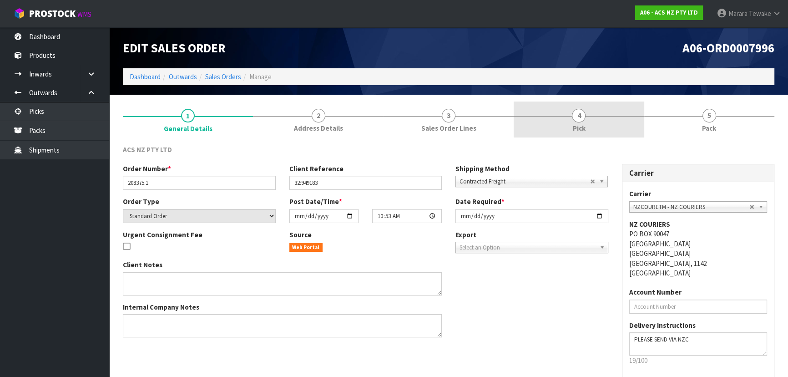
click at [593, 120] on link "4 Pick" at bounding box center [578, 119] width 130 height 36
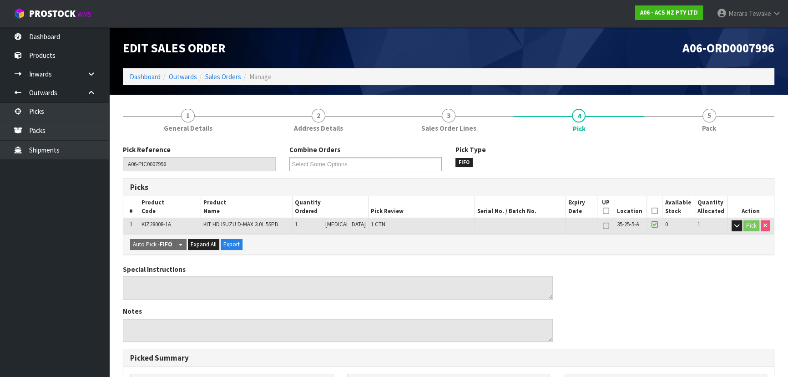
click at [655, 211] on th "Picked" at bounding box center [654, 206] width 16 height 21
click at [653, 211] on icon at bounding box center [654, 211] width 6 height 0
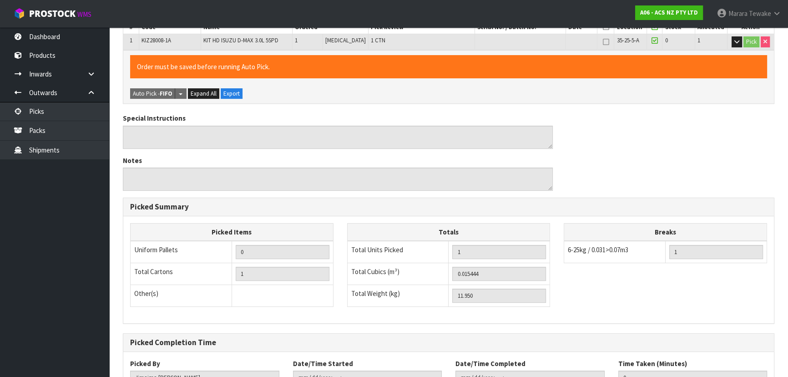
scroll to position [254, 0]
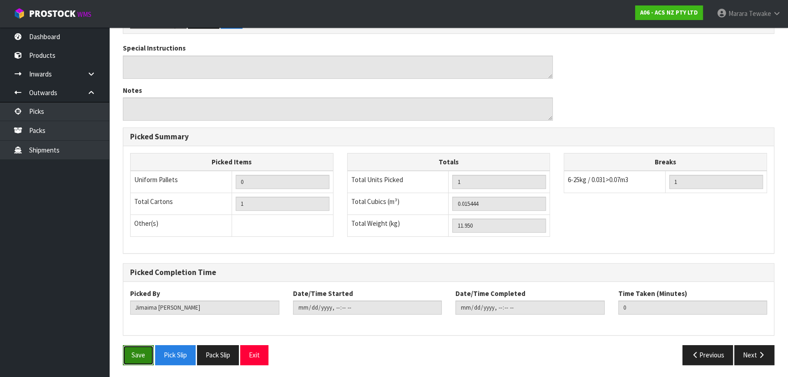
click at [141, 354] on button "Save" at bounding box center [138, 355] width 31 height 20
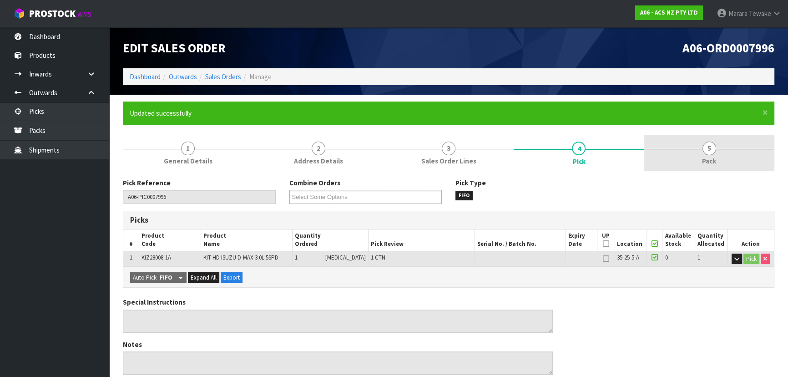
click at [715, 155] on link "5 Pack" at bounding box center [709, 153] width 130 height 36
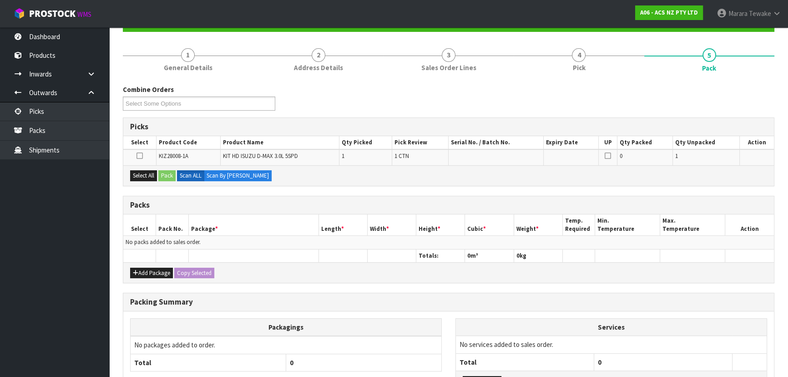
scroll to position [166, 0]
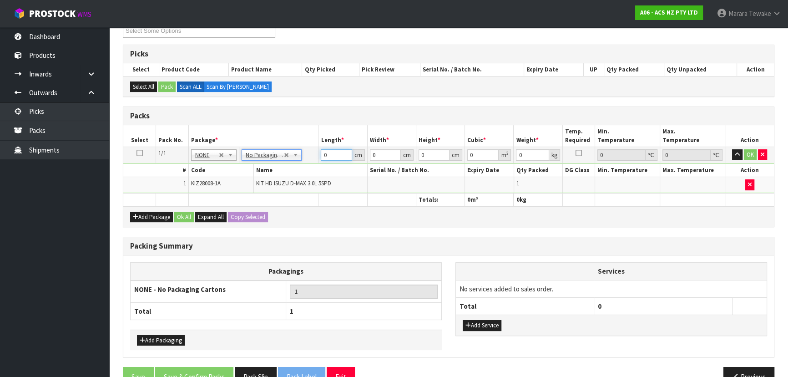
drag, startPoint x: 336, startPoint y: 149, endPoint x: 285, endPoint y: 106, distance: 66.5
click at [304, 126] on table "Select Pack No. Package * Length * Width * Height * Cubic * Weight * Temp. Requ…" at bounding box center [448, 165] width 650 height 81
click at [732, 149] on button "button" at bounding box center [737, 154] width 10 height 11
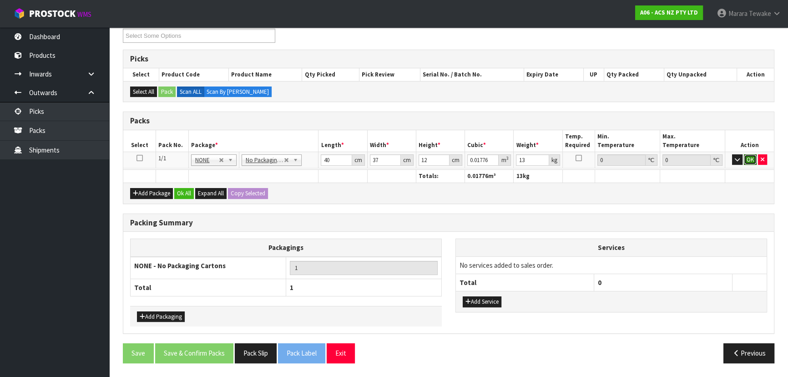
click button "OK" at bounding box center [750, 159] width 13 height 11
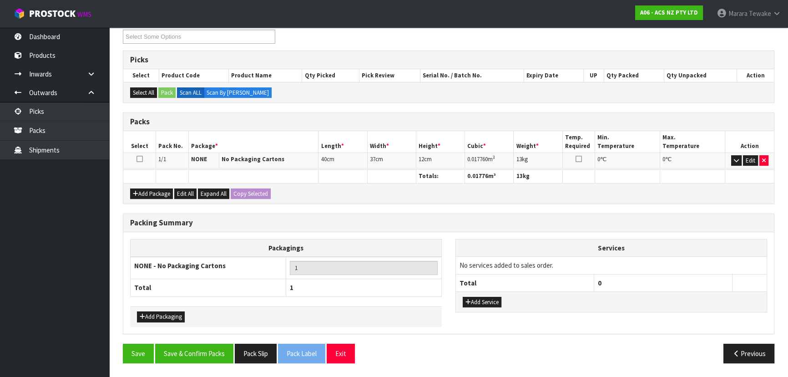
scroll to position [157, 0]
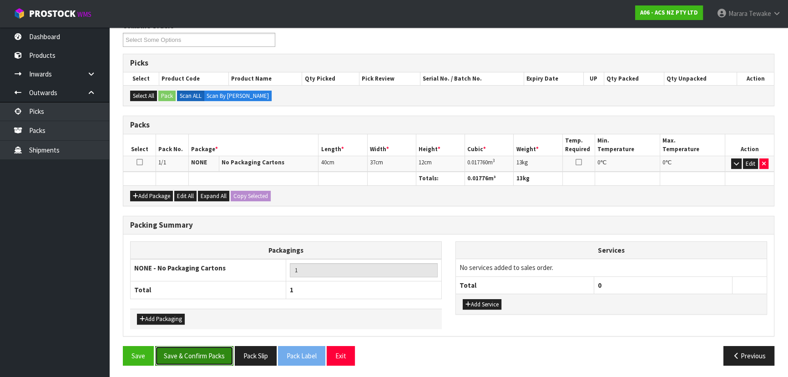
click at [209, 351] on button "Save & Confirm Packs" at bounding box center [194, 356] width 78 height 20
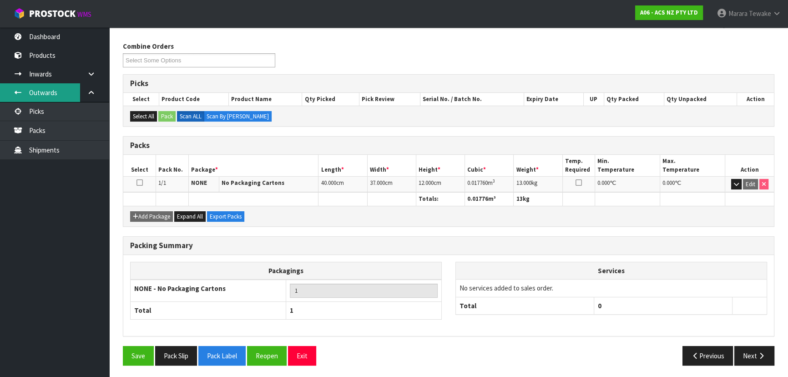
scroll to position [0, 0]
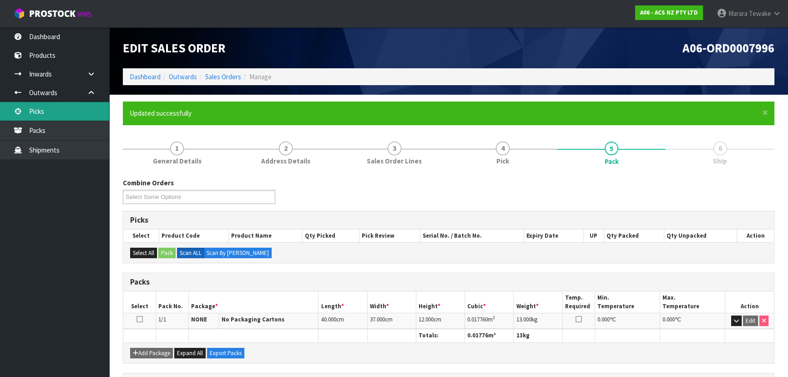
click at [59, 111] on link "Picks" at bounding box center [54, 111] width 109 height 19
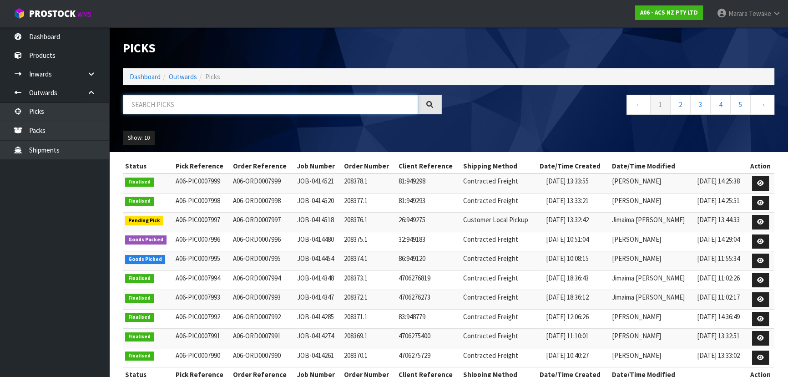
click at [166, 101] on input "text" at bounding box center [270, 105] width 295 height 20
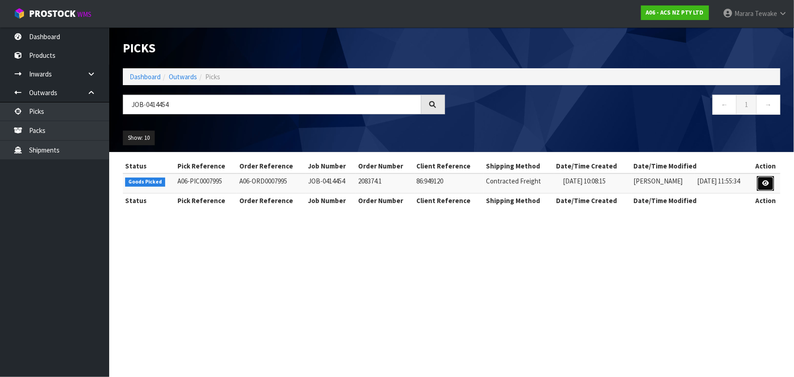
click at [761, 181] on link at bounding box center [765, 183] width 17 height 15
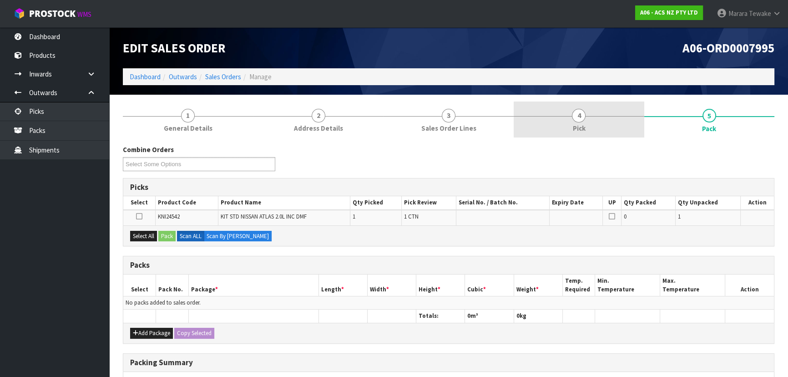
click at [591, 126] on link "4 Pick" at bounding box center [578, 119] width 130 height 36
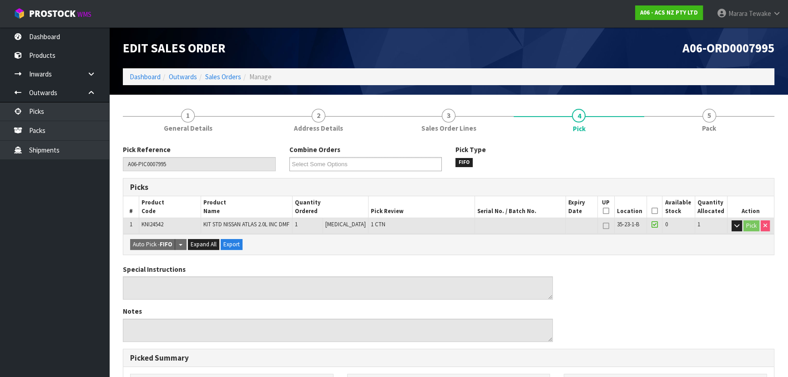
click at [651, 211] on icon at bounding box center [654, 211] width 6 height 0
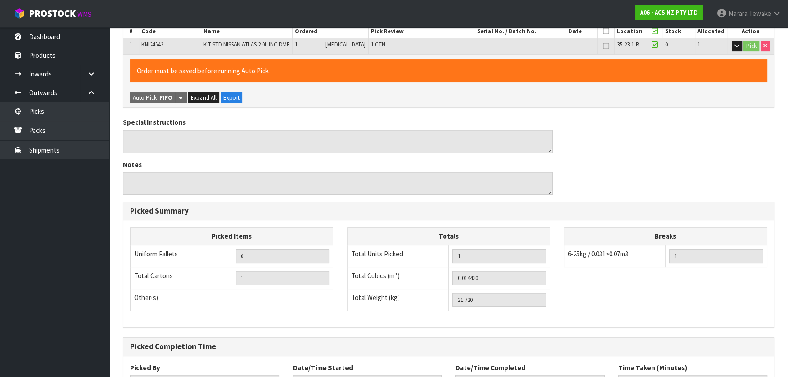
scroll to position [254, 0]
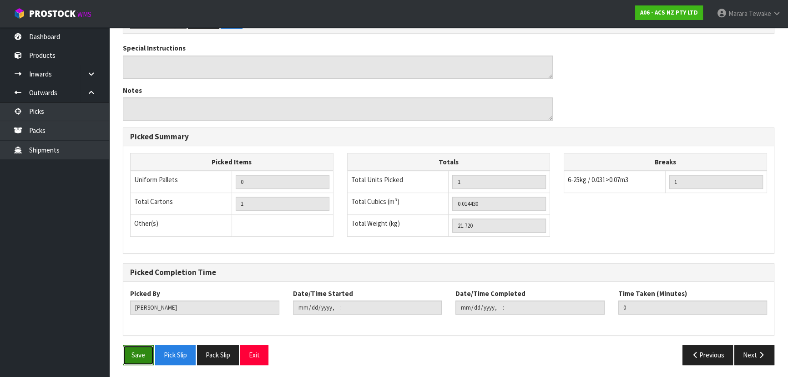
click at [127, 352] on button "Save" at bounding box center [138, 355] width 31 height 20
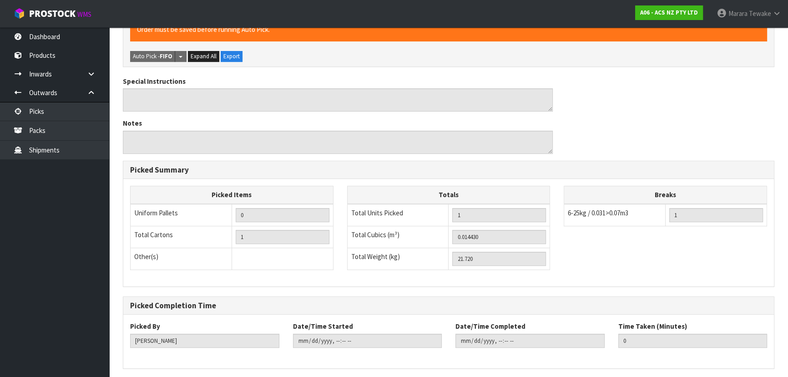
scroll to position [0, 0]
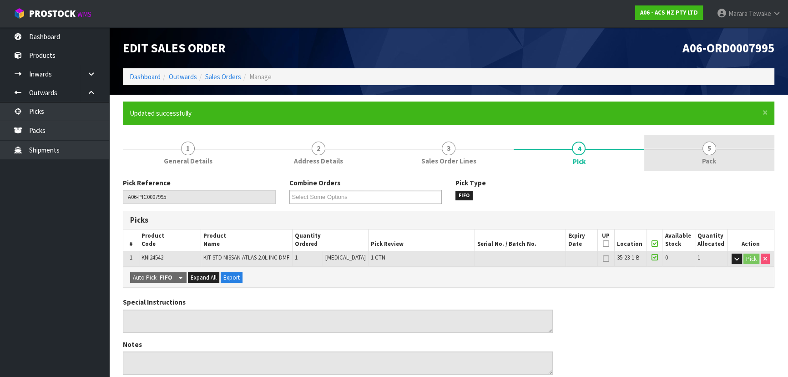
click at [693, 153] on link "5 Pack" at bounding box center [709, 153] width 130 height 36
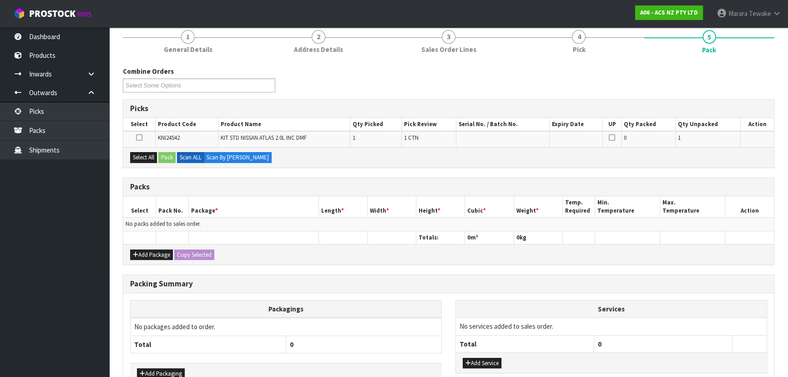
scroll to position [166, 0]
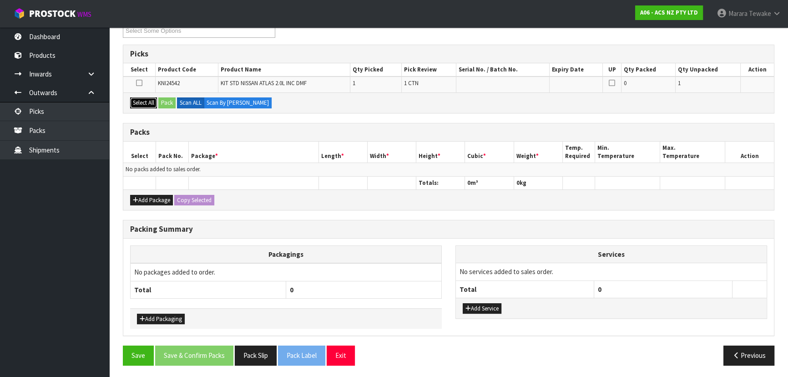
click at [141, 98] on button "Select All" at bounding box center [143, 102] width 27 height 11
click at [130, 97] on button "Select All" at bounding box center [143, 102] width 27 height 11
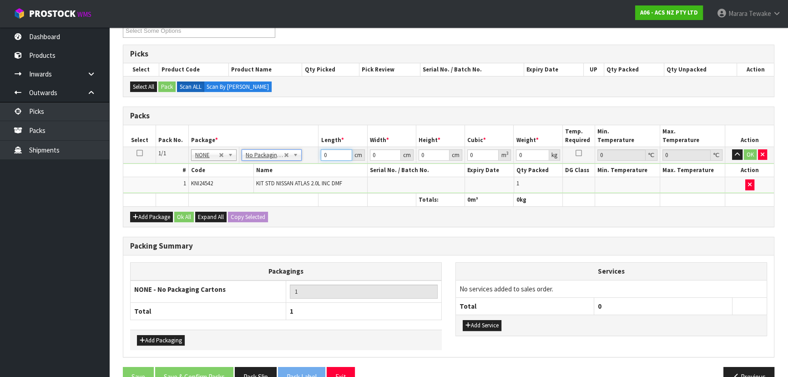
drag, startPoint x: 329, startPoint y: 151, endPoint x: 295, endPoint y: 123, distance: 43.9
click at [312, 143] on table "Select Pack No. Package * Length * Width * Height * Cubic * Weight * Temp. Requ…" at bounding box center [448, 165] width 650 height 81
click at [732, 149] on button "button" at bounding box center [737, 154] width 10 height 11
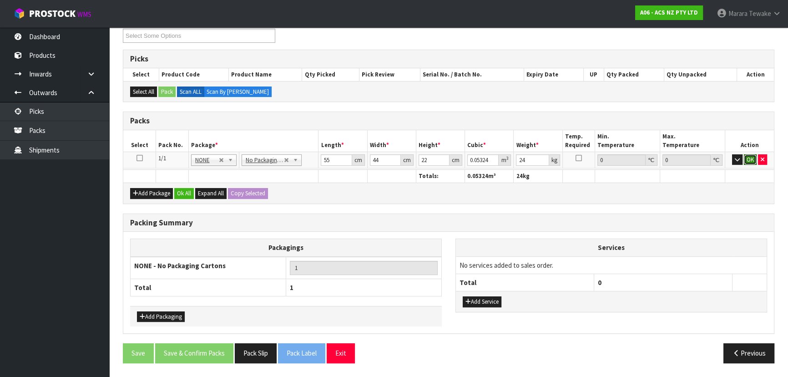
click button "OK" at bounding box center [750, 159] width 13 height 11
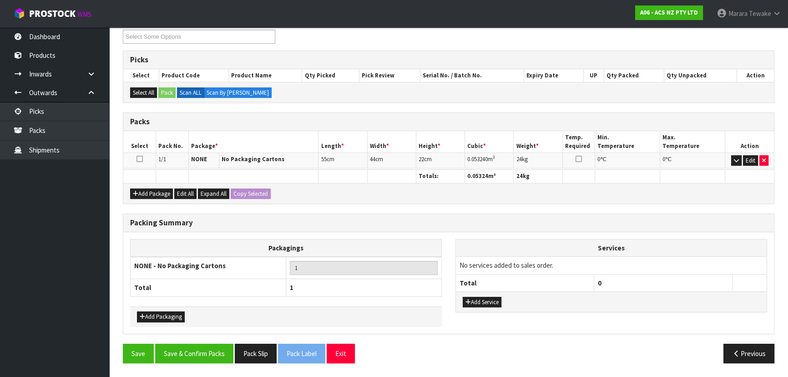
scroll to position [157, 0]
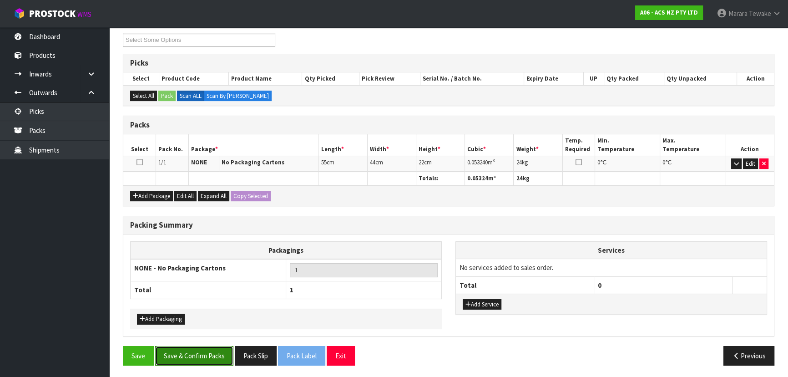
drag, startPoint x: 216, startPoint y: 347, endPoint x: 325, endPoint y: 281, distance: 127.9
click at [215, 346] on button "Save & Confirm Packs" at bounding box center [194, 356] width 78 height 20
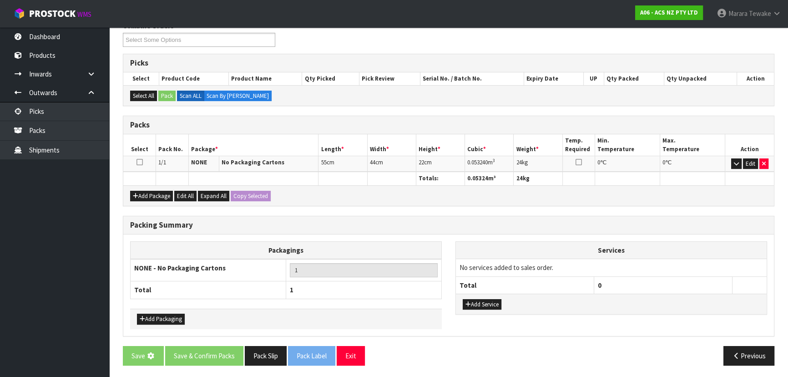
scroll to position [0, 0]
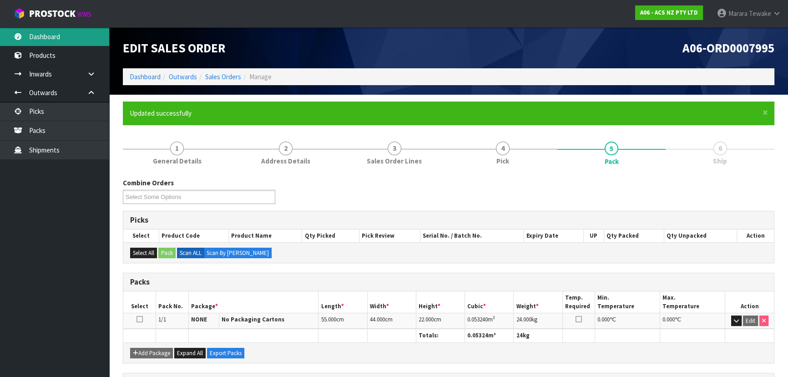
drag, startPoint x: 76, startPoint y: 30, endPoint x: 91, endPoint y: 43, distance: 20.3
click at [76, 30] on link "Dashboard" at bounding box center [54, 36] width 109 height 19
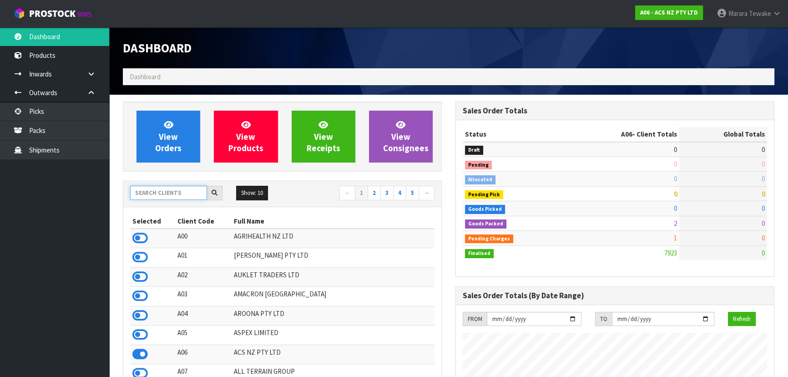
click at [182, 198] on input "text" at bounding box center [168, 193] width 77 height 14
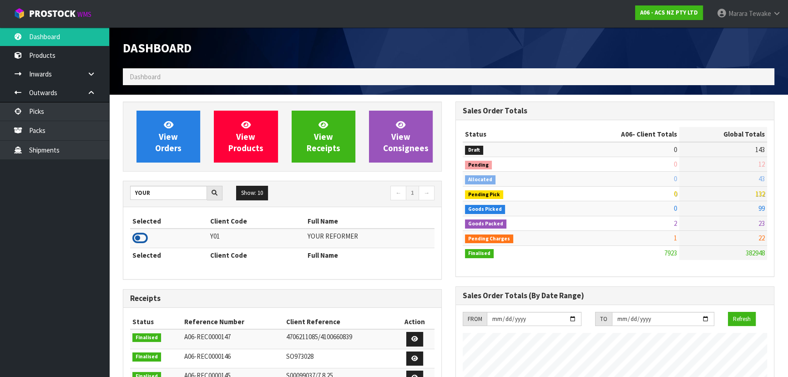
drag, startPoint x: 141, startPoint y: 235, endPoint x: 150, endPoint y: 182, distance: 53.0
click at [141, 233] on icon at bounding box center [139, 238] width 15 height 14
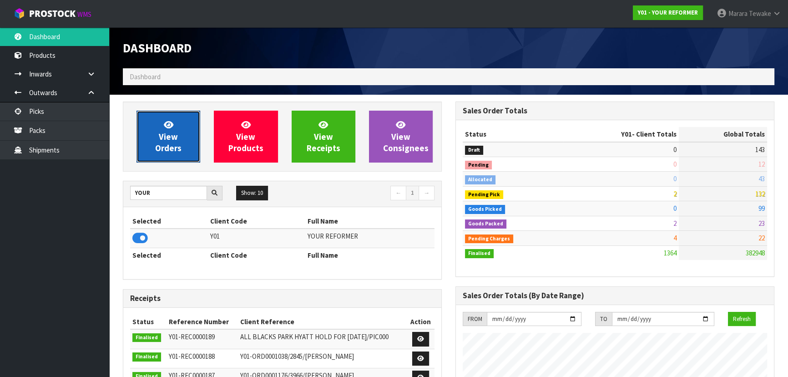
scroll to position [599, 332]
click at [171, 131] on span "View Orders" at bounding box center [168, 136] width 26 height 34
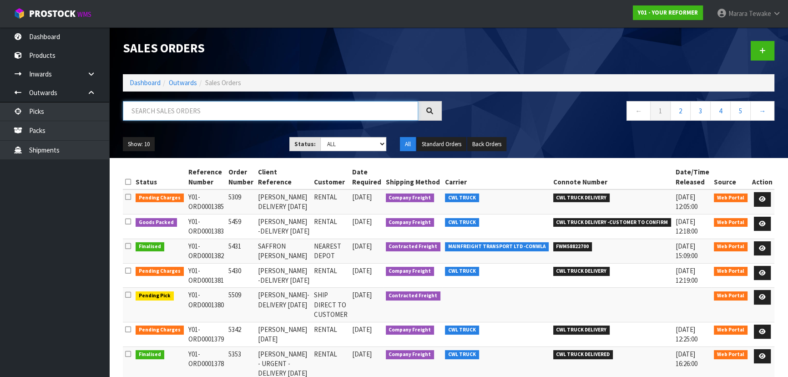
click at [154, 103] on input "text" at bounding box center [270, 111] width 295 height 20
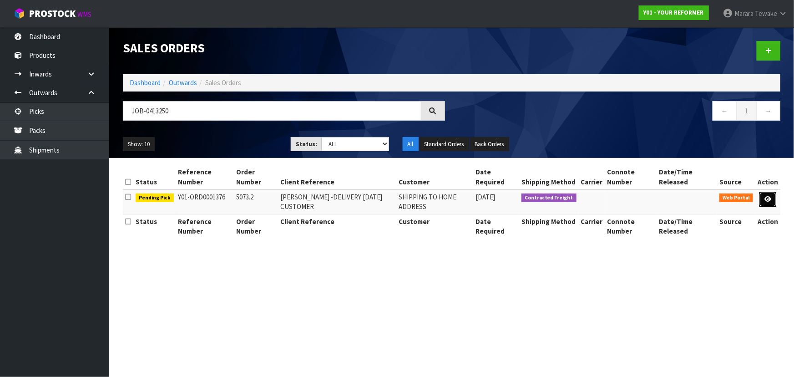
drag, startPoint x: 767, startPoint y: 196, endPoint x: 763, endPoint y: 204, distance: 9.2
click at [767, 195] on link at bounding box center [767, 199] width 17 height 15
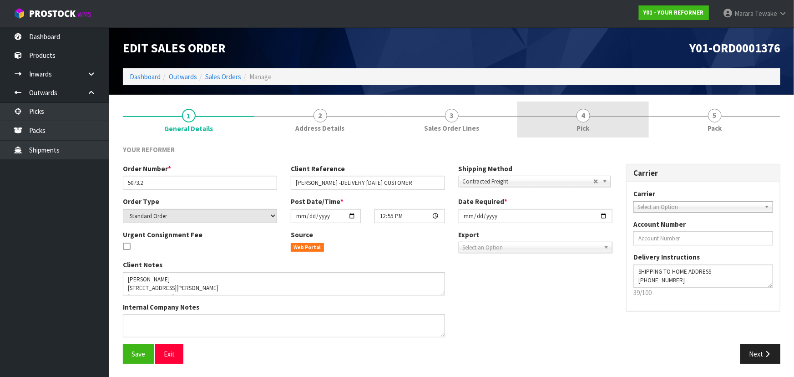
click at [602, 124] on link "4 Pick" at bounding box center [582, 119] width 131 height 36
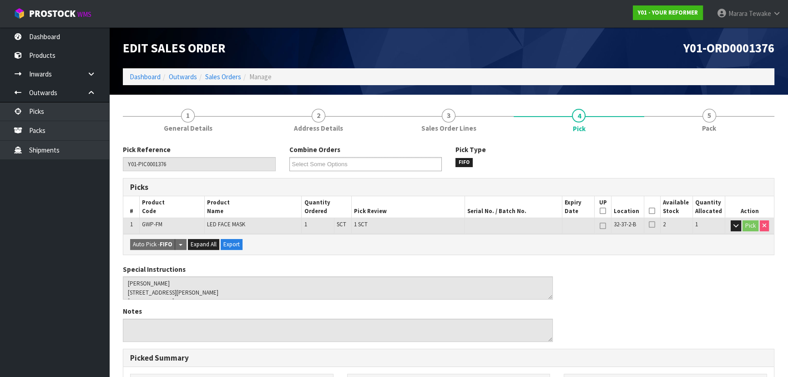
click at [651, 211] on icon at bounding box center [652, 211] width 6 height 0
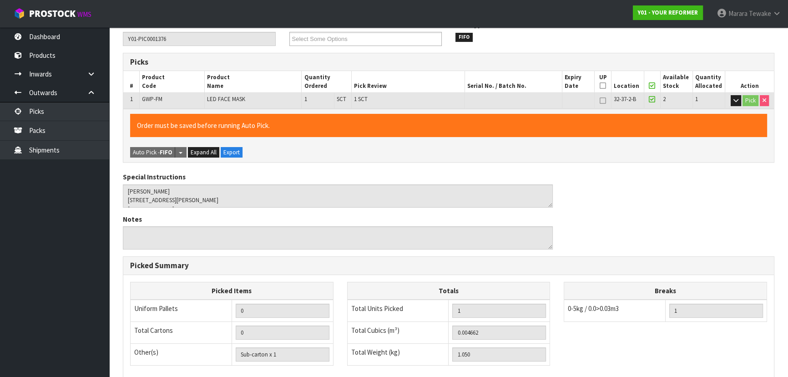
scroll to position [254, 0]
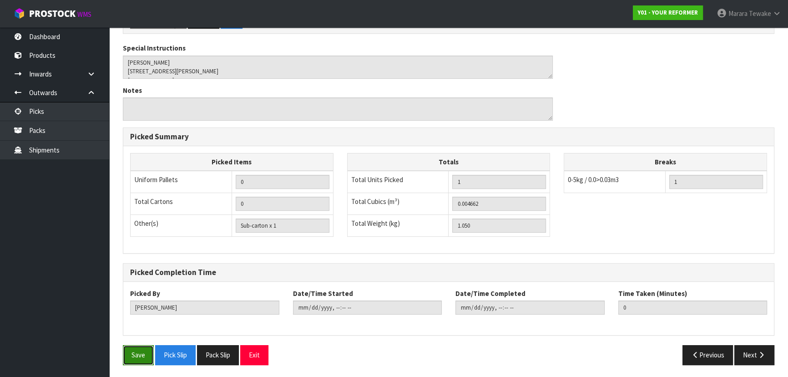
click at [128, 357] on button "Save" at bounding box center [138, 355] width 31 height 20
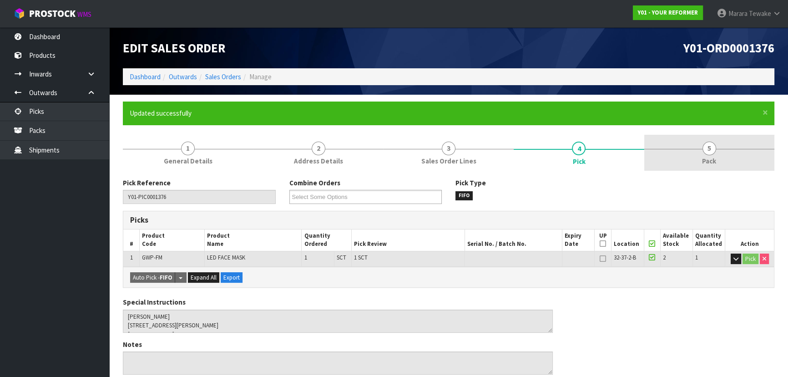
drag, startPoint x: 716, startPoint y: 148, endPoint x: 649, endPoint y: 165, distance: 68.4
click at [715, 146] on link "5 Pack" at bounding box center [709, 153] width 130 height 36
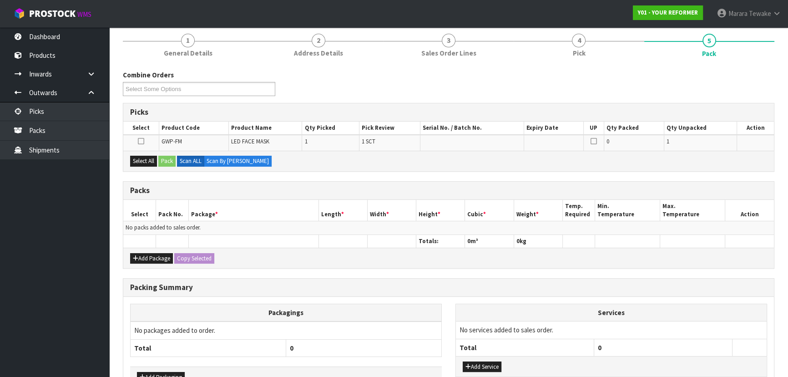
scroll to position [166, 0]
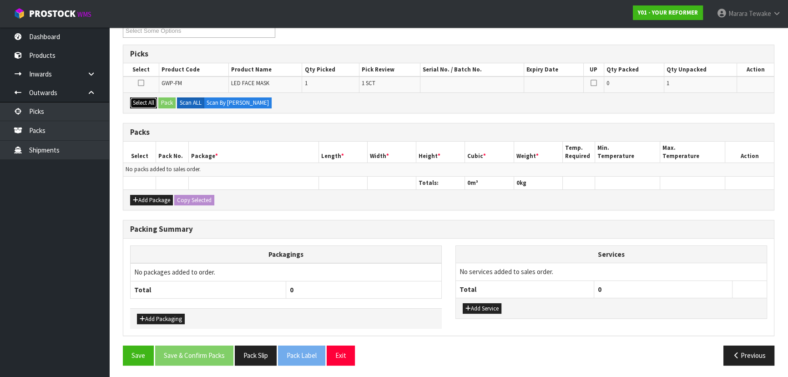
drag, startPoint x: 151, startPoint y: 104, endPoint x: 177, endPoint y: 103, distance: 26.4
click at [153, 103] on button "Select All" at bounding box center [143, 102] width 27 height 11
click at [170, 104] on button "Pack" at bounding box center [166, 102] width 17 height 11
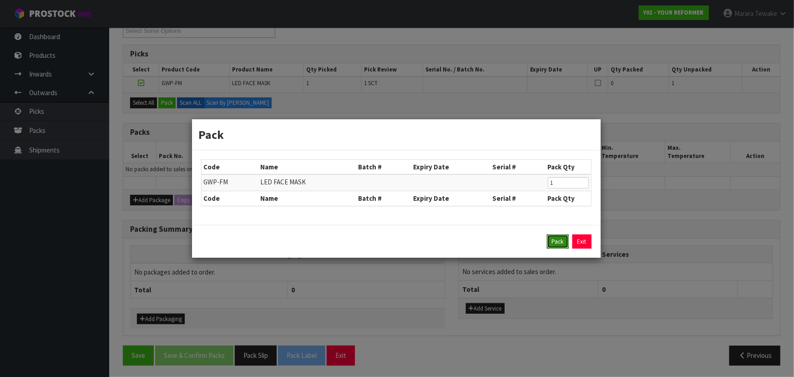
click at [547, 239] on button "Pack" at bounding box center [558, 241] width 22 height 15
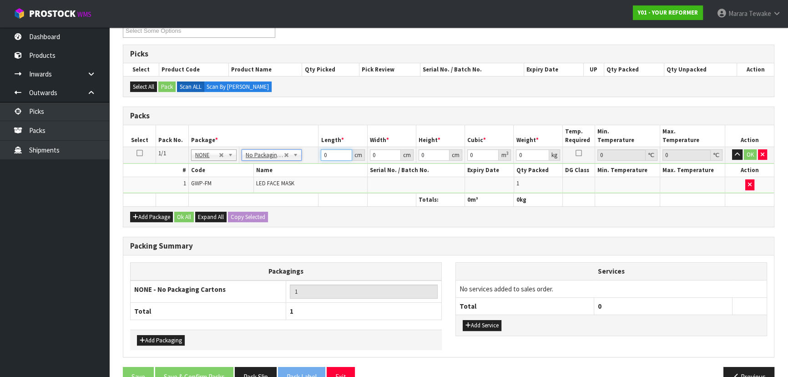
drag, startPoint x: 332, startPoint y: 152, endPoint x: 268, endPoint y: 98, distance: 83.6
click at [277, 127] on table "Select Pack No. Package * Length * Width * Height * Cubic * Weight * Temp. Requ…" at bounding box center [448, 165] width 650 height 81
click at [732, 149] on button "button" at bounding box center [737, 154] width 10 height 11
click button "OK" at bounding box center [750, 154] width 13 height 11
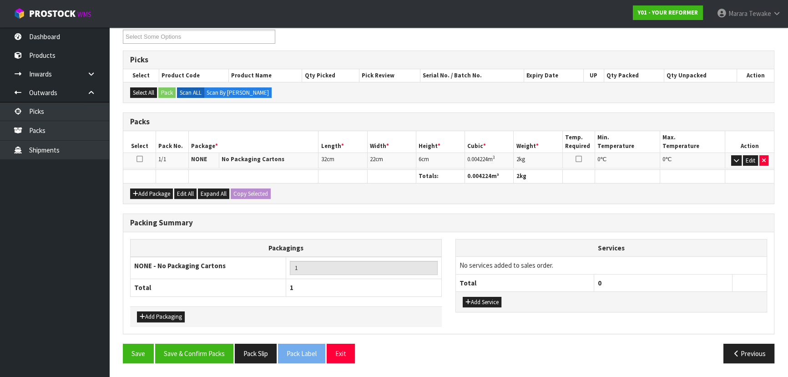
scroll to position [157, 0]
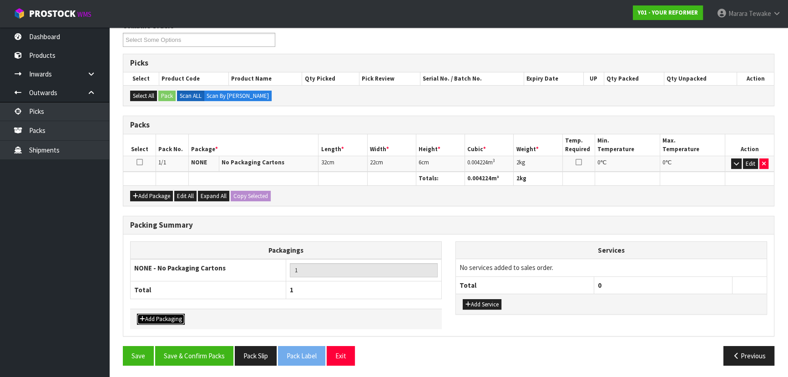
click at [179, 314] on button "Add Packaging" at bounding box center [161, 318] width 48 height 11
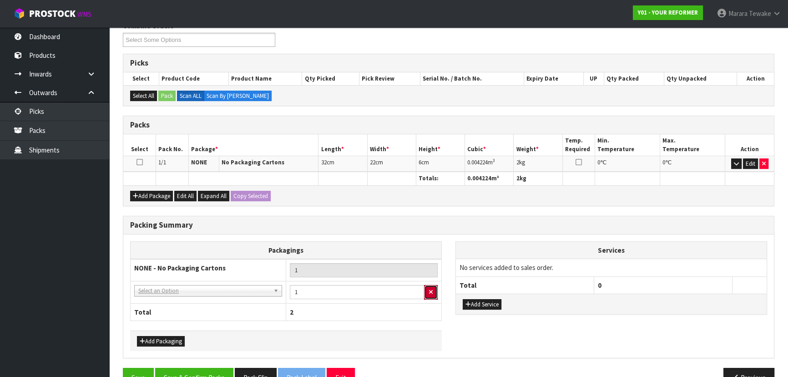
drag, startPoint x: 427, startPoint y: 290, endPoint x: 458, endPoint y: 290, distance: 31.4
click at [430, 290] on button "button" at bounding box center [431, 292] width 14 height 15
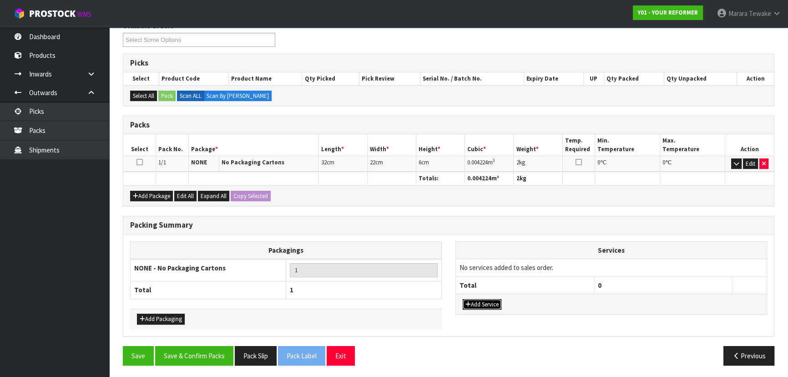
click at [483, 302] on button "Add Service" at bounding box center [482, 304] width 39 height 11
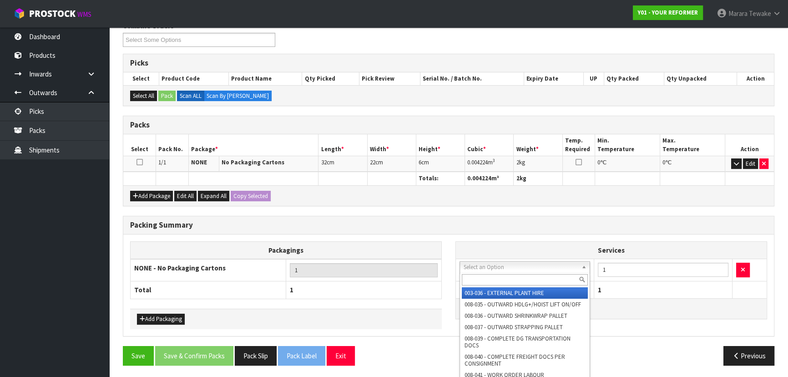
click at [525, 280] on input "text" at bounding box center [525, 279] width 126 height 11
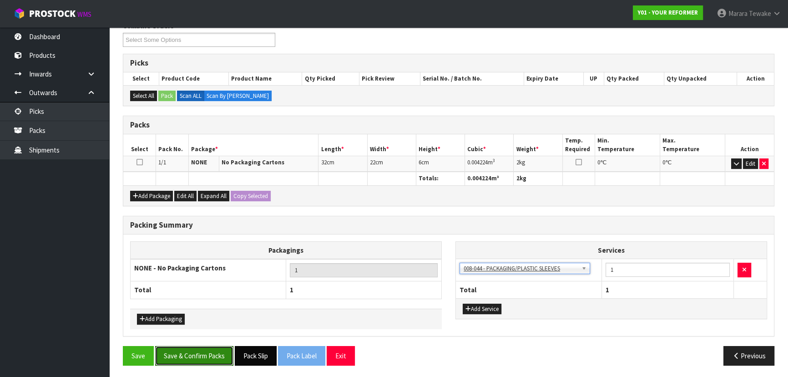
drag, startPoint x: 213, startPoint y: 361, endPoint x: 247, endPoint y: 348, distance: 35.4
click at [213, 360] on button "Save & Confirm Packs" at bounding box center [194, 356] width 78 height 20
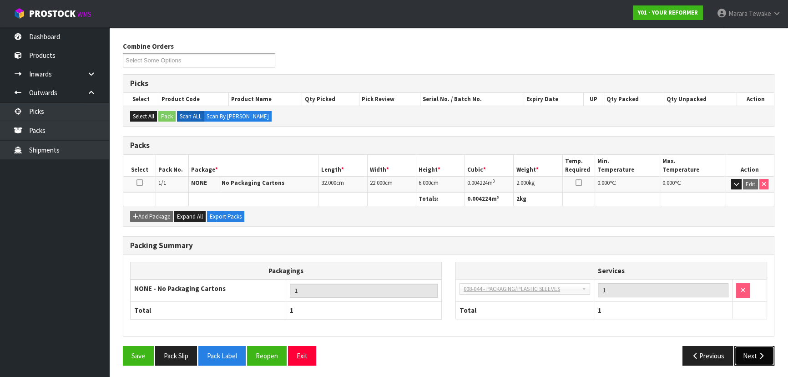
click at [753, 355] on button "Next" at bounding box center [754, 356] width 40 height 20
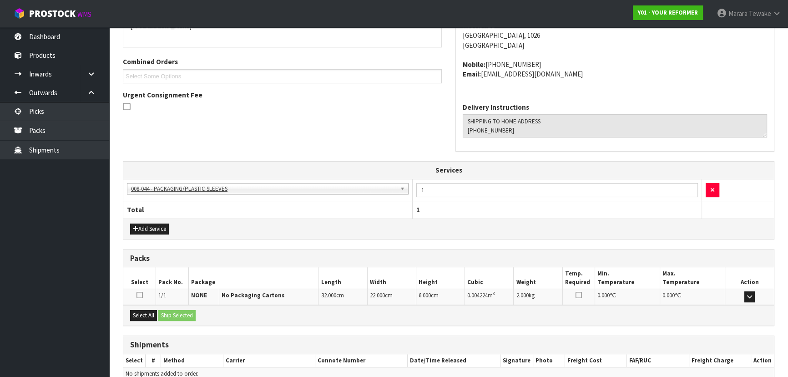
scroll to position [256, 0]
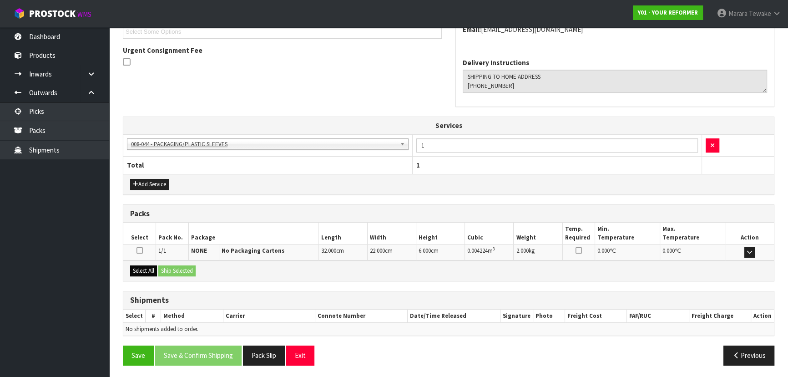
click at [147, 273] on div "Select All Ship Selected" at bounding box center [448, 270] width 650 height 20
drag, startPoint x: 143, startPoint y: 271, endPoint x: 159, endPoint y: 268, distance: 15.6
click at [147, 270] on button "Select All" at bounding box center [143, 270] width 27 height 11
click at [161, 268] on div "Select All Ship Selected" at bounding box center [448, 270] width 650 height 20
click at [170, 266] on button "Ship Selected" at bounding box center [176, 270] width 37 height 11
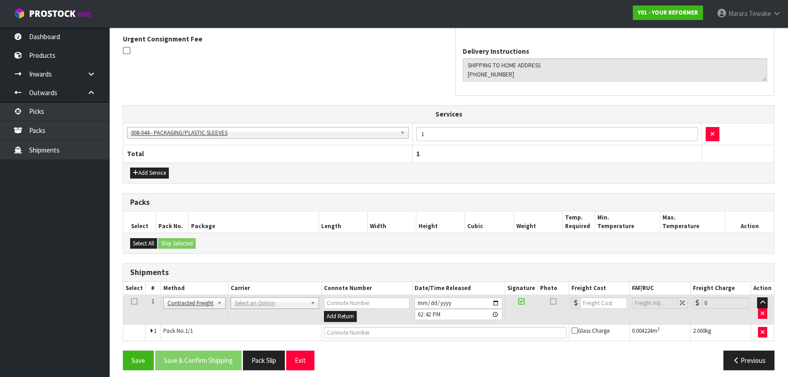
scroll to position [272, 0]
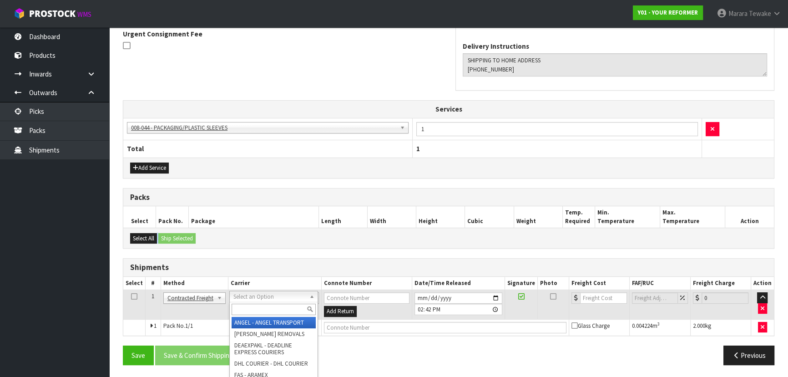
drag, startPoint x: 237, startPoint y: 300, endPoint x: 240, endPoint y: 312, distance: 13.1
click at [240, 312] on input "text" at bounding box center [274, 308] width 84 height 11
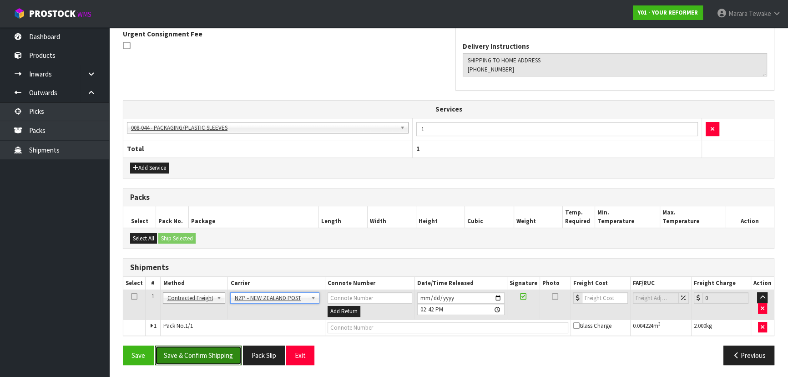
drag, startPoint x: 173, startPoint y: 354, endPoint x: 25, endPoint y: 310, distance: 154.4
click at [169, 353] on button "Save & Confirm Shipping" at bounding box center [198, 355] width 86 height 20
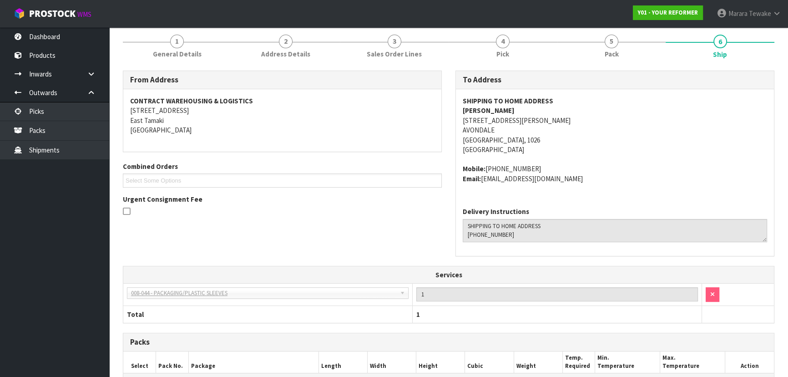
scroll to position [259, 0]
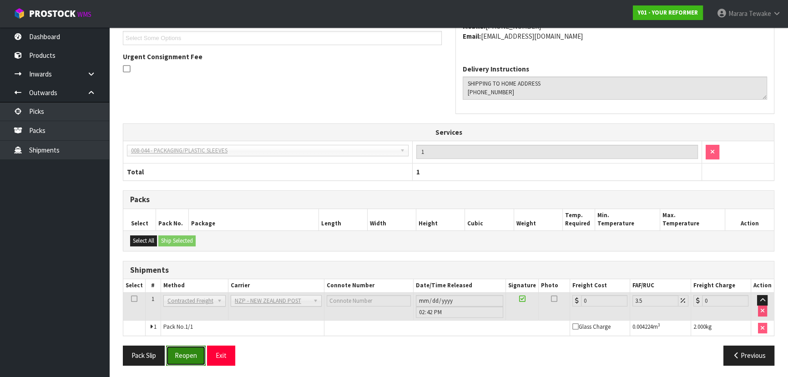
drag, startPoint x: 190, startPoint y: 354, endPoint x: 182, endPoint y: 357, distance: 8.5
click at [190, 353] on button "Reopen" at bounding box center [186, 355] width 40 height 20
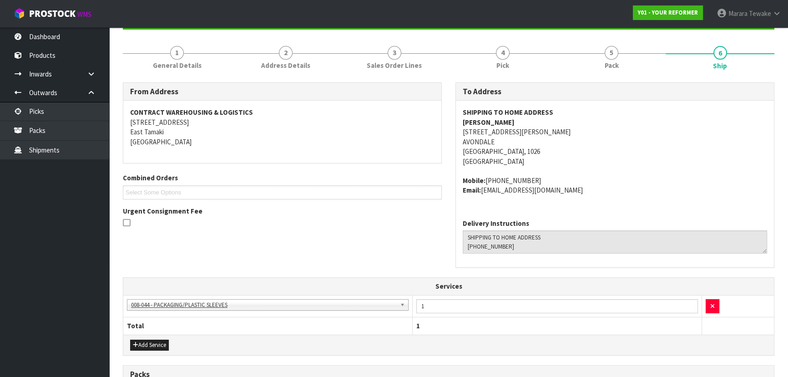
scroll to position [248, 0]
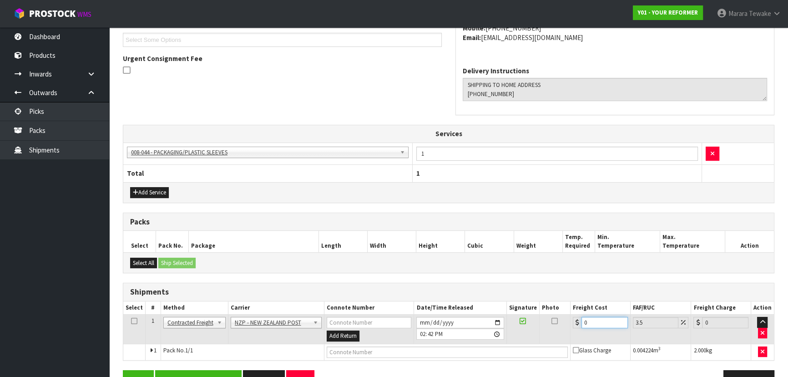
drag, startPoint x: 600, startPoint y: 319, endPoint x: 511, endPoint y: 293, distance: 93.3
click at [511, 293] on div "Shipments Select # Method Carrier Connote Number Date/Time Released Signature P…" at bounding box center [448, 321] width 651 height 78
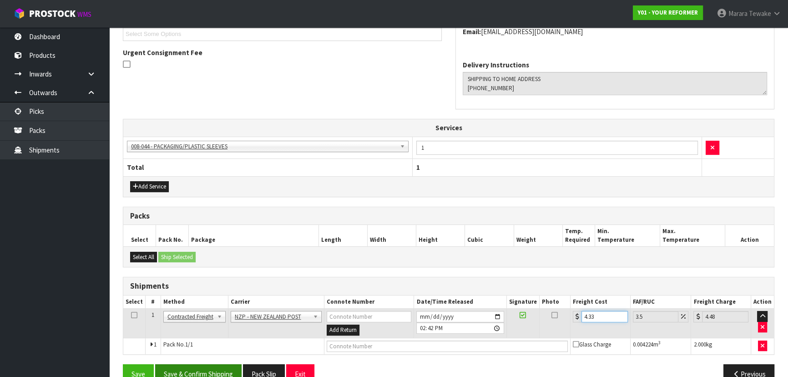
scroll to position [272, 0]
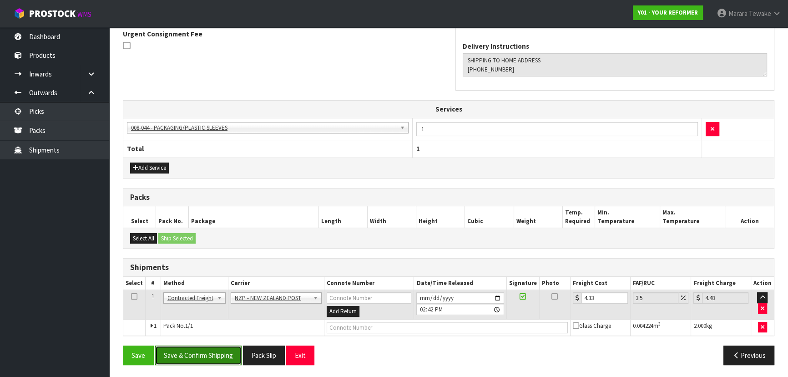
click at [196, 350] on button "Save & Confirm Shipping" at bounding box center [198, 355] width 86 height 20
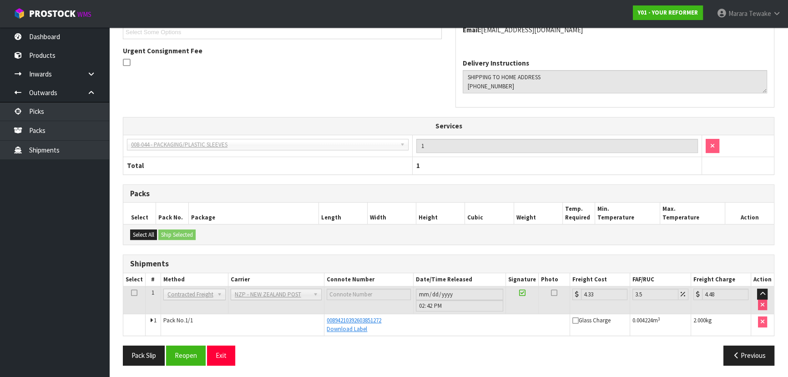
scroll to position [0, 0]
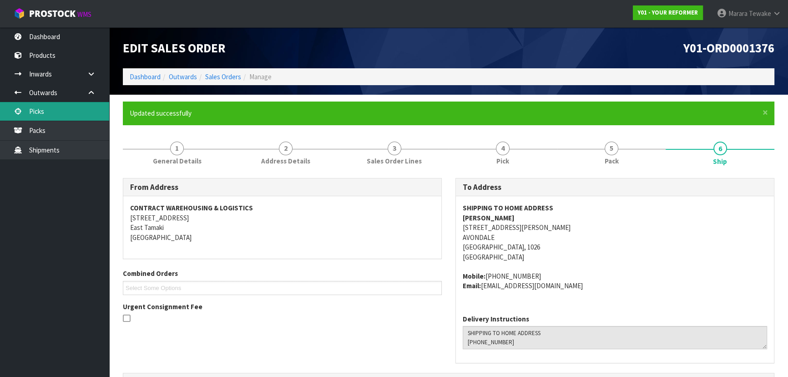
click at [82, 115] on link "Picks" at bounding box center [54, 111] width 109 height 19
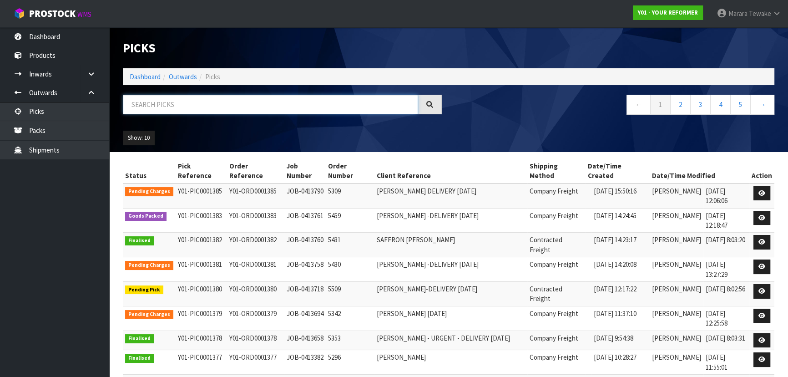
click at [159, 104] on input "text" at bounding box center [270, 105] width 295 height 20
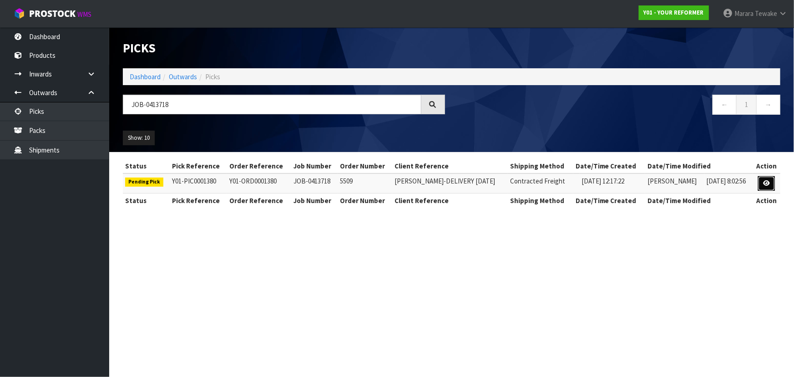
click at [769, 181] on icon at bounding box center [766, 183] width 7 height 6
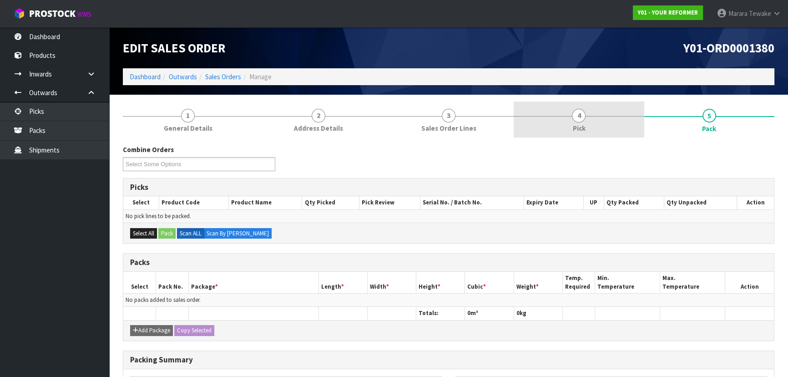
click at [584, 110] on link "4 Pick" at bounding box center [578, 119] width 130 height 36
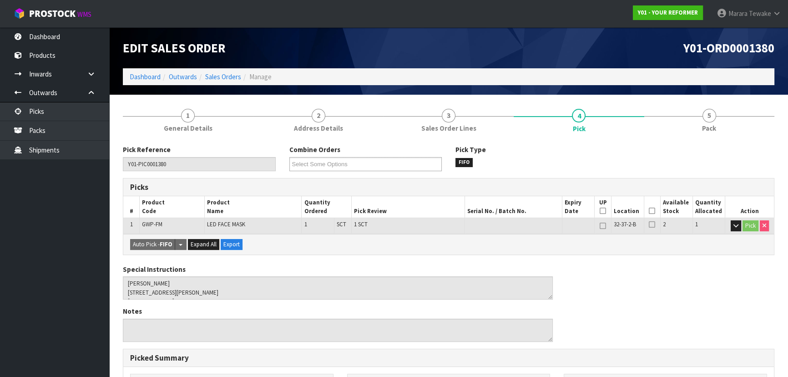
click at [653, 211] on icon at bounding box center [652, 211] width 6 height 0
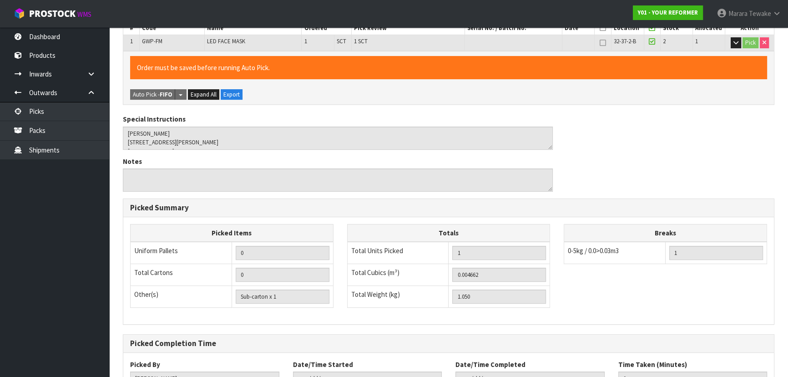
scroll to position [254, 0]
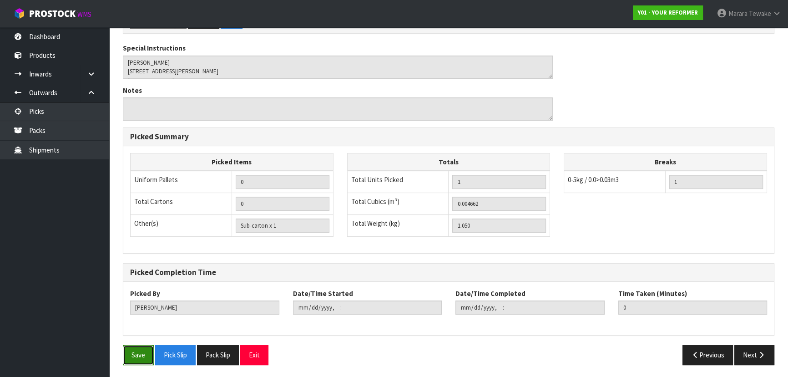
click at [130, 354] on button "Save" at bounding box center [138, 355] width 31 height 20
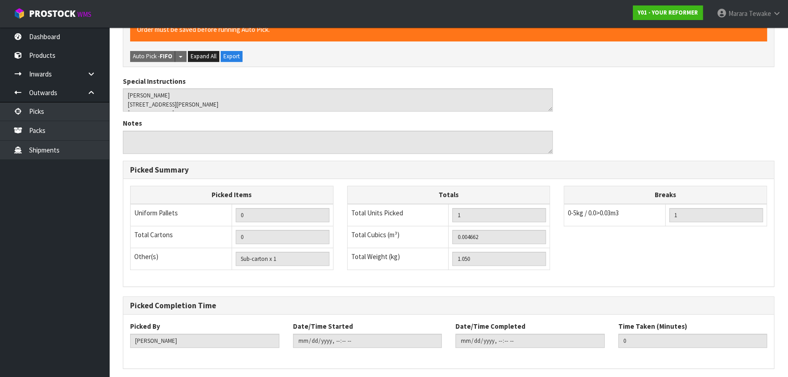
scroll to position [0, 0]
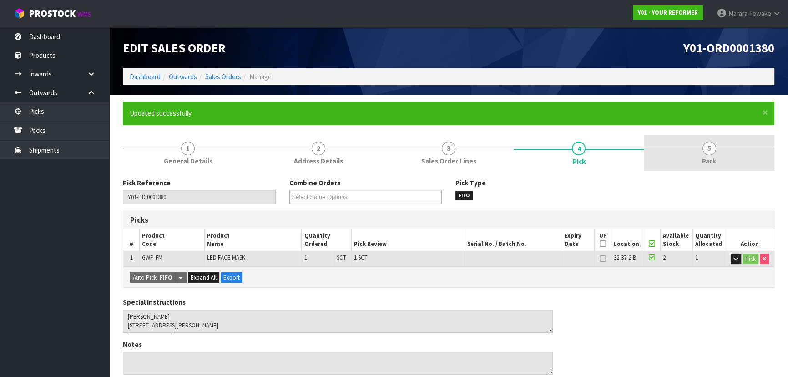
click at [701, 167] on link "5 Pack" at bounding box center [709, 153] width 130 height 36
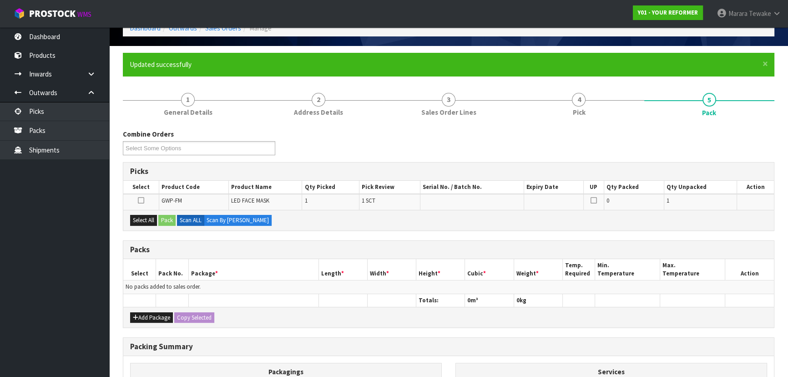
scroll to position [124, 0]
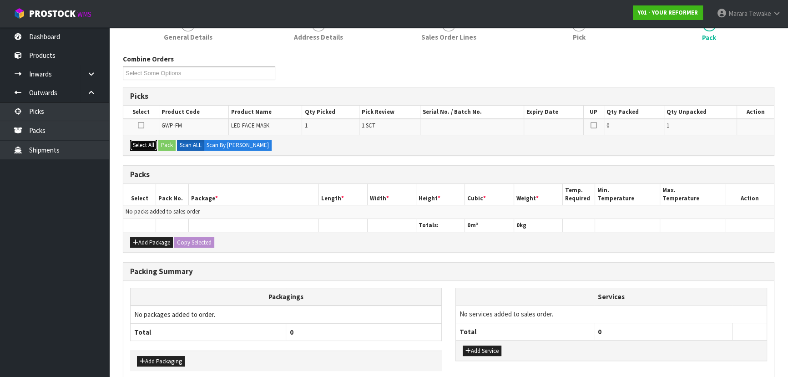
click at [153, 140] on button "Select All" at bounding box center [143, 145] width 27 height 11
click at [165, 140] on button "Pack" at bounding box center [166, 145] width 17 height 11
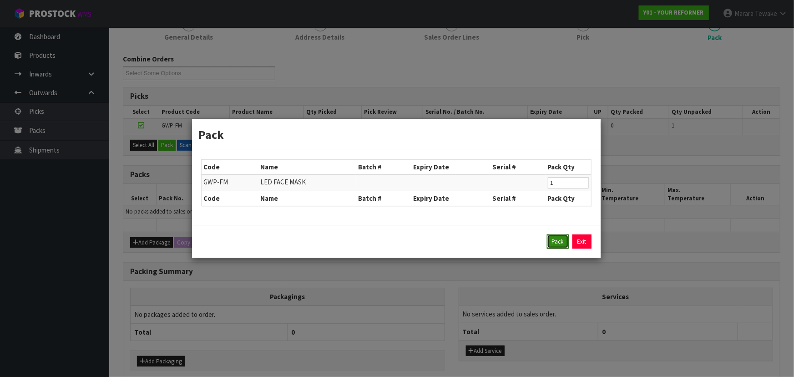
drag, startPoint x: 562, startPoint y: 242, endPoint x: 475, endPoint y: 235, distance: 87.1
click at [559, 242] on button "Pack" at bounding box center [558, 241] width 22 height 15
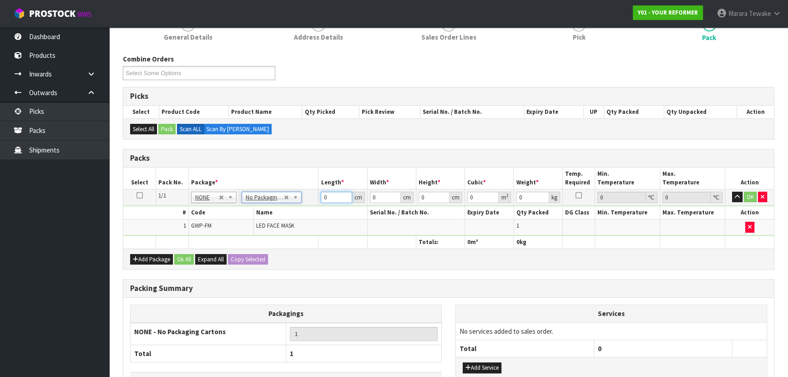
drag, startPoint x: 327, startPoint y: 197, endPoint x: 315, endPoint y: 192, distance: 13.3
click at [315, 192] on tr "1/1 NONE 007-001 007-002 007-004 007-009 007-013 007-014 007-015 007-017 007-01…" at bounding box center [448, 197] width 650 height 16
click at [62, 110] on link "Picks" at bounding box center [54, 111] width 109 height 19
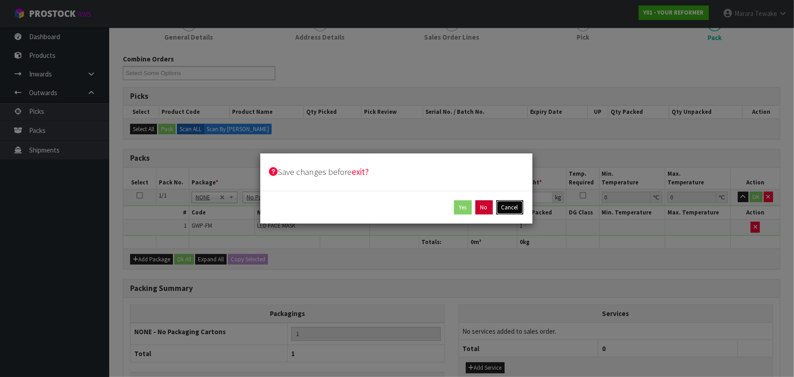
drag, startPoint x: 496, startPoint y: 206, endPoint x: 486, endPoint y: 207, distance: 9.7
click at [491, 206] on div "Yes No Cancel" at bounding box center [396, 207] width 254 height 15
click at [486, 207] on button "No" at bounding box center [483, 207] width 17 height 15
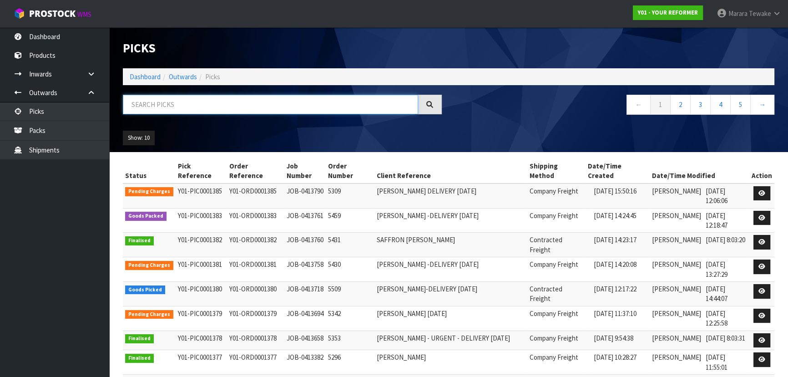
click at [269, 106] on input "text" at bounding box center [270, 105] width 295 height 20
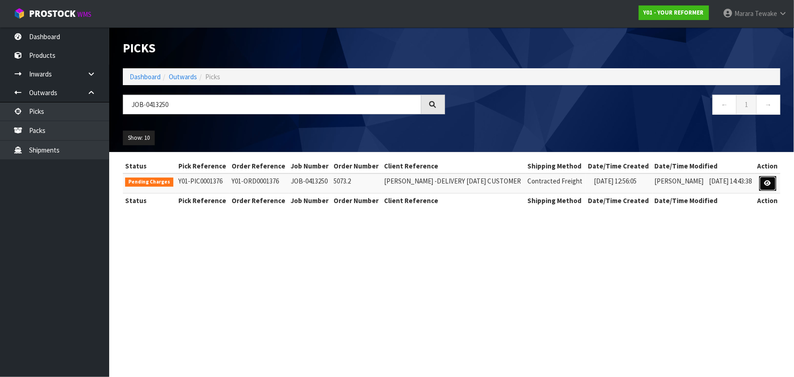
drag, startPoint x: 769, startPoint y: 190, endPoint x: 766, endPoint y: 185, distance: 5.3
click at [769, 189] on link at bounding box center [767, 183] width 17 height 15
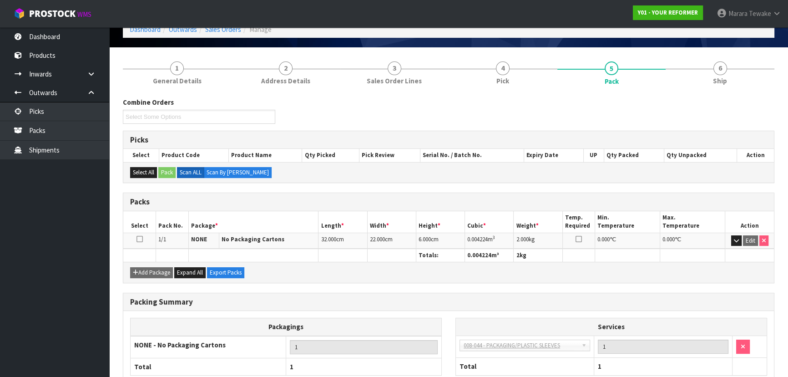
scroll to position [104, 0]
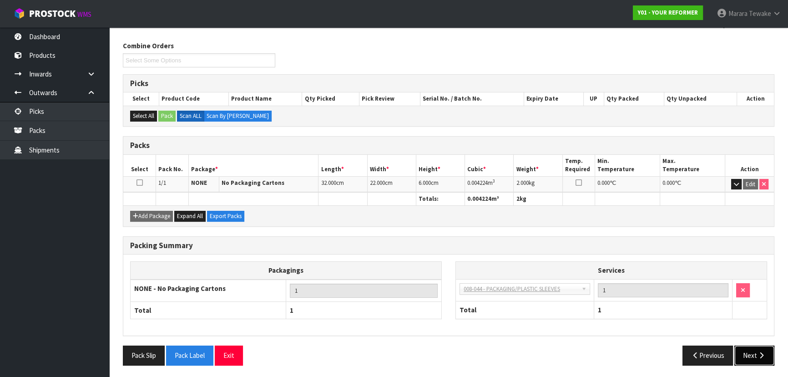
click at [757, 355] on icon "button" at bounding box center [761, 355] width 9 height 7
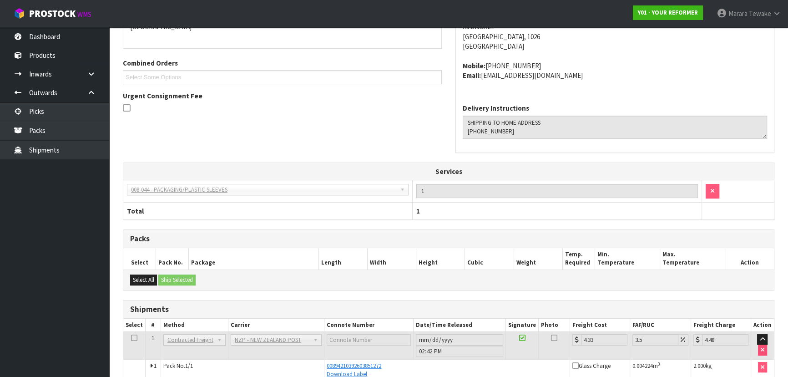
scroll to position [223, 0]
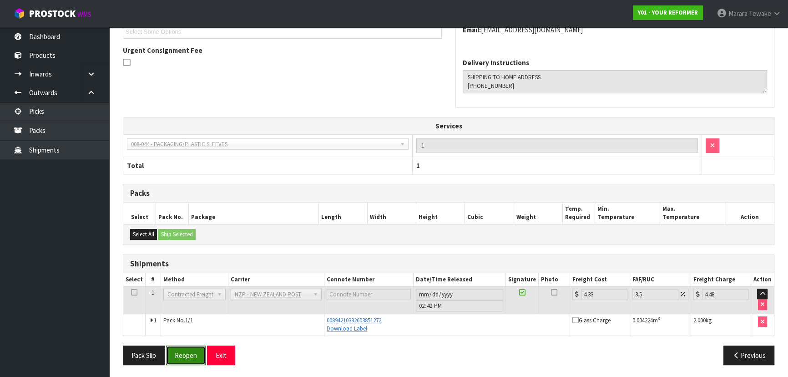
click at [186, 354] on button "Reopen" at bounding box center [186, 355] width 40 height 20
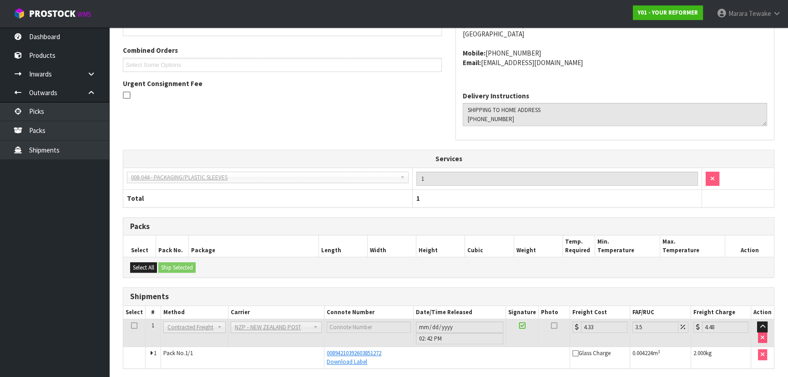
scroll to position [0, 0]
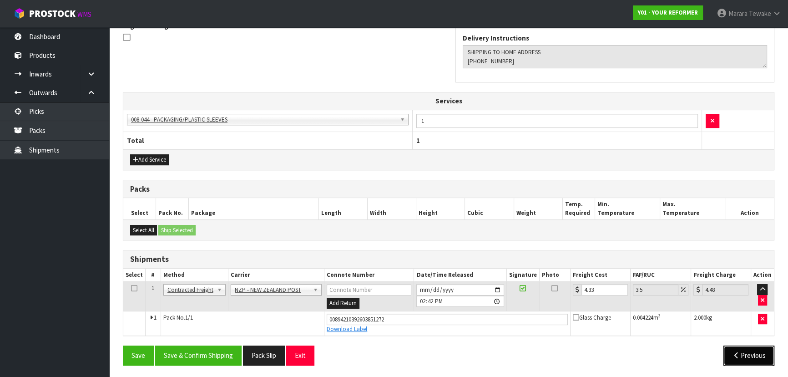
click at [747, 350] on button "Previous" at bounding box center [748, 355] width 51 height 20
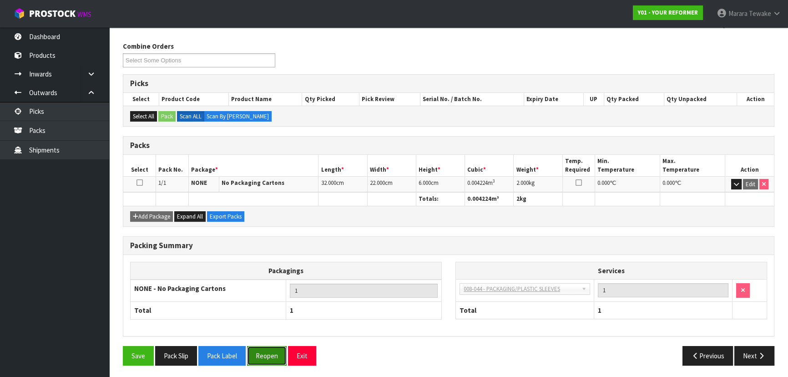
click at [275, 351] on button "Reopen" at bounding box center [267, 356] width 40 height 20
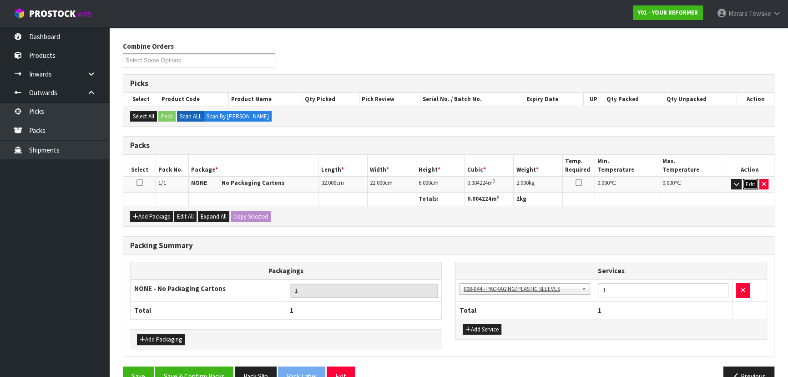
drag, startPoint x: 750, startPoint y: 181, endPoint x: 590, endPoint y: 206, distance: 162.4
click at [750, 181] on button "Edit" at bounding box center [750, 184] width 15 height 11
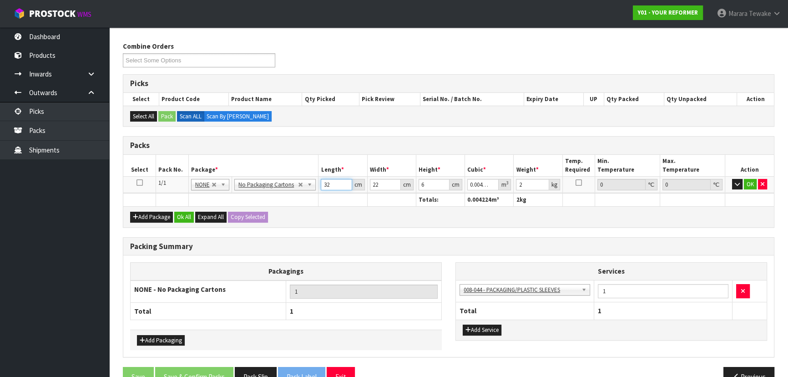
drag, startPoint x: 331, startPoint y: 185, endPoint x: 314, endPoint y: 160, distance: 30.8
click at [298, 172] on table "Select Pack No. Package * Length * Width * Height * Cubic * Weight * Temp. Requ…" at bounding box center [448, 180] width 650 height 51
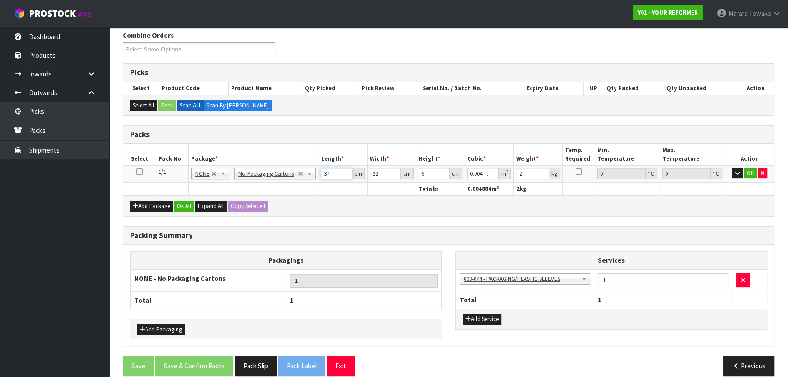
scroll to position [158, 0]
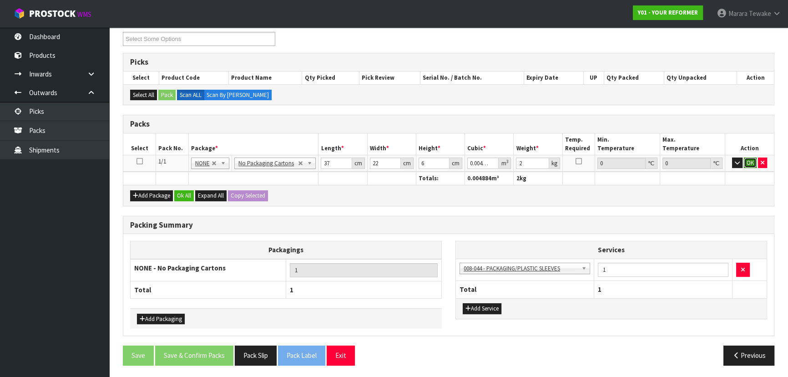
click at [749, 163] on button "OK" at bounding box center [750, 162] width 13 height 11
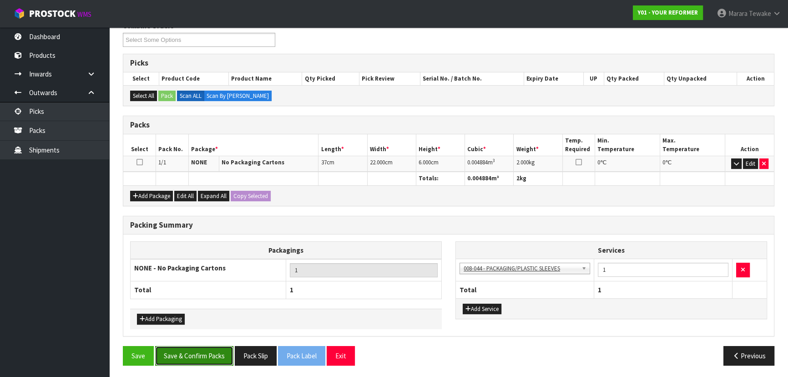
click at [210, 347] on button "Save & Confirm Packs" at bounding box center [194, 356] width 78 height 20
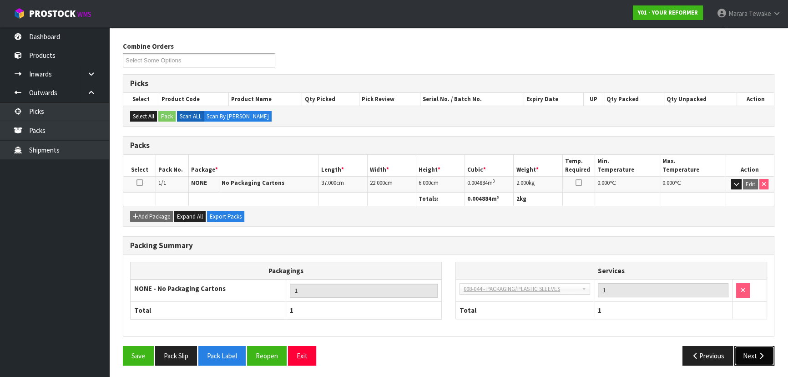
click at [762, 356] on icon "button" at bounding box center [761, 355] width 9 height 7
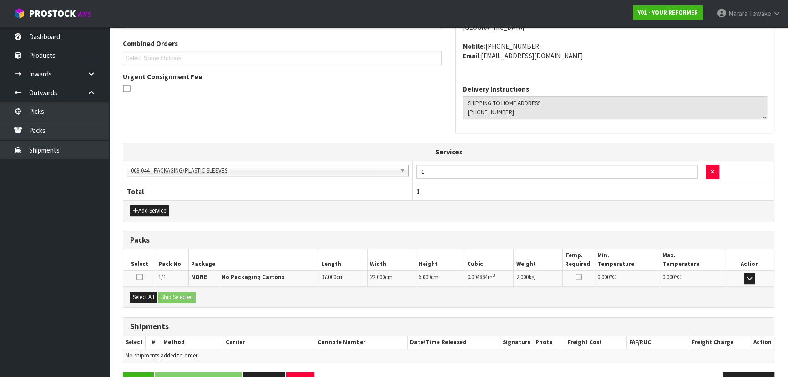
scroll to position [256, 0]
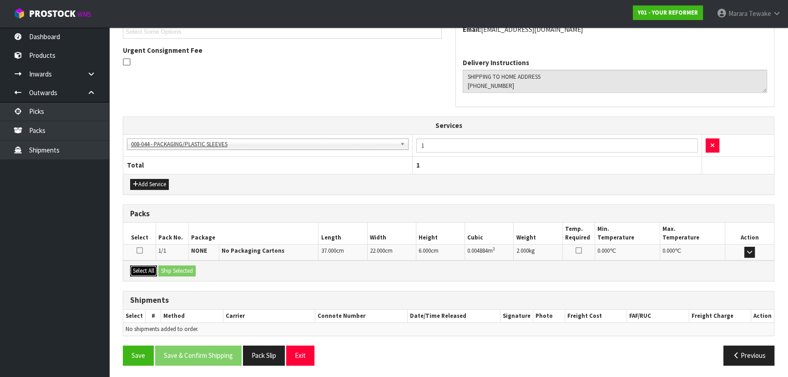
drag, startPoint x: 138, startPoint y: 272, endPoint x: 172, endPoint y: 267, distance: 34.5
click at [140, 272] on button "Select All" at bounding box center [143, 270] width 27 height 11
click at [173, 267] on button "Ship Selected" at bounding box center [176, 270] width 37 height 11
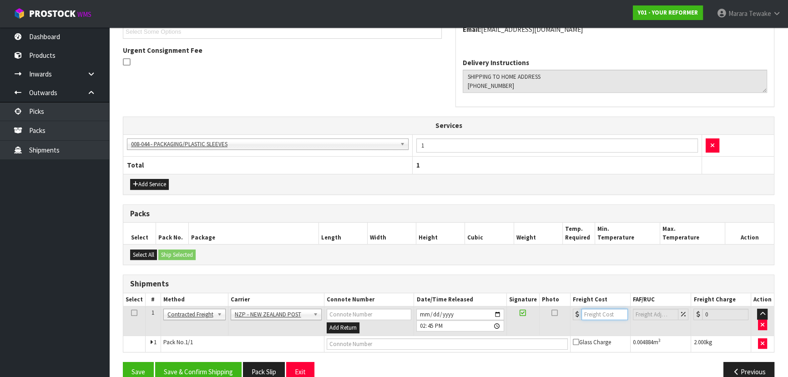
click at [557, 318] on tr "1 Client Local Pickup Customer Local Pickup Company Freight Contracted Freight …" at bounding box center [448, 321] width 650 height 30
drag, startPoint x: 336, startPoint y: 342, endPoint x: 312, endPoint y: 326, distance: 28.5
click at [337, 341] on input "text" at bounding box center [447, 343] width 241 height 11
click at [123, 362] on button "Save" at bounding box center [138, 372] width 31 height 20
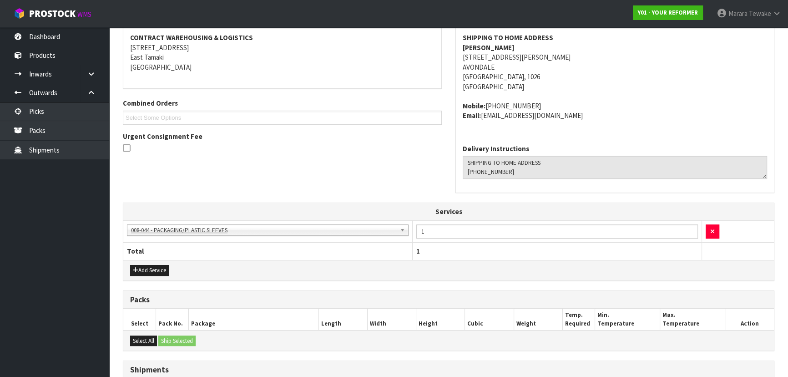
scroll to position [272, 0]
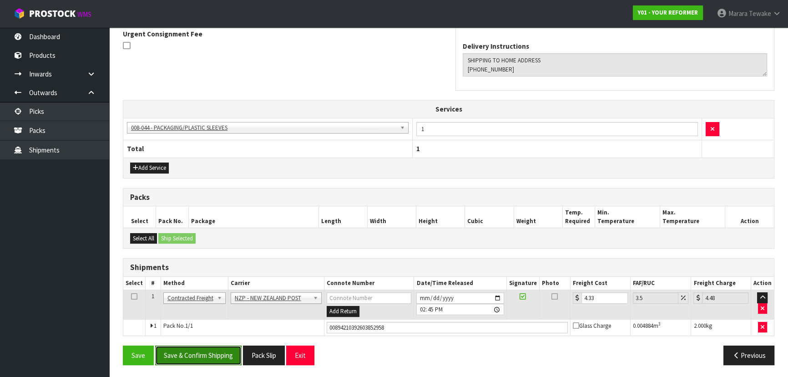
click at [224, 351] on button "Save & Confirm Shipping" at bounding box center [198, 355] width 86 height 20
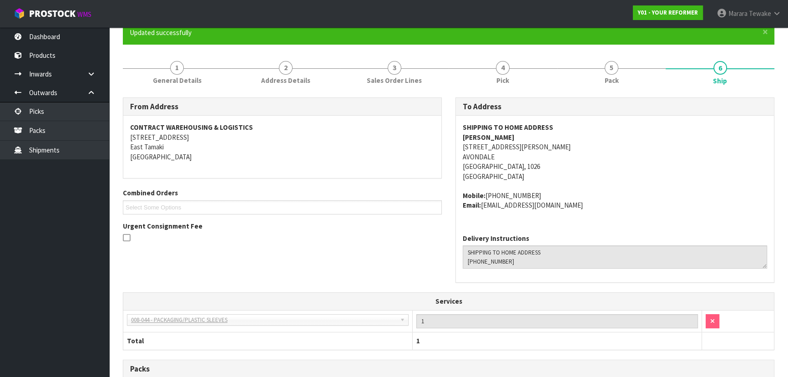
scroll to position [0, 0]
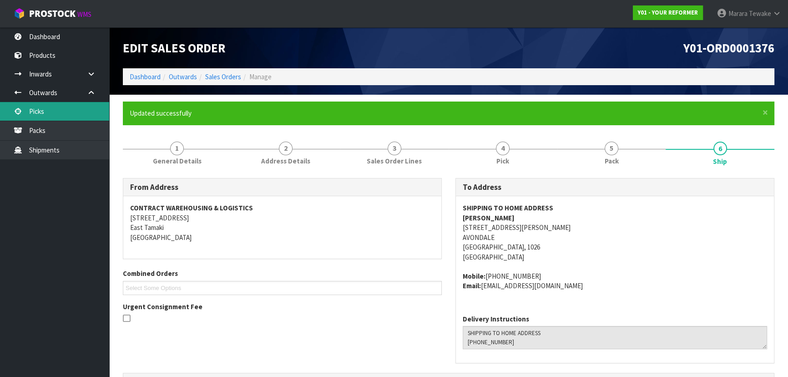
click at [78, 117] on link "Picks" at bounding box center [54, 111] width 109 height 19
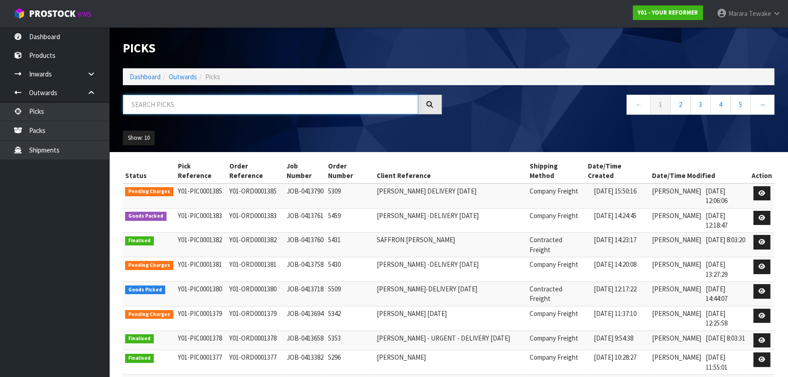
click at [160, 101] on input "text" at bounding box center [270, 105] width 295 height 20
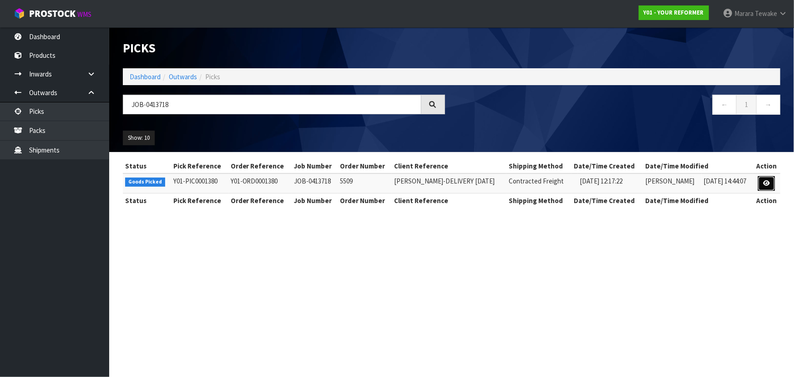
click at [767, 181] on icon at bounding box center [766, 183] width 7 height 6
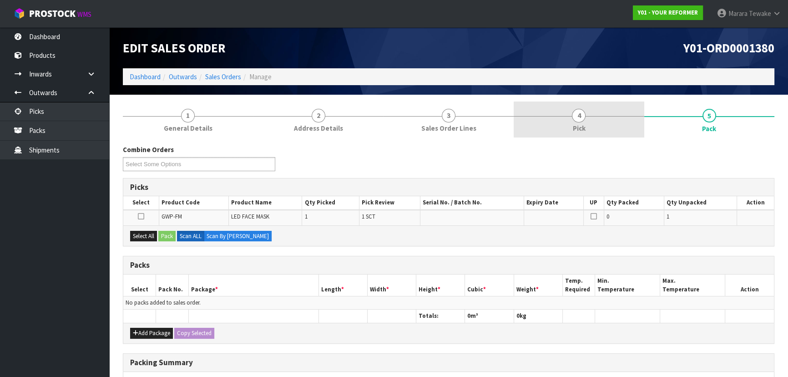
drag, startPoint x: 602, startPoint y: 123, endPoint x: 613, endPoint y: 132, distance: 13.9
click at [603, 123] on link "4 Pick" at bounding box center [578, 119] width 130 height 36
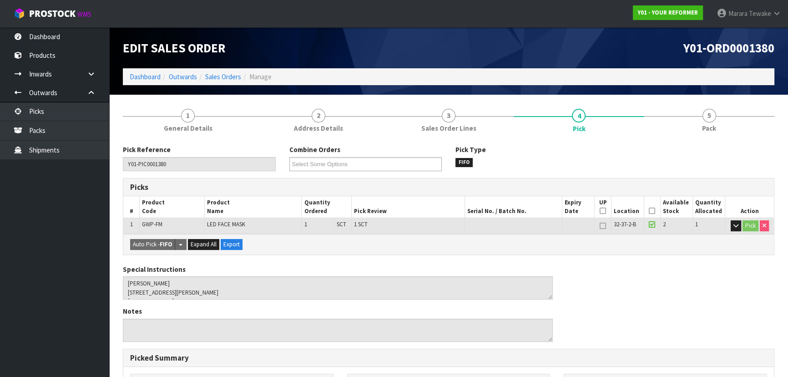
drag, startPoint x: 652, startPoint y: 210, endPoint x: 565, endPoint y: 233, distance: 89.5
click at [651, 211] on icon at bounding box center [652, 211] width 6 height 0
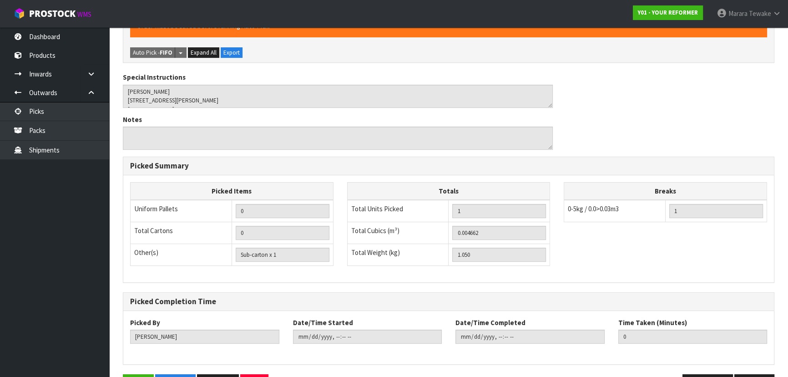
scroll to position [254, 0]
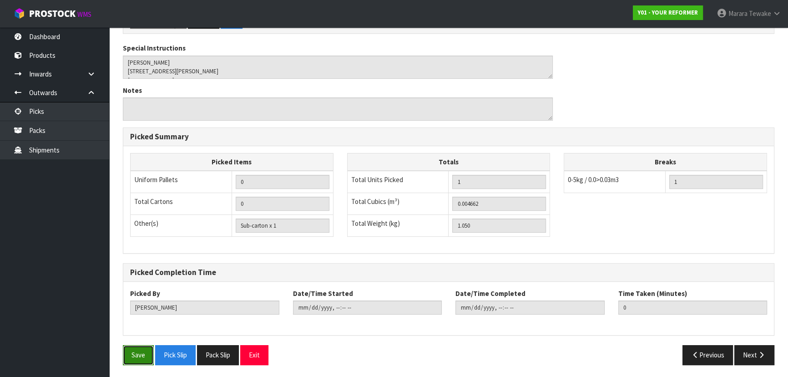
click at [132, 353] on button "Save" at bounding box center [138, 355] width 31 height 20
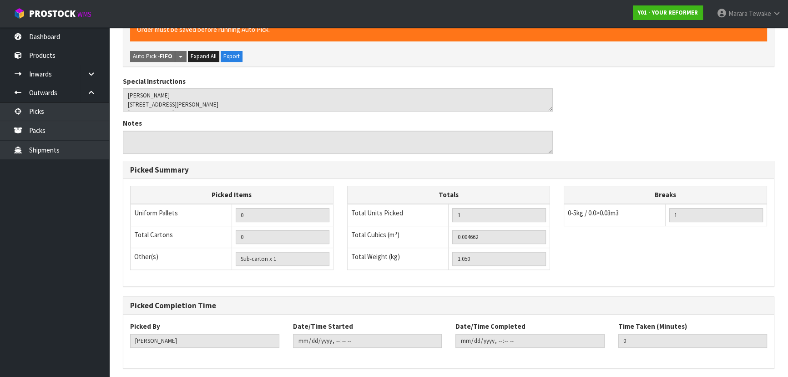
scroll to position [0, 0]
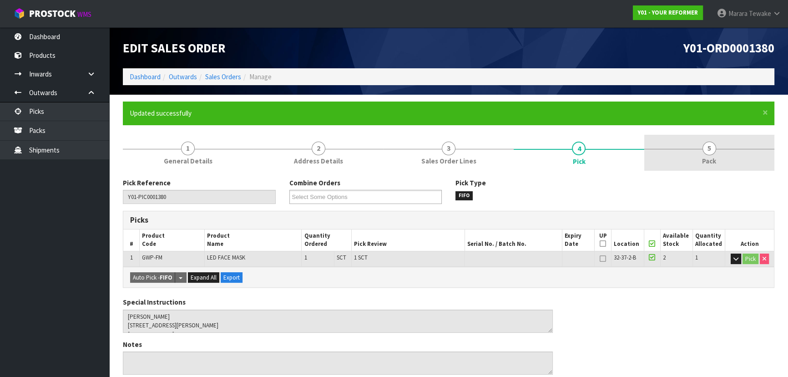
drag, startPoint x: 708, startPoint y: 148, endPoint x: 682, endPoint y: 162, distance: 29.3
click at [708, 148] on span "5" at bounding box center [709, 148] width 14 height 14
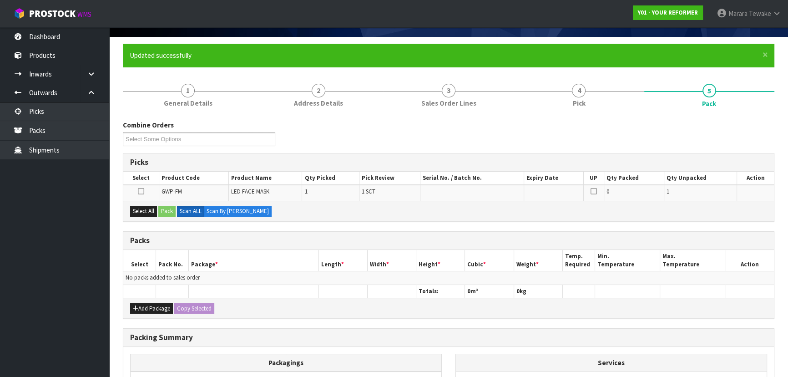
scroll to position [166, 0]
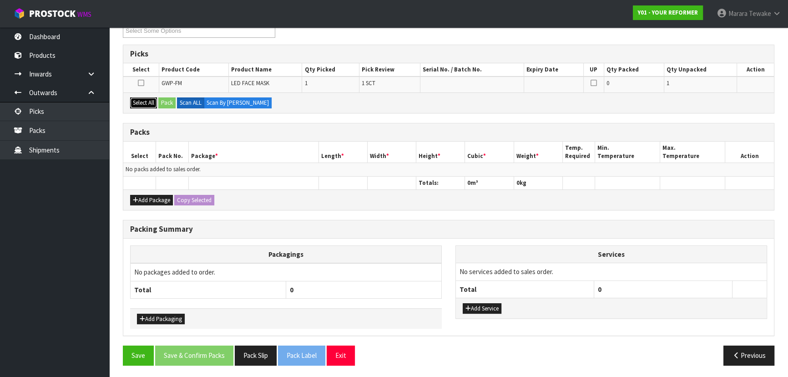
drag, startPoint x: 141, startPoint y: 102, endPoint x: 165, endPoint y: 101, distance: 23.7
click at [144, 102] on button "Select All" at bounding box center [143, 102] width 27 height 11
click at [167, 101] on button "Pack" at bounding box center [166, 102] width 17 height 11
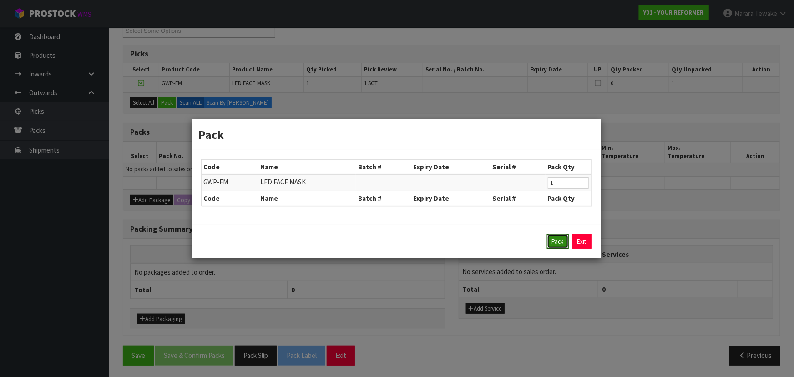
click at [565, 239] on button "Pack" at bounding box center [558, 241] width 22 height 15
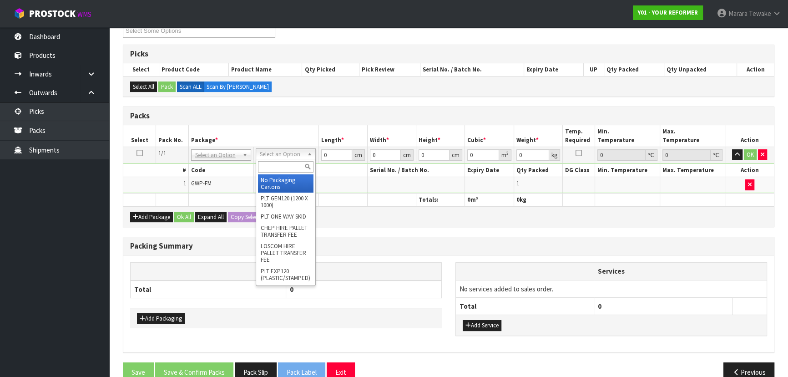
drag, startPoint x: 290, startPoint y: 180, endPoint x: 294, endPoint y: 177, distance: 4.9
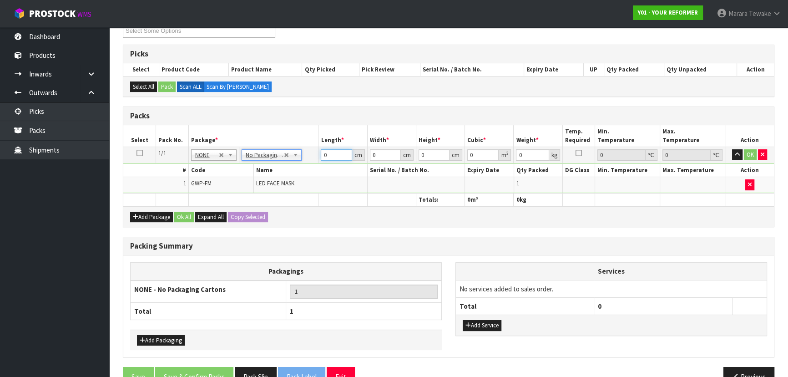
drag, startPoint x: 329, startPoint y: 156, endPoint x: 299, endPoint y: 133, distance: 37.6
click at [299, 134] on table "Select Pack No. Package * Length * Width * Height * Cubic * Weight * Temp. Requ…" at bounding box center [448, 165] width 650 height 81
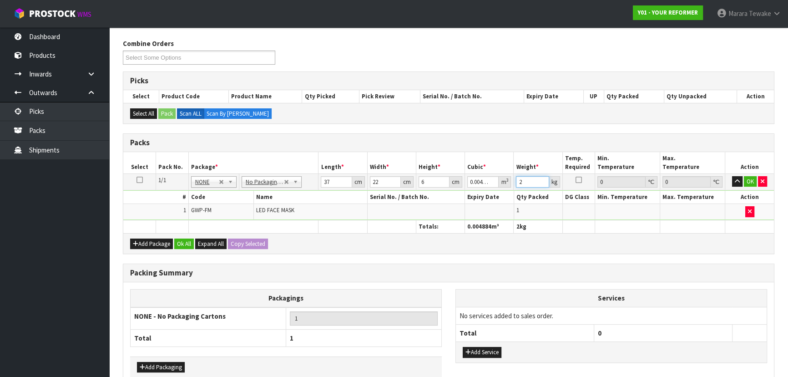
scroll to position [125, 0]
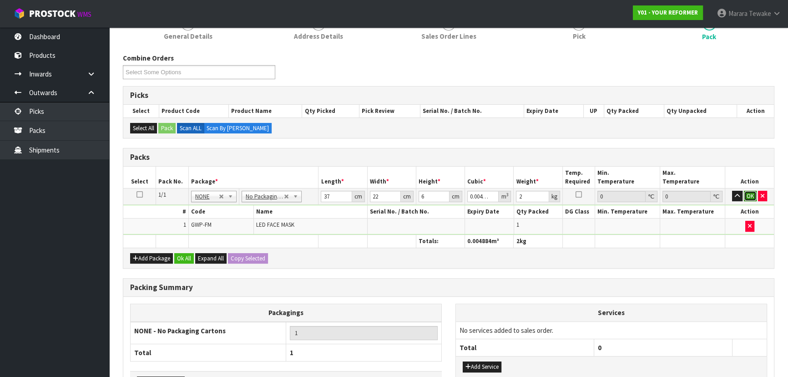
click at [751, 191] on button "OK" at bounding box center [750, 196] width 13 height 11
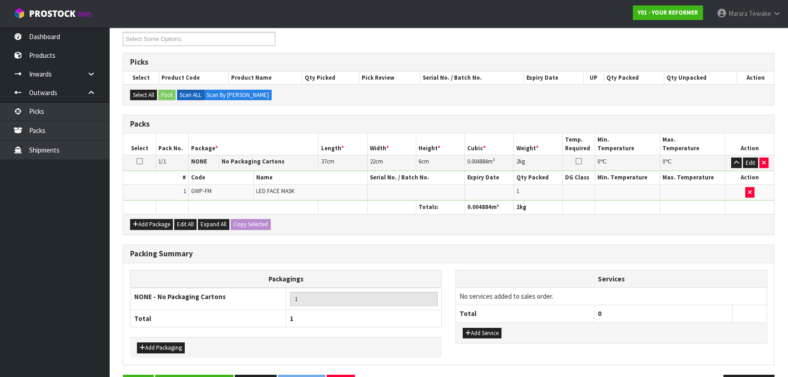
scroll to position [186, 0]
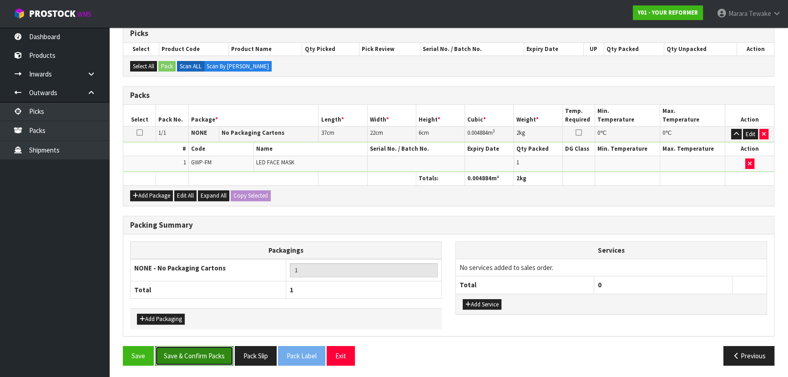
click at [195, 350] on button "Save & Confirm Packs" at bounding box center [194, 356] width 78 height 20
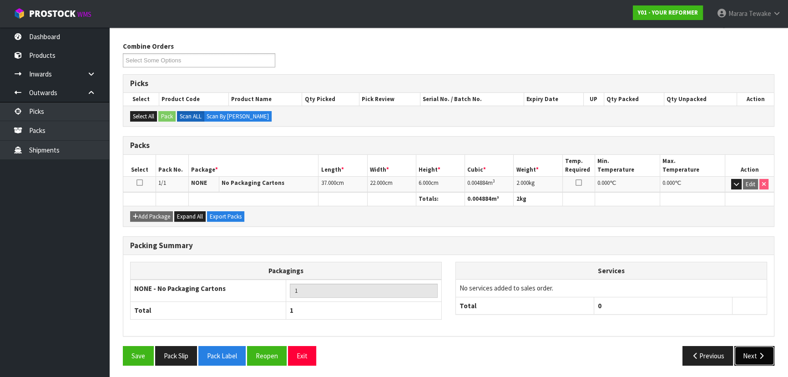
click at [761, 357] on button "Next" at bounding box center [754, 356] width 40 height 20
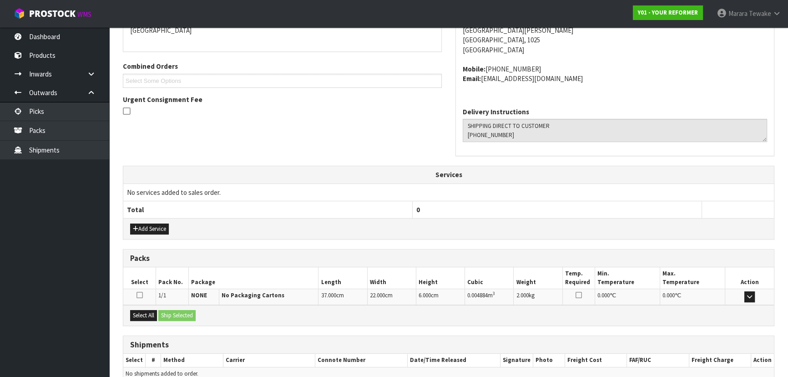
scroll to position [252, 0]
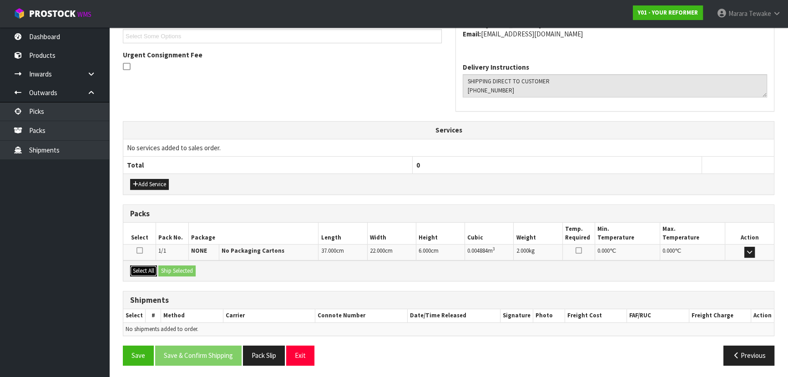
drag, startPoint x: 146, startPoint y: 266, endPoint x: 174, endPoint y: 269, distance: 28.4
click at [146, 266] on button "Select All" at bounding box center [143, 270] width 27 height 11
click at [175, 269] on button "Ship Selected" at bounding box center [176, 270] width 37 height 11
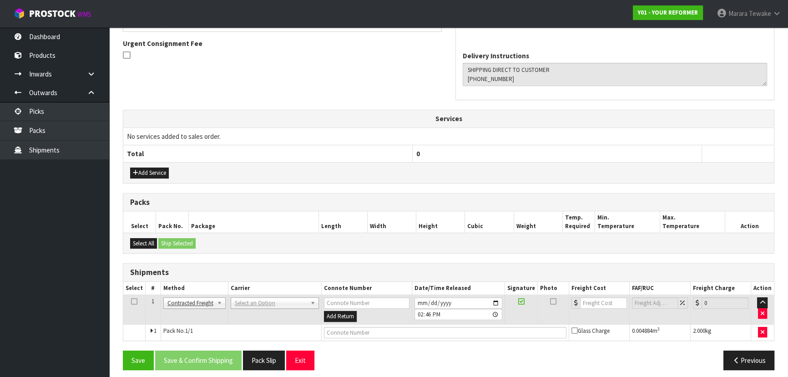
scroll to position [268, 0]
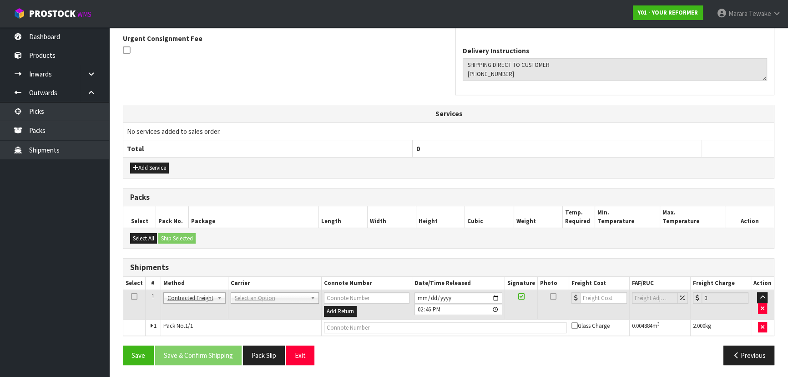
drag, startPoint x: 244, startPoint y: 293, endPoint x: 242, endPoint y: 304, distance: 10.7
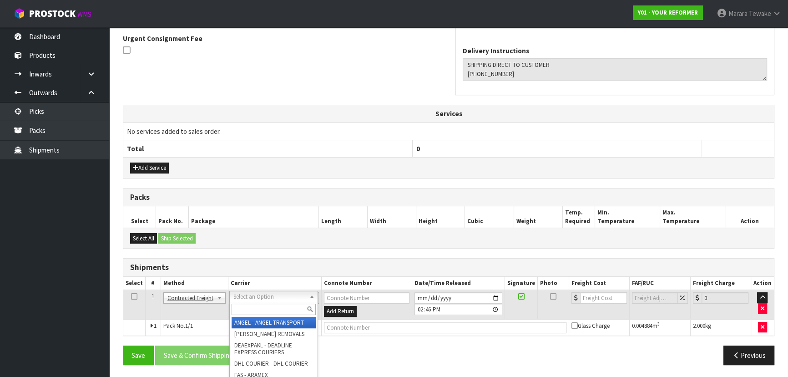
click at [242, 307] on input "text" at bounding box center [274, 308] width 84 height 11
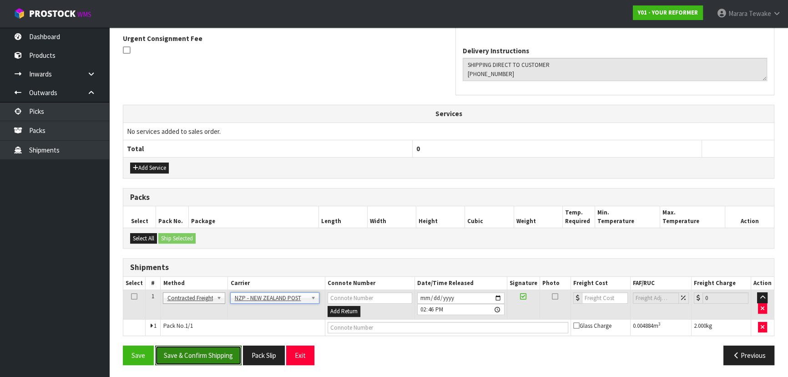
drag, startPoint x: 215, startPoint y: 356, endPoint x: 14, endPoint y: 295, distance: 209.6
click at [214, 356] on button "Save & Confirm Shipping" at bounding box center [198, 355] width 86 height 20
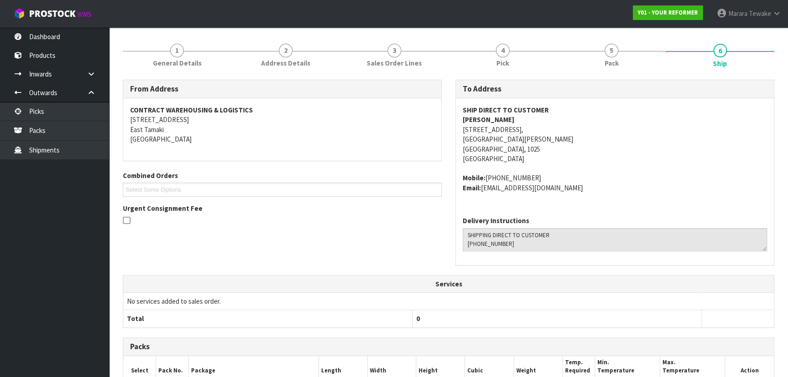
scroll to position [255, 0]
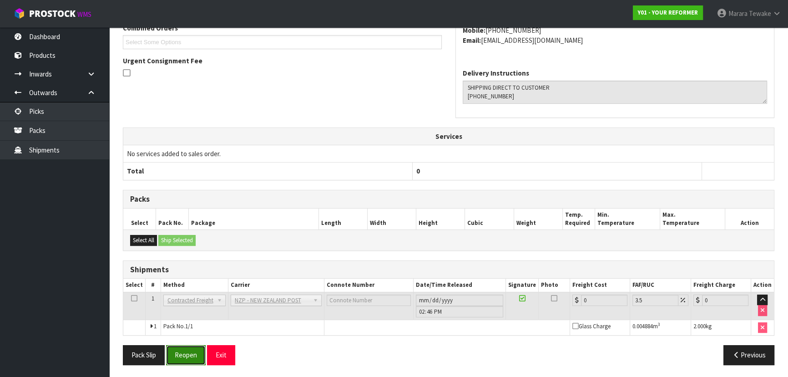
drag, startPoint x: 190, startPoint y: 355, endPoint x: 168, endPoint y: 352, distance: 22.1
click at [190, 355] on button "Reopen" at bounding box center [186, 355] width 40 height 20
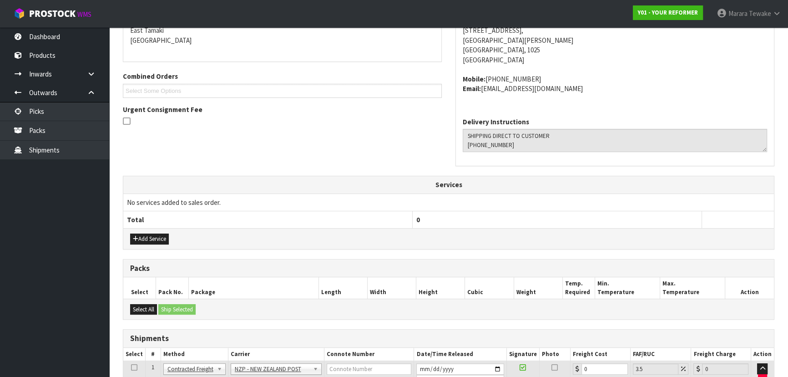
scroll to position [268, 0]
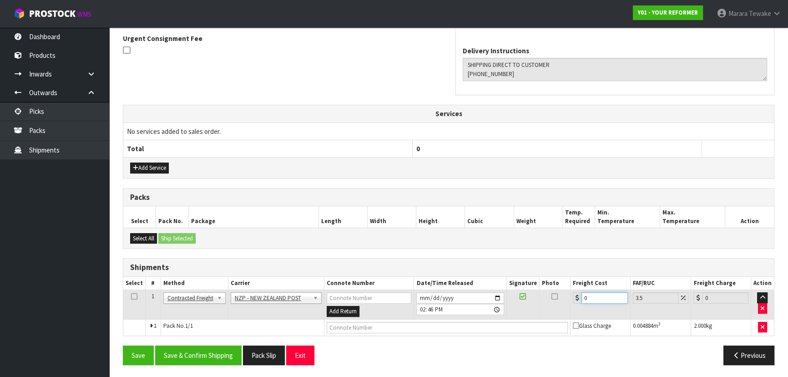
drag, startPoint x: 595, startPoint y: 291, endPoint x: 555, endPoint y: 267, distance: 46.6
click at [559, 277] on table "Select # Method Carrier Connote Number Date/Time Released Signature Photo Freig…" at bounding box center [448, 306] width 650 height 59
drag, startPoint x: 219, startPoint y: 349, endPoint x: 166, endPoint y: 320, distance: 61.1
click at [218, 348] on button "Save & Confirm Shipping" at bounding box center [198, 355] width 86 height 20
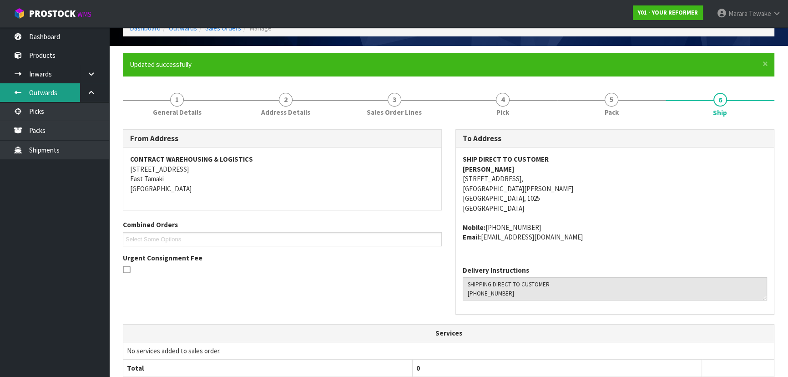
scroll to position [0, 0]
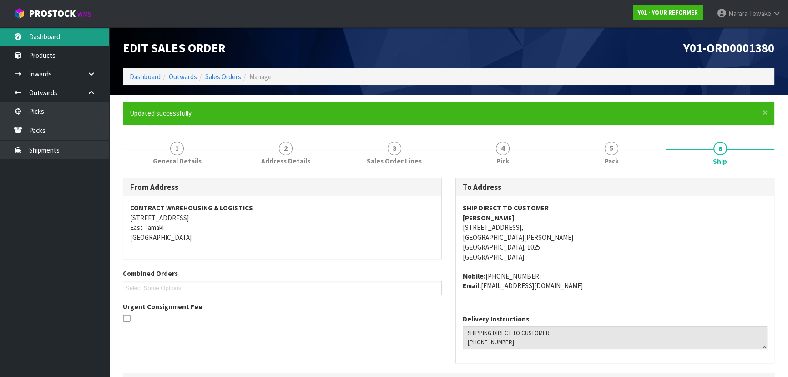
click at [40, 33] on link "Dashboard" at bounding box center [54, 36] width 109 height 19
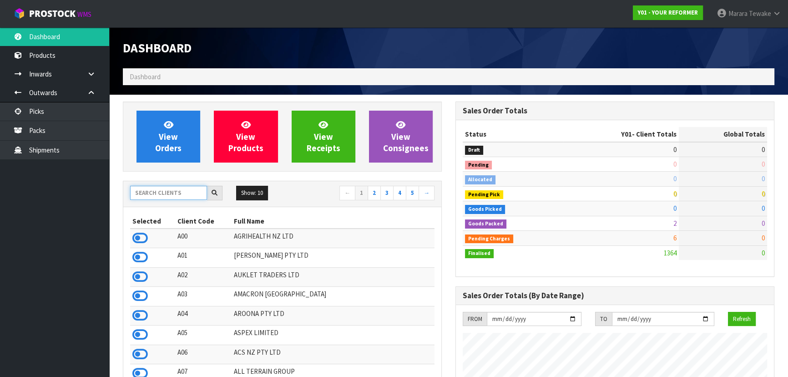
scroll to position [599, 332]
click at [156, 194] on input "text" at bounding box center [168, 193] width 77 height 14
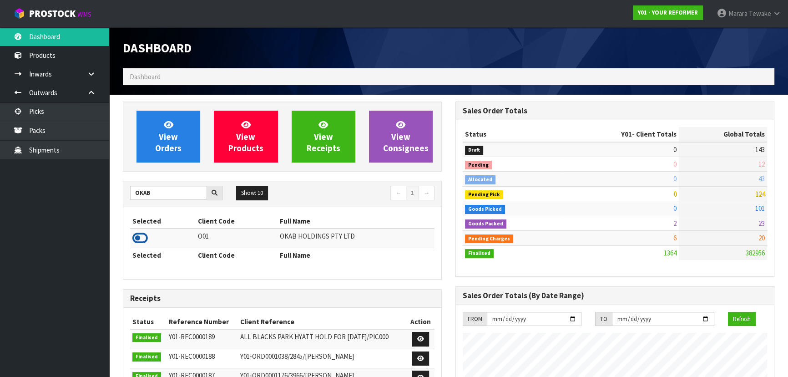
click at [139, 234] on icon at bounding box center [139, 238] width 15 height 14
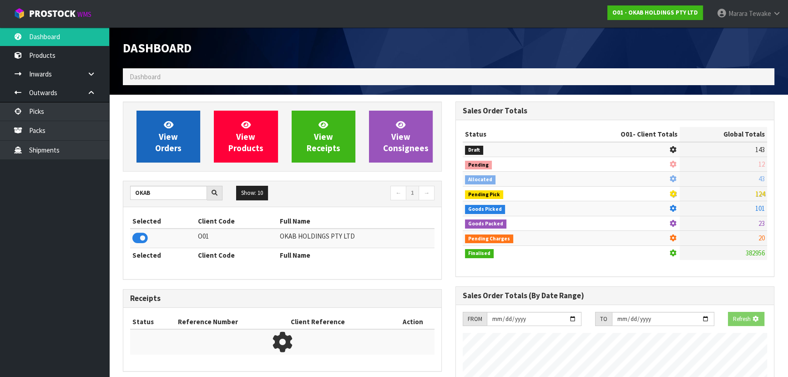
scroll to position [765, 332]
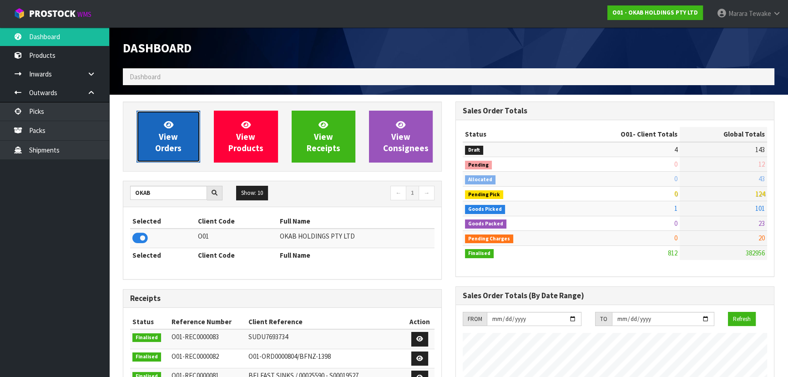
click at [168, 138] on span "View Orders" at bounding box center [168, 136] width 26 height 34
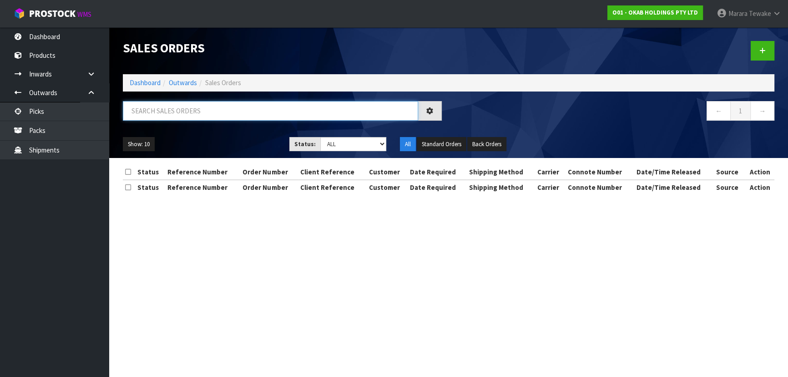
click at [178, 114] on input "text" at bounding box center [270, 111] width 295 height 20
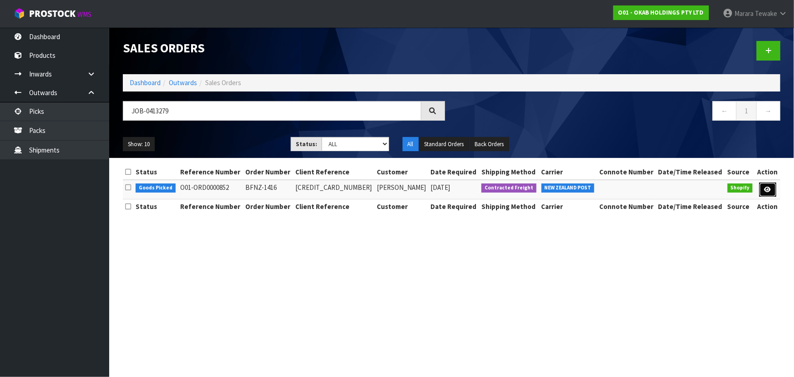
click at [769, 192] on link at bounding box center [767, 189] width 17 height 15
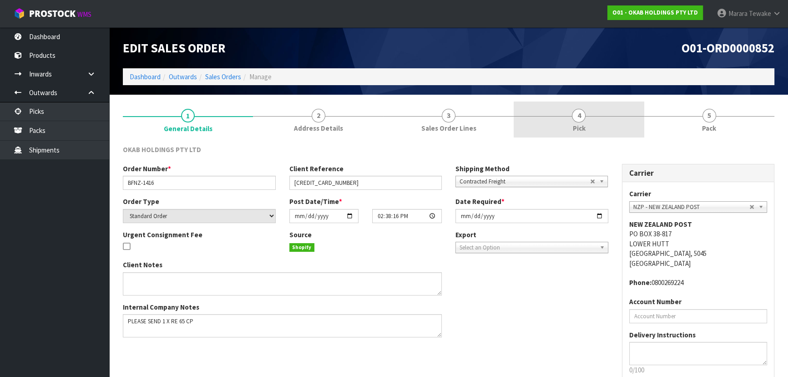
click at [605, 124] on link "4 Pick" at bounding box center [578, 119] width 130 height 36
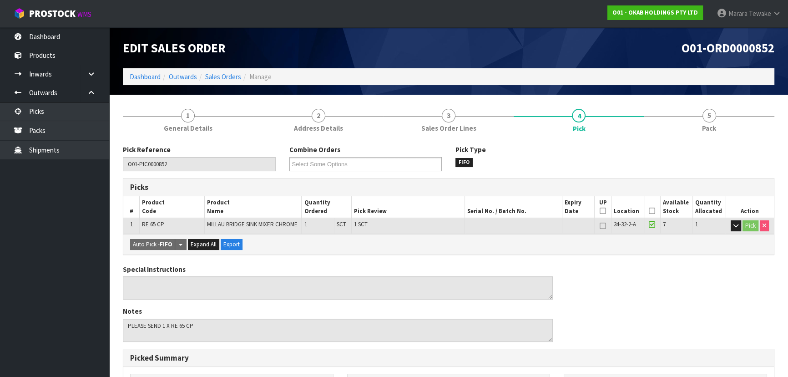
click at [653, 211] on icon at bounding box center [652, 211] width 6 height 0
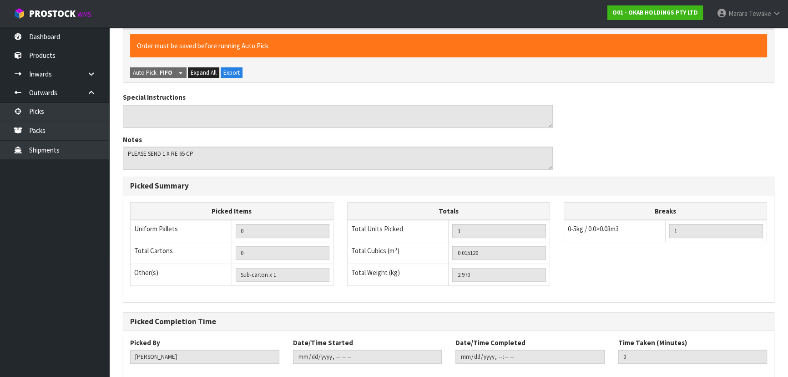
scroll to position [254, 0]
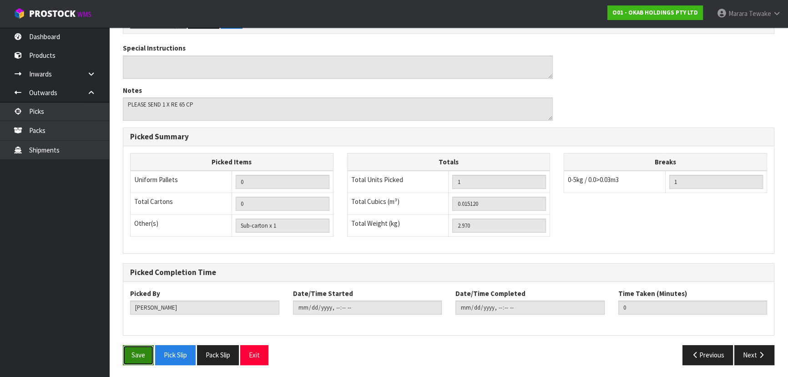
click at [139, 355] on button "Save" at bounding box center [138, 355] width 31 height 20
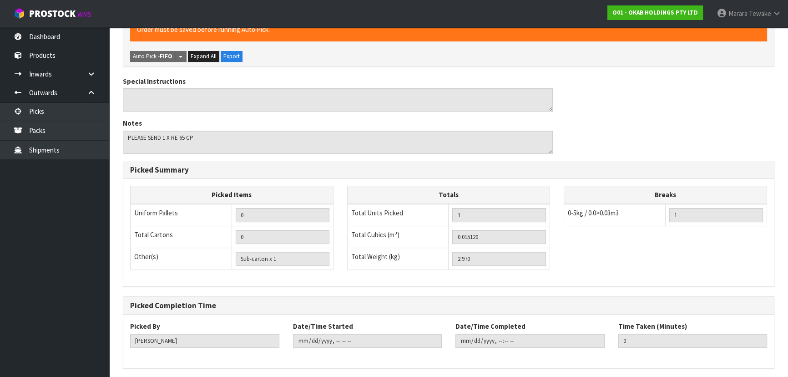
scroll to position [0, 0]
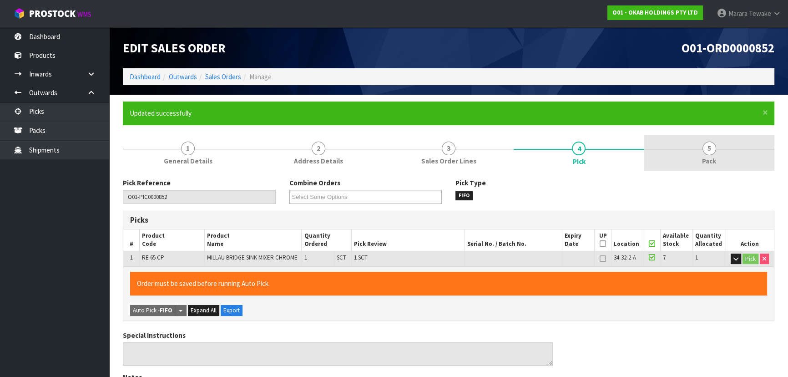
click at [724, 150] on link "5 Pack" at bounding box center [709, 153] width 130 height 36
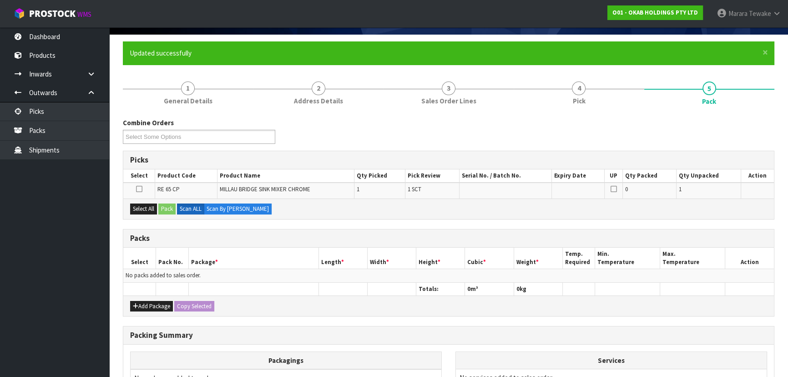
scroll to position [165, 0]
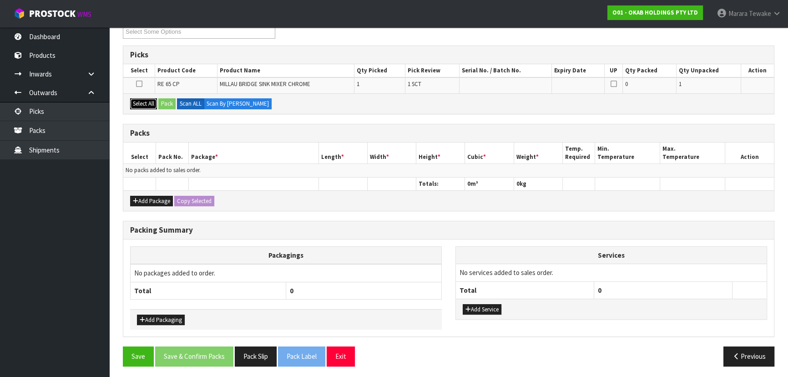
drag, startPoint x: 141, startPoint y: 104, endPoint x: 156, endPoint y: 103, distance: 14.6
click at [145, 104] on button "Select All" at bounding box center [143, 103] width 27 height 11
click at [161, 103] on button "Pack" at bounding box center [166, 103] width 17 height 11
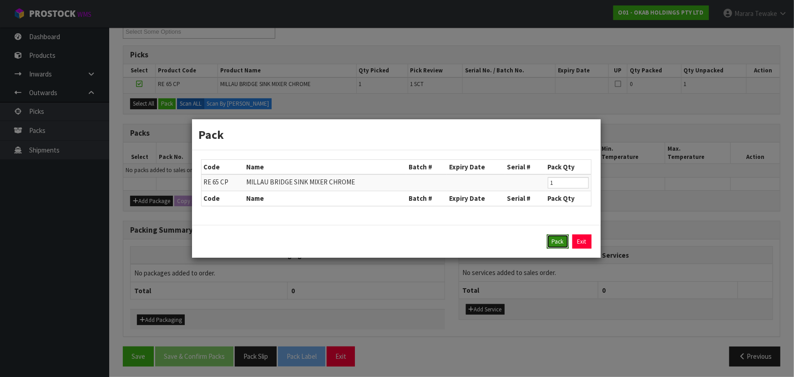
drag, startPoint x: 559, startPoint y: 247, endPoint x: 451, endPoint y: 212, distance: 113.5
click at [557, 247] on button "Pack" at bounding box center [558, 241] width 22 height 15
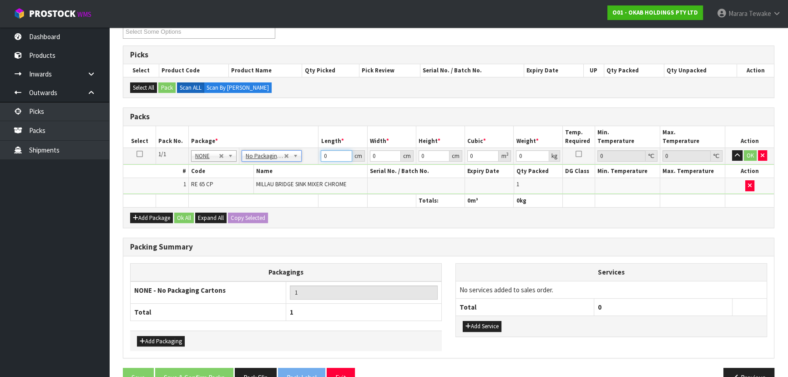
drag, startPoint x: 334, startPoint y: 155, endPoint x: 305, endPoint y: 127, distance: 40.2
click at [305, 145] on table "Select Pack No. Package * Length * Width * Height * Cubic * Weight * Temp. Requ…" at bounding box center [448, 166] width 650 height 81
click at [732, 150] on button "button" at bounding box center [737, 155] width 10 height 11
click button "OK" at bounding box center [750, 155] width 13 height 11
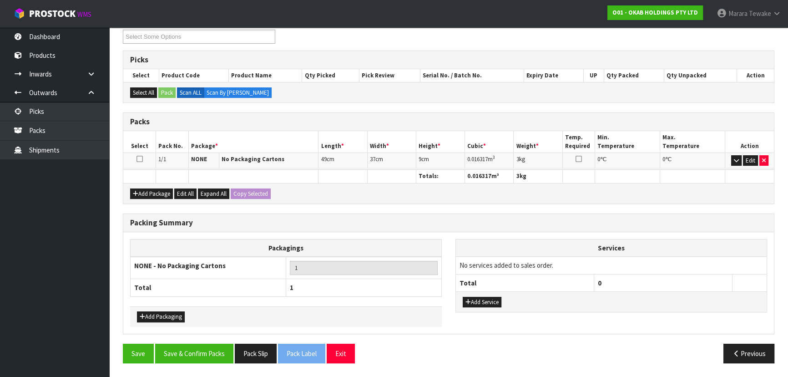
scroll to position [157, 0]
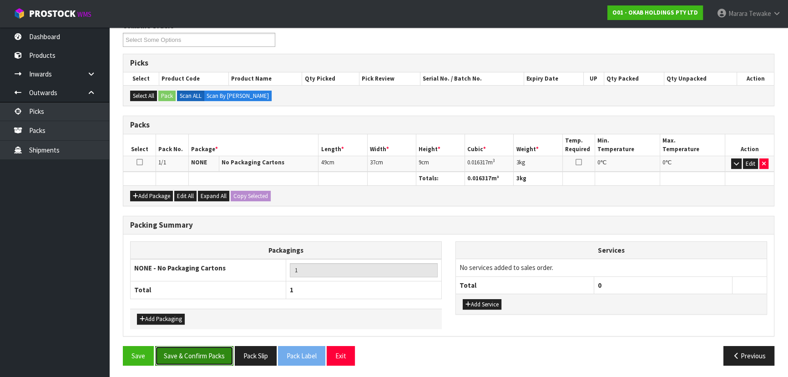
click at [211, 351] on button "Save & Confirm Packs" at bounding box center [194, 356] width 78 height 20
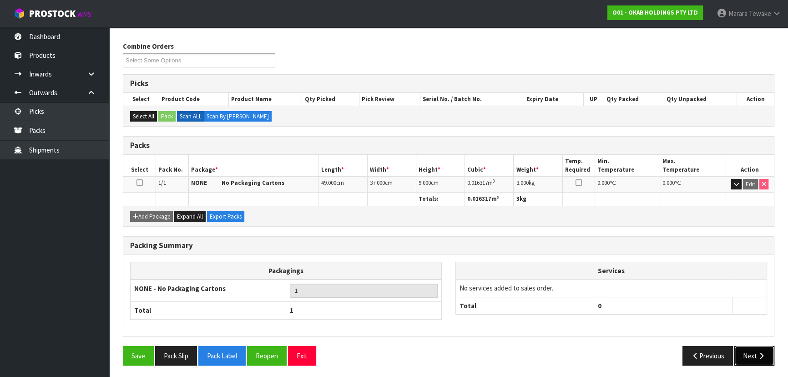
click at [759, 346] on button "Next" at bounding box center [754, 356] width 40 height 20
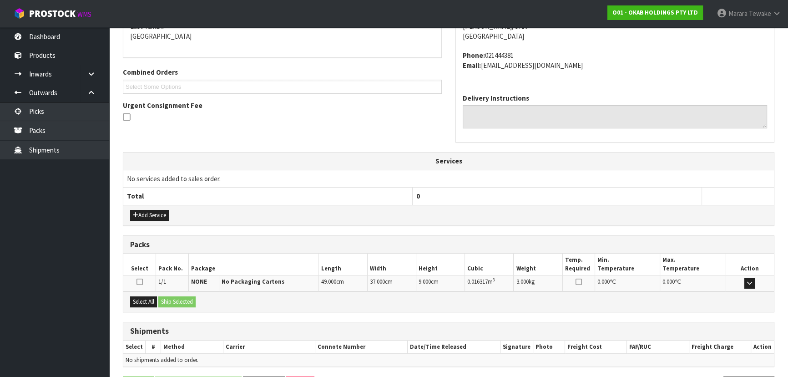
scroll to position [232, 0]
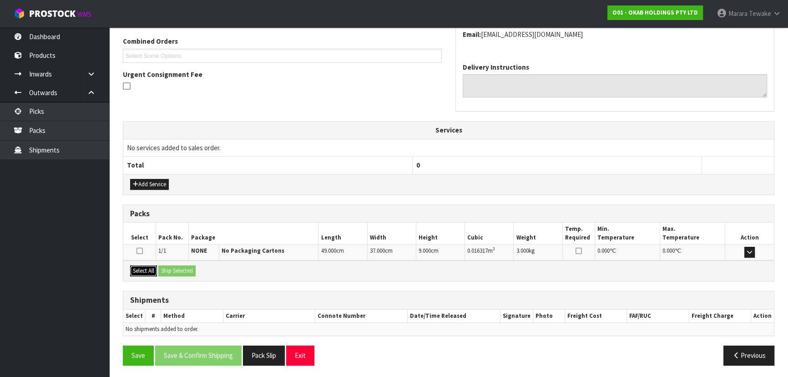
drag, startPoint x: 141, startPoint y: 267, endPoint x: 181, endPoint y: 267, distance: 40.0
click at [143, 267] on button "Select All" at bounding box center [143, 270] width 27 height 11
drag, startPoint x: 181, startPoint y: 267, endPoint x: 186, endPoint y: 268, distance: 4.7
click at [183, 268] on button "Ship Selected" at bounding box center [176, 270] width 37 height 11
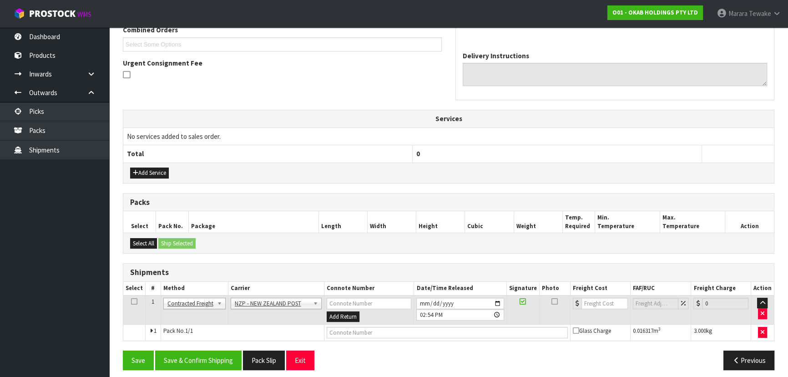
scroll to position [248, 0]
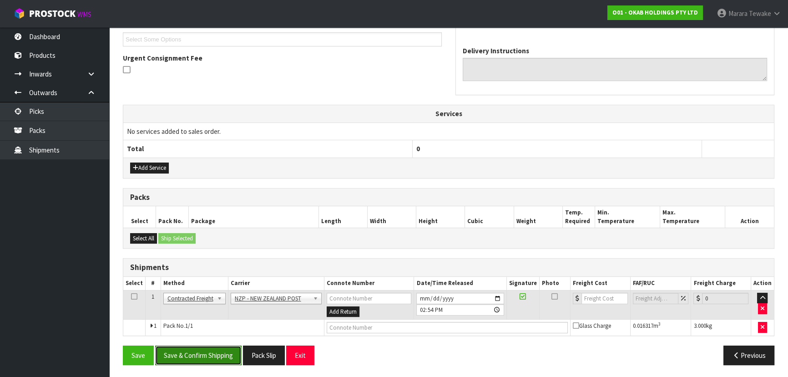
click at [229, 348] on button "Save & Confirm Shipping" at bounding box center [198, 355] width 86 height 20
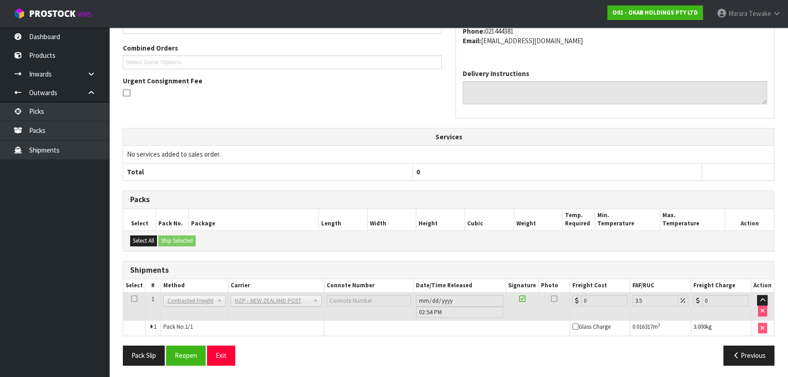
scroll to position [236, 0]
click at [192, 351] on button "Reopen" at bounding box center [186, 355] width 40 height 20
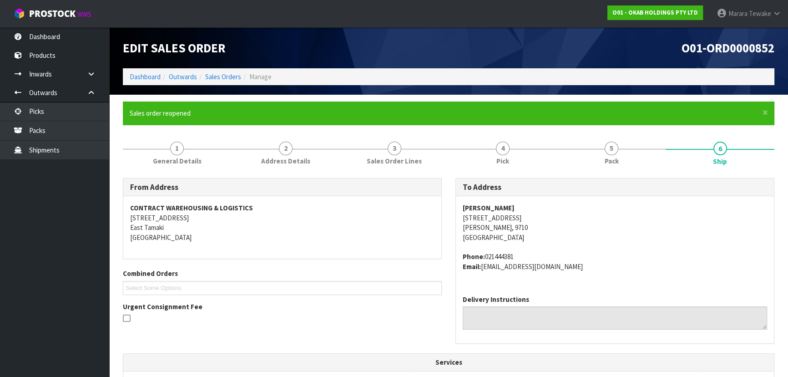
scroll to position [248, 0]
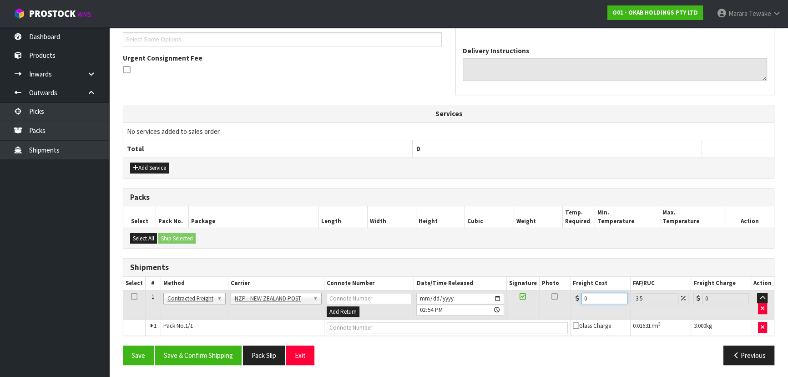
drag, startPoint x: 600, startPoint y: 292, endPoint x: 521, endPoint y: 243, distance: 93.5
click at [522, 255] on div "From Address CONTRACT WAREHOUSING & LOGISTICS 17 Allens Road East Tamaki Auckla…" at bounding box center [448, 151] width 651 height 443
drag, startPoint x: 204, startPoint y: 356, endPoint x: 114, endPoint y: 318, distance: 97.5
click at [201, 356] on button "Save & Confirm Shipping" at bounding box center [198, 355] width 86 height 20
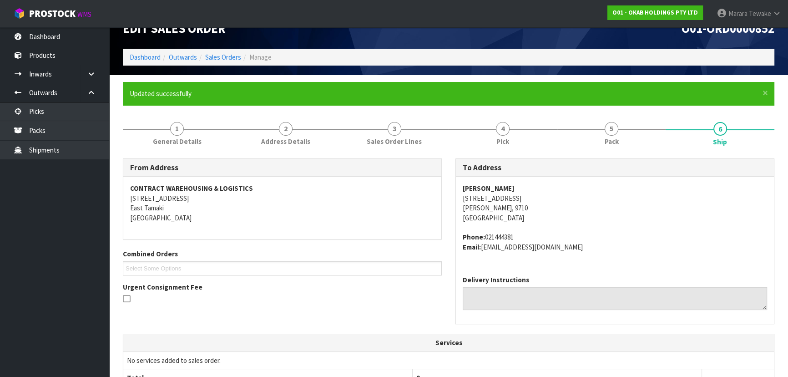
scroll to position [0, 0]
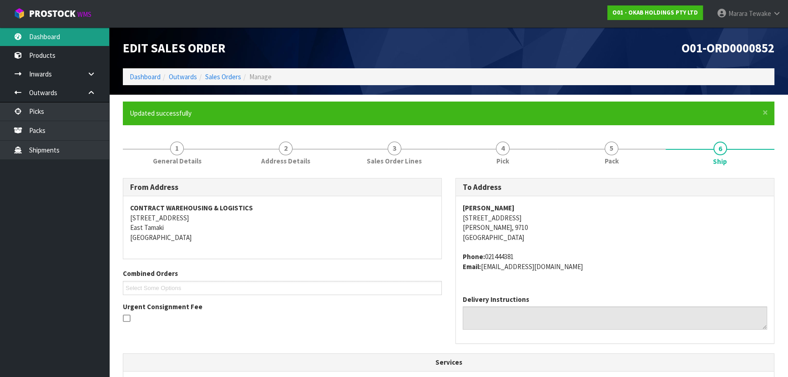
click at [73, 40] on link "Dashboard" at bounding box center [54, 36] width 109 height 19
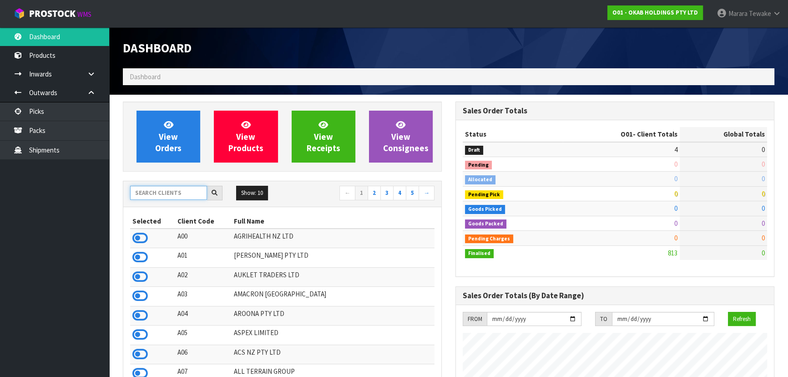
scroll to position [765, 332]
click at [159, 191] on input "text" at bounding box center [168, 193] width 77 height 14
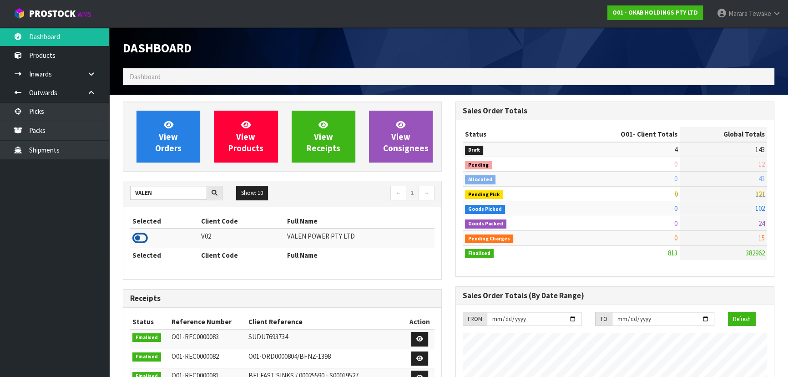
click at [141, 237] on icon at bounding box center [139, 238] width 15 height 14
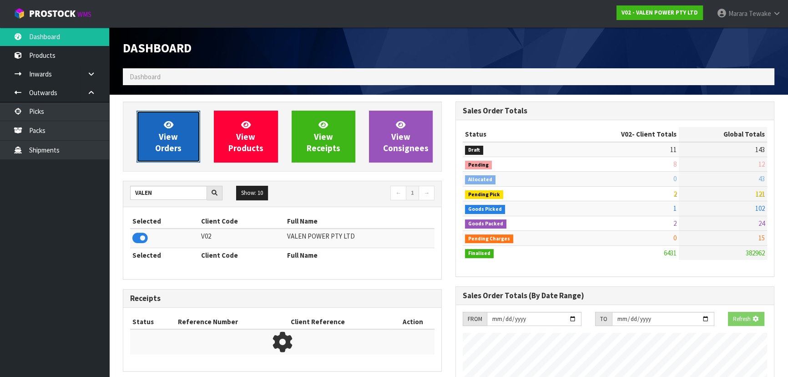
scroll to position [707, 332]
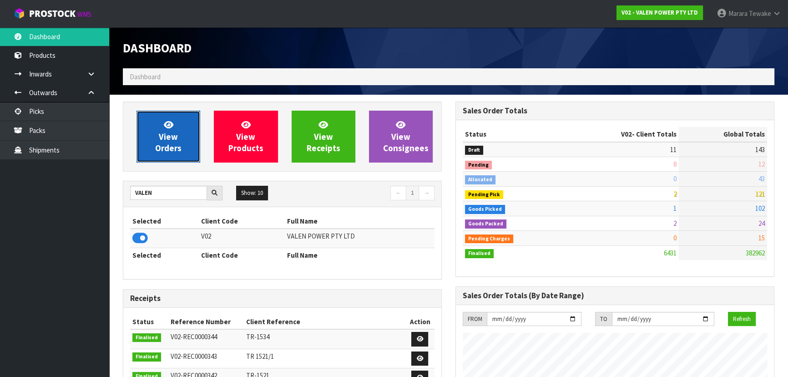
click at [191, 136] on link "View Orders" at bounding box center [168, 137] width 64 height 52
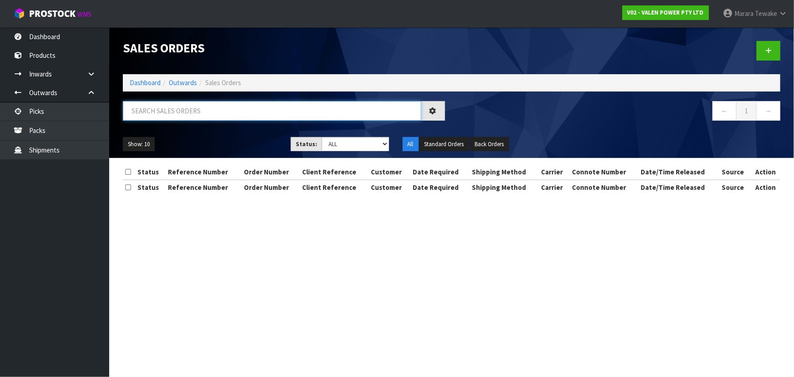
click at [173, 111] on input "text" at bounding box center [272, 111] width 298 height 20
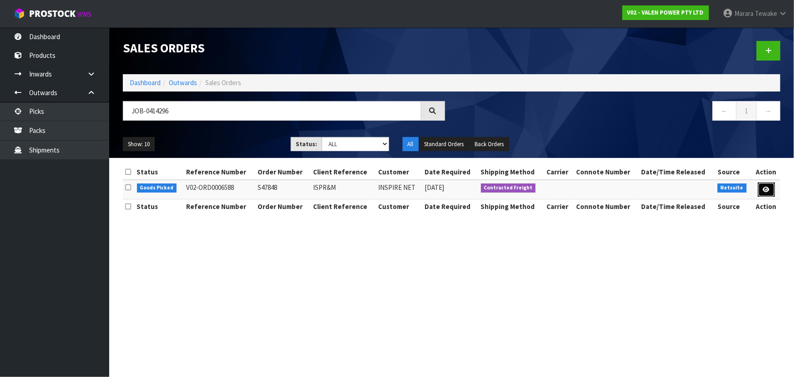
click at [760, 192] on link at bounding box center [766, 189] width 17 height 15
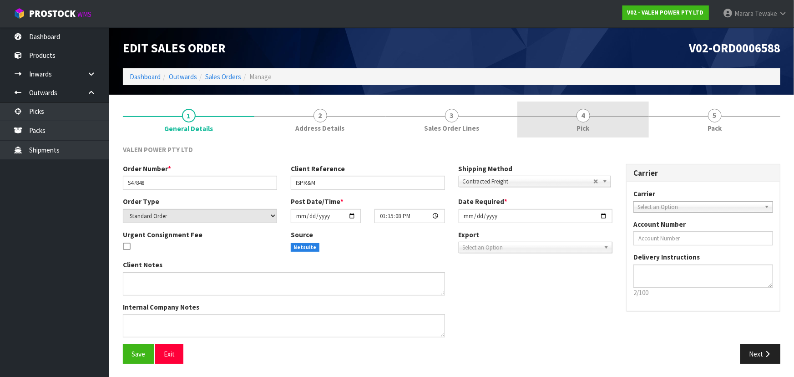
click at [582, 126] on span "Pick" at bounding box center [583, 128] width 13 height 10
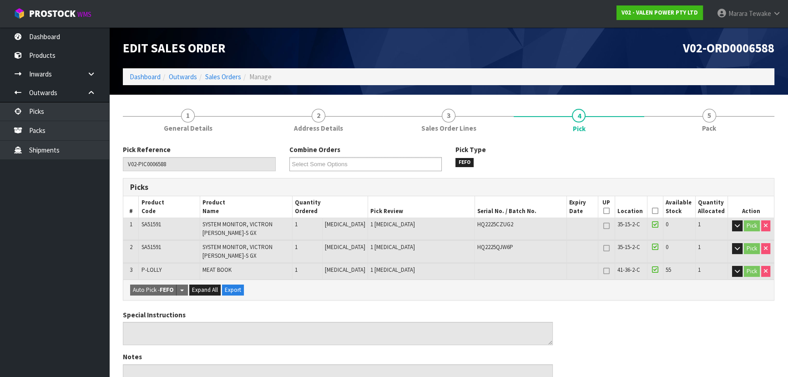
click at [653, 211] on icon at bounding box center [655, 211] width 6 height 0
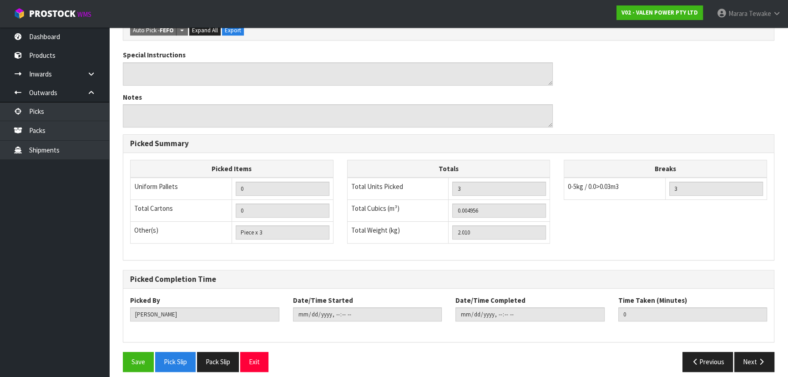
scroll to position [299, 0]
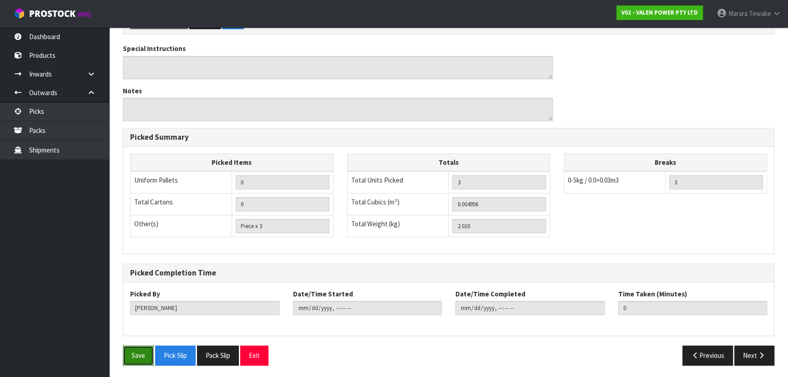
click at [137, 358] on button "Save" at bounding box center [138, 355] width 31 height 20
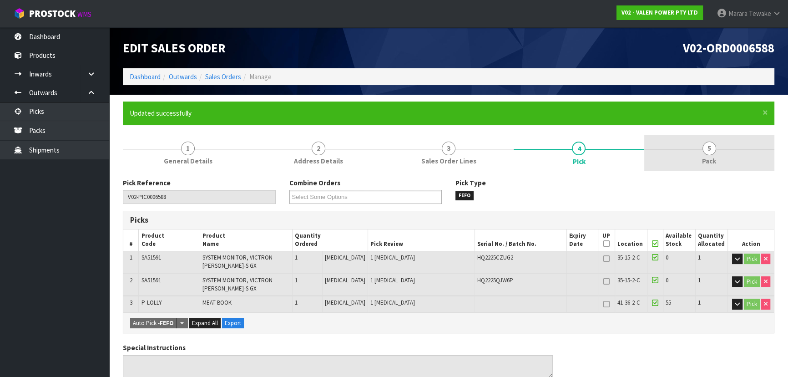
click at [726, 147] on link "5 Pack" at bounding box center [709, 153] width 130 height 36
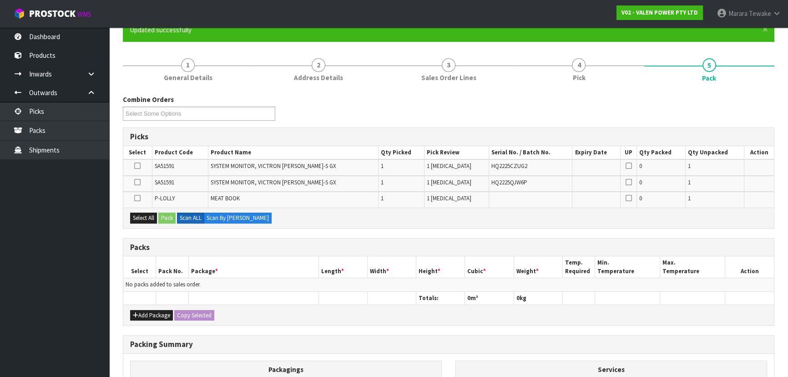
scroll to position [165, 0]
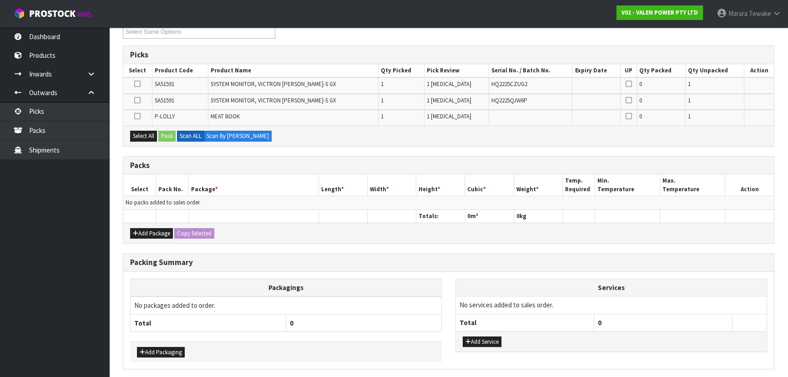
click at [141, 116] on icon at bounding box center [137, 116] width 6 height 0
click at [0, 0] on input "checkbox" at bounding box center [0, 0] width 0 height 0
click at [168, 132] on button "Pack" at bounding box center [166, 136] width 17 height 11
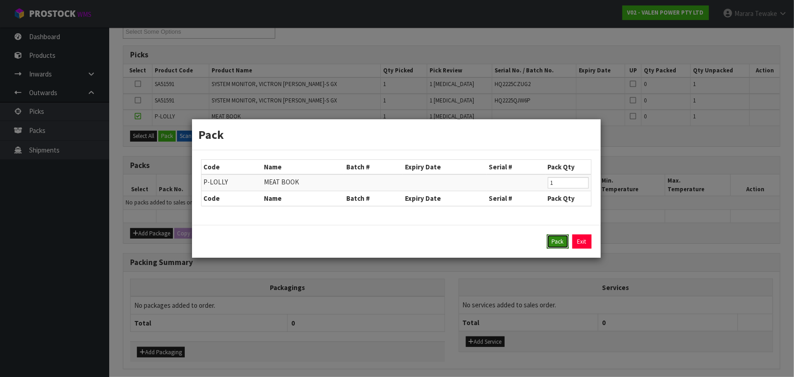
click at [556, 245] on button "Pack" at bounding box center [558, 241] width 22 height 15
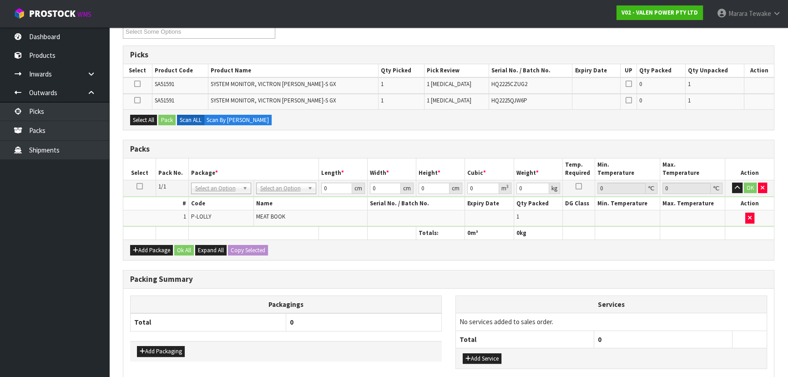
click at [141, 186] on icon at bounding box center [139, 186] width 6 height 0
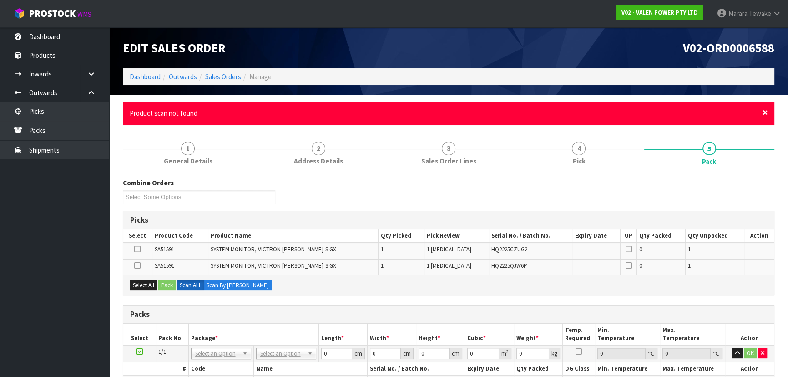
click at [764, 108] on span "×" at bounding box center [764, 112] width 5 height 13
click at [765, 113] on span "×" at bounding box center [764, 112] width 5 height 13
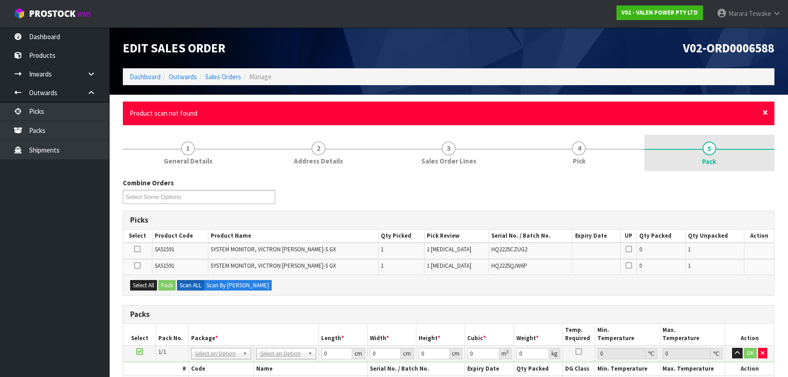
click at [765, 111] on span "×" at bounding box center [764, 112] width 5 height 13
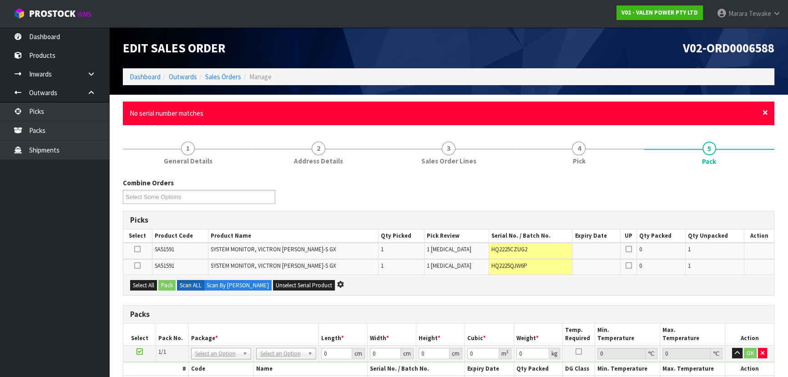
click at [766, 113] on span "×" at bounding box center [764, 112] width 5 height 13
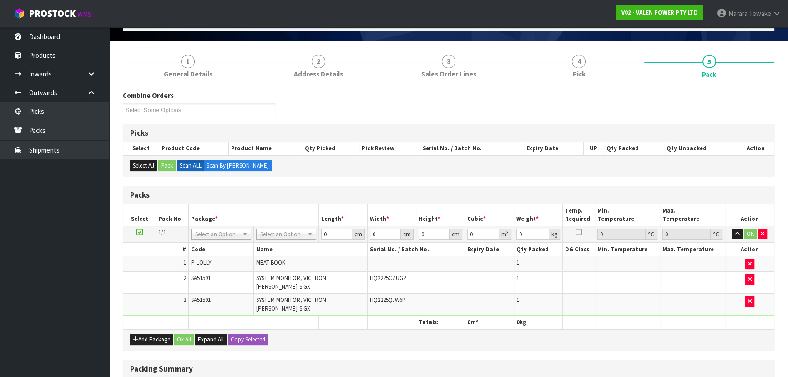
scroll to position [124, 0]
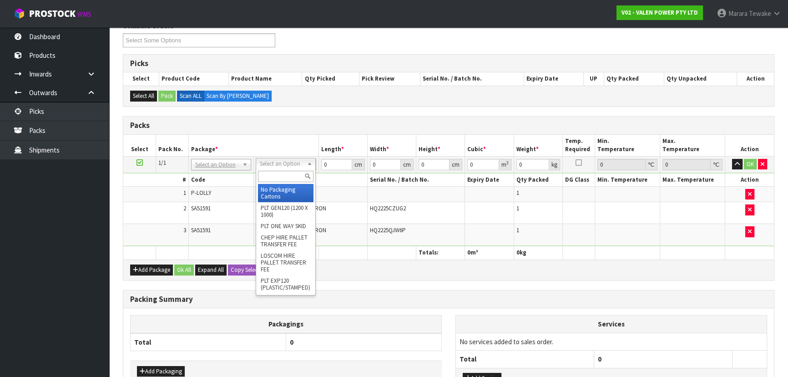
click at [282, 177] on input "text" at bounding box center [285, 176] width 55 height 11
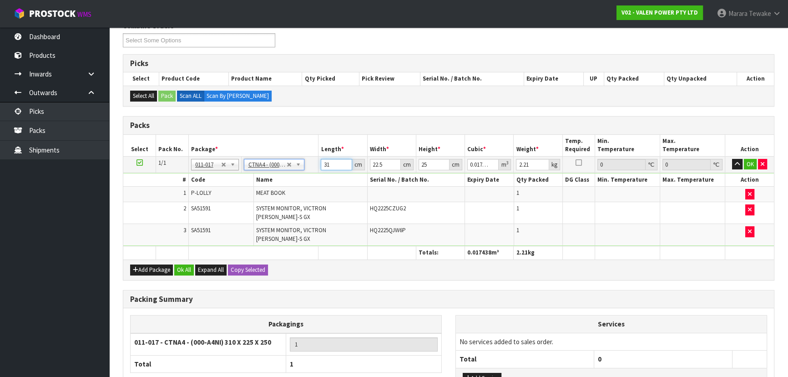
drag, startPoint x: 326, startPoint y: 159, endPoint x: 297, endPoint y: 137, distance: 36.8
click at [301, 144] on table "Select Pack No. Package * Length * Width * Height * Cubic * Weight * Temp. Requ…" at bounding box center [448, 197] width 650 height 125
click at [732, 159] on button "button" at bounding box center [737, 164] width 10 height 11
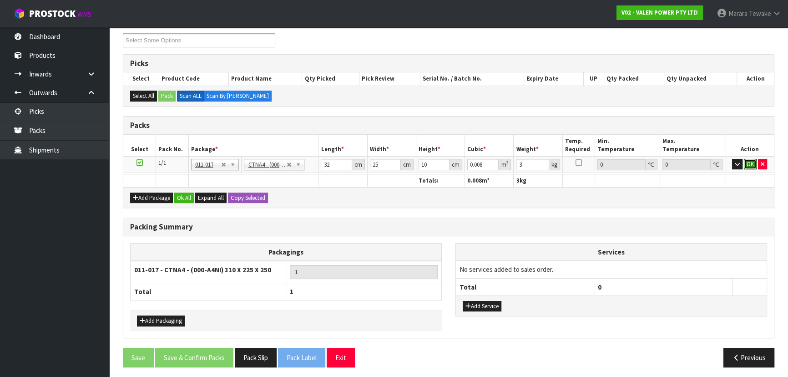
click button "OK" at bounding box center [750, 164] width 13 height 11
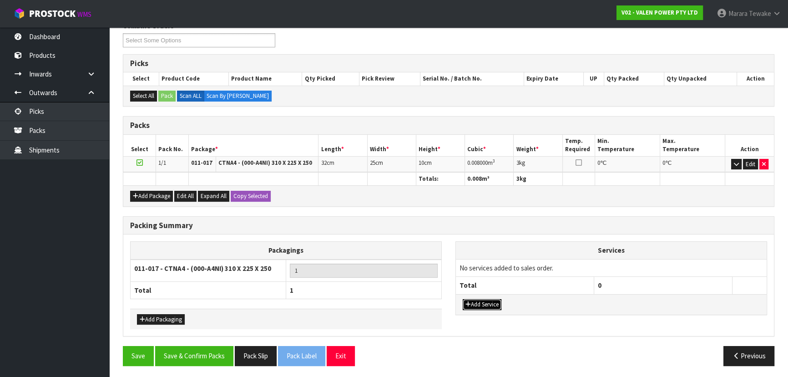
click at [490, 299] on button "Add Service" at bounding box center [482, 304] width 39 height 11
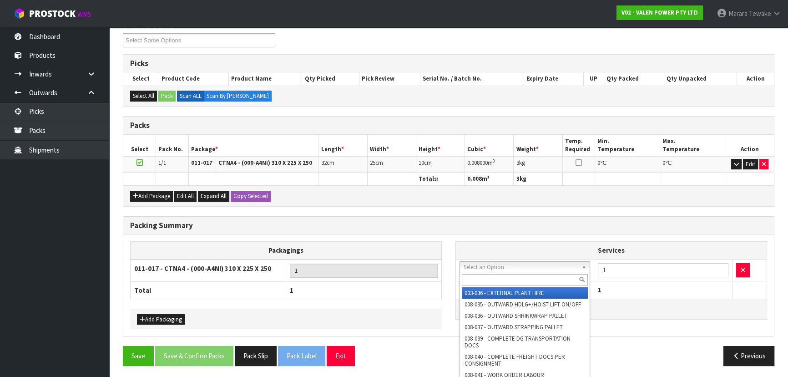
click at [500, 276] on input "text" at bounding box center [525, 279] width 126 height 11
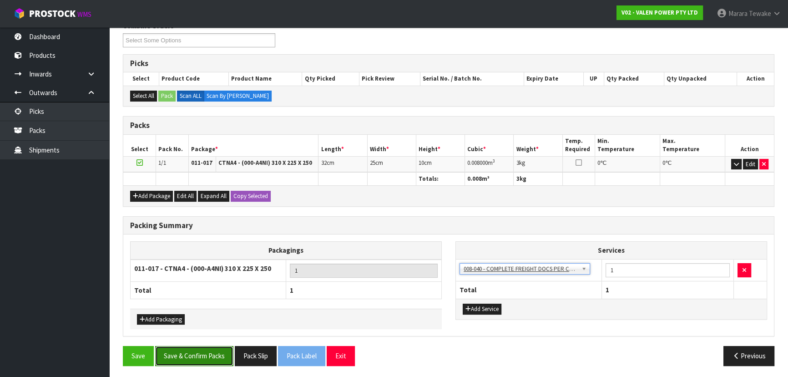
click at [196, 350] on button "Save & Confirm Packs" at bounding box center [194, 356] width 78 height 20
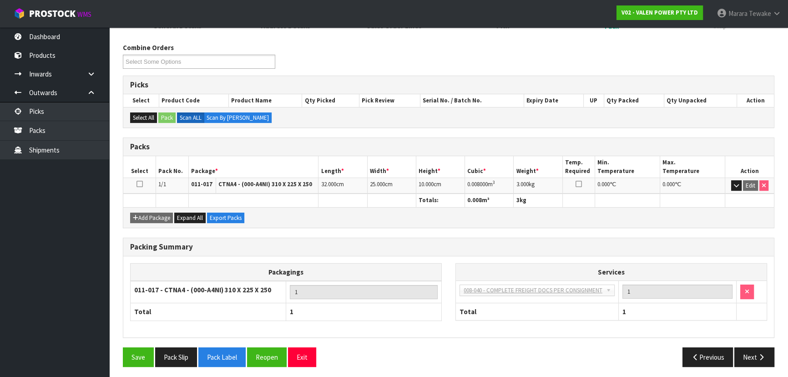
scroll to position [136, 0]
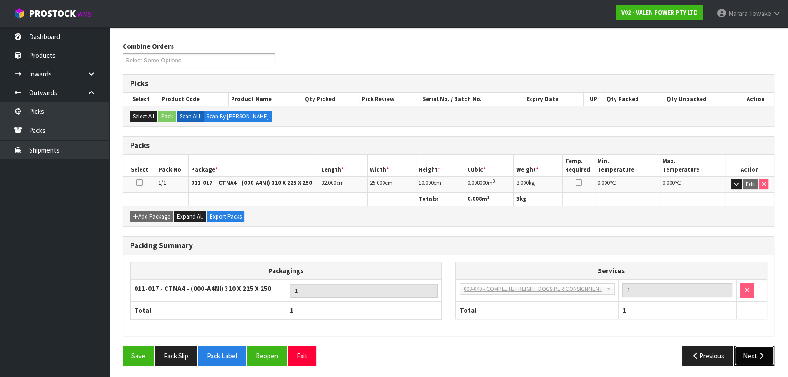
click at [743, 348] on button "Next" at bounding box center [754, 356] width 40 height 20
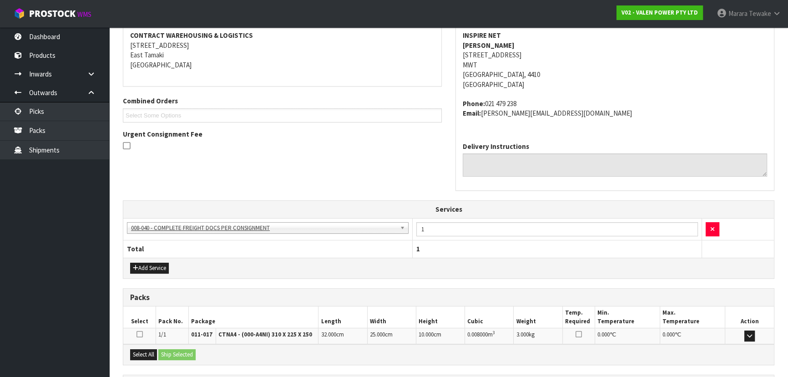
scroll to position [256, 0]
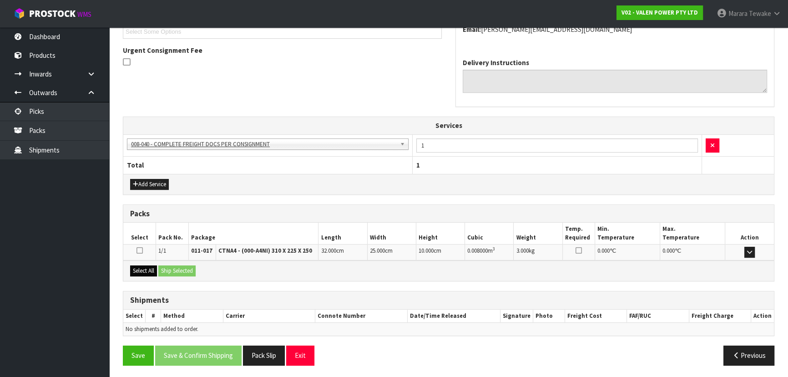
drag, startPoint x: 147, startPoint y: 277, endPoint x: 152, endPoint y: 274, distance: 6.2
click at [147, 276] on div "Select All Ship Selected" at bounding box center [448, 270] width 650 height 20
click at [152, 270] on button "Select All" at bounding box center [143, 270] width 27 height 11
drag, startPoint x: 166, startPoint y: 269, endPoint x: 173, endPoint y: 269, distance: 6.8
click at [170, 269] on button "Ship Selected" at bounding box center [176, 270] width 37 height 11
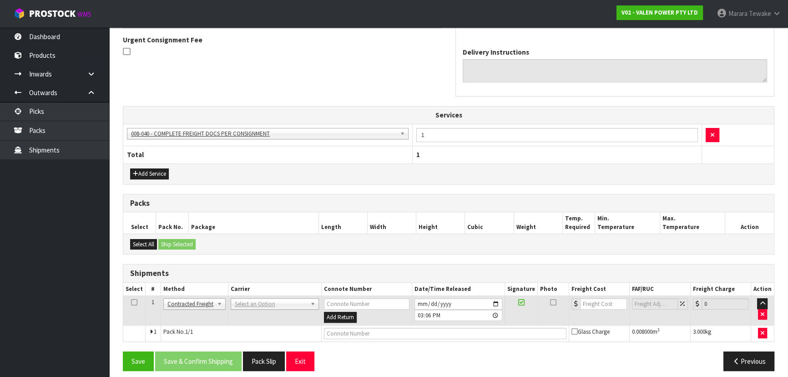
scroll to position [272, 0]
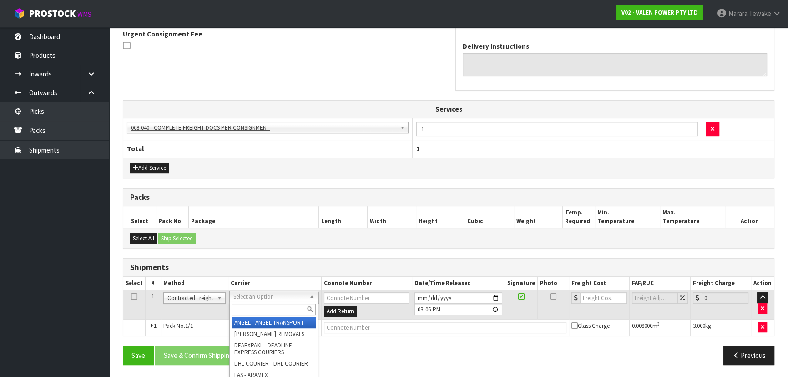
click at [258, 314] on div at bounding box center [274, 309] width 88 height 15
click at [257, 309] on input "text" at bounding box center [274, 308] width 84 height 11
drag, startPoint x: 267, startPoint y: 322, endPoint x: 259, endPoint y: 332, distance: 13.3
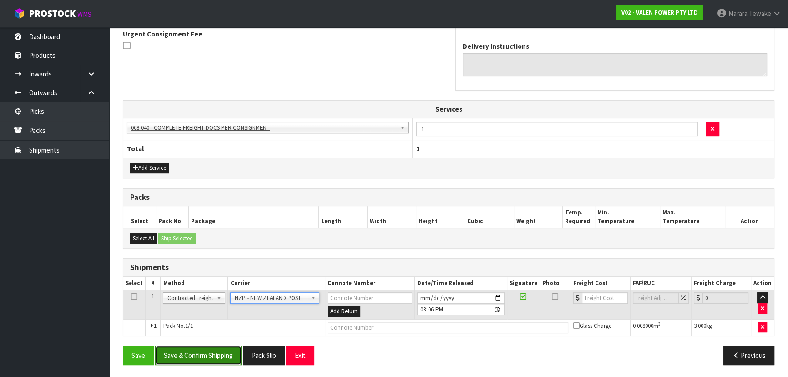
click at [232, 352] on button "Save & Confirm Shipping" at bounding box center [198, 355] width 86 height 20
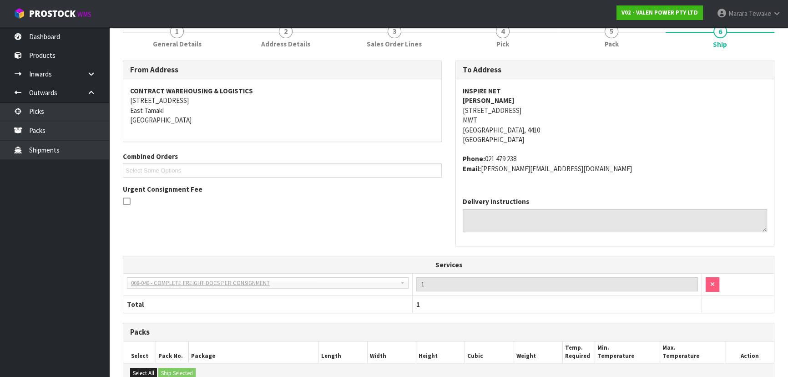
scroll to position [259, 0]
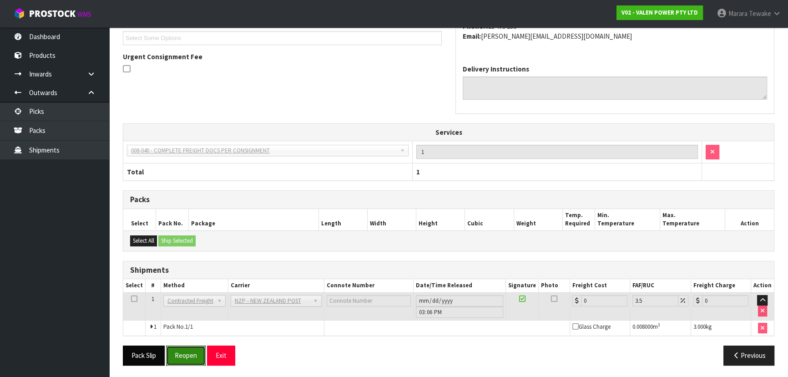
drag, startPoint x: 182, startPoint y: 352, endPoint x: 150, endPoint y: 350, distance: 32.3
click at [182, 352] on button "Reopen" at bounding box center [186, 355] width 40 height 20
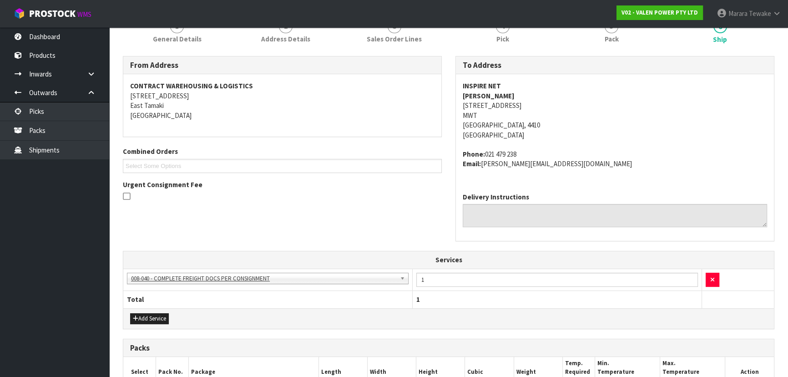
scroll to position [272, 0]
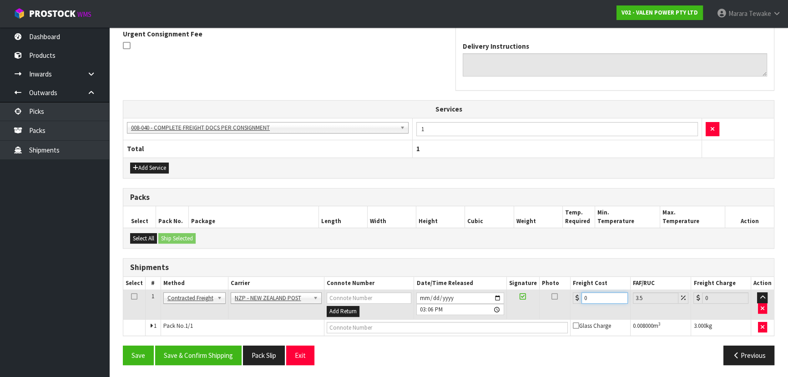
drag, startPoint x: 595, startPoint y: 291, endPoint x: 546, endPoint y: 277, distance: 51.1
click at [548, 277] on table "Select # Method Carrier Connote Number Date/Time Released Signature Photo Freig…" at bounding box center [448, 306] width 650 height 59
click at [171, 346] on button "Save & Confirm Shipping" at bounding box center [198, 355] width 86 height 20
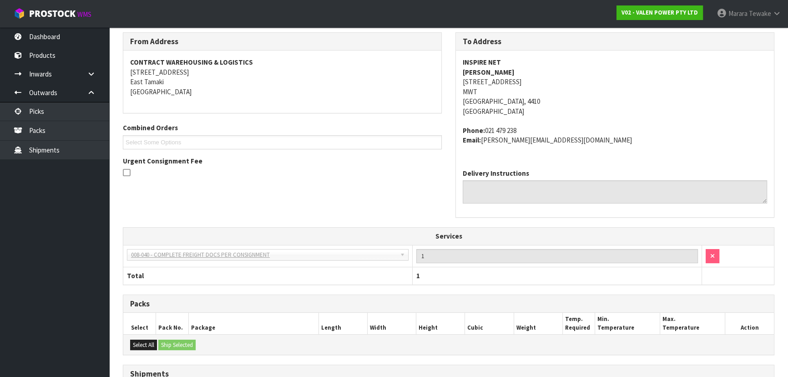
scroll to position [0, 0]
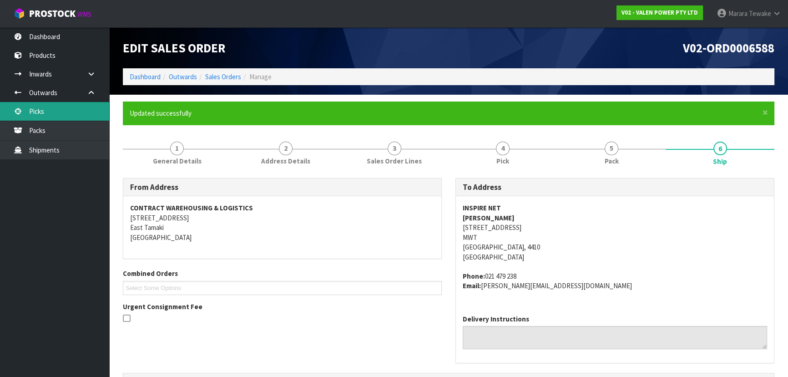
click at [74, 104] on link "Picks" at bounding box center [54, 111] width 109 height 19
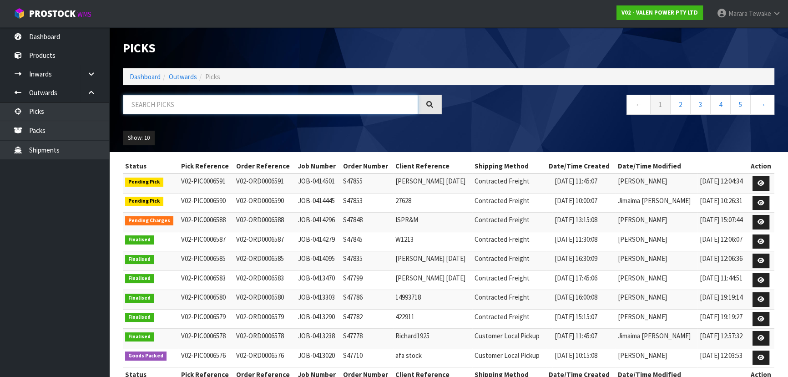
click at [260, 108] on input "text" at bounding box center [270, 105] width 295 height 20
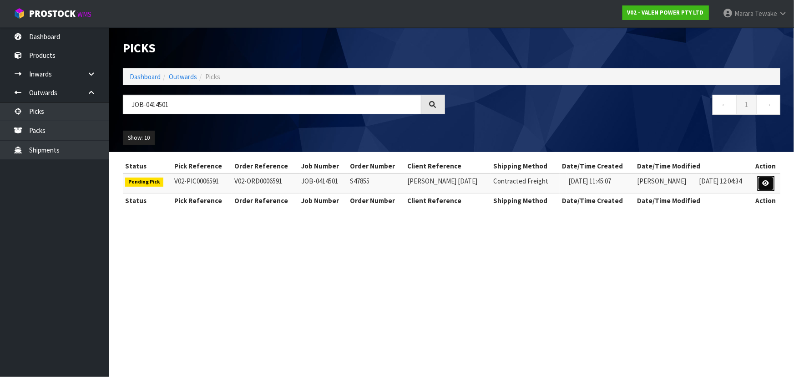
click at [766, 186] on link at bounding box center [765, 183] width 17 height 15
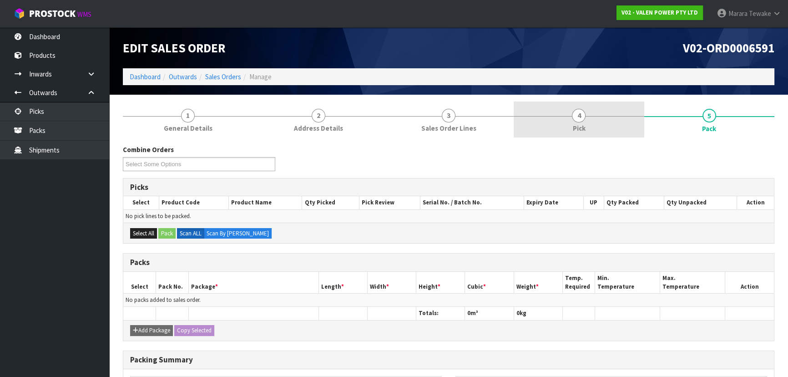
click at [605, 134] on link "4 Pick" at bounding box center [578, 119] width 130 height 36
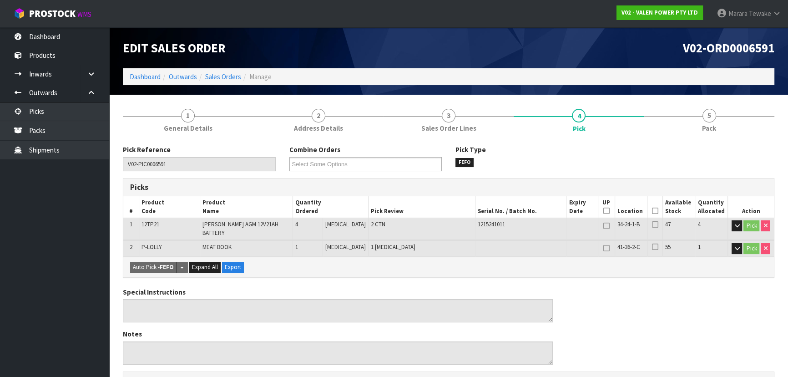
click at [653, 211] on icon at bounding box center [654, 211] width 6 height 0
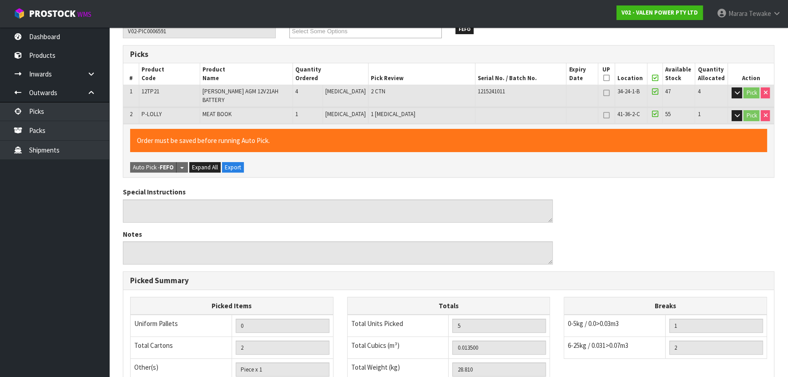
scroll to position [270, 0]
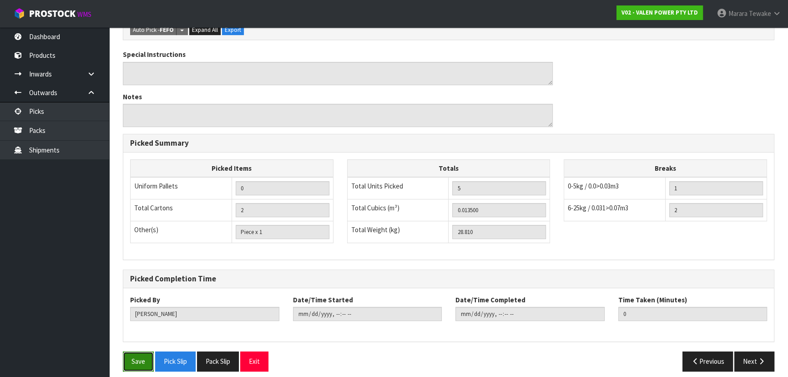
click at [139, 351] on button "Save" at bounding box center [138, 361] width 31 height 20
click at [761, 357] on icon "button" at bounding box center [761, 360] width 9 height 7
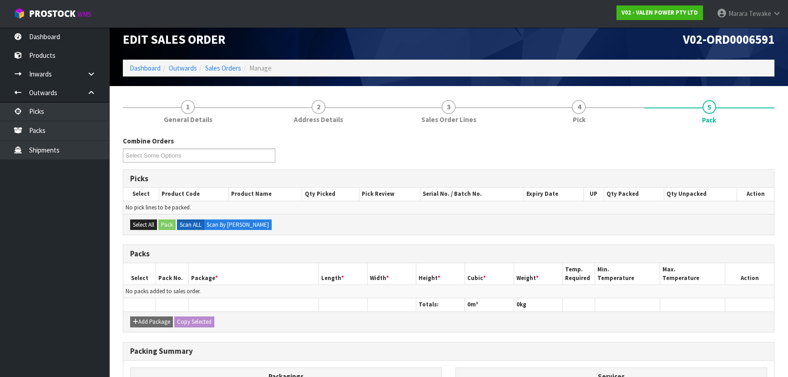
scroll to position [0, 0]
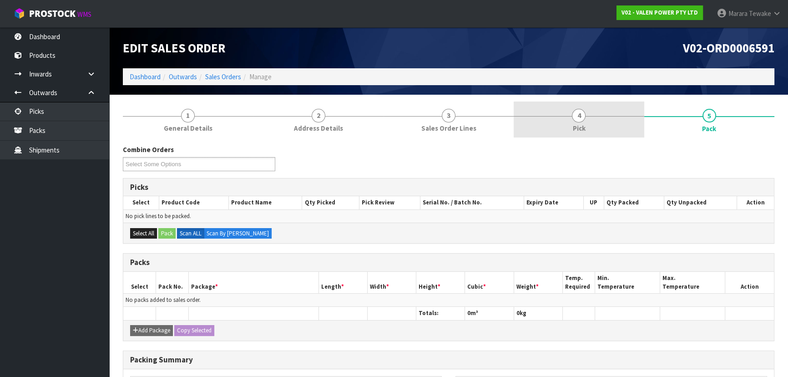
click at [587, 107] on link "4 Pick" at bounding box center [578, 119] width 130 height 36
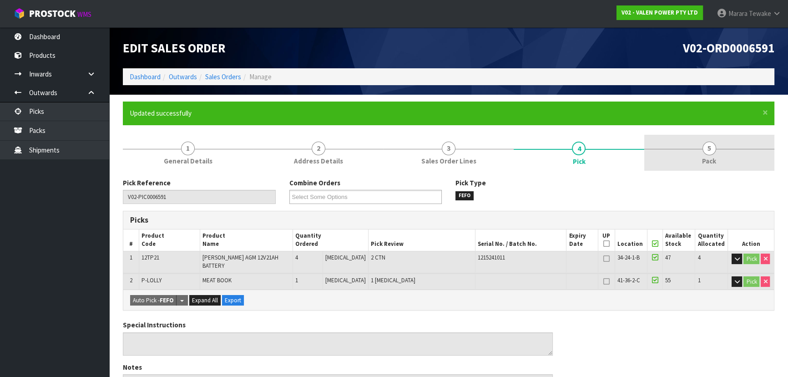
click at [708, 155] on link "5 Pack" at bounding box center [709, 153] width 130 height 36
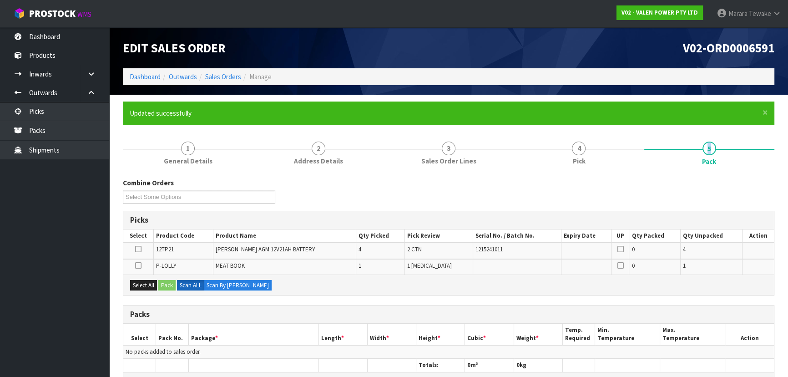
scroll to position [182, 0]
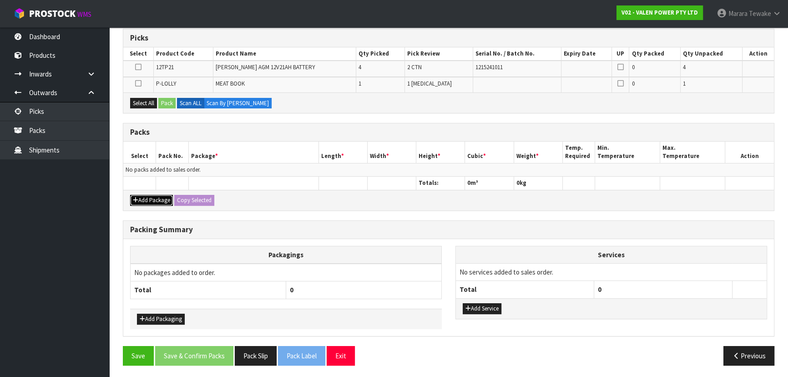
click at [148, 199] on button "Add Package" at bounding box center [151, 200] width 43 height 11
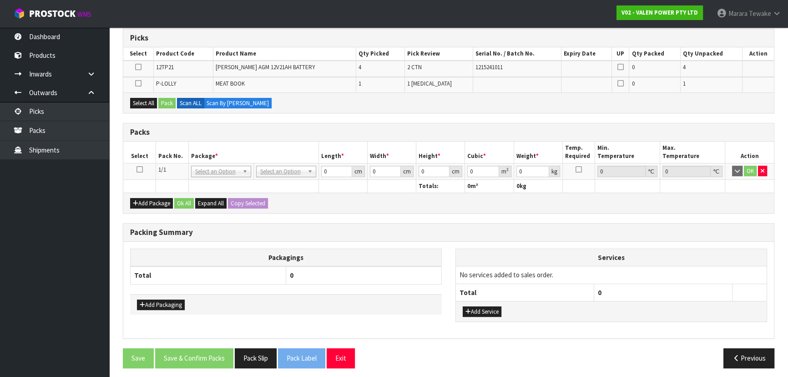
click at [140, 170] on icon at bounding box center [139, 169] width 6 height 0
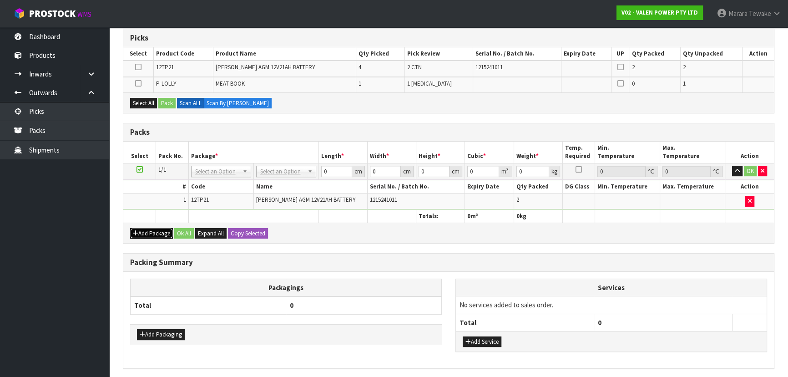
click at [148, 228] on button "Add Package" at bounding box center [151, 233] width 43 height 11
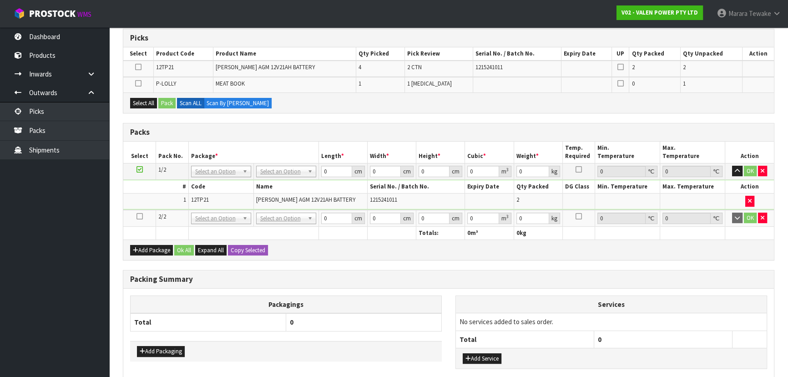
click at [139, 216] on icon at bounding box center [139, 216] width 6 height 0
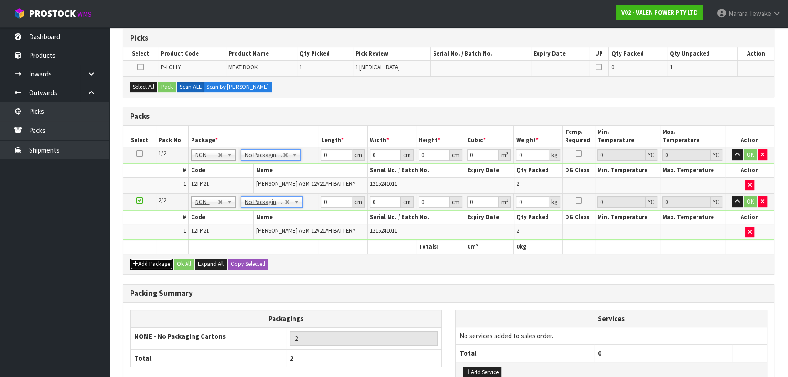
drag, startPoint x: 145, startPoint y: 263, endPoint x: 141, endPoint y: 260, distance: 4.8
click at [145, 262] on button "Add Package" at bounding box center [151, 263] width 43 height 11
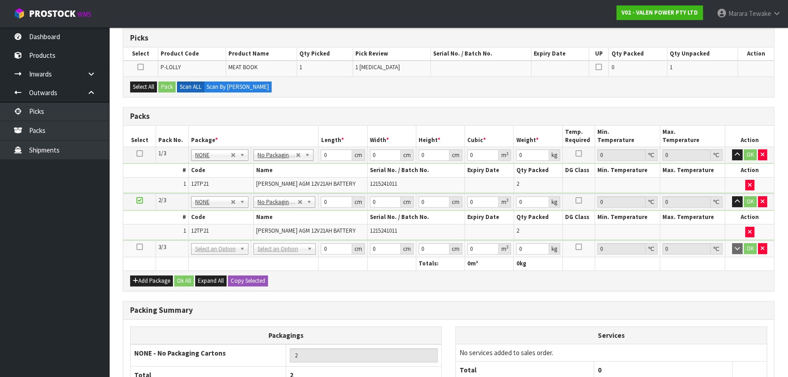
click at [138, 247] on icon at bounding box center [139, 247] width 6 height 0
click at [145, 86] on button "Select All" at bounding box center [143, 86] width 27 height 11
click at [164, 84] on button "Pack" at bounding box center [166, 86] width 17 height 11
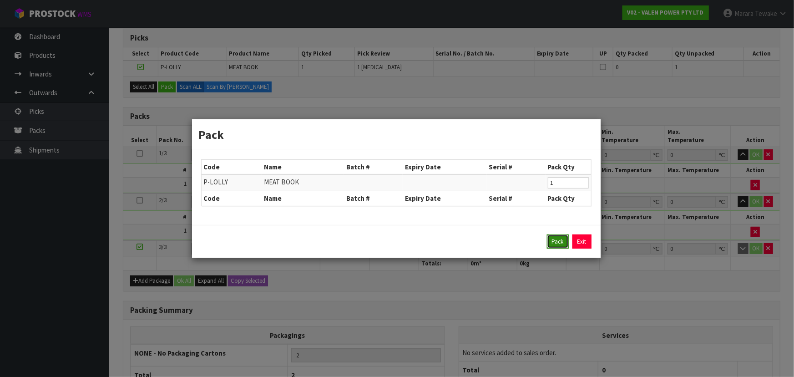
click at [554, 244] on button "Pack" at bounding box center [558, 241] width 22 height 15
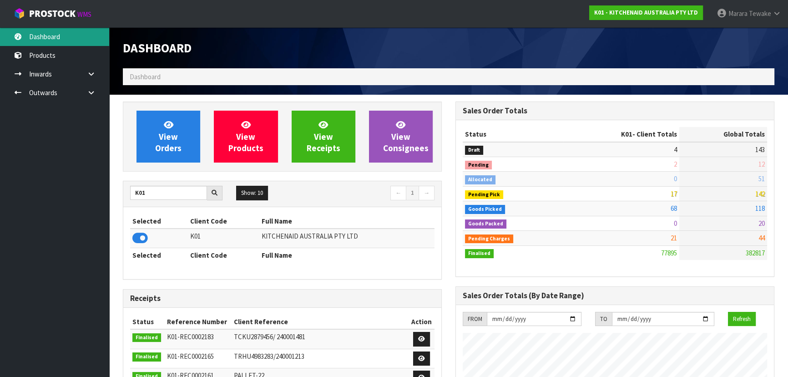
scroll to position [688, 332]
click at [59, 35] on link "Dashboard" at bounding box center [54, 36] width 109 height 19
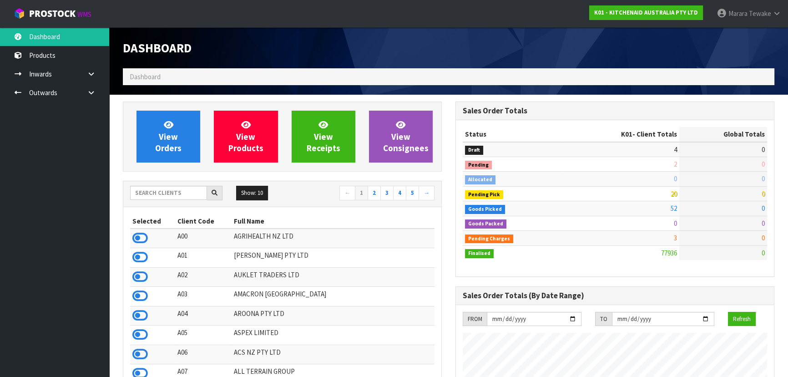
scroll to position [688, 332]
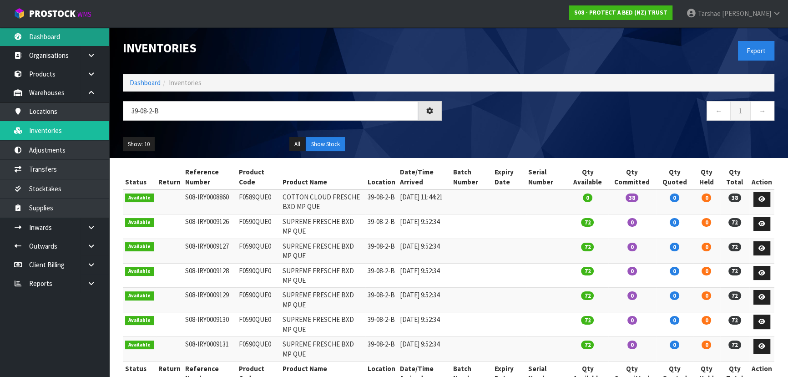
click at [69, 39] on link "Dashboard" at bounding box center [54, 36] width 109 height 19
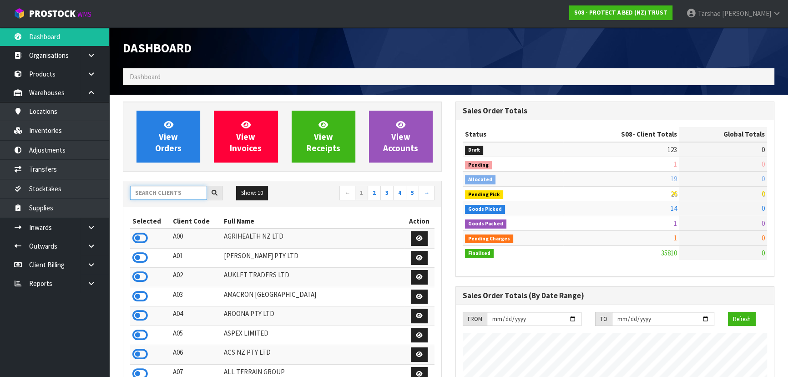
click at [146, 189] on input "text" at bounding box center [168, 193] width 77 height 14
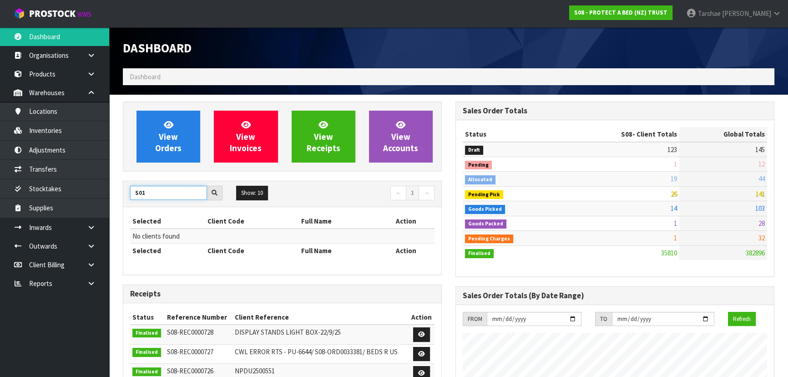
type input "S01"
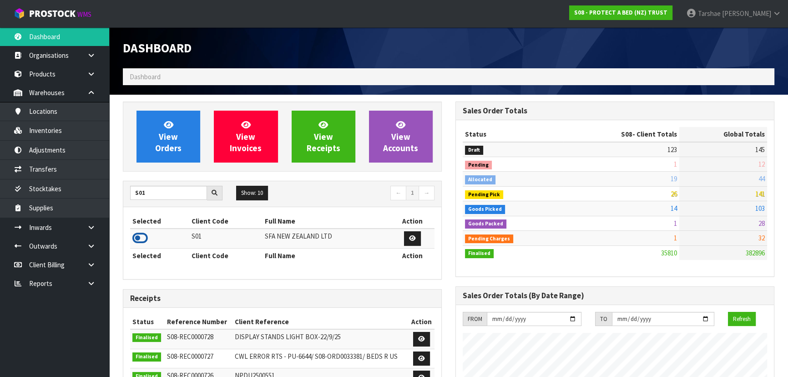
click at [138, 235] on icon at bounding box center [139, 238] width 15 height 14
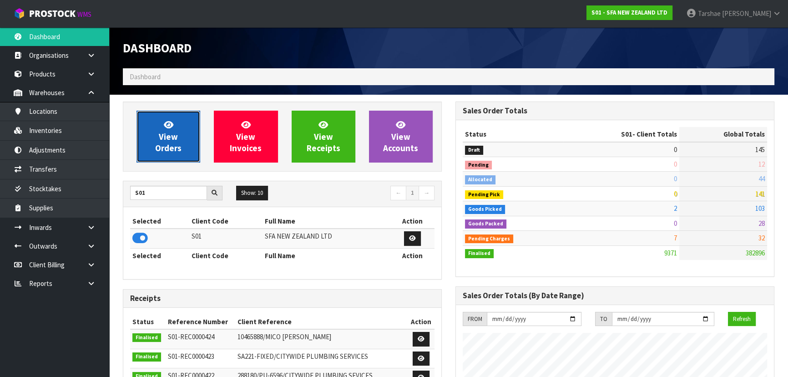
click at [168, 153] on span "View Orders" at bounding box center [168, 136] width 26 height 34
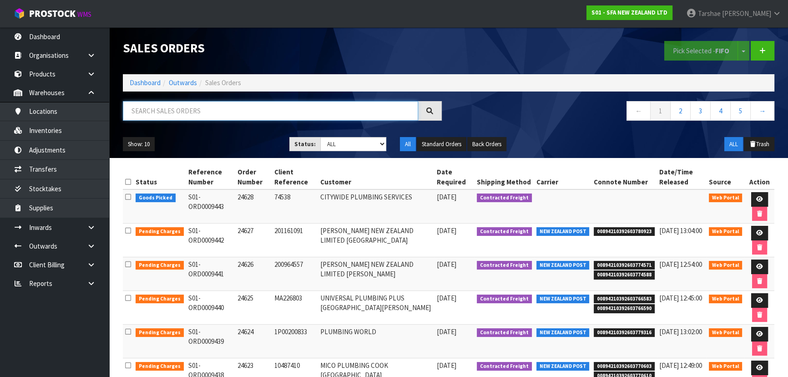
click at [184, 112] on input "text" at bounding box center [270, 111] width 295 height 20
type input "JOB-0414438"
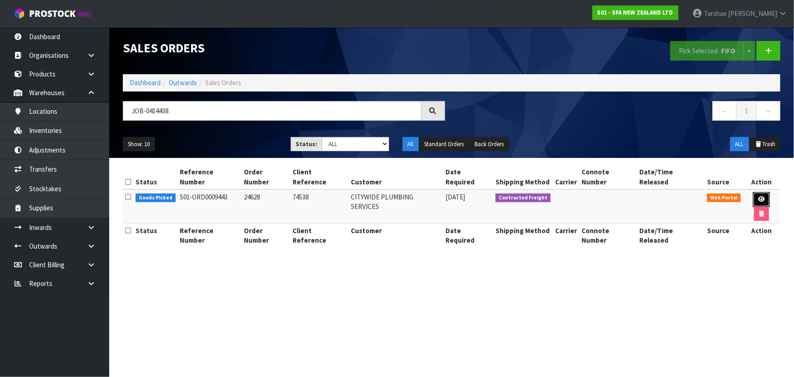
click at [758, 196] on icon at bounding box center [761, 199] width 7 height 6
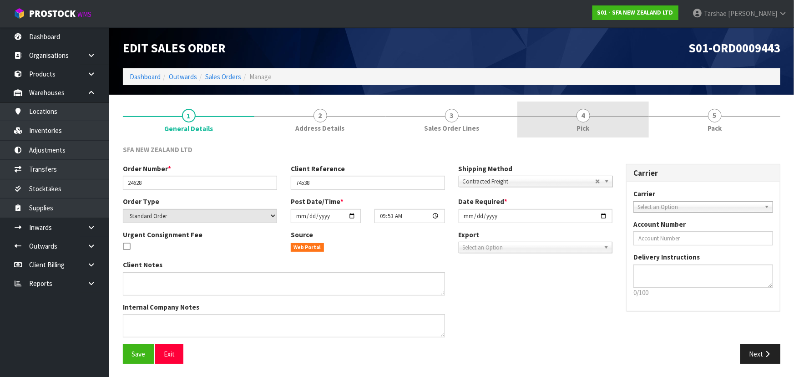
click at [609, 119] on link "4 Pick" at bounding box center [582, 119] width 131 height 36
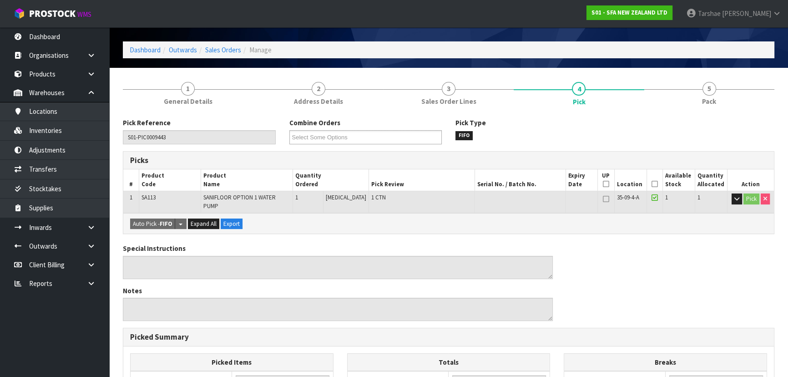
scroll to position [41, 0]
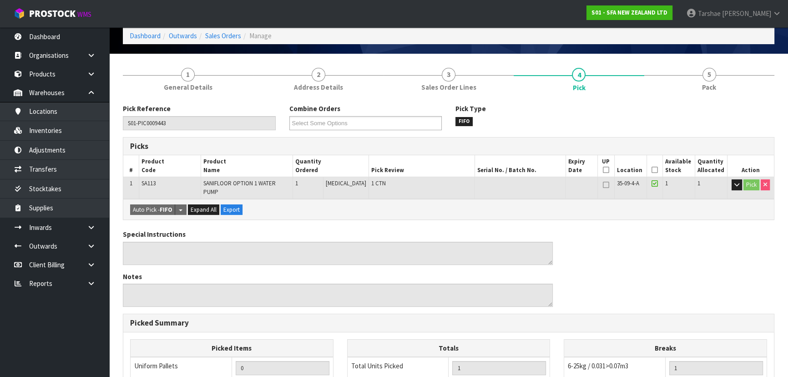
click at [654, 170] on icon at bounding box center [654, 170] width 6 height 0
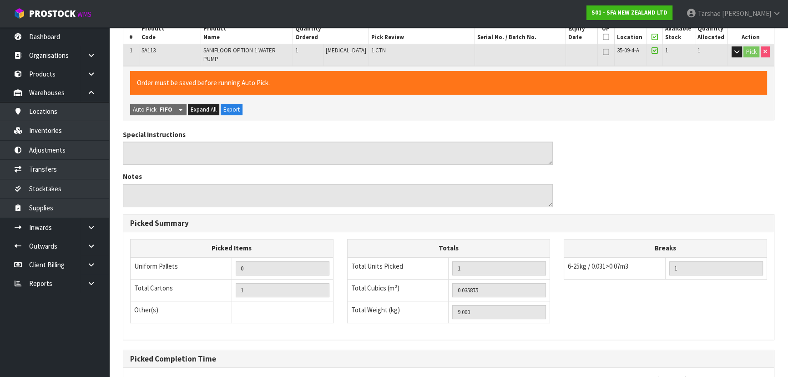
scroll to position [254, 0]
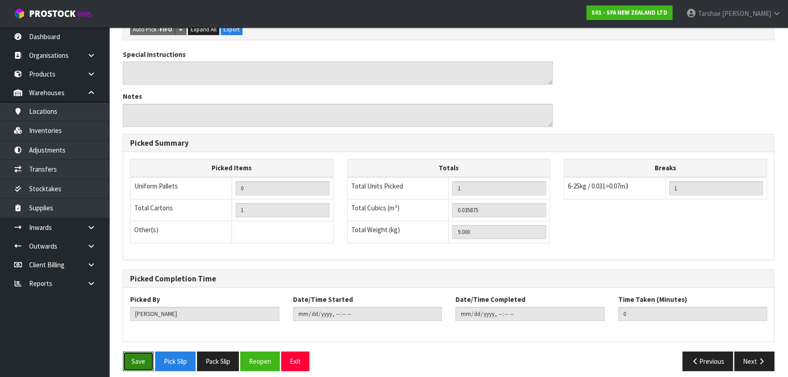
click at [144, 351] on button "Save" at bounding box center [138, 361] width 31 height 20
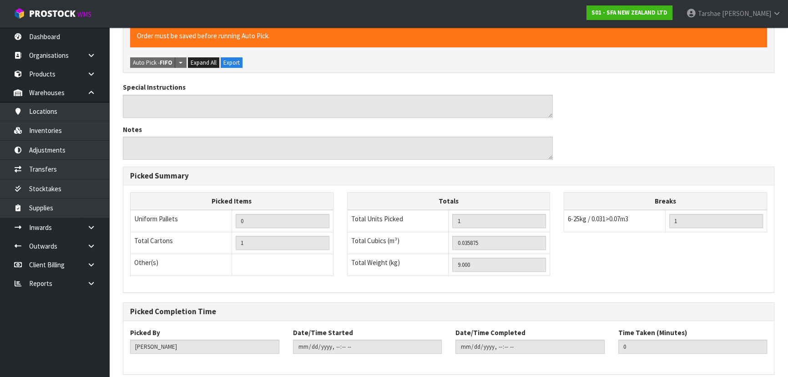
scroll to position [0, 0]
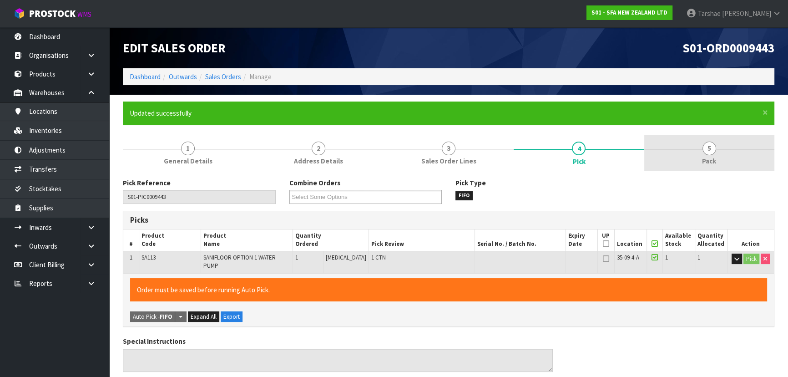
type input "Tarshae Graydon"
type input "2025-09-25T13:25:51"
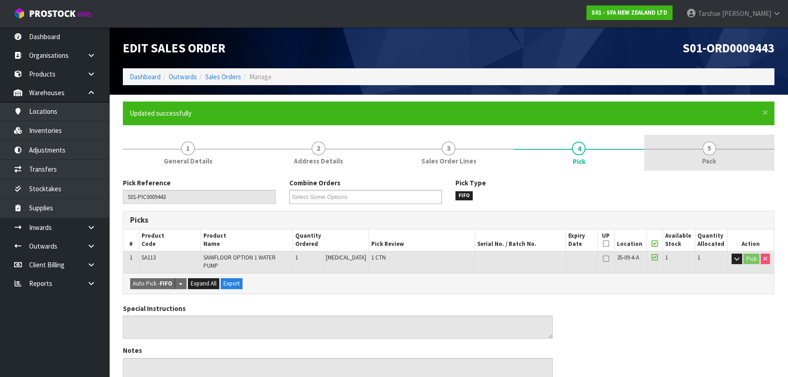
click at [732, 154] on link "5 Pack" at bounding box center [709, 153] width 130 height 36
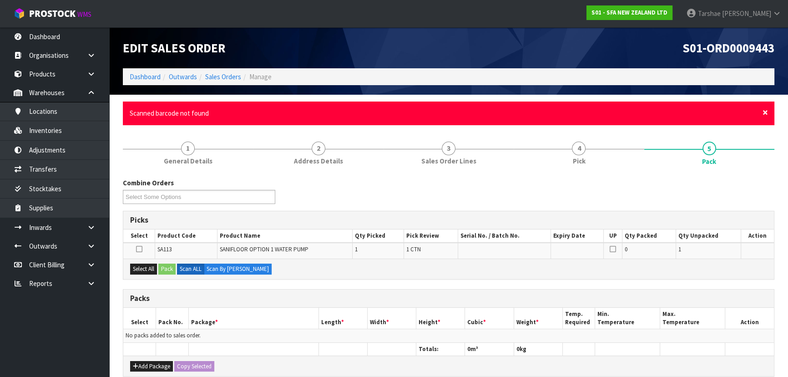
click at [767, 111] on span "×" at bounding box center [764, 112] width 5 height 13
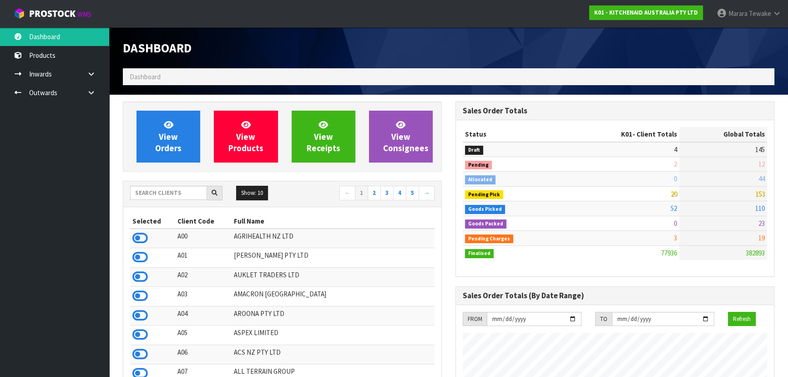
scroll to position [688, 332]
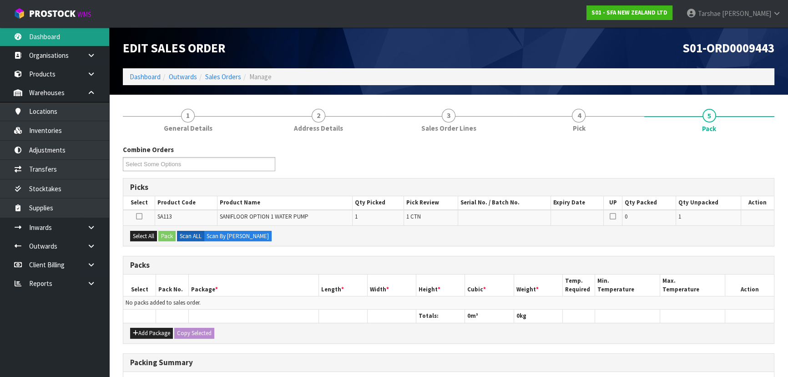
click at [59, 33] on link "Dashboard" at bounding box center [54, 36] width 109 height 19
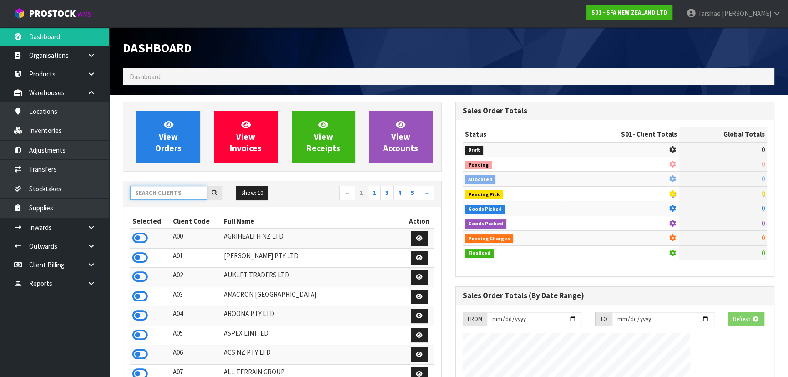
click at [177, 189] on input "text" at bounding box center [168, 193] width 77 height 14
type input "C11"
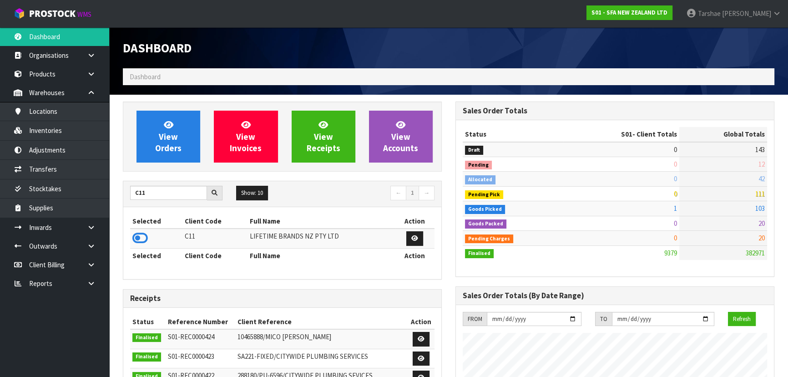
drag, startPoint x: 143, startPoint y: 234, endPoint x: 144, endPoint y: 221, distance: 13.3
click at [143, 234] on icon at bounding box center [139, 238] width 15 height 14
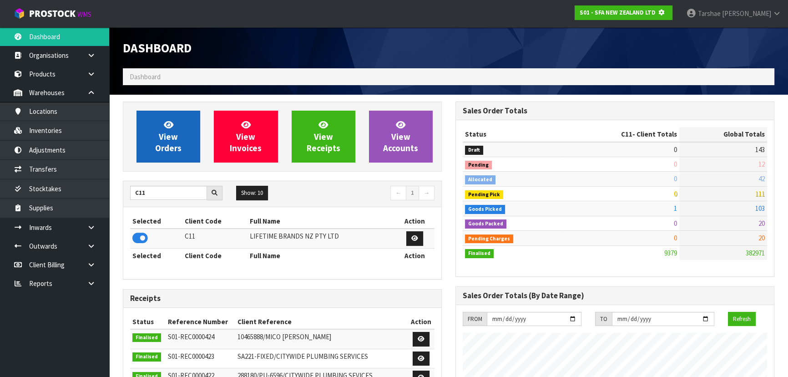
scroll to position [566, 332]
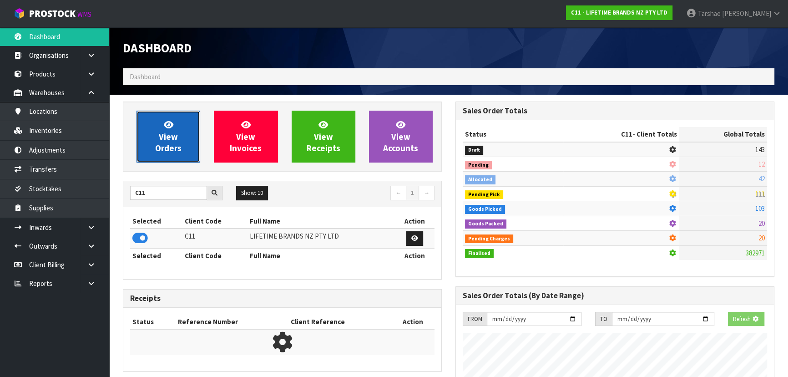
click at [156, 142] on span "View Orders" at bounding box center [168, 136] width 26 height 34
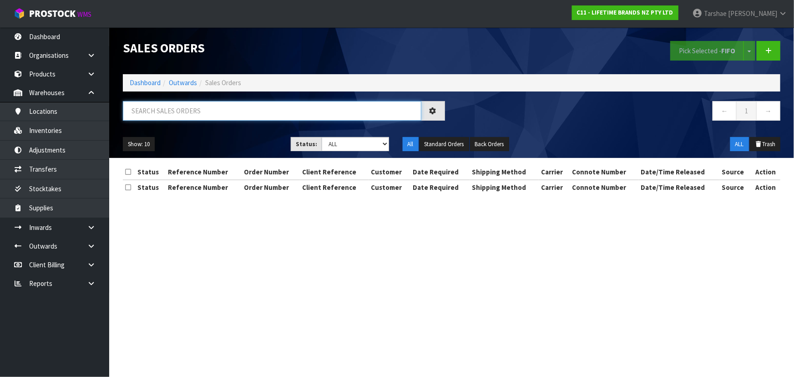
click at [171, 112] on input "text" at bounding box center [272, 111] width 298 height 20
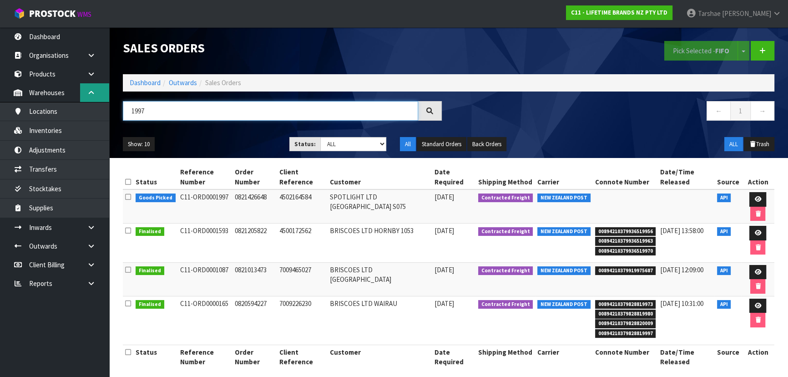
drag, startPoint x: 242, startPoint y: 108, endPoint x: 92, endPoint y: 100, distance: 150.8
click at [93, 100] on body "Toggle navigation ProStock WMS C11 - LIFETIME BRANDS NZ PTY LTD [PERSON_NAME] L…" at bounding box center [394, 188] width 788 height 377
type input "2009"
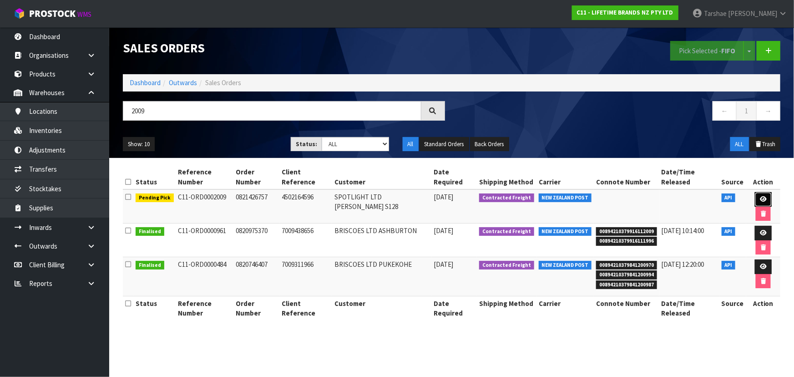
click at [761, 200] on icon at bounding box center [763, 199] width 7 height 6
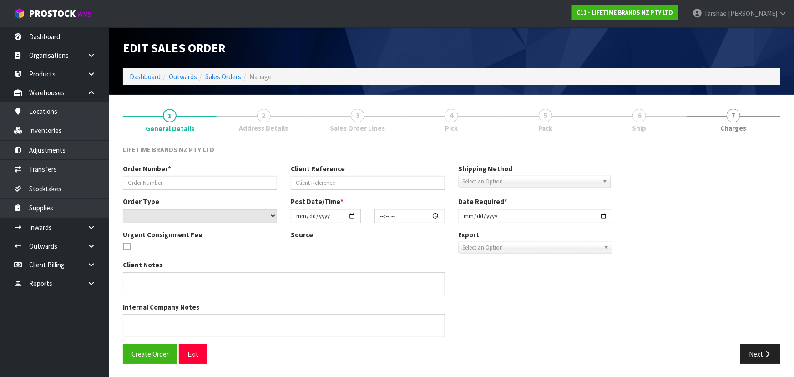
type input "0821426757"
type input "4502164596"
select select "number:0"
type input "[DATE]"
type input "10:14:23.000"
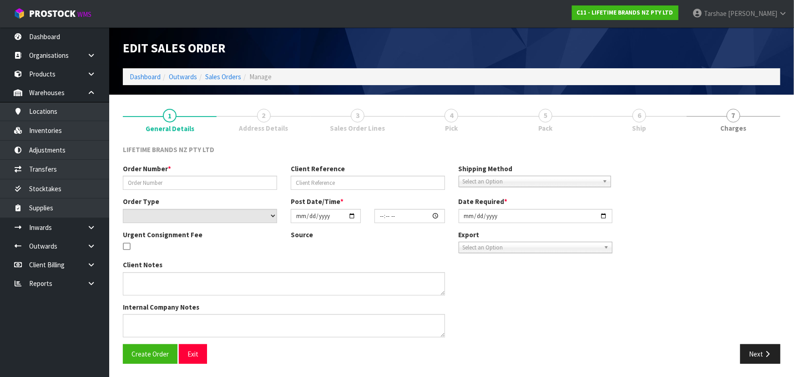
type input "[DATE]"
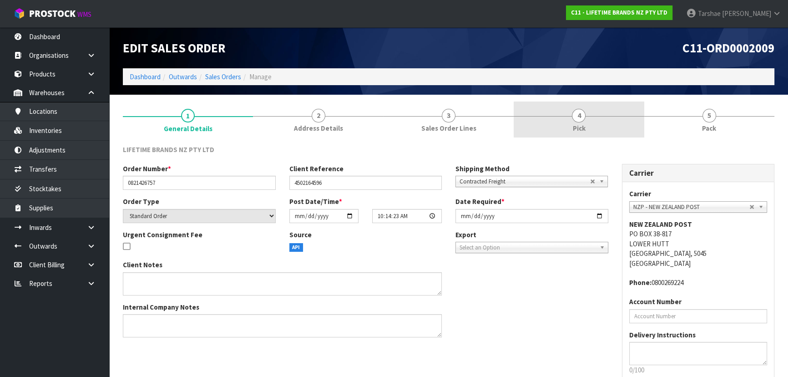
click at [590, 126] on link "4 Pick" at bounding box center [578, 119] width 130 height 36
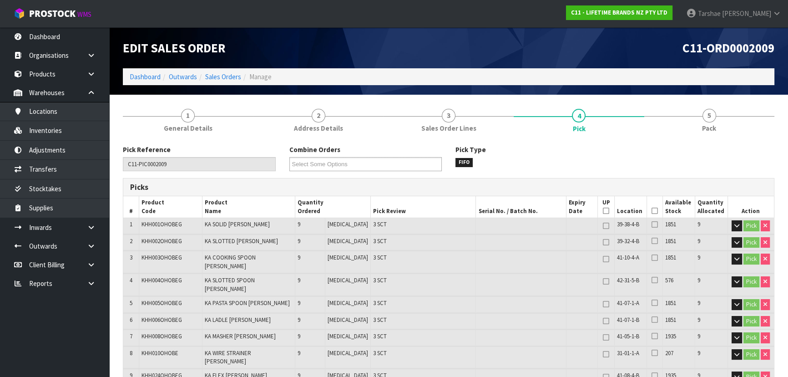
click at [651, 211] on icon at bounding box center [654, 211] width 6 height 0
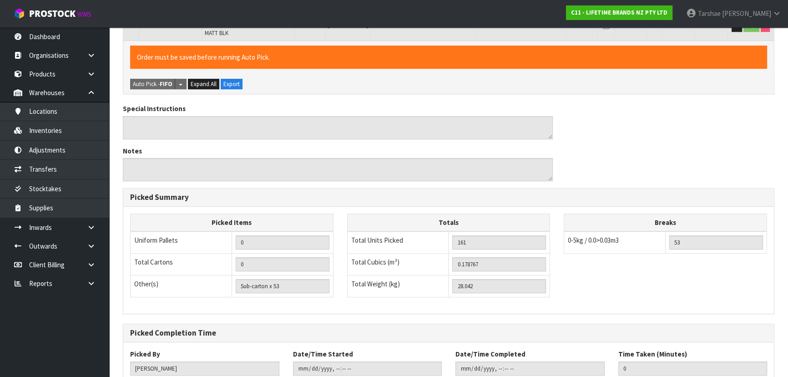
scroll to position [539, 0]
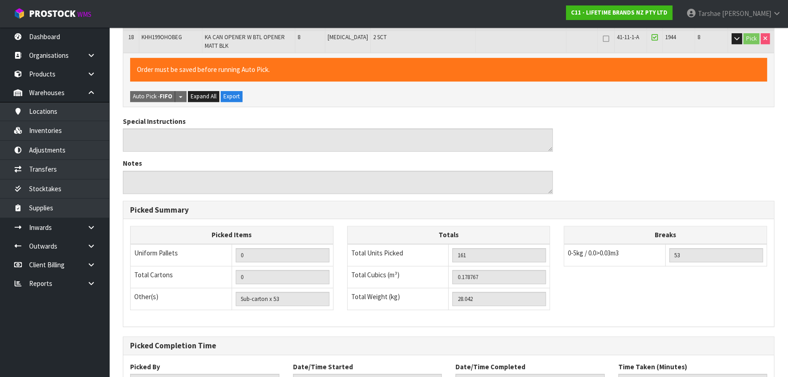
scroll to position [0, 0]
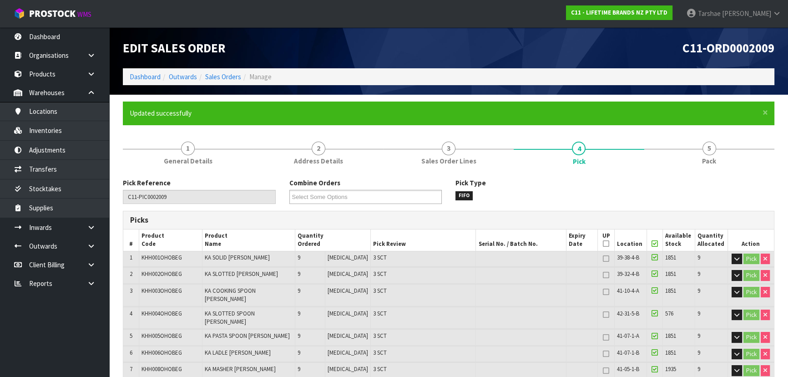
type input "[PERSON_NAME]"
type input "2025-09-25T15:15:27"
click at [213, 75] on link "Sales Orders" at bounding box center [223, 76] width 36 height 9
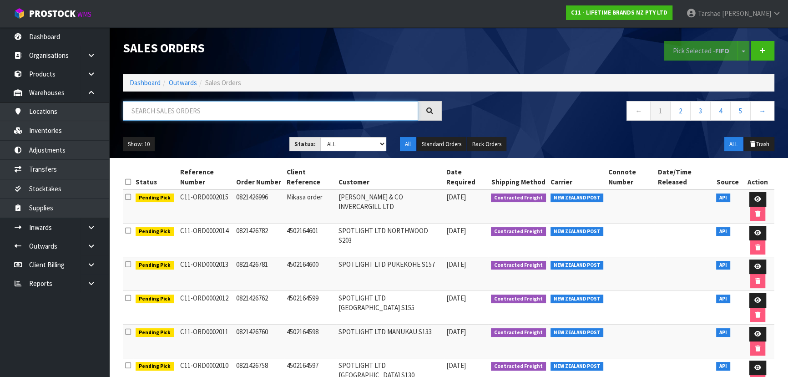
click at [201, 113] on input "text" at bounding box center [270, 111] width 295 height 20
type input "1999"
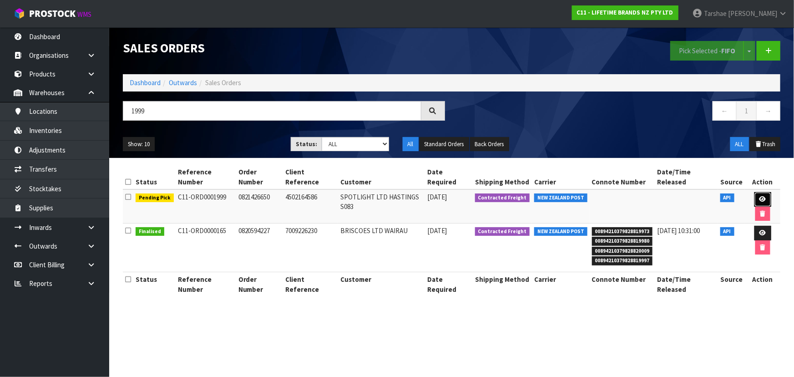
click at [767, 194] on link at bounding box center [762, 199] width 17 height 15
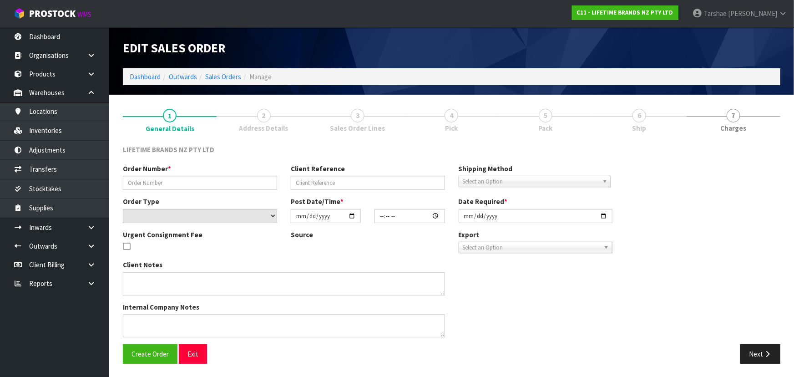
type input "0821426650"
type input "4502164586"
select select "number:0"
type input "[DATE]"
type input "09:29:22.000"
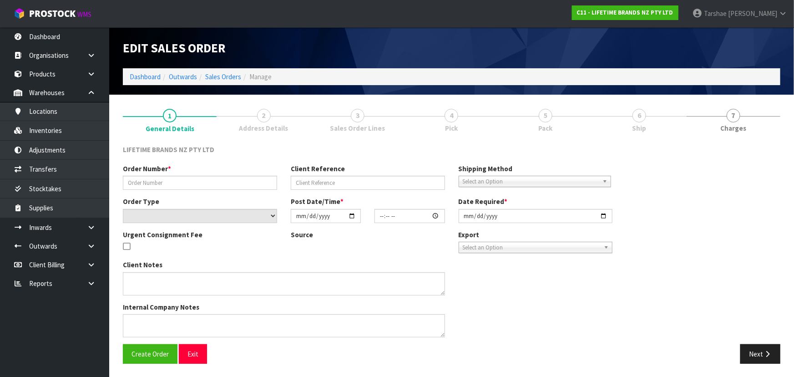
type input "[DATE]"
type textarea "PLEASE DESPATCH TODAY URGENT"
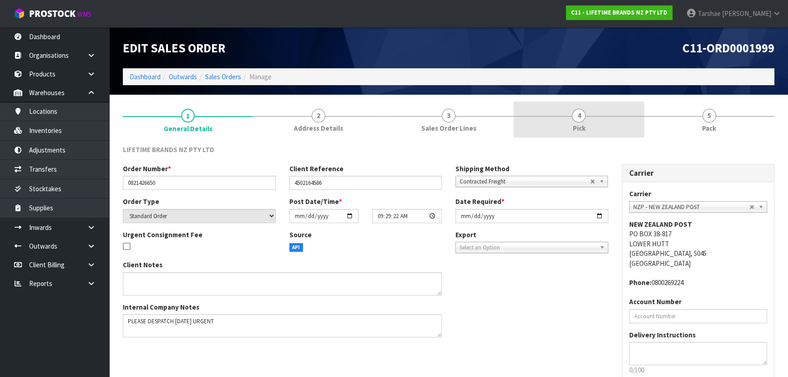
click at [569, 113] on link "4 Pick" at bounding box center [578, 119] width 130 height 36
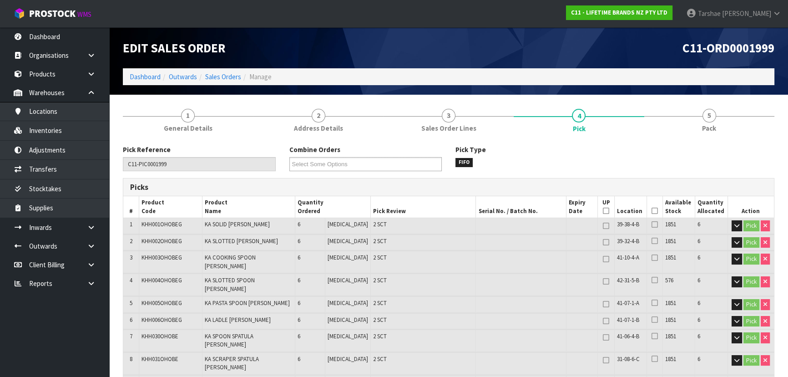
click at [651, 211] on icon at bounding box center [654, 211] width 6 height 0
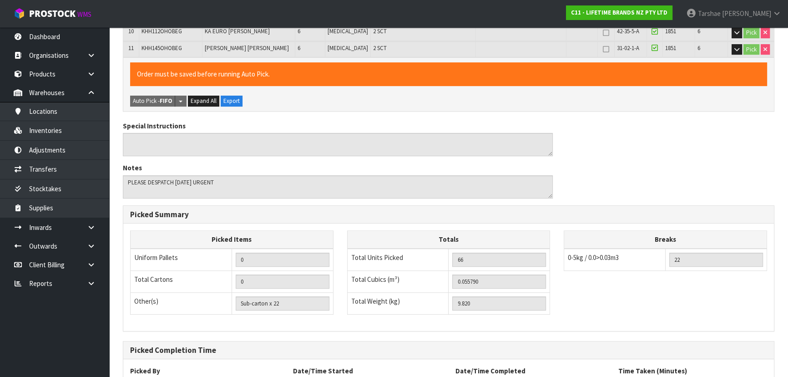
scroll to position [418, 0]
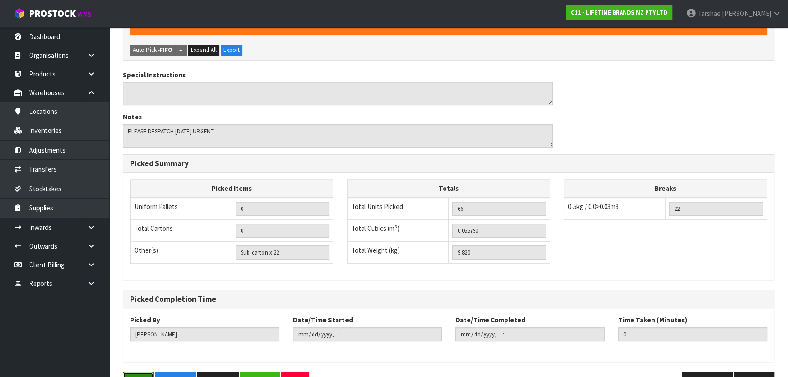
click at [139, 372] on button "Save" at bounding box center [138, 382] width 31 height 20
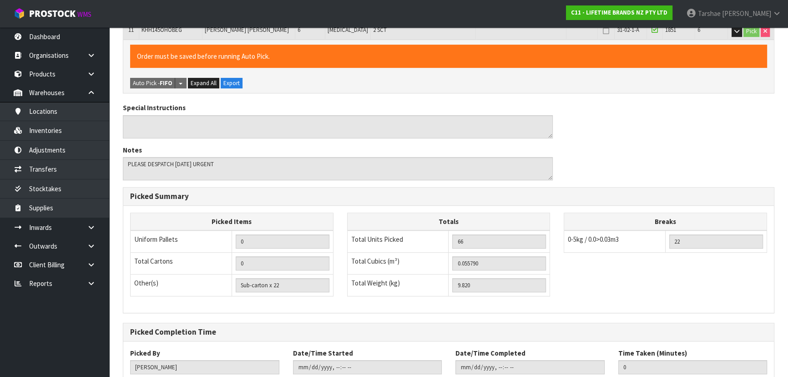
scroll to position [0, 0]
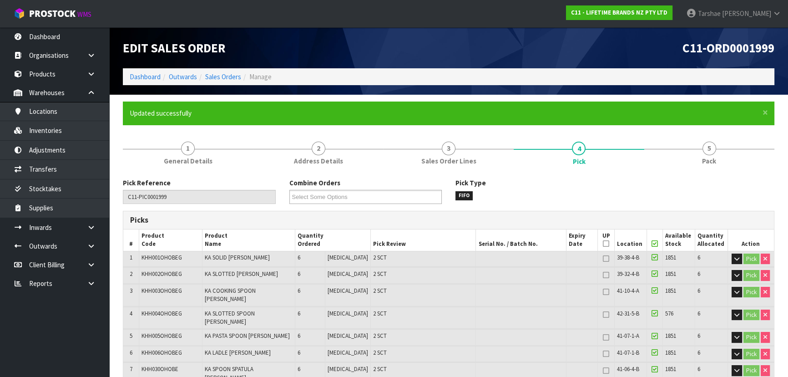
type input "[PERSON_NAME]"
type input "2025-09-25T15:15:46"
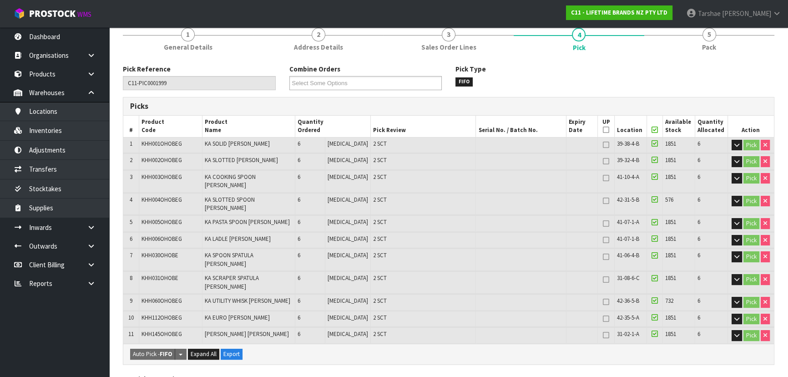
scroll to position [206, 0]
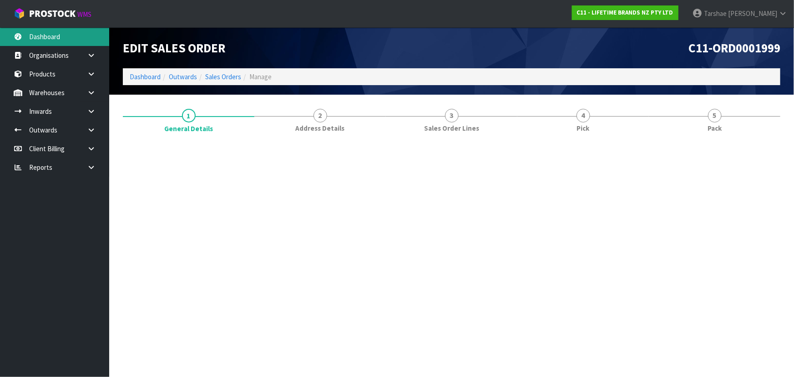
click at [53, 33] on body "Toggle navigation ProStock WMS C11 - LIFETIME BRANDS NZ PTY LTD [PERSON_NAME] L…" at bounding box center [397, 188] width 794 height 377
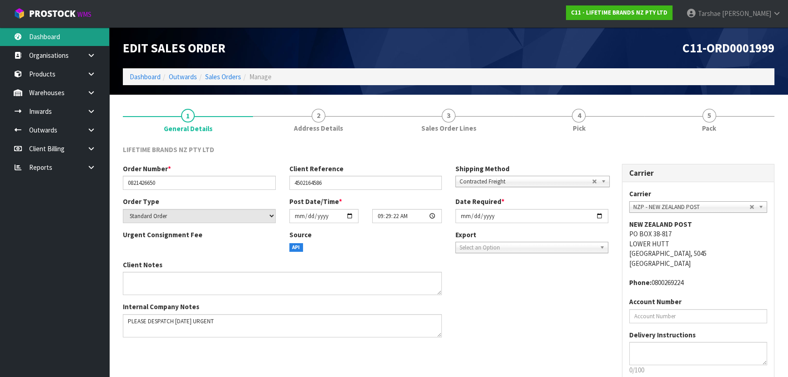
click at [53, 34] on link "Dashboard" at bounding box center [54, 36] width 109 height 19
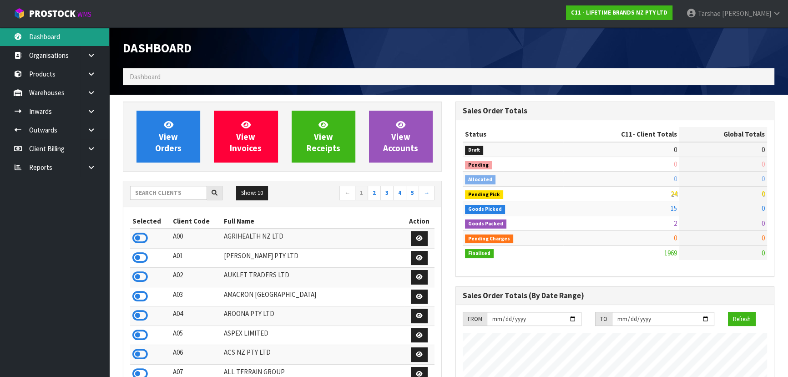
scroll to position [688, 332]
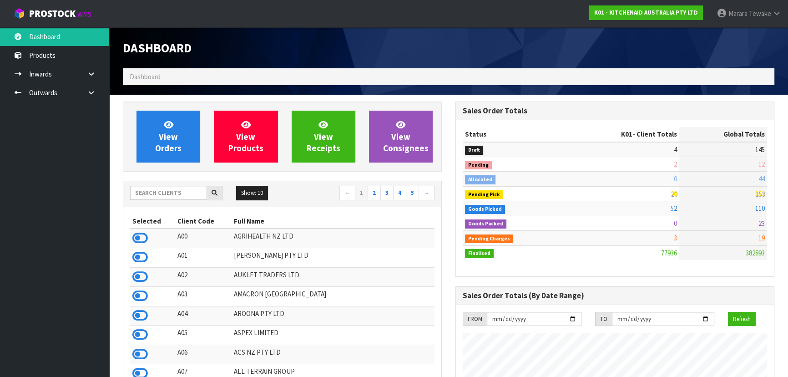
scroll to position [688, 332]
click at [178, 190] on input "text" at bounding box center [168, 193] width 77 height 14
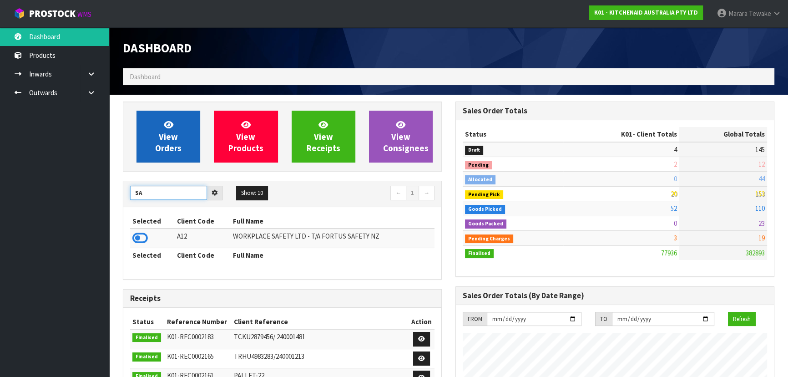
type input "S"
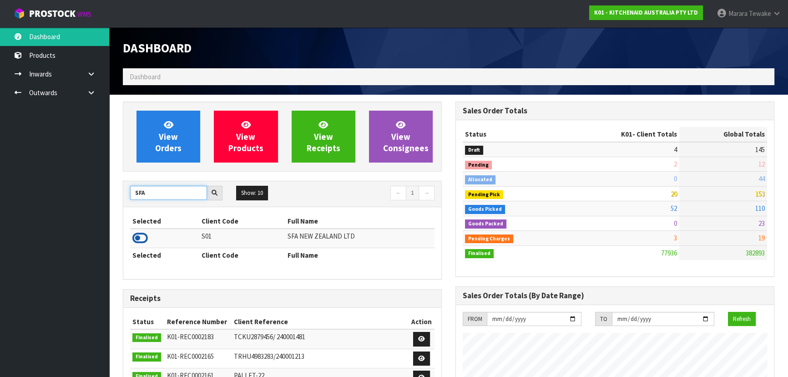
type input "SFA"
click at [146, 233] on icon at bounding box center [139, 238] width 15 height 14
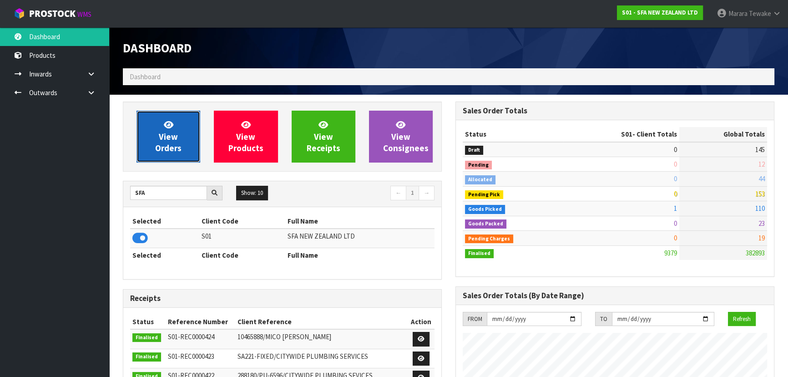
click at [158, 149] on span "View Orders" at bounding box center [168, 136] width 26 height 34
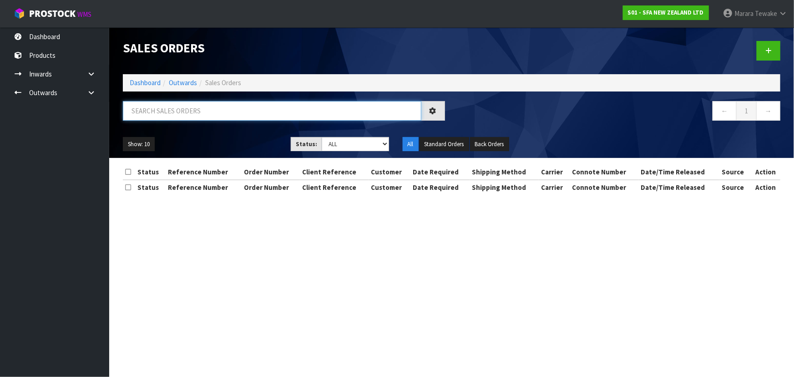
click at [169, 109] on input "text" at bounding box center [272, 111] width 298 height 20
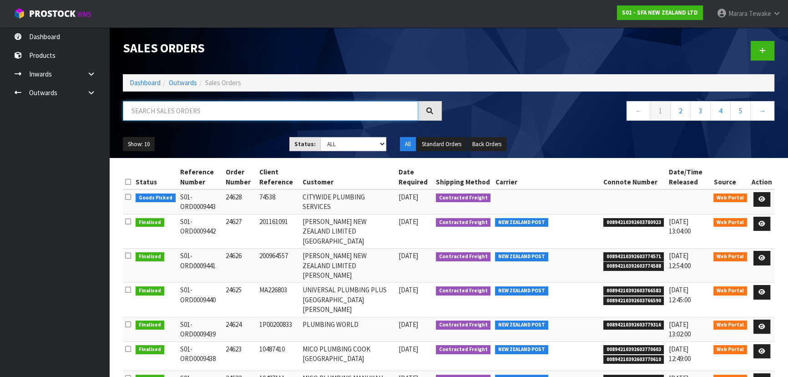
click at [189, 111] on input "text" at bounding box center [270, 111] width 295 height 20
type input "JOB-0414438"
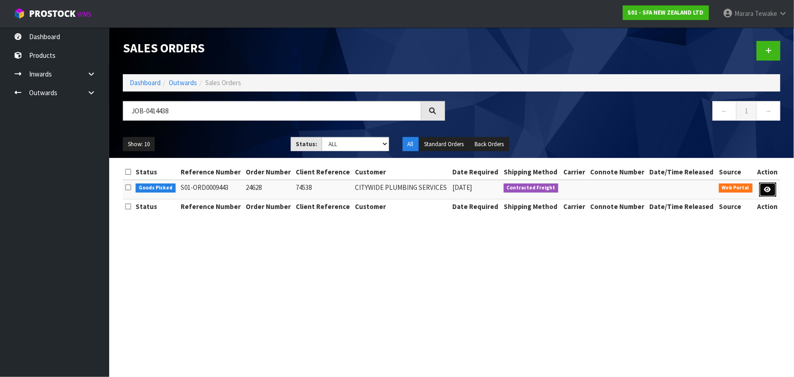
click at [765, 187] on icon at bounding box center [767, 189] width 7 height 6
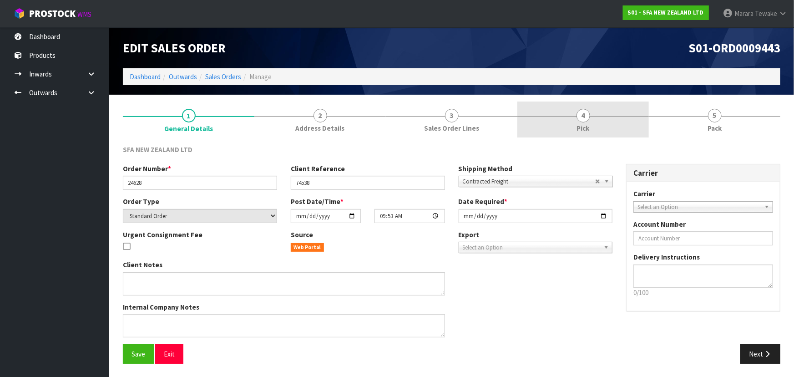
click at [575, 119] on link "4 Pick" at bounding box center [582, 119] width 131 height 36
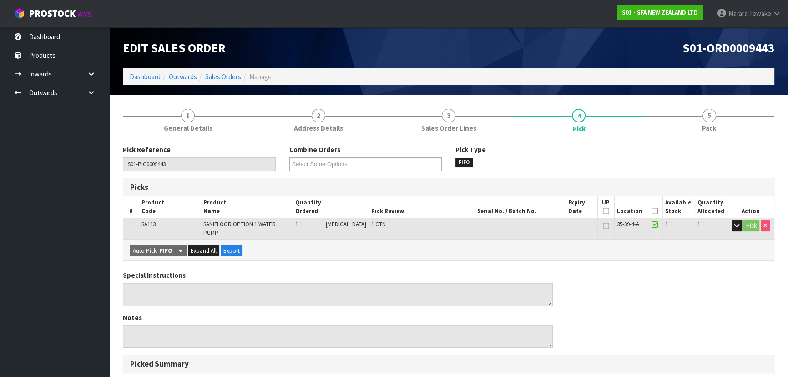
click at [651, 211] on icon at bounding box center [654, 211] width 6 height 0
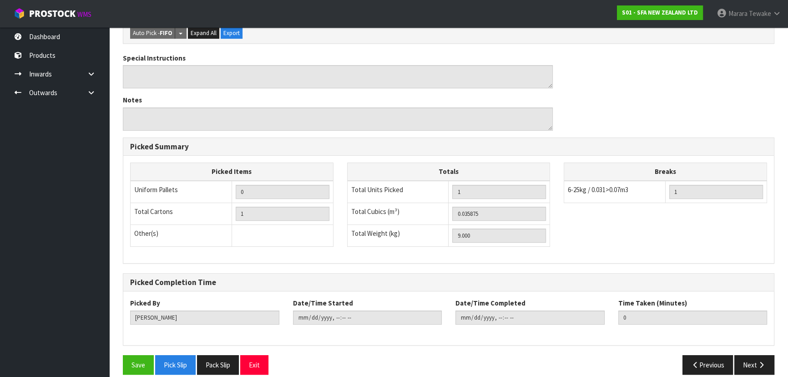
scroll to position [254, 0]
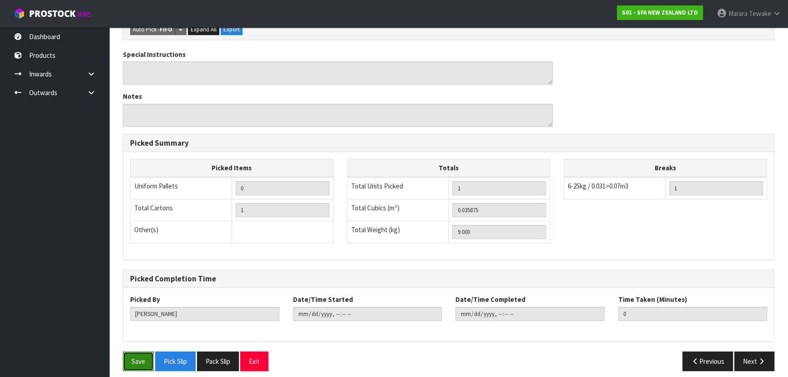
click at [126, 359] on button "Save" at bounding box center [138, 361] width 31 height 20
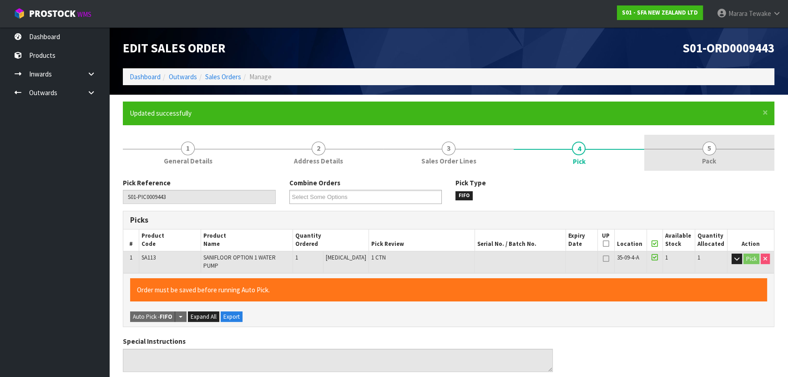
type input "Marara Tewake"
type input "2025-09-25T15:29:35"
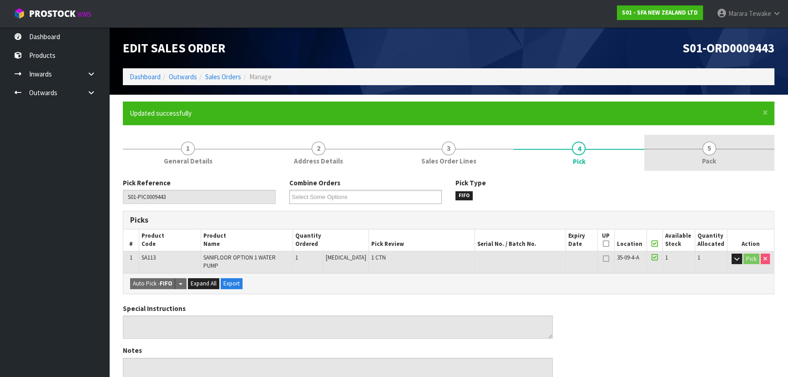
drag, startPoint x: 713, startPoint y: 155, endPoint x: 647, endPoint y: 164, distance: 66.5
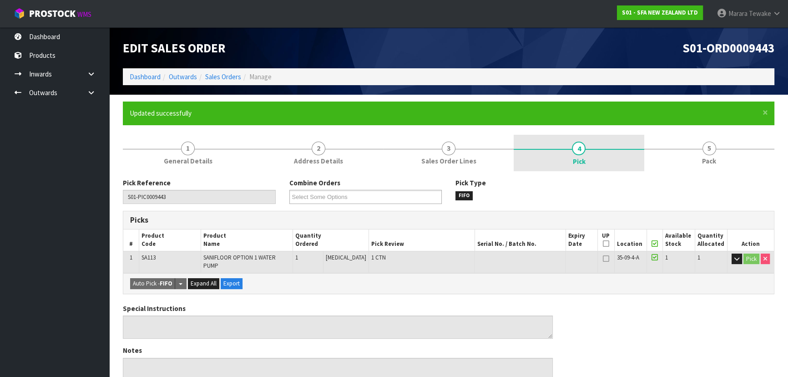
click at [712, 155] on link "5 Pack" at bounding box center [709, 153] width 130 height 36
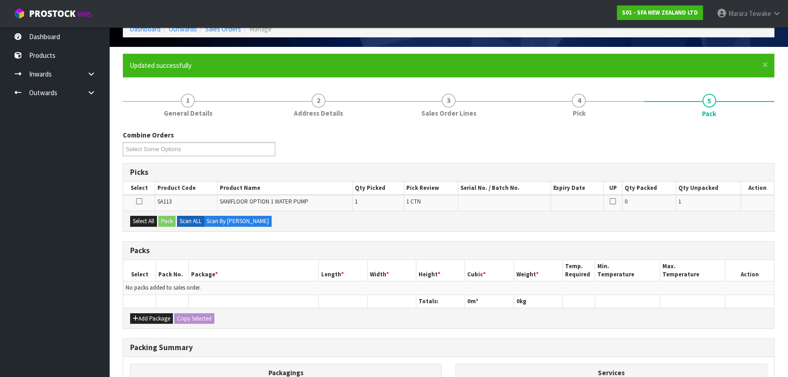
scroll to position [165, 0]
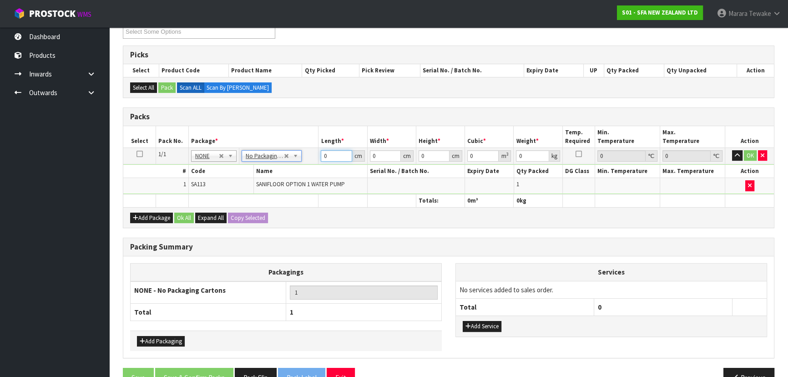
drag, startPoint x: 332, startPoint y: 155, endPoint x: 296, endPoint y: 126, distance: 45.6
click at [306, 138] on table "Select Pack No. Package * Length * Width * Height * Cubic * Weight * Temp. Requ…" at bounding box center [448, 166] width 650 height 81
click at [329, 155] on input "0" at bounding box center [336, 155] width 31 height 11
drag, startPoint x: 329, startPoint y: 155, endPoint x: 317, endPoint y: 143, distance: 17.4
click at [318, 147] on td "0 cm" at bounding box center [342, 155] width 49 height 16
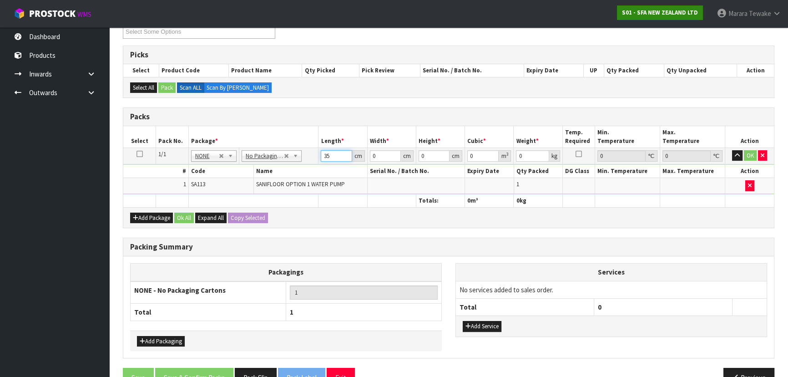
type input "35"
type input "25"
type input "4"
type input "0.0035"
type input "41"
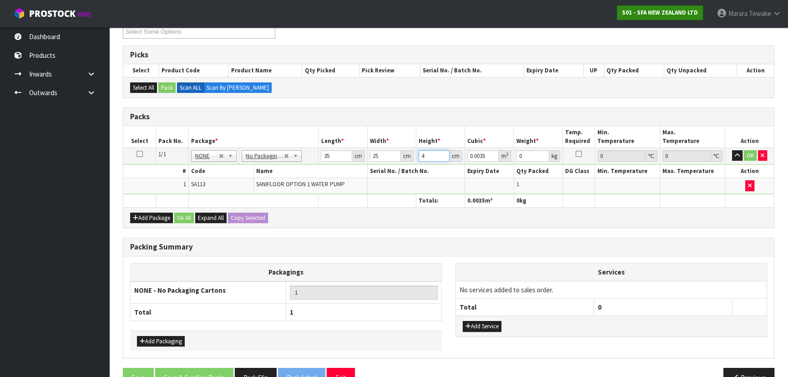
type input "0.035875"
type input "41"
type input "9"
click at [732, 150] on button "button" at bounding box center [737, 155] width 10 height 11
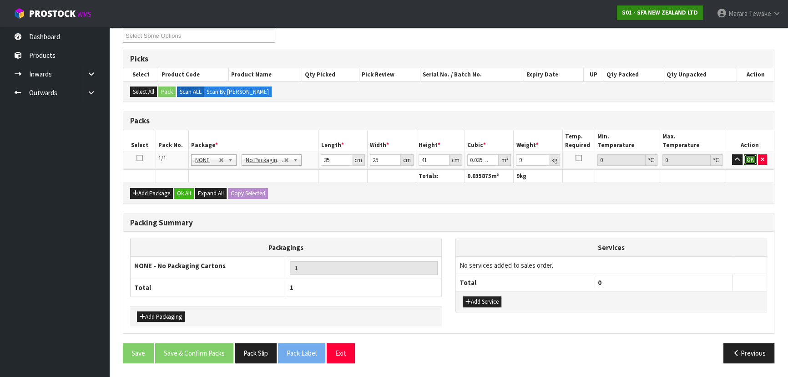
click button "OK" at bounding box center [750, 159] width 13 height 11
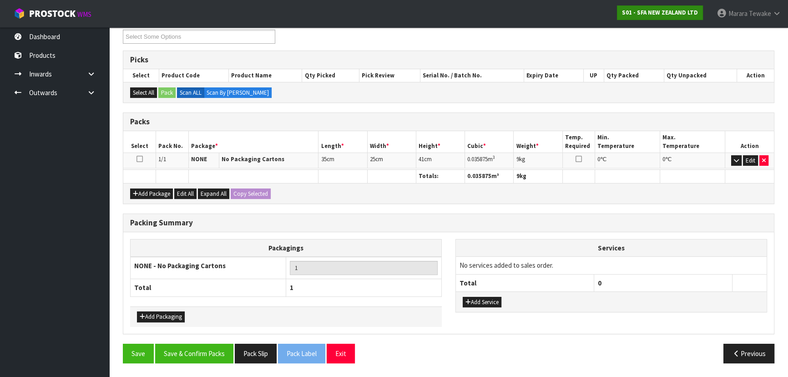
scroll to position [157, 0]
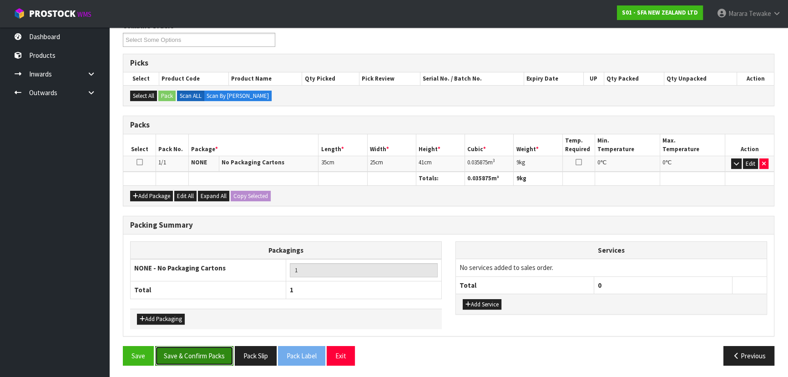
click at [206, 346] on button "Save & Confirm Packs" at bounding box center [194, 356] width 78 height 20
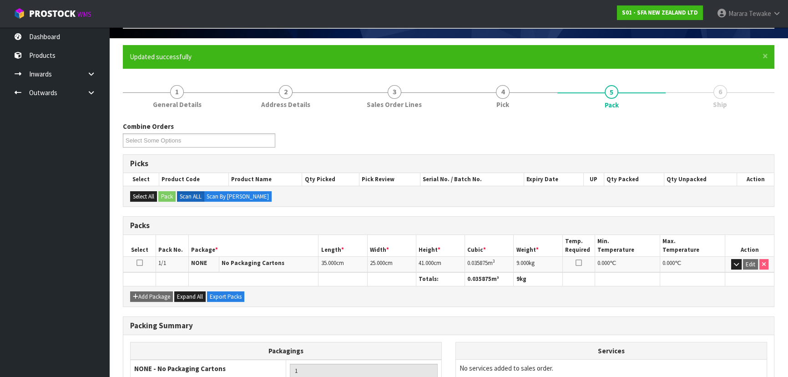
scroll to position [136, 0]
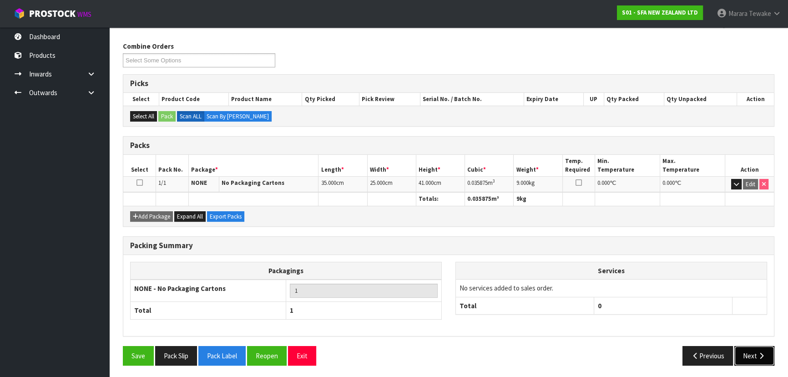
click at [748, 351] on button "Next" at bounding box center [754, 356] width 40 height 20
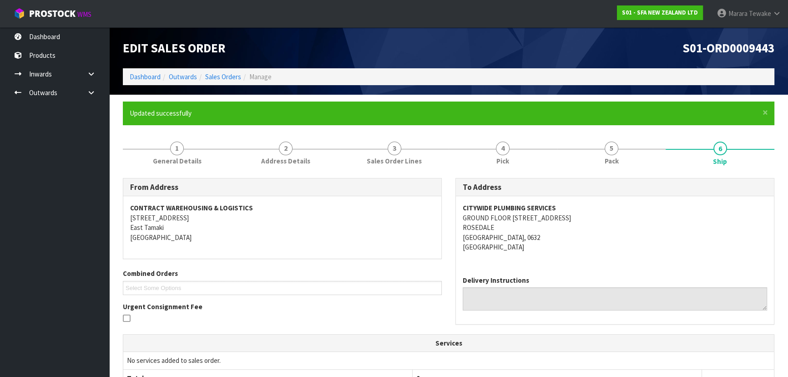
scroll to position [213, 0]
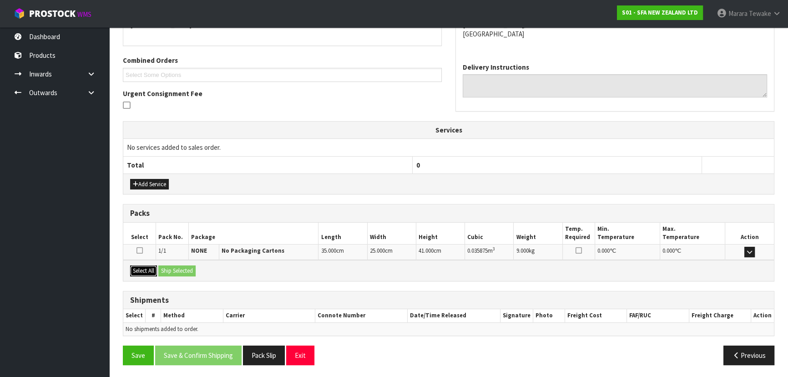
click at [150, 267] on button "Select All" at bounding box center [143, 270] width 27 height 11
click at [178, 268] on button "Ship Selected" at bounding box center [176, 270] width 37 height 11
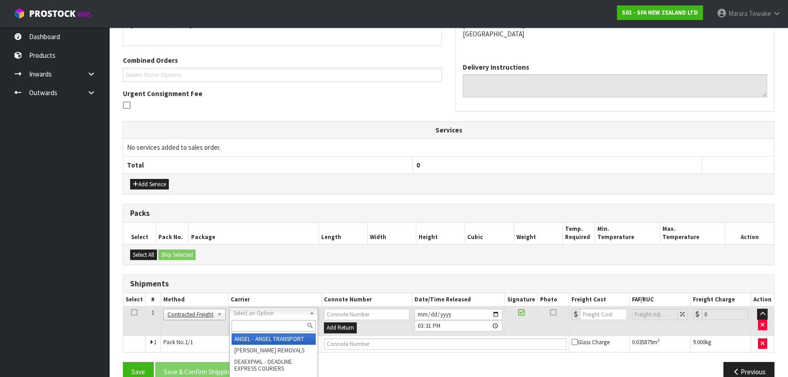
click at [260, 327] on input "text" at bounding box center [274, 325] width 84 height 11
type input "NZP"
drag, startPoint x: 260, startPoint y: 338, endPoint x: 256, endPoint y: 351, distance: 13.8
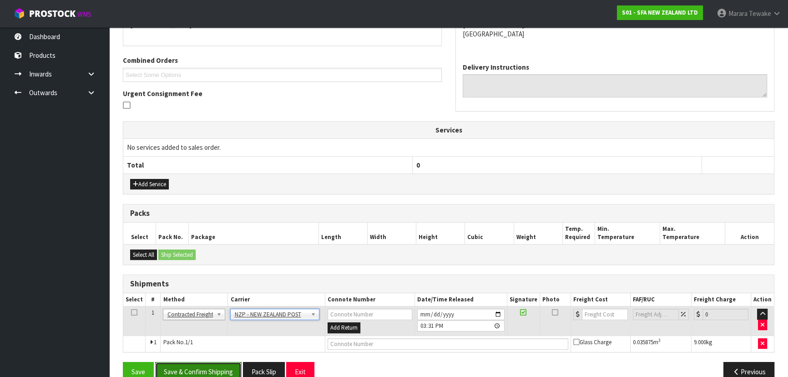
click at [213, 372] on button "Save & Confirm Shipping" at bounding box center [198, 372] width 86 height 20
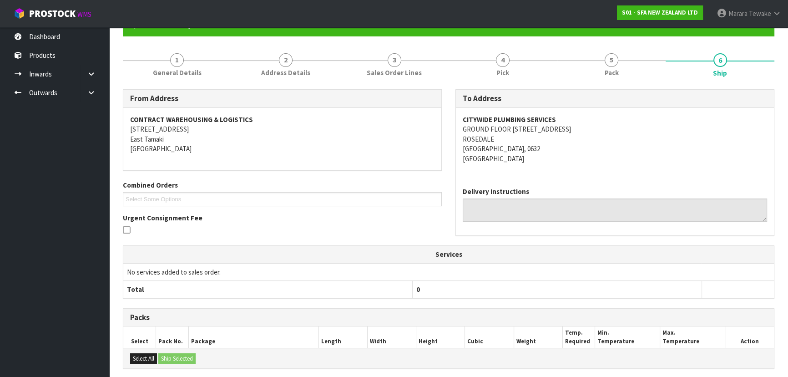
scroll to position [216, 0]
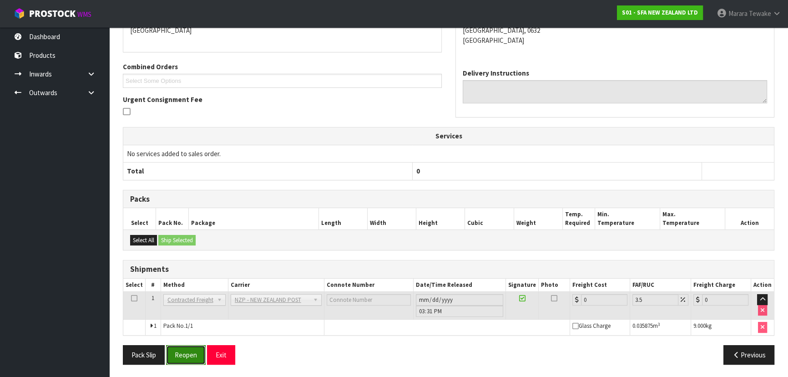
click at [182, 350] on button "Reopen" at bounding box center [186, 355] width 40 height 20
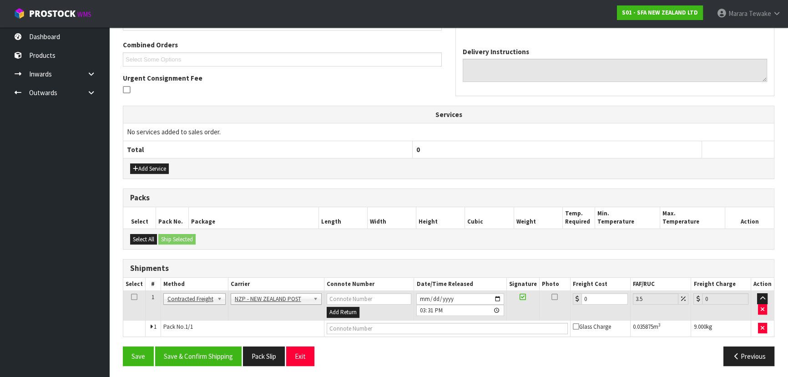
scroll to position [229, 0]
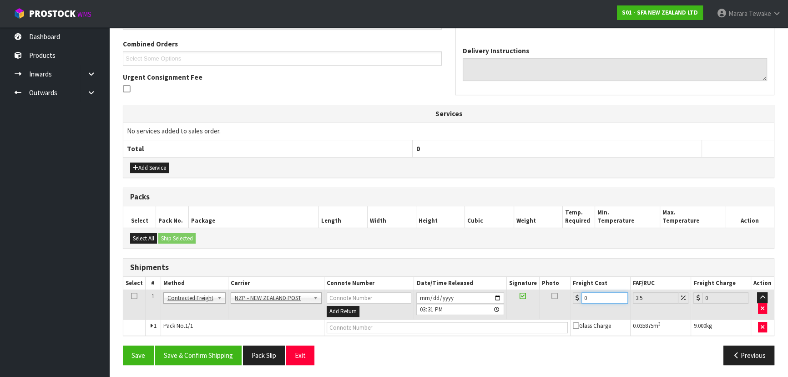
drag, startPoint x: 590, startPoint y: 296, endPoint x: 572, endPoint y: 283, distance: 21.9
click at [573, 286] on table "Select # Method Carrier Connote Number Date/Time Released Signature Photo Freig…" at bounding box center [448, 306] width 650 height 59
type input "4"
type input "4.14"
type input "4.3"
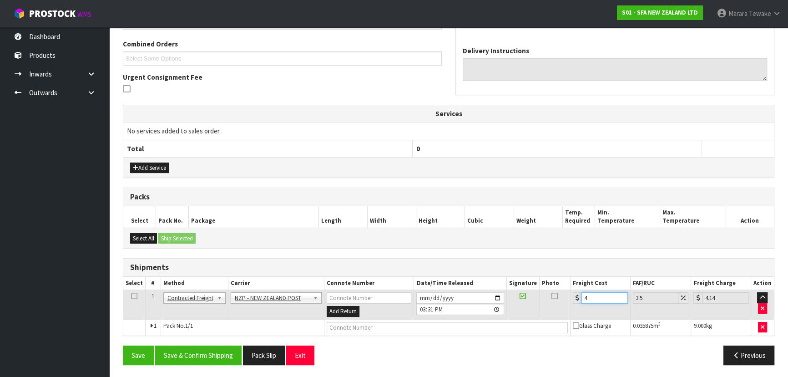
type input "4.45"
type input "4.33"
type input "4.48"
type input "4.33"
click at [221, 352] on button "Save & Confirm Shipping" at bounding box center [198, 355] width 86 height 20
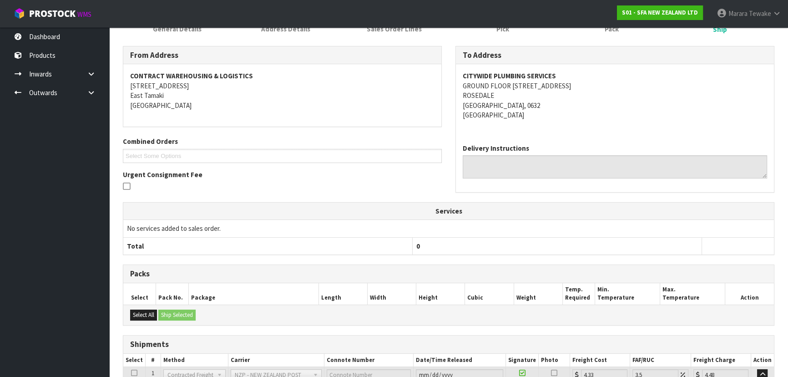
scroll to position [213, 0]
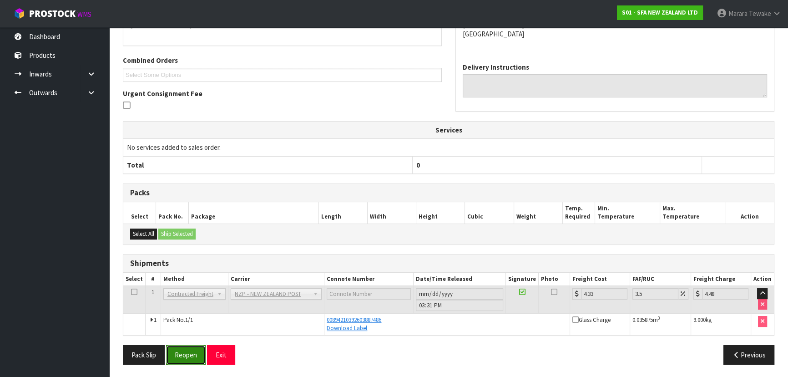
click at [196, 346] on button "Reopen" at bounding box center [186, 355] width 40 height 20
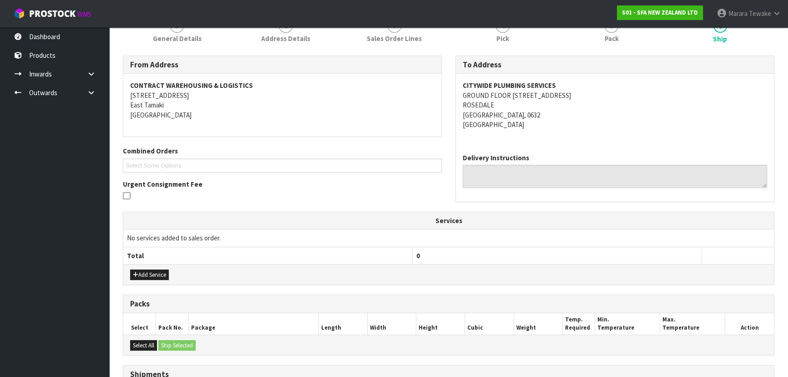
scroll to position [237, 0]
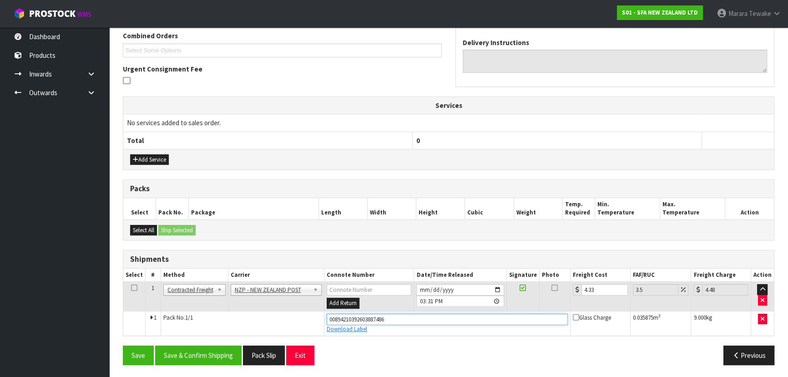
drag, startPoint x: 391, startPoint y: 319, endPoint x: 283, endPoint y: 323, distance: 107.4
click at [282, 324] on tr "1 Pack No. 1/1 00894210392603887486 Download Label Glass Charge 0.035875 m 3 9.…" at bounding box center [448, 323] width 650 height 25
click at [459, 316] on input "text" at bounding box center [447, 318] width 241 height 11
type input "00894210392603887950"
click at [123, 345] on button "Save" at bounding box center [138, 355] width 31 height 20
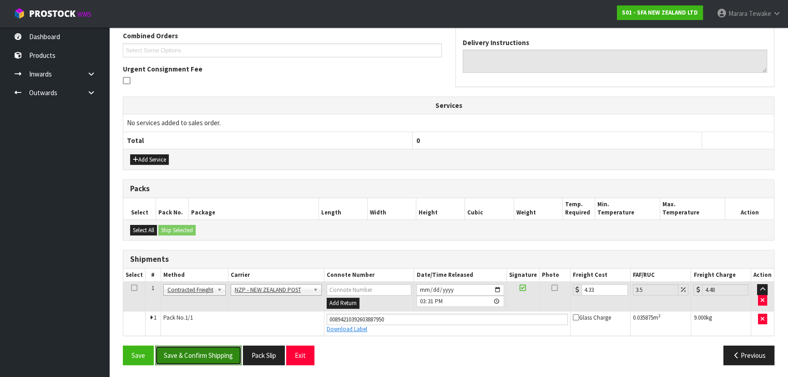
click at [196, 346] on button "Save & Confirm Shipping" at bounding box center [198, 355] width 86 height 20
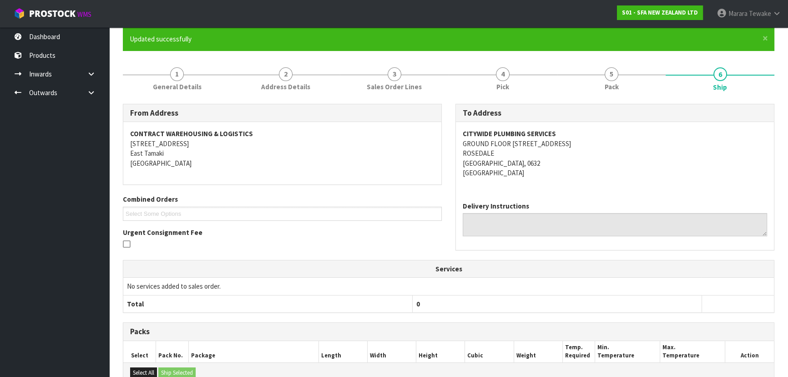
scroll to position [0, 0]
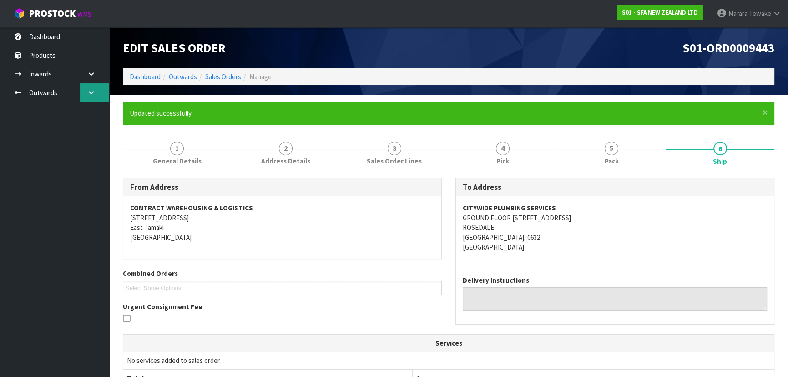
click at [89, 89] on icon at bounding box center [91, 92] width 9 height 7
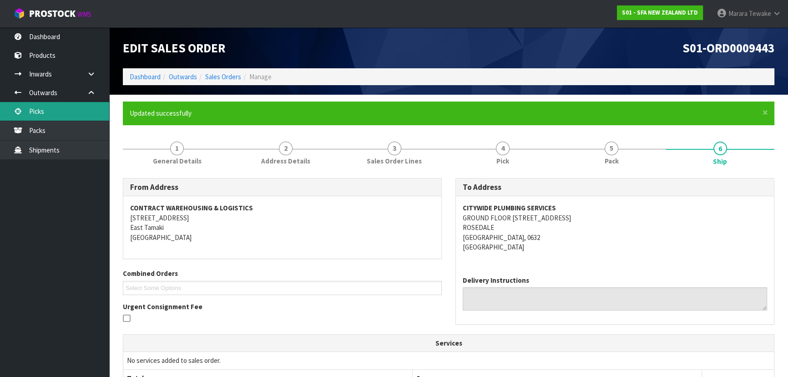
click at [70, 112] on link "Picks" at bounding box center [54, 111] width 109 height 19
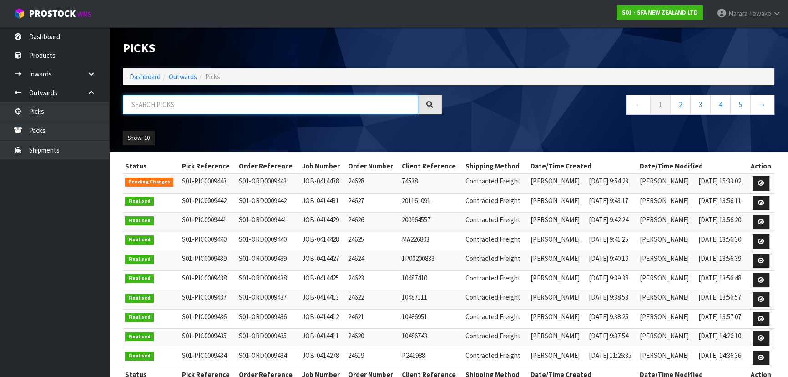
click at [151, 105] on input "text" at bounding box center [270, 105] width 295 height 20
click at [141, 110] on input "text" at bounding box center [270, 105] width 295 height 20
click at [50, 105] on link "Picks" at bounding box center [54, 111] width 109 height 19
click at [68, 113] on link "Picks" at bounding box center [54, 111] width 109 height 19
click at [60, 33] on link "Dashboard" at bounding box center [54, 36] width 109 height 19
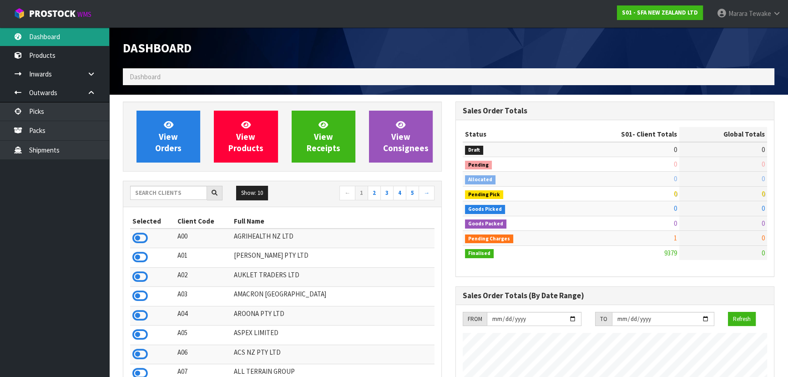
scroll to position [688, 332]
drag, startPoint x: 173, startPoint y: 191, endPoint x: 143, endPoint y: 174, distance: 34.6
click at [172, 190] on input "text" at bounding box center [168, 193] width 77 height 14
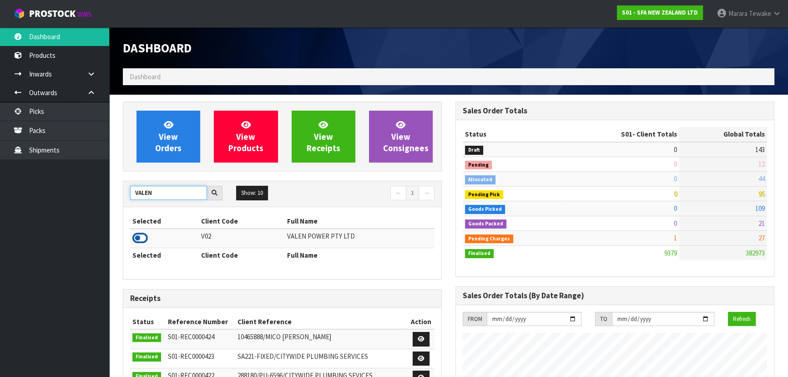
type input "VALEN"
click at [145, 232] on icon at bounding box center [139, 238] width 15 height 14
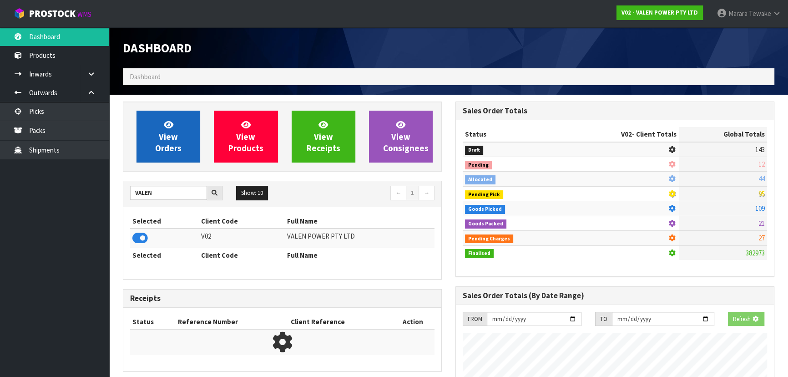
scroll to position [707, 332]
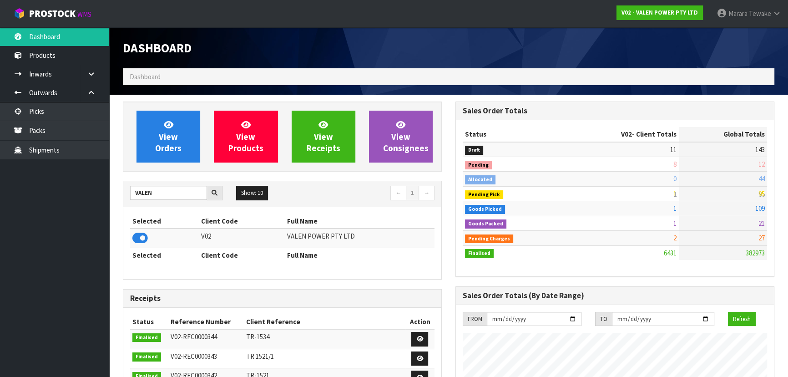
click at [196, 106] on div "View Orders View Products View Receipts View Consignees" at bounding box center [282, 136] width 319 height 70
click at [177, 123] on link "View Orders" at bounding box center [168, 137] width 64 height 52
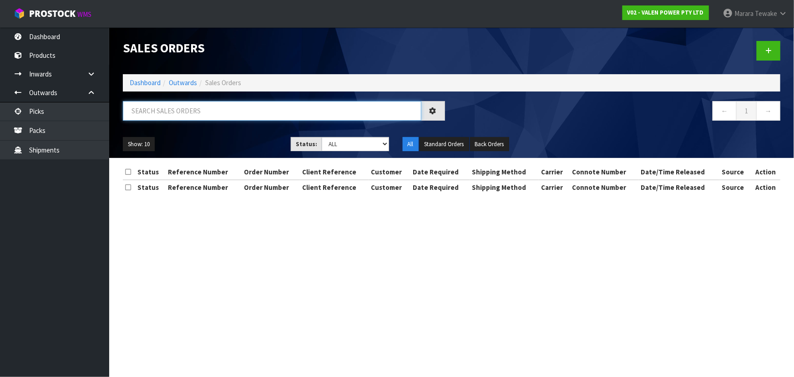
click at [163, 112] on input "text" at bounding box center [272, 111] width 298 height 20
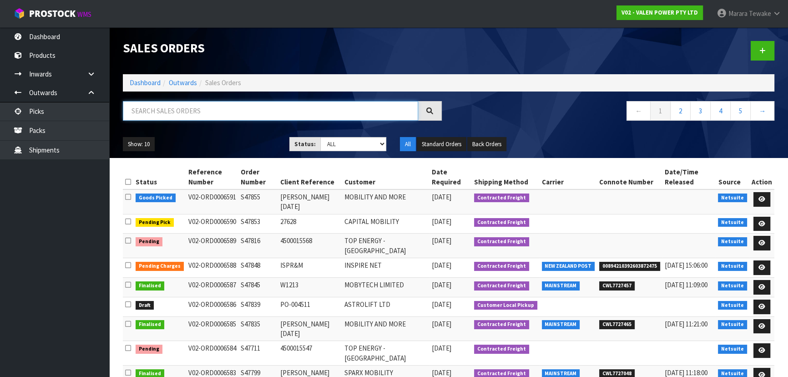
click at [211, 102] on input "text" at bounding box center [270, 111] width 295 height 20
type input "JOB-0414501"
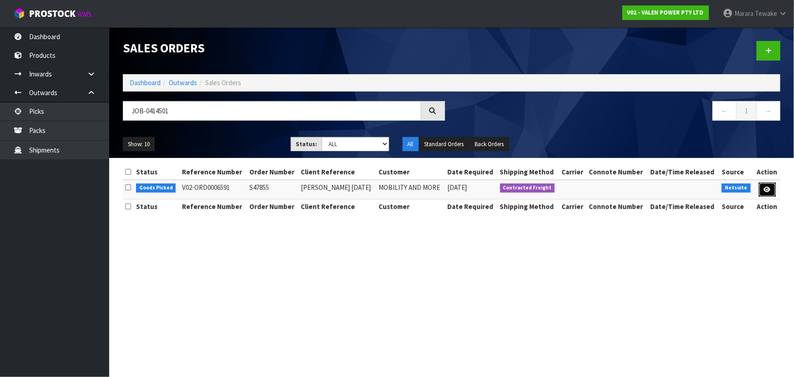
click at [766, 183] on link at bounding box center [767, 189] width 17 height 15
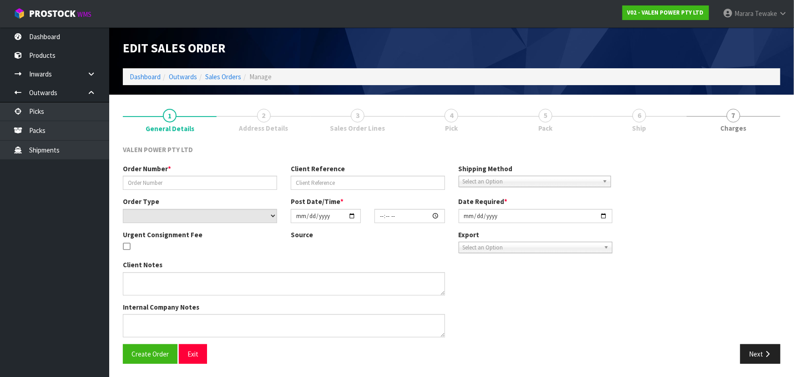
type input "S47855"
type input "Kevin 25.09.25"
select select "number:0"
type input "2025-09-25"
type input "11:45:07.000"
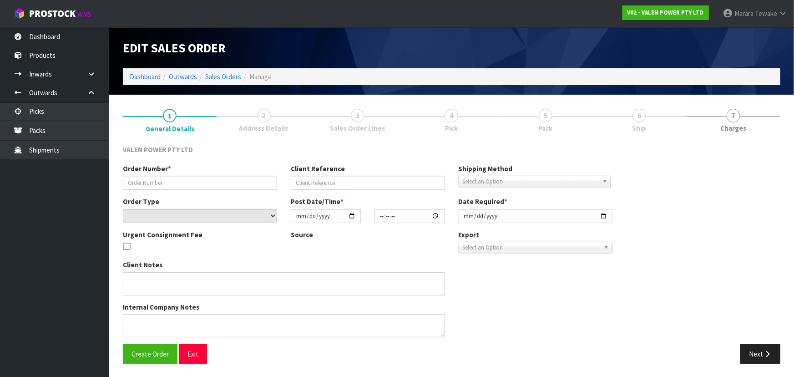
type input "2025-09-25"
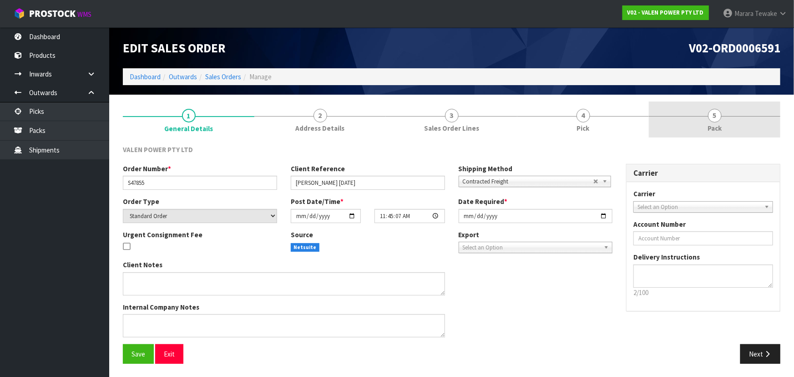
click at [660, 113] on link "5 Pack" at bounding box center [714, 119] width 131 height 36
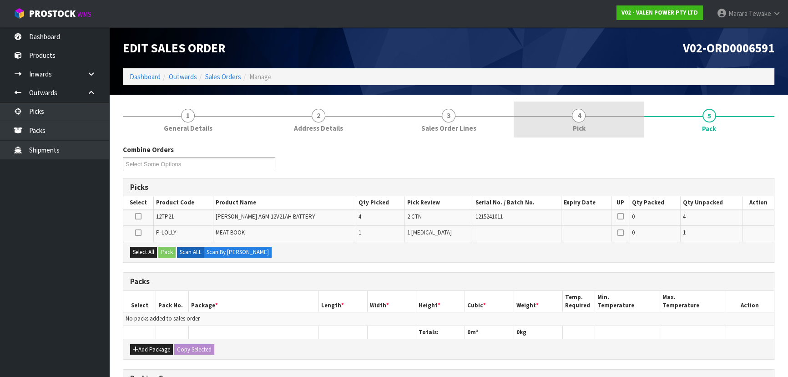
click at [590, 127] on link "4 Pick" at bounding box center [578, 119] width 130 height 36
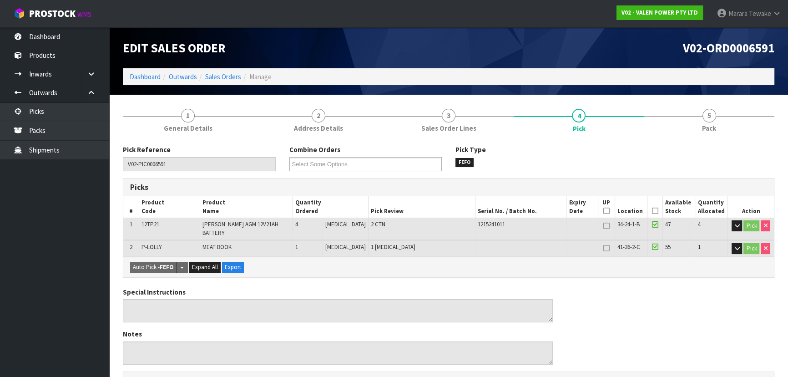
drag, startPoint x: 648, startPoint y: 210, endPoint x: 630, endPoint y: 220, distance: 20.4
click at [651, 211] on icon at bounding box center [654, 211] width 6 height 0
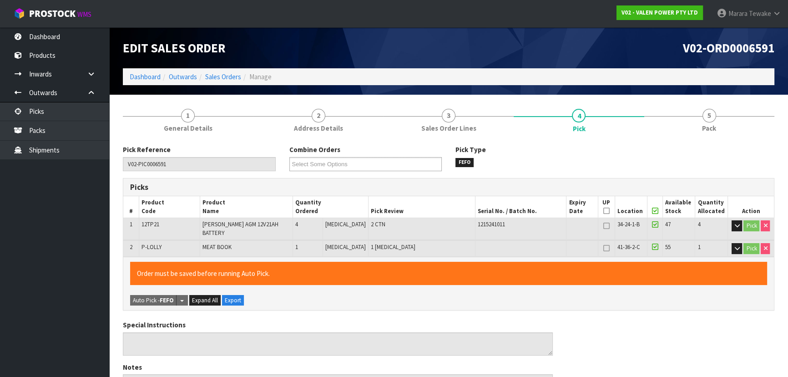
scroll to position [270, 0]
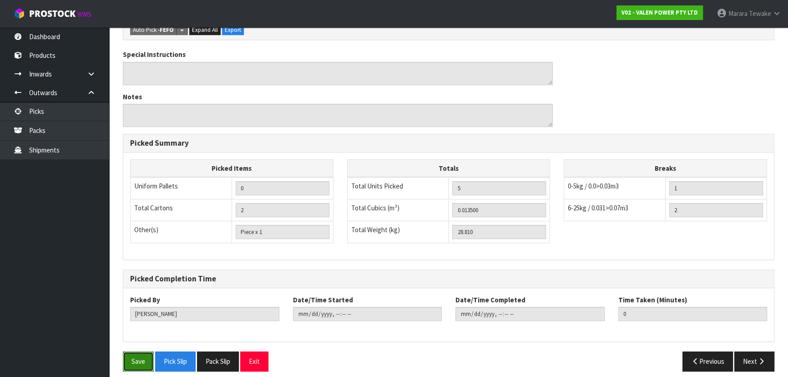
click at [145, 352] on button "Save" at bounding box center [138, 361] width 31 height 20
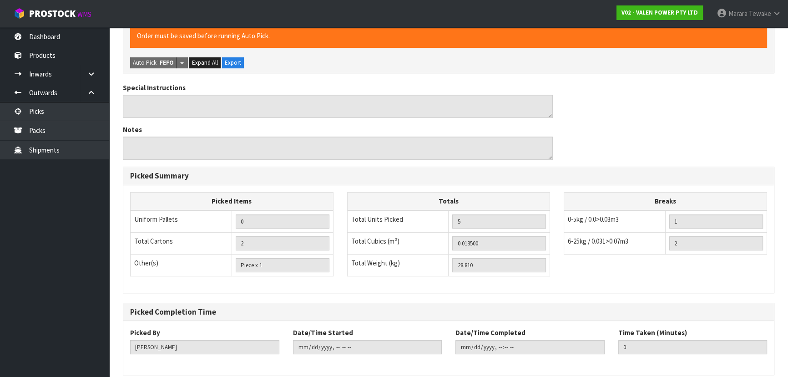
scroll to position [0, 0]
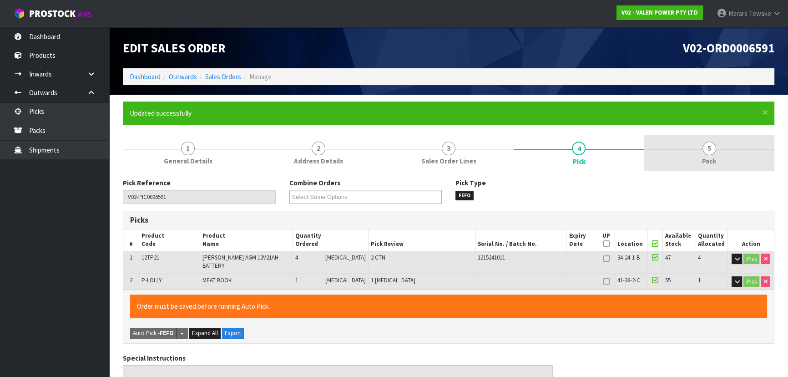
type input "2025-09-25T15:58:01"
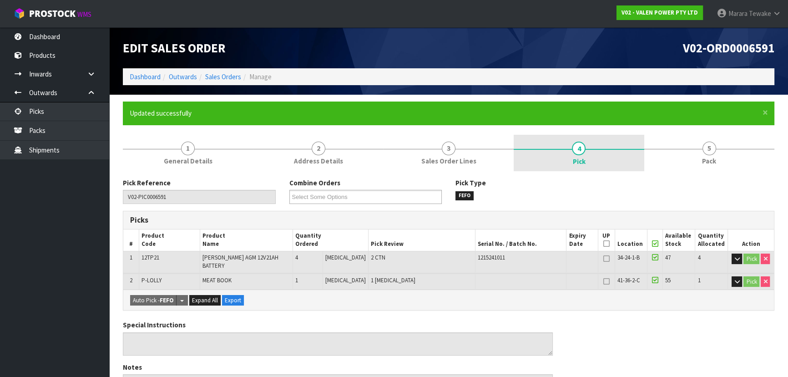
drag, startPoint x: 710, startPoint y: 151, endPoint x: 623, endPoint y: 170, distance: 89.5
click at [709, 151] on span "5" at bounding box center [709, 148] width 14 height 14
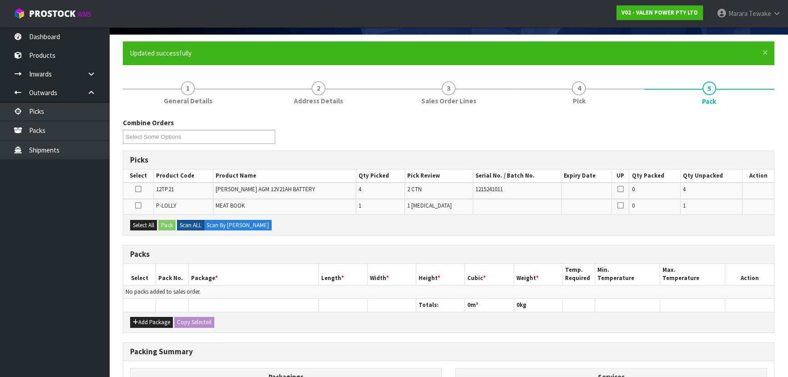
scroll to position [124, 0]
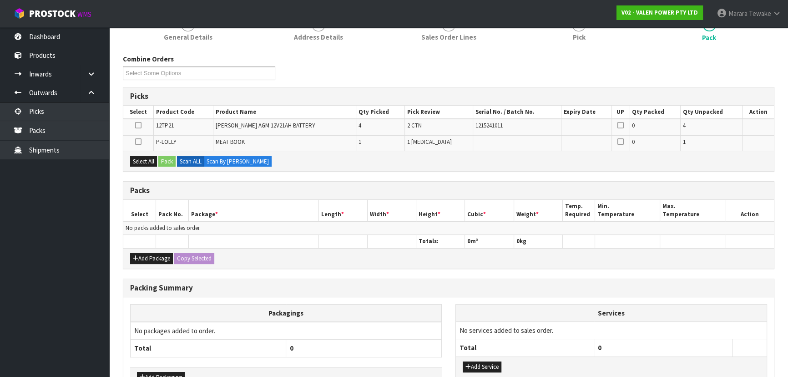
click at [139, 126] on icon at bounding box center [138, 125] width 6 height 0
click at [0, 0] on input "checkbox" at bounding box center [0, 0] width 0 height 0
click at [166, 159] on button "Pack" at bounding box center [166, 161] width 17 height 11
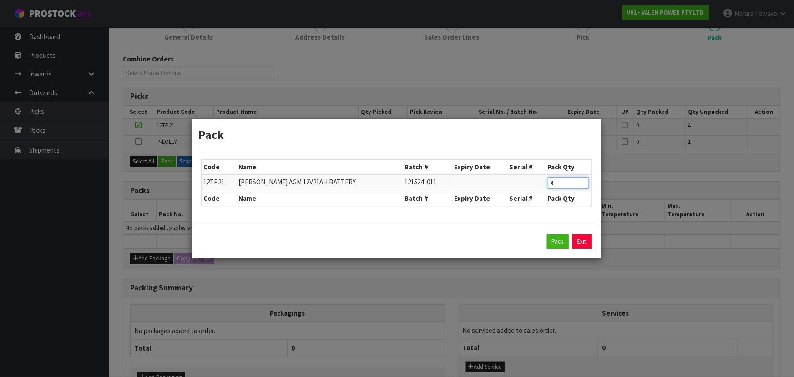
drag, startPoint x: 562, startPoint y: 181, endPoint x: 514, endPoint y: 159, distance: 52.5
click at [523, 164] on table "Code Name Batch # Expiry Date Serial # Pack Qty 12TP21 VALEN TOPIN AGM 12V21AH …" at bounding box center [395, 183] width 389 height 46
type input "2"
click button "Pack" at bounding box center [558, 241] width 22 height 15
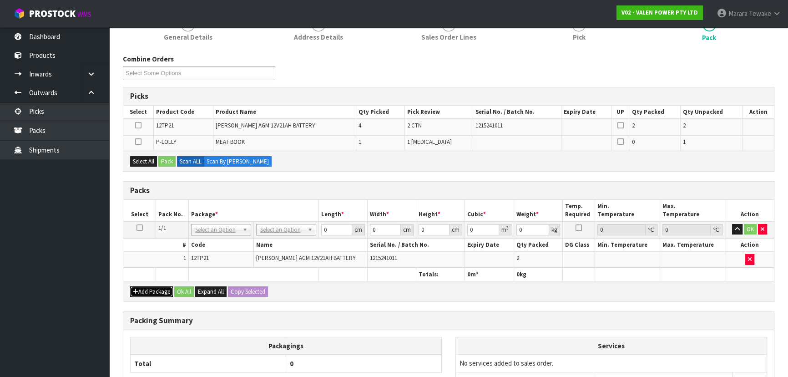
click at [150, 291] on button "Add Package" at bounding box center [151, 291] width 43 height 11
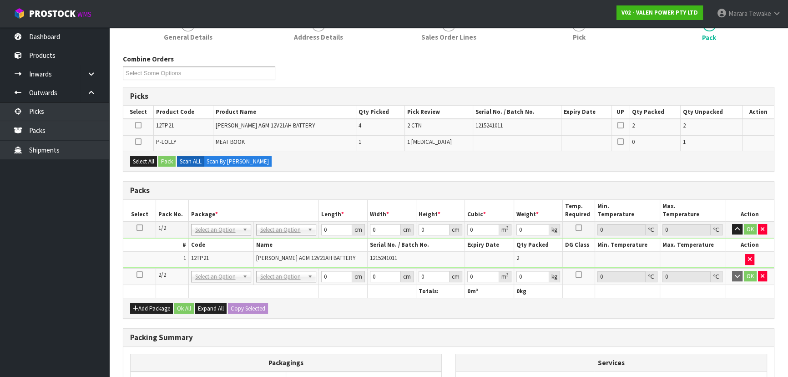
drag, startPoint x: 140, startPoint y: 273, endPoint x: 136, endPoint y: 253, distance: 20.4
click at [140, 274] on icon at bounding box center [139, 274] width 6 height 0
drag, startPoint x: 141, startPoint y: 160, endPoint x: 155, endPoint y: 161, distance: 14.2
click at [145, 161] on button "Select All" at bounding box center [143, 161] width 27 height 11
click at [165, 163] on button "Pack" at bounding box center [166, 161] width 17 height 11
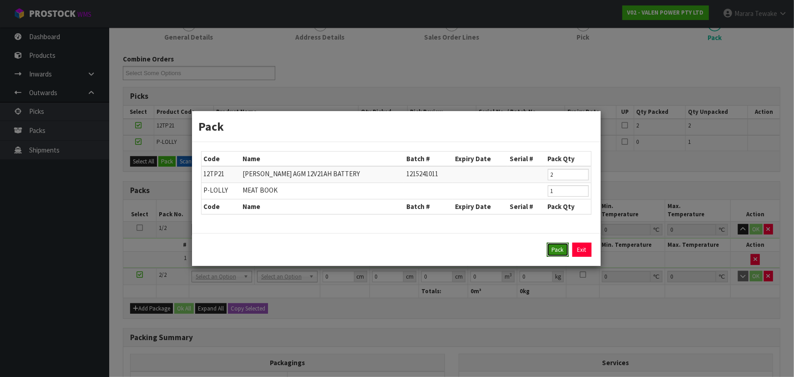
click at [558, 249] on button "Pack" at bounding box center [558, 249] width 22 height 15
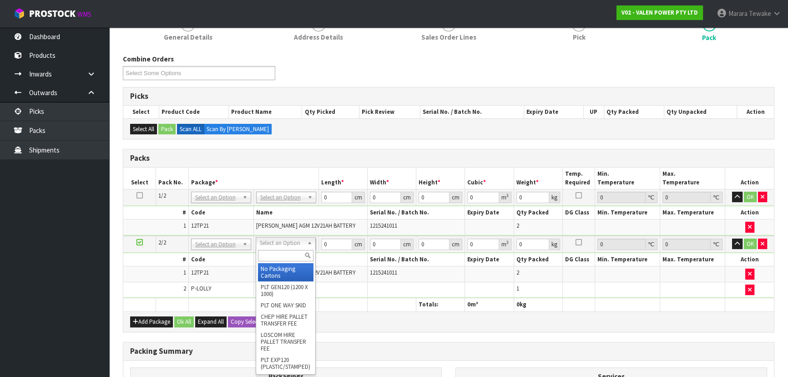
click at [272, 256] on input "text" at bounding box center [285, 255] width 55 height 11
type input "A4"
drag, startPoint x: 266, startPoint y: 275, endPoint x: 266, endPoint y: 263, distance: 11.8
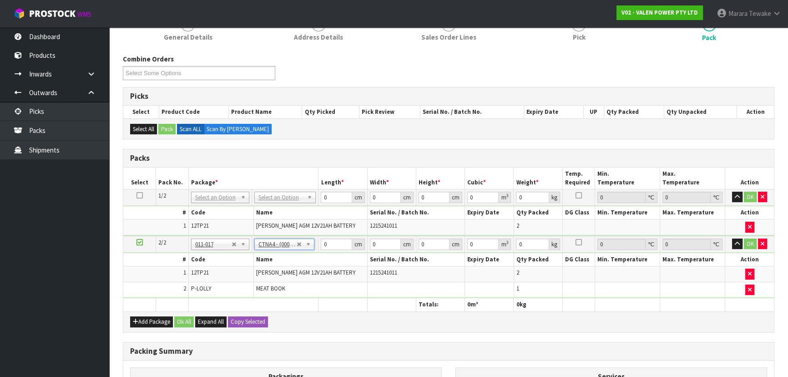
type input "31"
type input "22.5"
type input "25"
type input "0.017438"
type input "15.23"
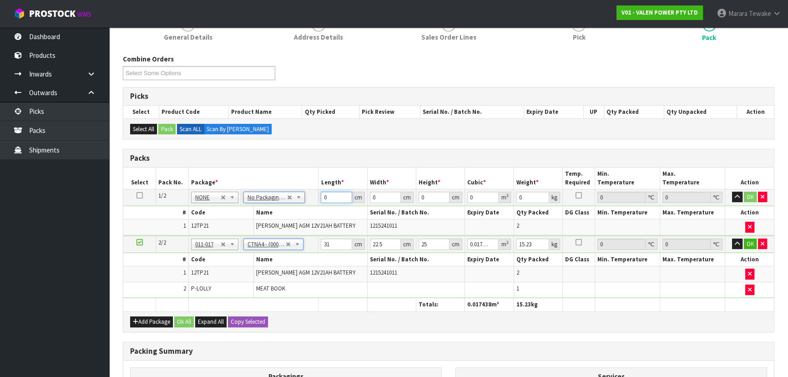
click at [305, 177] on table "Select Pack No. Package * Length * Width * Height * Cubic * Weight * Temp. Requ…" at bounding box center [448, 239] width 650 height 144
type input "22"
type input "18"
type input "2"
type input "0.000792"
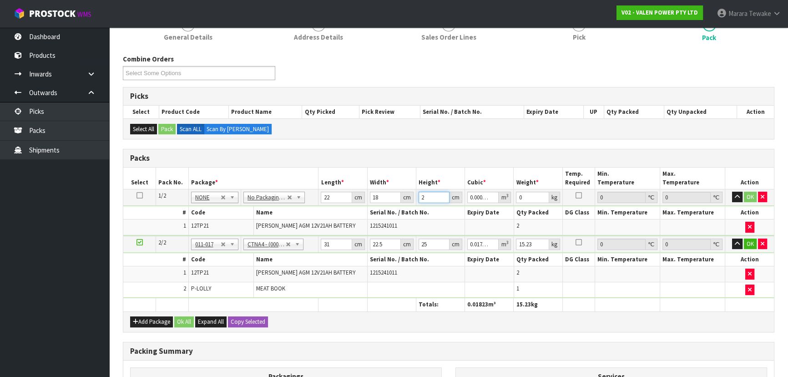
type input "20"
type input "0.00792"
type input "20"
type input "13"
click at [732, 191] on button "button" at bounding box center [737, 196] width 10 height 11
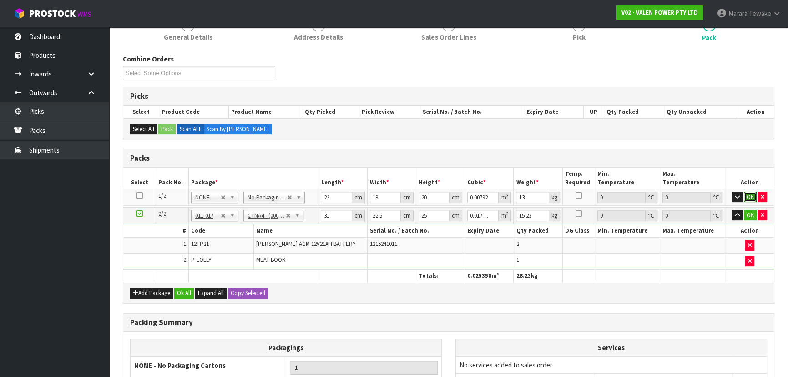
click button "OK" at bounding box center [750, 196] width 13 height 11
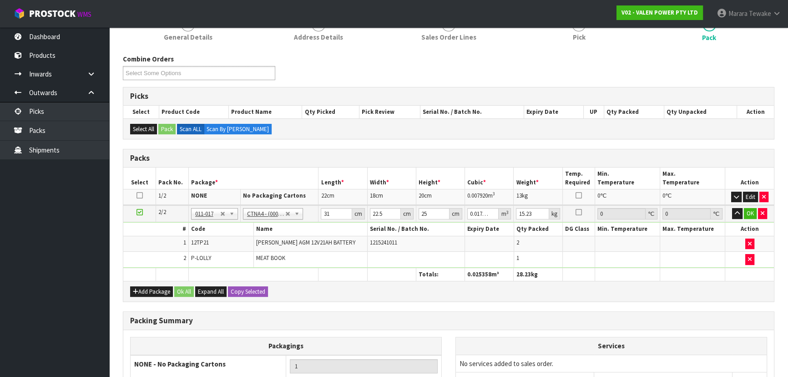
scroll to position [0, 0]
type input "3"
type input "0.001687"
type input "32"
type input "0.018"
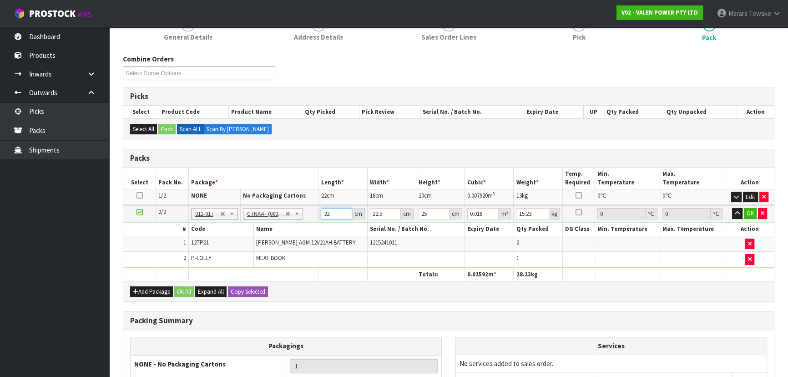
type input "32"
type input "2"
type input "0.0016"
type input "24"
type input "0.0192"
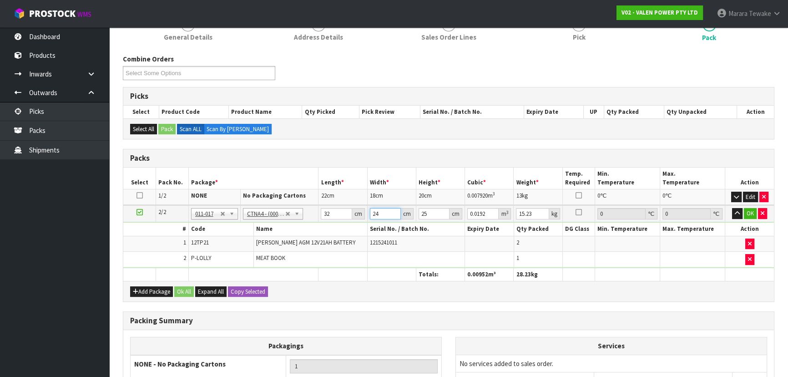
type input "24"
type input "2"
type input "0.001536"
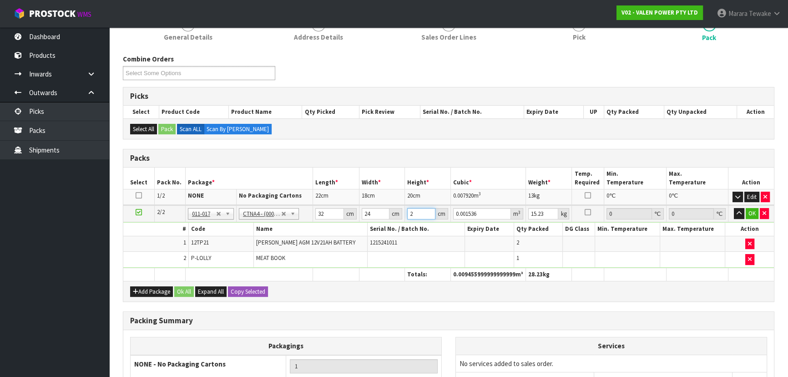
type input "25"
type input "0.0192"
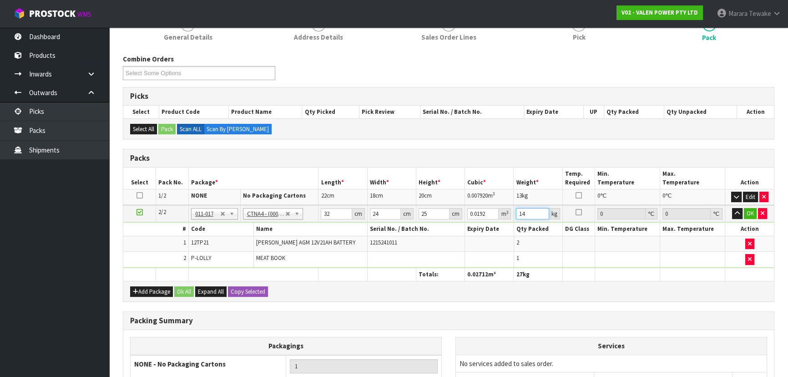
type input "14"
click at [732, 208] on button "button" at bounding box center [737, 213] width 10 height 11
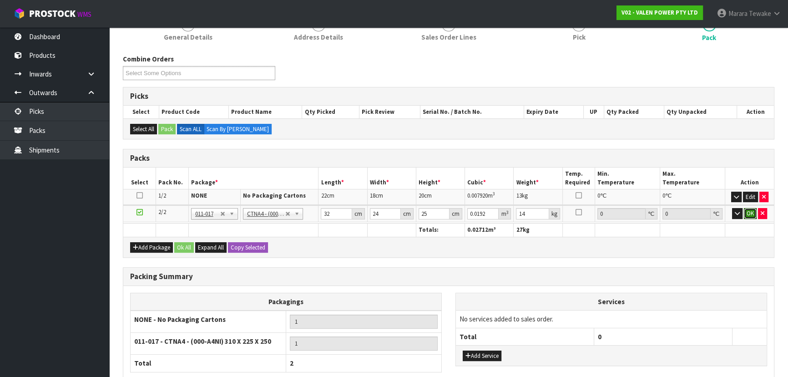
click button "OK" at bounding box center [750, 213] width 13 height 11
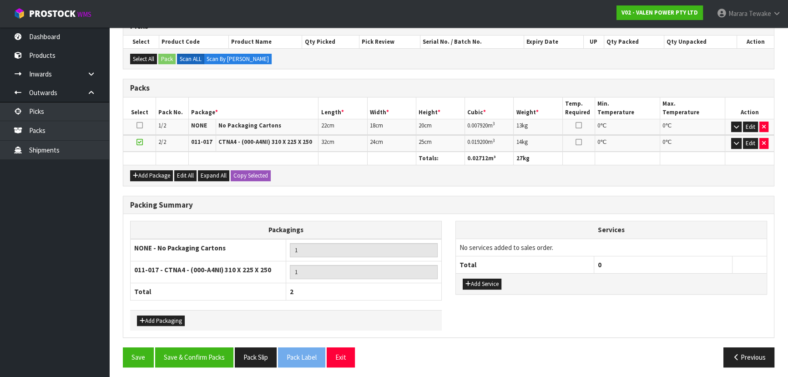
scroll to position [195, 0]
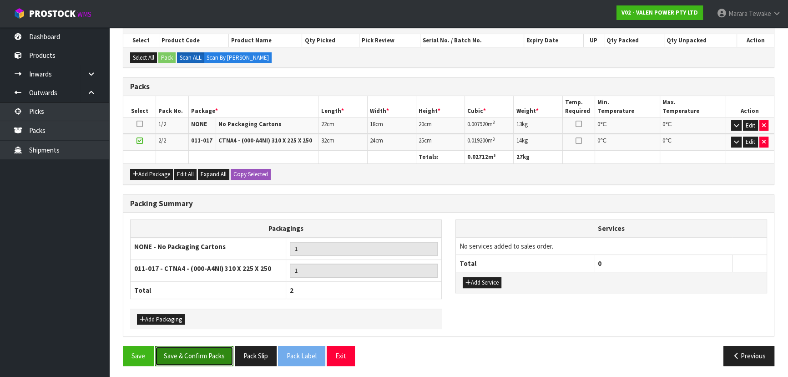
drag, startPoint x: 214, startPoint y: 354, endPoint x: 378, endPoint y: 322, distance: 167.2
click at [214, 354] on button "Save & Confirm Packs" at bounding box center [194, 356] width 78 height 20
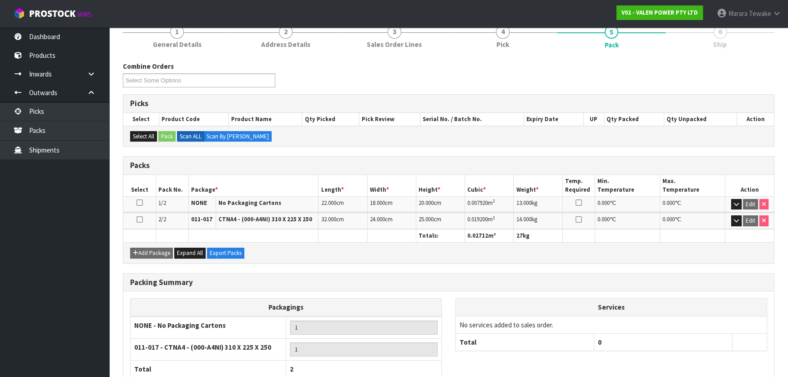
scroll to position [175, 0]
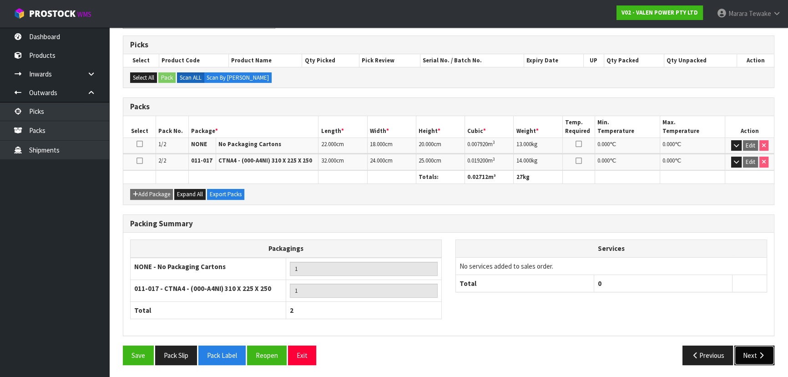
click at [760, 353] on icon "button" at bounding box center [761, 355] width 9 height 7
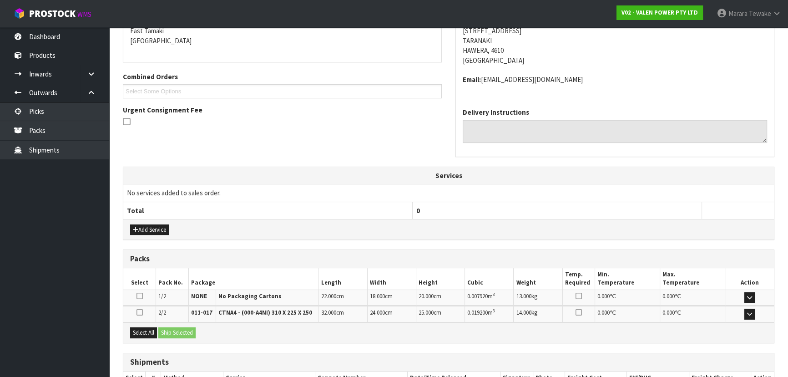
scroll to position [258, 0]
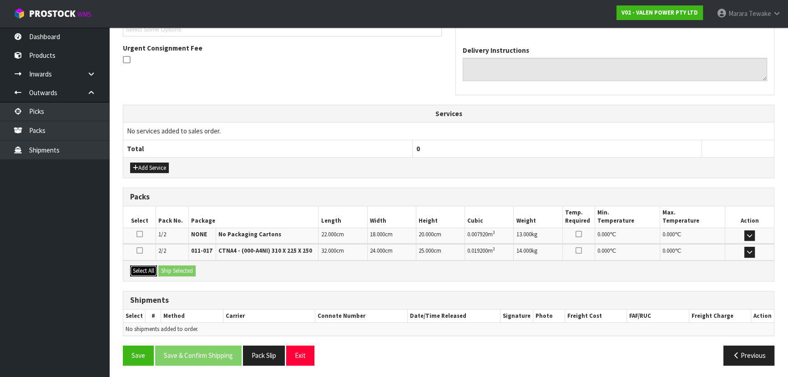
click at [152, 271] on button "Select All" at bounding box center [143, 270] width 27 height 11
click at [185, 269] on button "Ship Selected" at bounding box center [176, 270] width 37 height 11
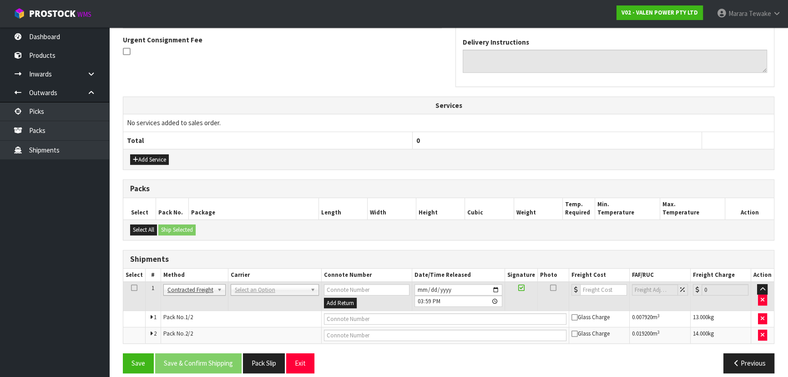
scroll to position [274, 0]
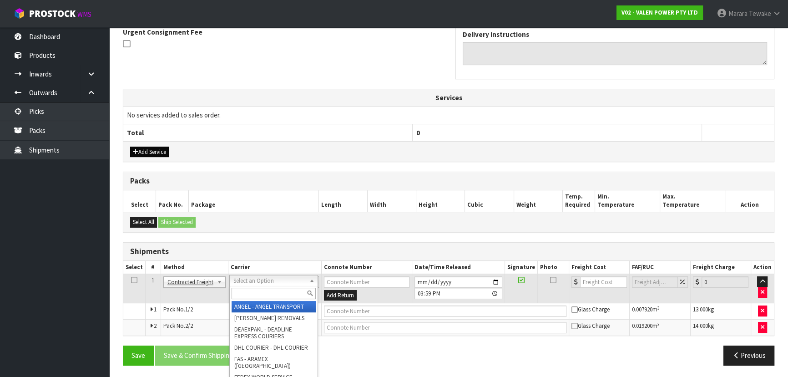
click at [148, 144] on div "Add Service" at bounding box center [448, 151] width 650 height 20
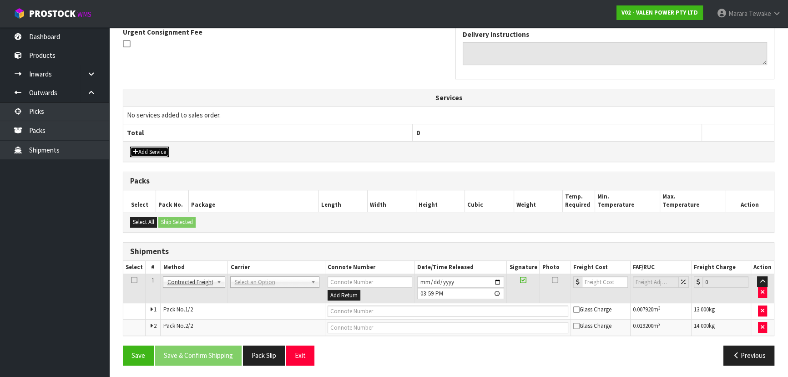
click at [147, 152] on button "Add Service" at bounding box center [149, 151] width 39 height 11
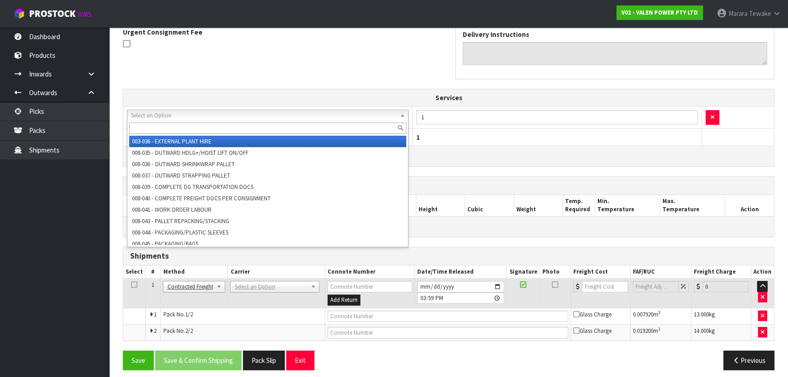
drag, startPoint x: 178, startPoint y: 116, endPoint x: 182, endPoint y: 132, distance: 16.4
click at [182, 132] on input "text" at bounding box center [267, 127] width 277 height 11
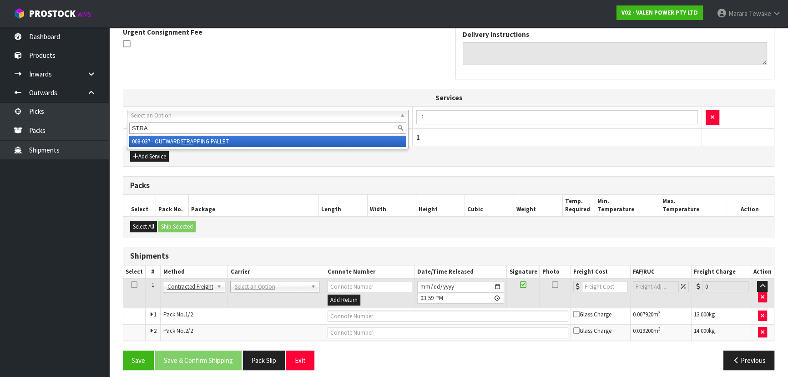
type input "STRA"
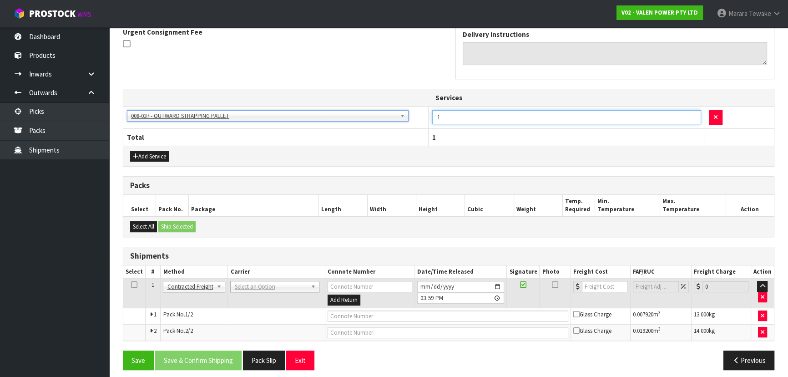
drag, startPoint x: 445, startPoint y: 114, endPoint x: 417, endPoint y: 107, distance: 29.4
click at [420, 111] on tr "003-036 - EXTERNAL PLANT HIRE 008-035 - OUTWARD HDLG+/HOIST LIFT ON/OFF 008-036…" at bounding box center [448, 117] width 650 height 22
type input "2"
drag, startPoint x: 151, startPoint y: 151, endPoint x: 155, endPoint y: 149, distance: 4.7
click at [152, 151] on button "Add Service" at bounding box center [149, 156] width 39 height 11
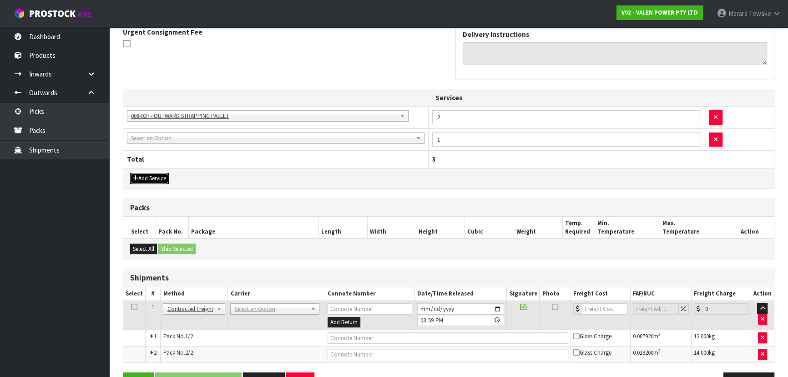
drag, startPoint x: 182, startPoint y: 136, endPoint x: 183, endPoint y: 144, distance: 7.4
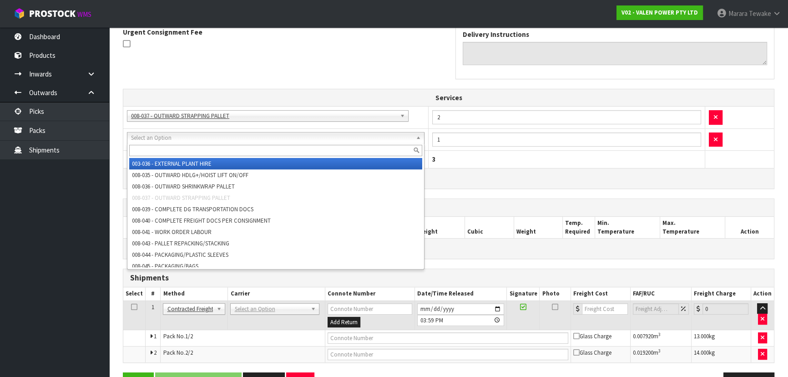
click at [185, 146] on input "text" at bounding box center [275, 150] width 293 height 11
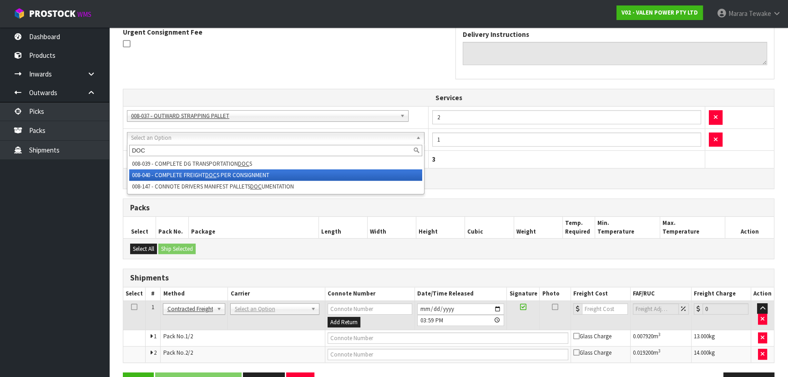
type input "DOC"
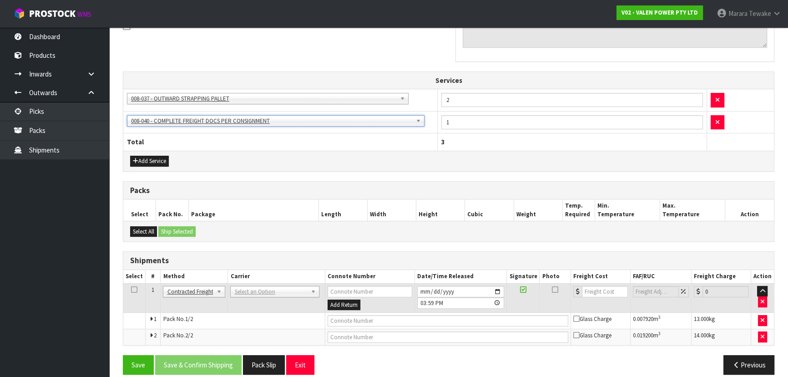
scroll to position [301, 0]
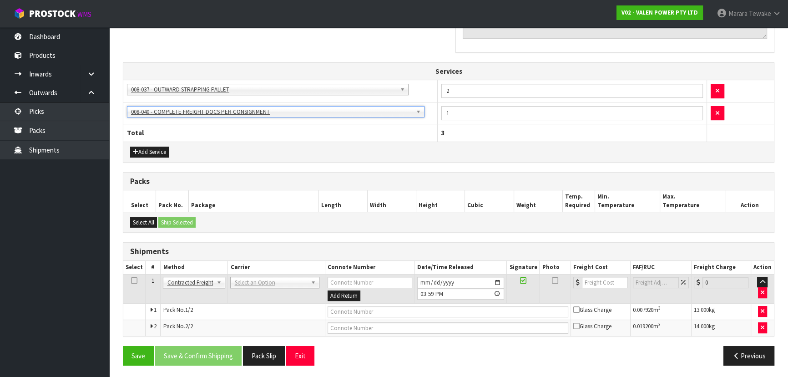
click at [262, 286] on td "ANGEL - ANGEL TRANSPORT CONROY - CONROY REMOVALS DEAEXPAKL - DEADLINE EXPRESS C…" at bounding box center [276, 289] width 97 height 30
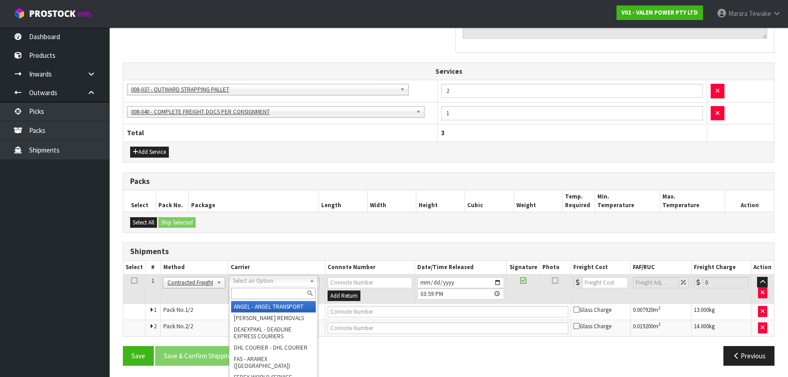
click at [264, 292] on input "text" at bounding box center [273, 292] width 84 height 11
type input "NZP"
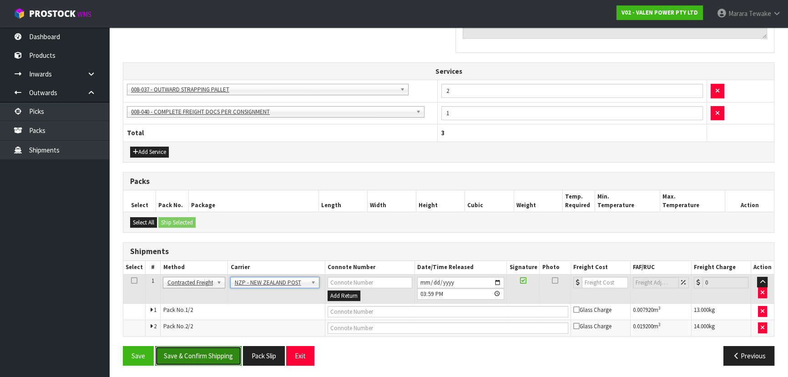
click at [221, 346] on button "Save & Confirm Shipping" at bounding box center [198, 356] width 86 height 20
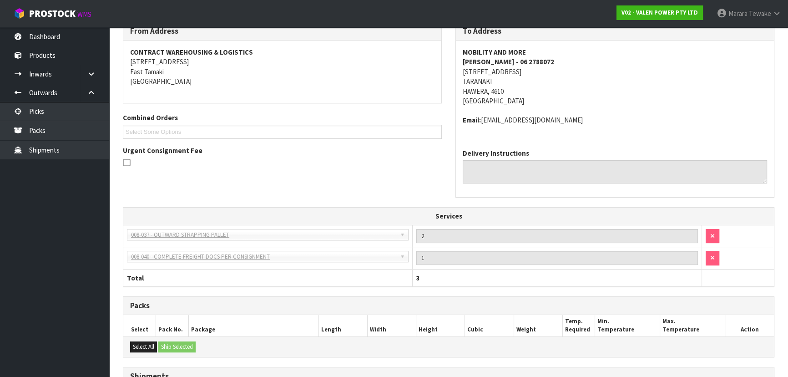
scroll to position [287, 0]
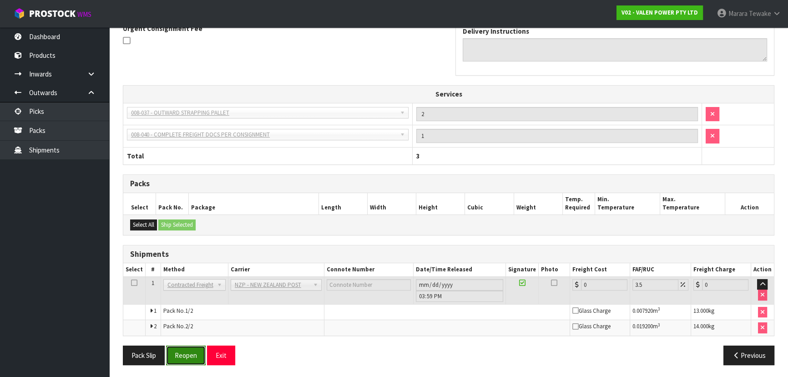
click at [183, 352] on button "Reopen" at bounding box center [186, 355] width 40 height 20
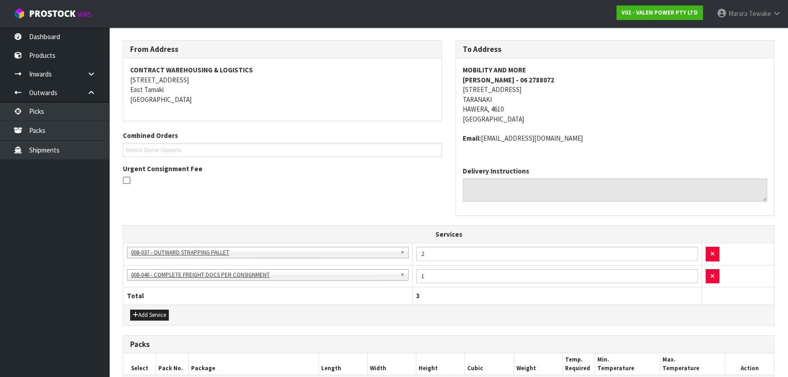
scroll to position [301, 0]
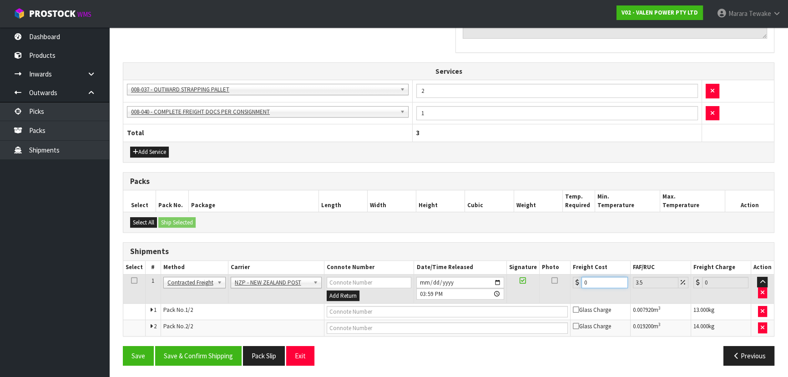
drag, startPoint x: 591, startPoint y: 279, endPoint x: 564, endPoint y: 212, distance: 72.0
click at [554, 258] on div "Shipments Select # Method Carrier Connote Number Date/Time Released Signature P…" at bounding box center [448, 289] width 651 height 94
type input "2"
type input "2.07"
type input "22"
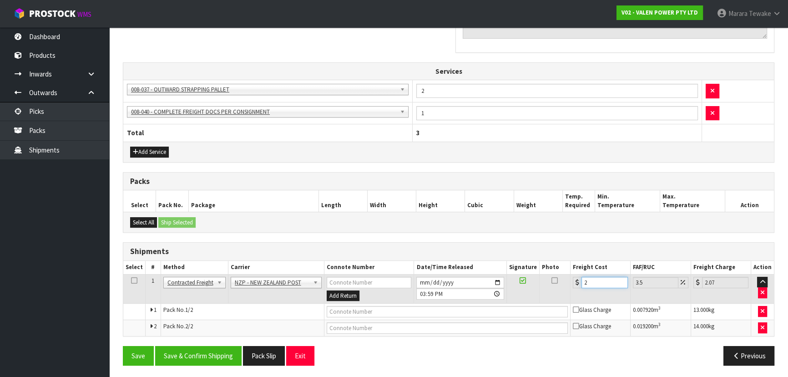
type input "22.77"
type input "22.5"
type input "23.29"
type input "22.59"
type input "23.38"
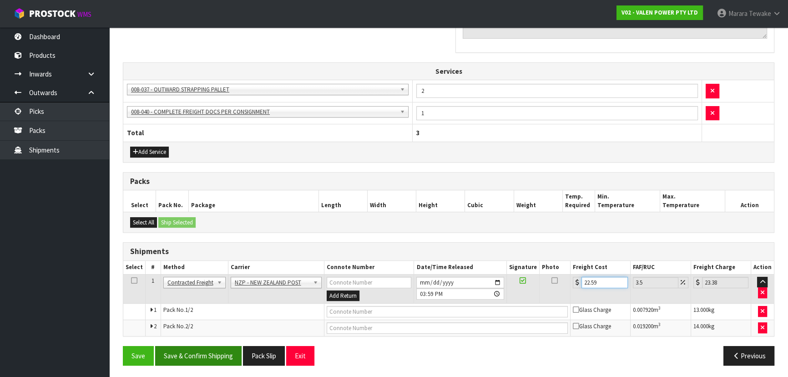
type input "22.59"
click at [204, 361] on button "Save & Confirm Shipping" at bounding box center [198, 356] width 86 height 20
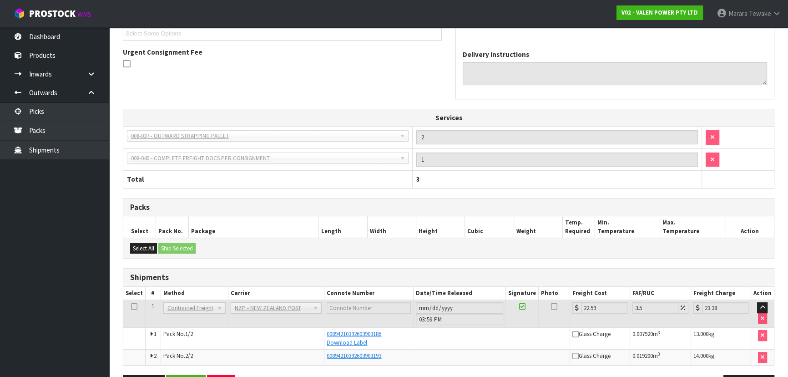
scroll to position [284, 0]
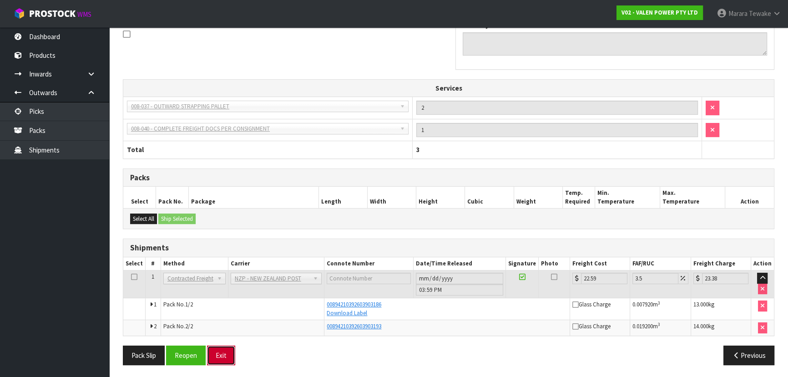
click at [213, 361] on button "Exit" at bounding box center [221, 355] width 28 height 20
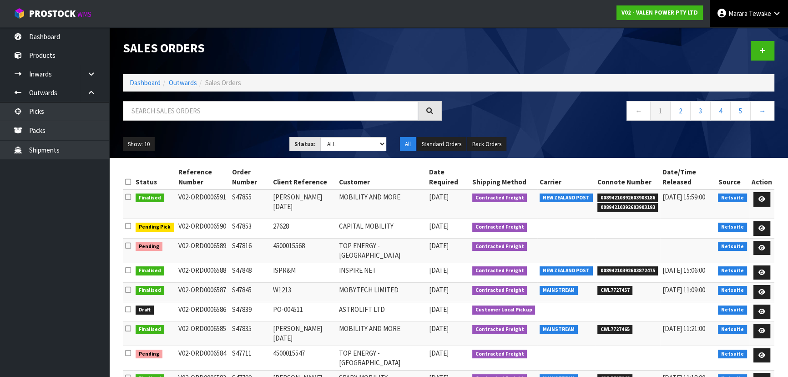
click at [770, 11] on span "Tewake" at bounding box center [760, 13] width 22 height 9
click at [753, 32] on link "Logout" at bounding box center [751, 36] width 72 height 12
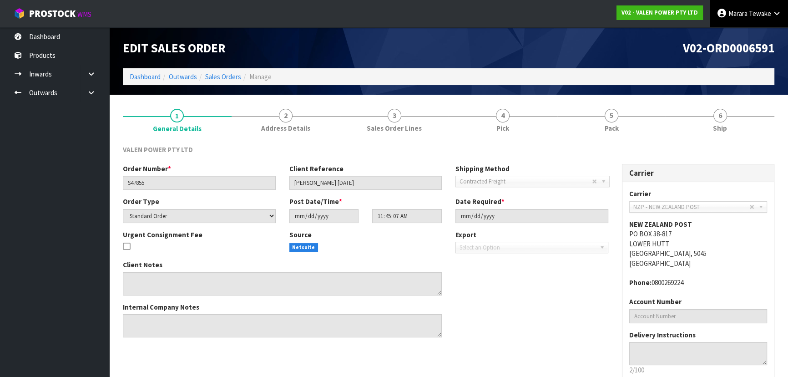
click at [757, 13] on span "Tewake" at bounding box center [760, 13] width 22 height 9
click at [750, 37] on link "Logout" at bounding box center [751, 36] width 72 height 12
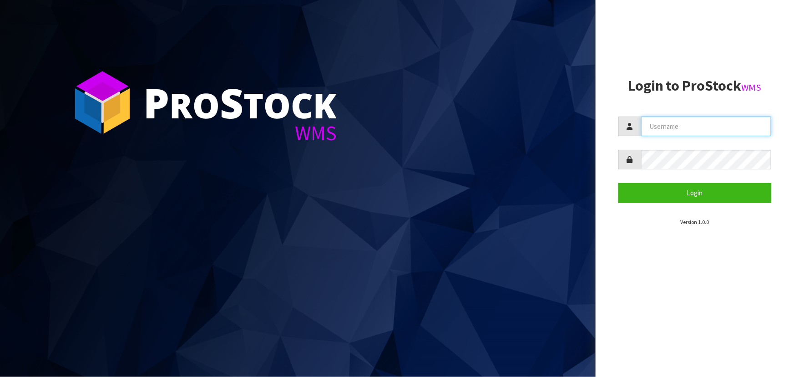
click at [669, 131] on input "text" at bounding box center [706, 126] width 130 height 20
type input "TARSHAE"
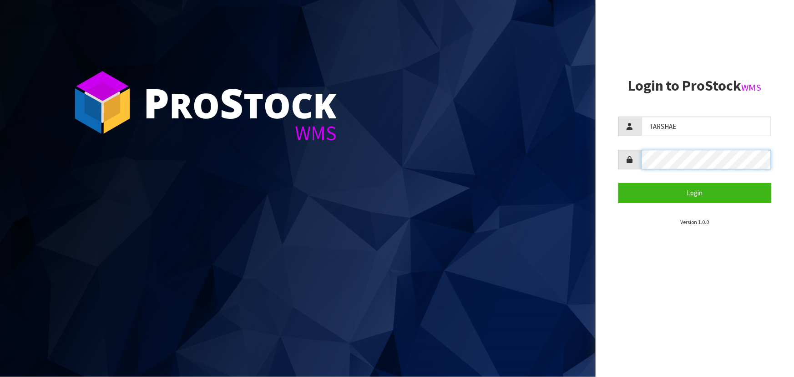
click at [618, 183] on button "Login" at bounding box center [694, 193] width 153 height 20
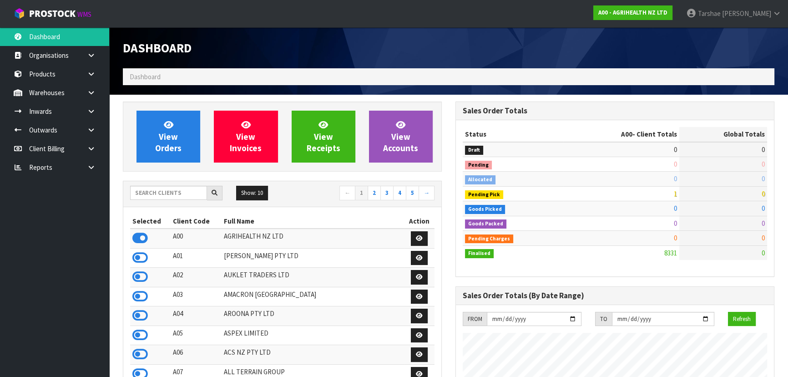
scroll to position [688, 332]
click at [168, 193] on input "text" at bounding box center [168, 193] width 77 height 14
type input "C11"
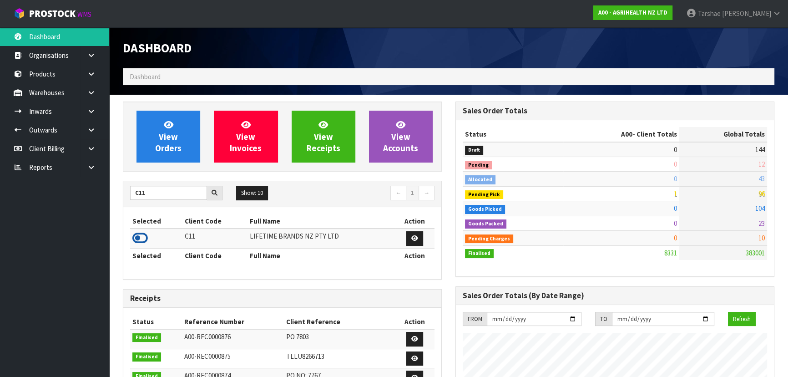
click at [145, 237] on icon at bounding box center [139, 238] width 15 height 14
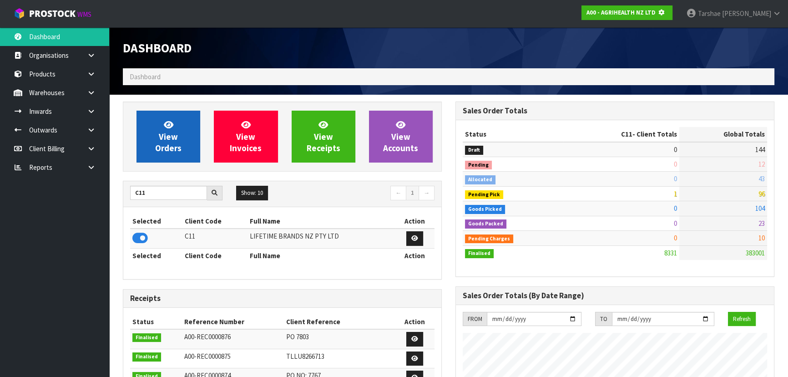
scroll to position [454256, 454490]
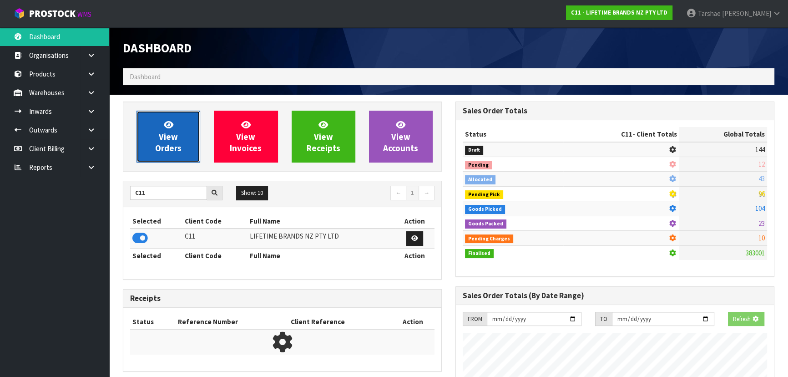
click at [164, 133] on span "View Orders" at bounding box center [168, 136] width 26 height 34
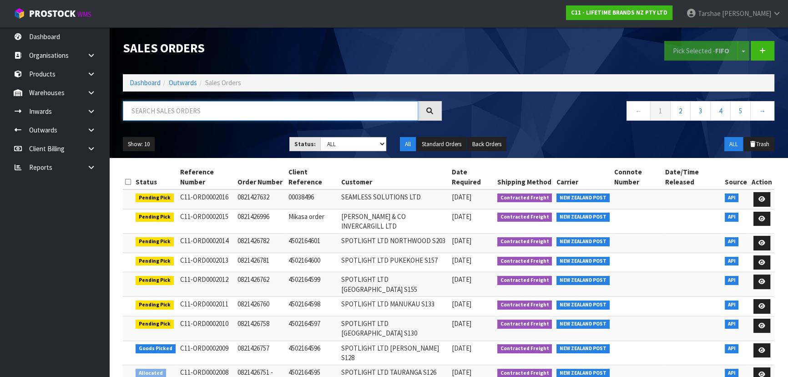
click at [276, 101] on input "text" at bounding box center [270, 111] width 295 height 20
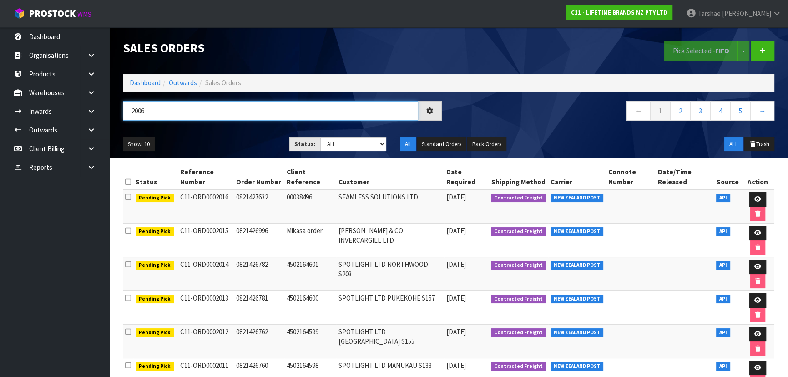
type input "2006"
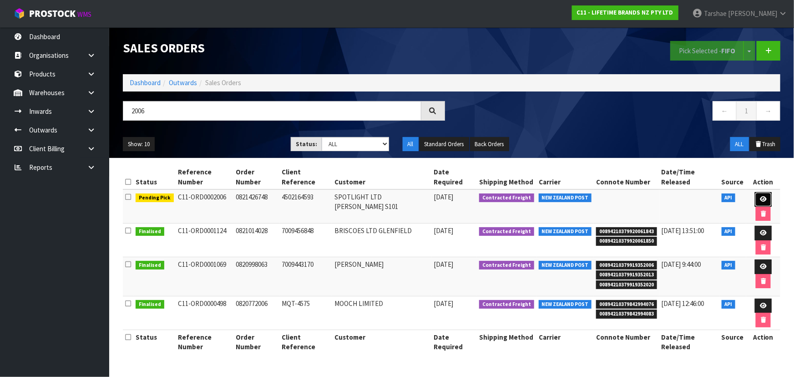
click at [755, 192] on link at bounding box center [763, 199] width 17 height 15
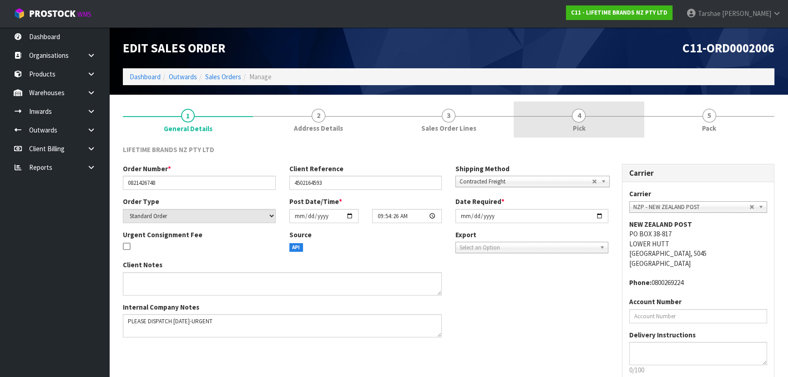
click at [595, 114] on link "4 Pick" at bounding box center [578, 119] width 130 height 36
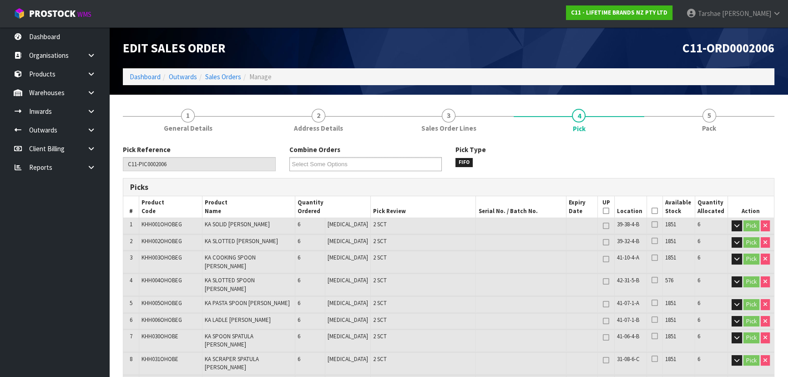
click at [651, 211] on icon at bounding box center [654, 211] width 6 height 0
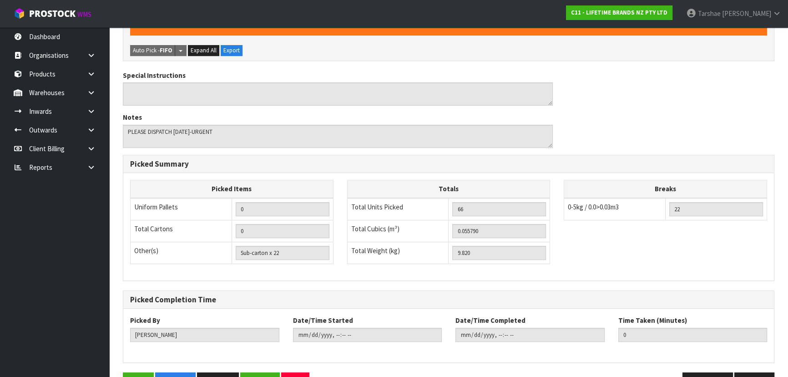
scroll to position [418, 0]
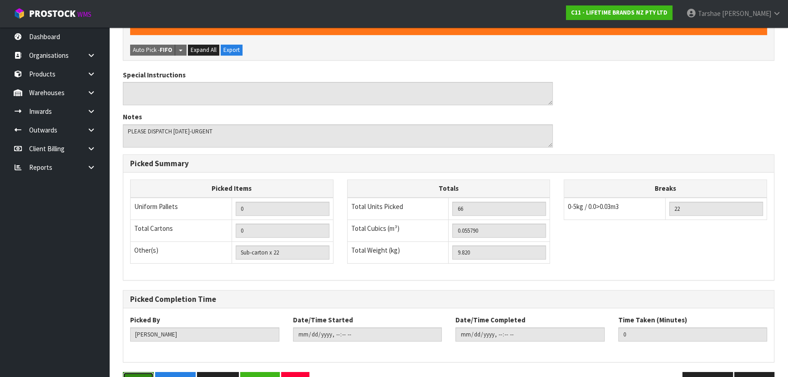
click at [145, 372] on button "Save" at bounding box center [138, 382] width 31 height 20
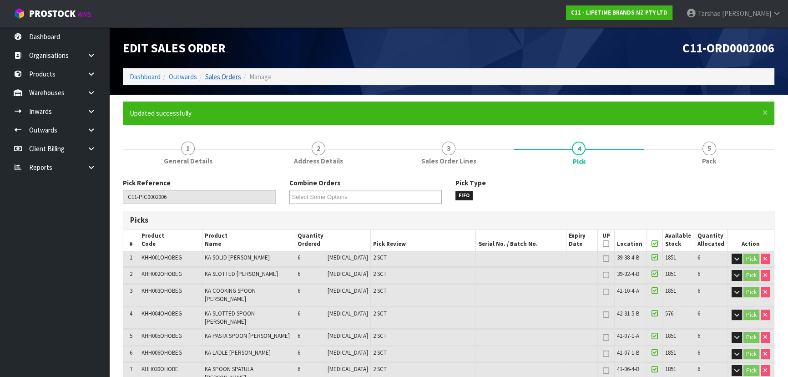
type input "Tarshae Graydon"
type input "2025-09-25T16:04:17"
click at [216, 79] on link "Sales Orders" at bounding box center [223, 76] width 36 height 9
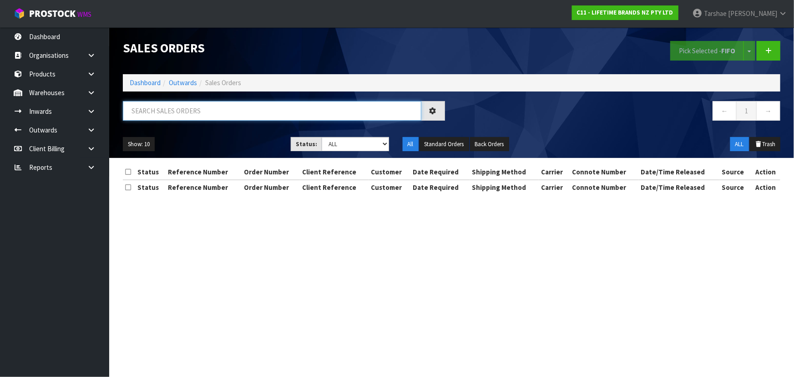
click at [213, 111] on input "text" at bounding box center [272, 111] width 298 height 20
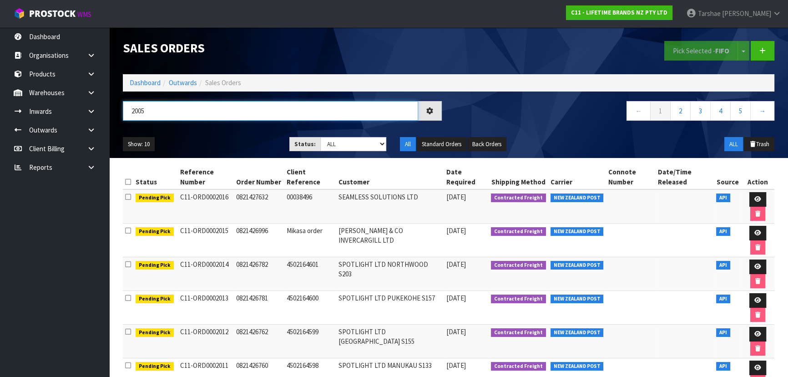
type input "2005"
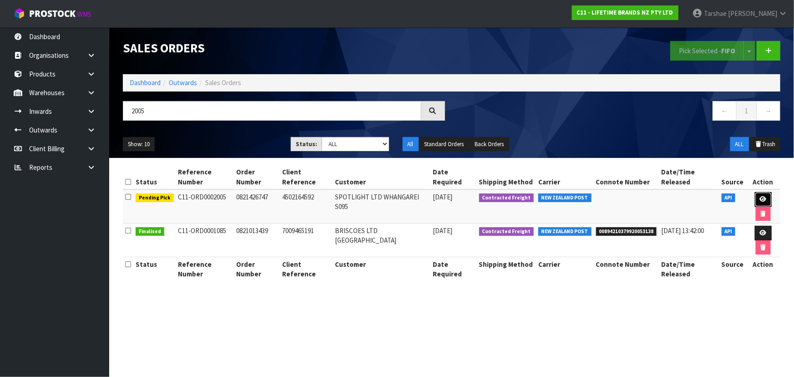
click at [761, 200] on icon at bounding box center [763, 199] width 7 height 6
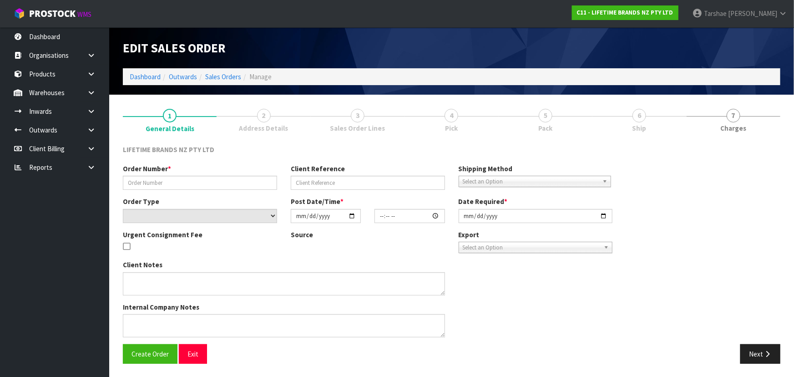
type input "0821426747"
type input "4502164592"
select select "number:0"
type input "2025-09-25"
type input "09:54:25.000"
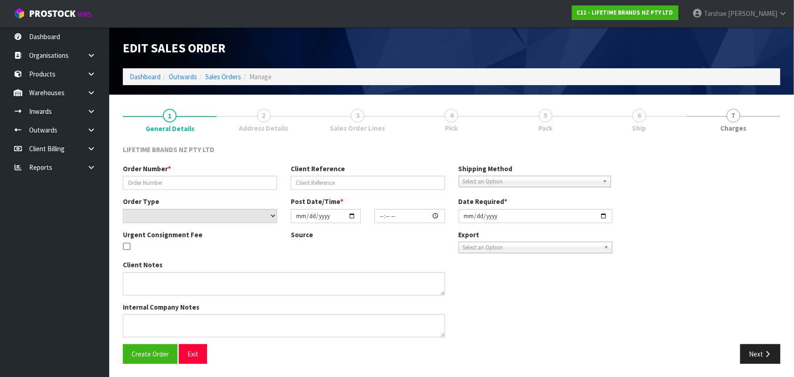
type input "2025-09-25"
type textarea "PLEASE DESPATCH TODAY- URGENT"
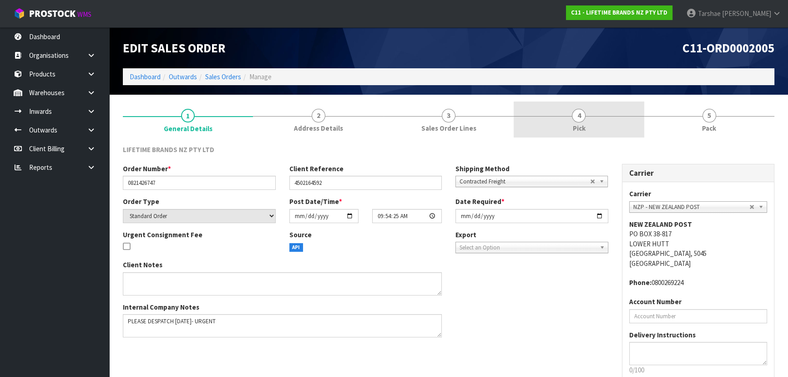
click at [586, 116] on link "4 Pick" at bounding box center [578, 119] width 130 height 36
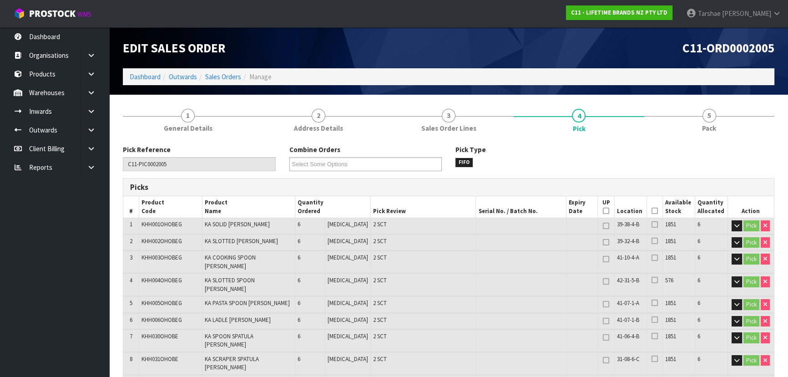
drag, startPoint x: 653, startPoint y: 211, endPoint x: 644, endPoint y: 214, distance: 9.4
click at [652, 211] on icon at bounding box center [654, 211] width 6 height 0
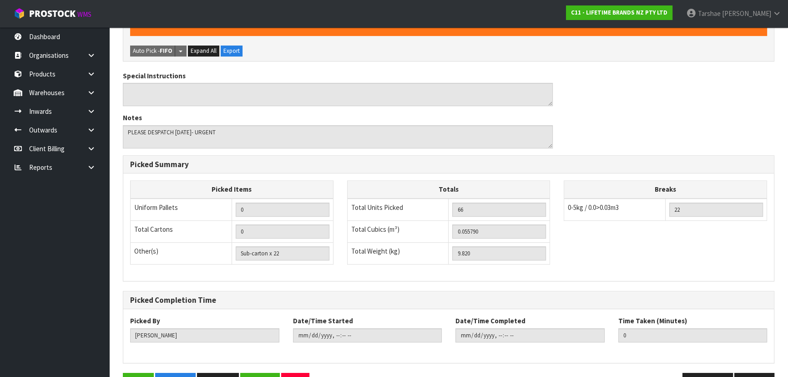
scroll to position [418, 0]
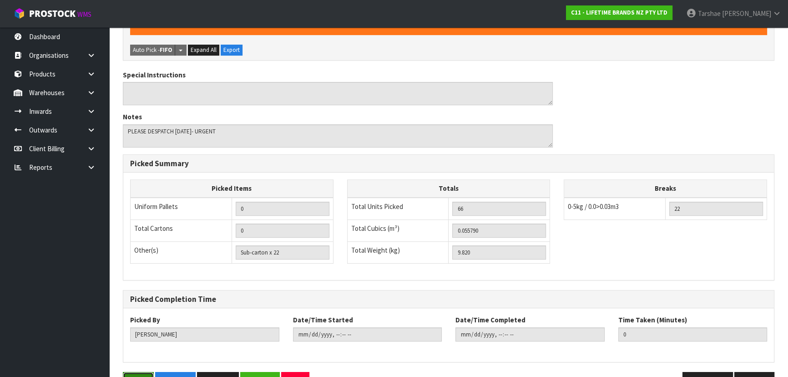
click at [141, 372] on button "Save" at bounding box center [138, 382] width 31 height 20
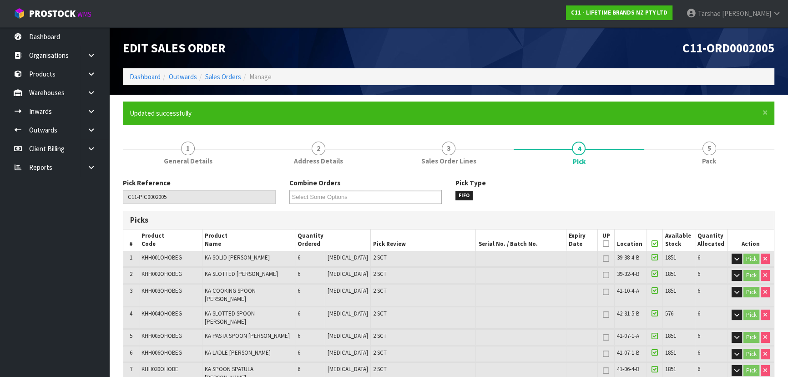
type input "Tarshae Graydon"
type input "2025-09-25T16:04:27"
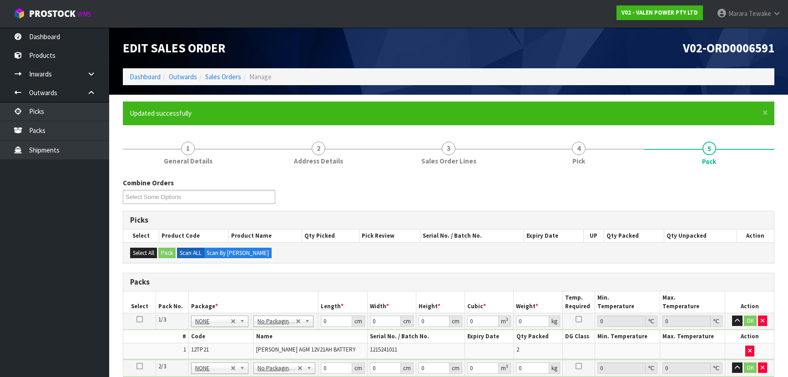
scroll to position [182, 0]
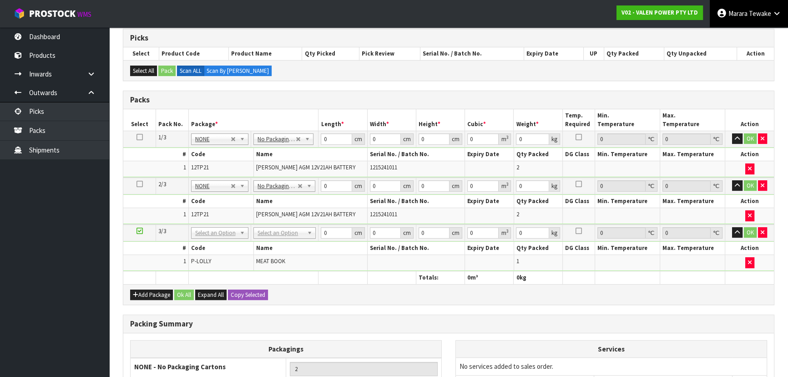
click at [759, 12] on span "Tewake" at bounding box center [760, 13] width 22 height 9
drag, startPoint x: 267, startPoint y: 230, endPoint x: 272, endPoint y: 250, distance: 20.4
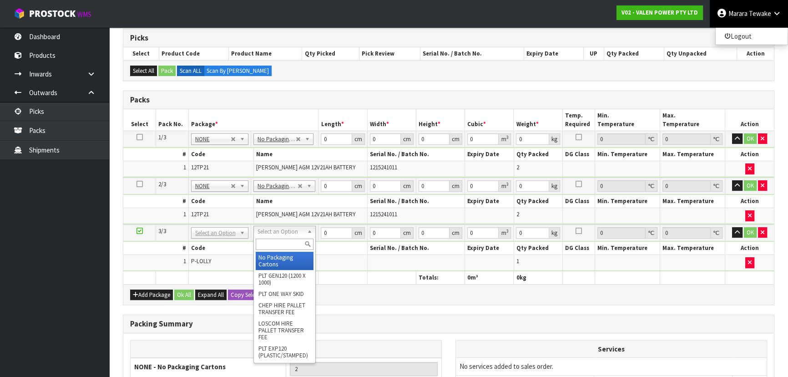
type input "3"
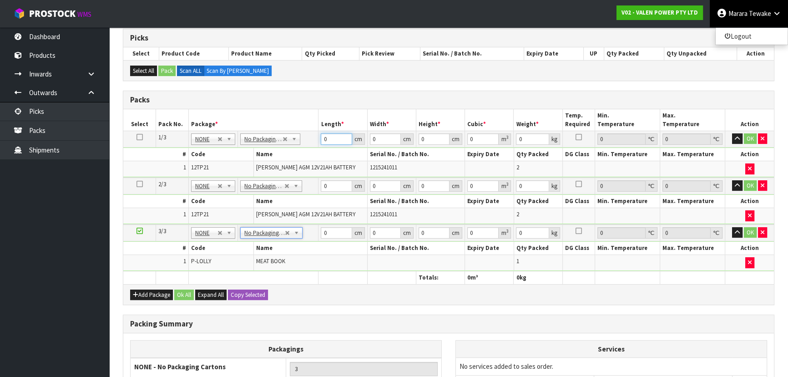
drag, startPoint x: 331, startPoint y: 139, endPoint x: 237, endPoint y: 130, distance: 95.1
click at [239, 132] on tr "1/3 NONE 007-001 007-002 007-004 007-009 007-013 007-014 007-015 007-017 007-01…" at bounding box center [448, 139] width 650 height 16
type input "1"
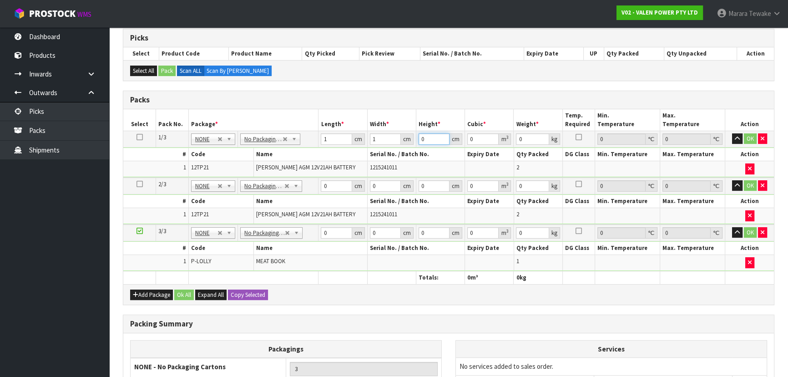
type input "0.000001"
type input "1"
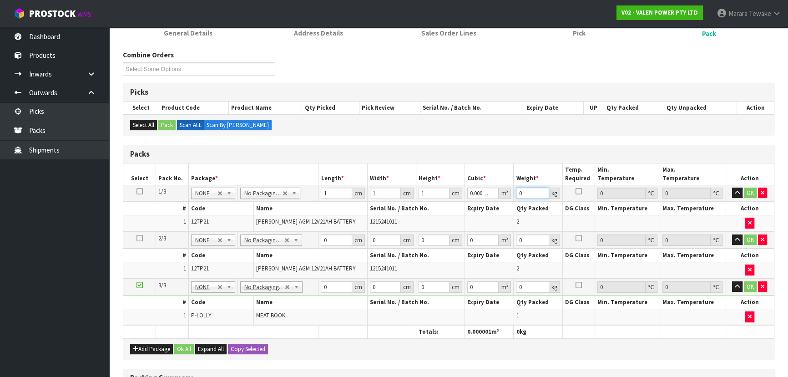
scroll to position [16, 0]
